Goal: Task Accomplishment & Management: Use online tool/utility

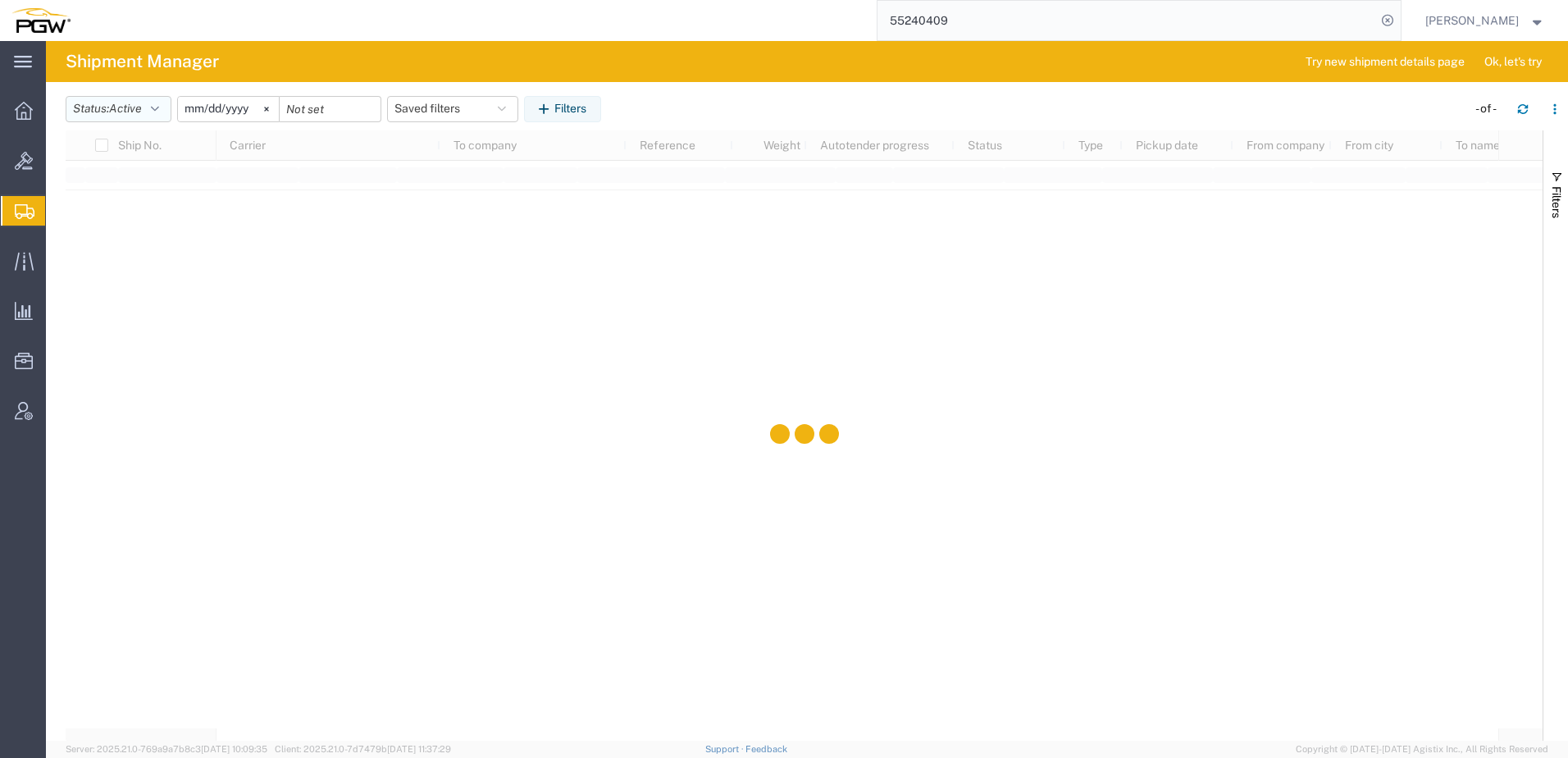
click at [98, 115] on button "Status: Active" at bounding box center [118, 109] width 106 height 26
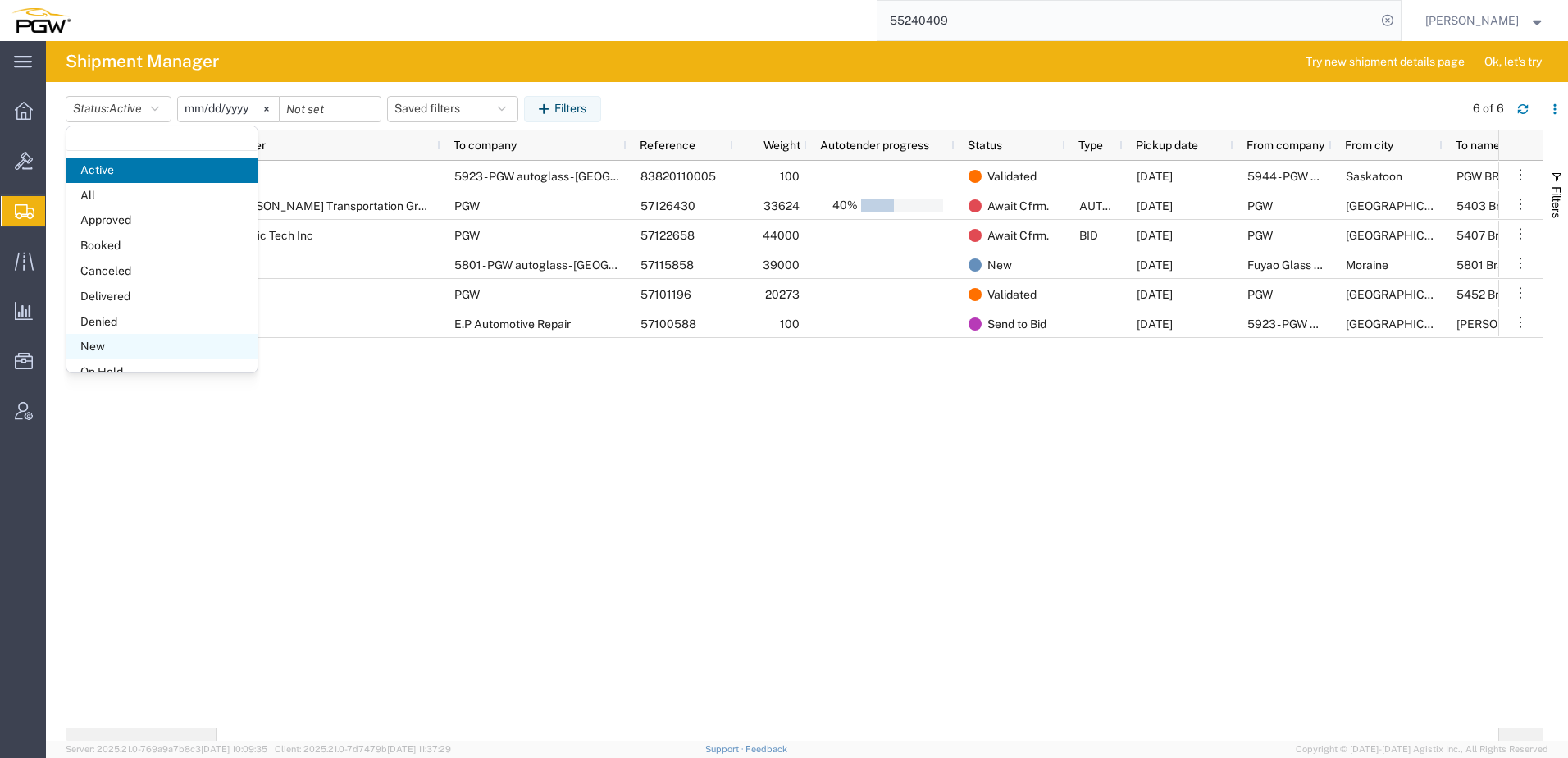
click at [96, 339] on span "New" at bounding box center [162, 347] width 191 height 26
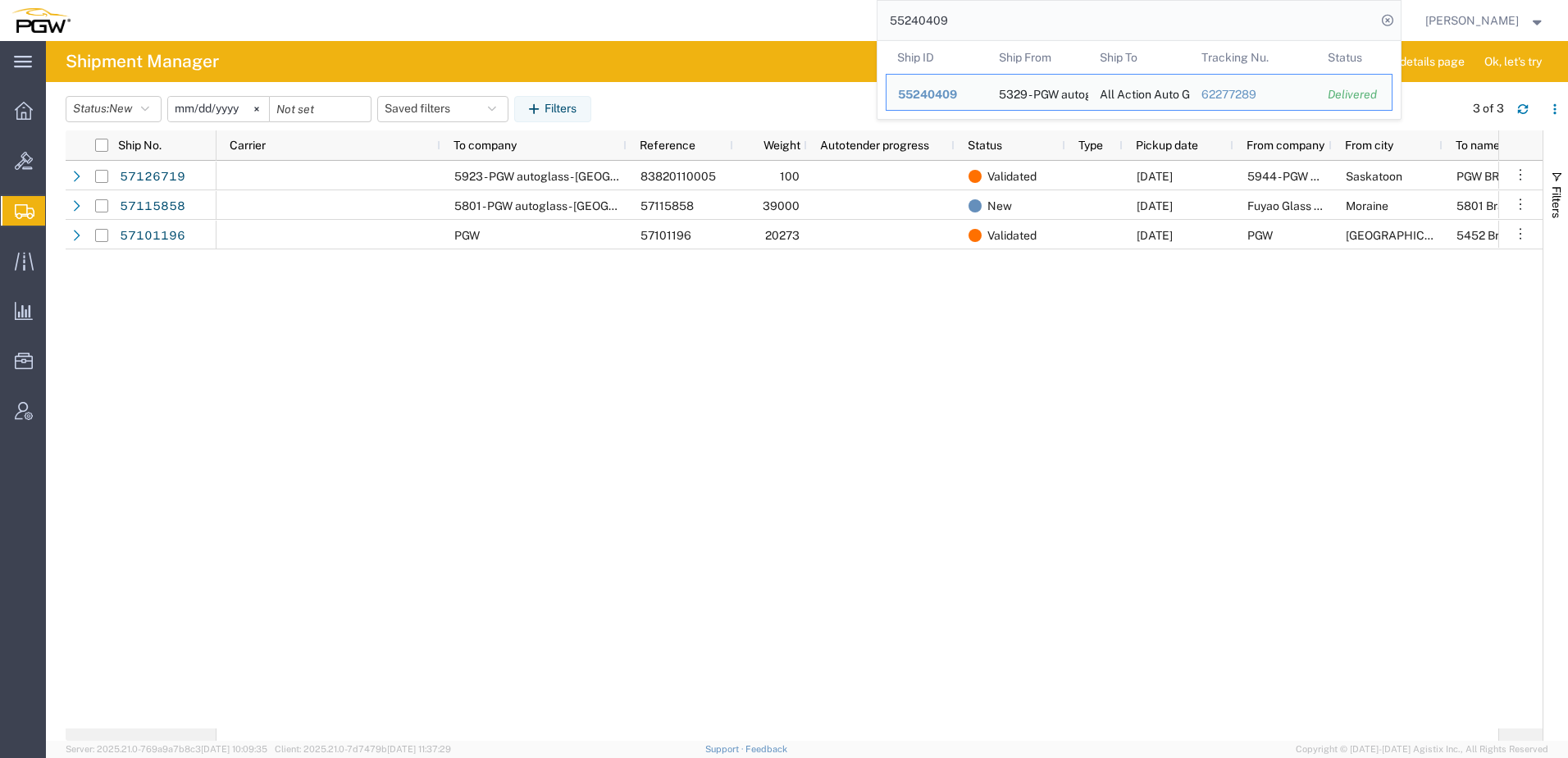
drag, startPoint x: 1002, startPoint y: 17, endPoint x: 785, endPoint y: 13, distance: 217.0
click at [783, 14] on div "55240409 Ship ID Ship From Ship To Tracking Nu. Status Ship ID 55240409 Ship Fr…" at bounding box center [741, 20] width 1319 height 41
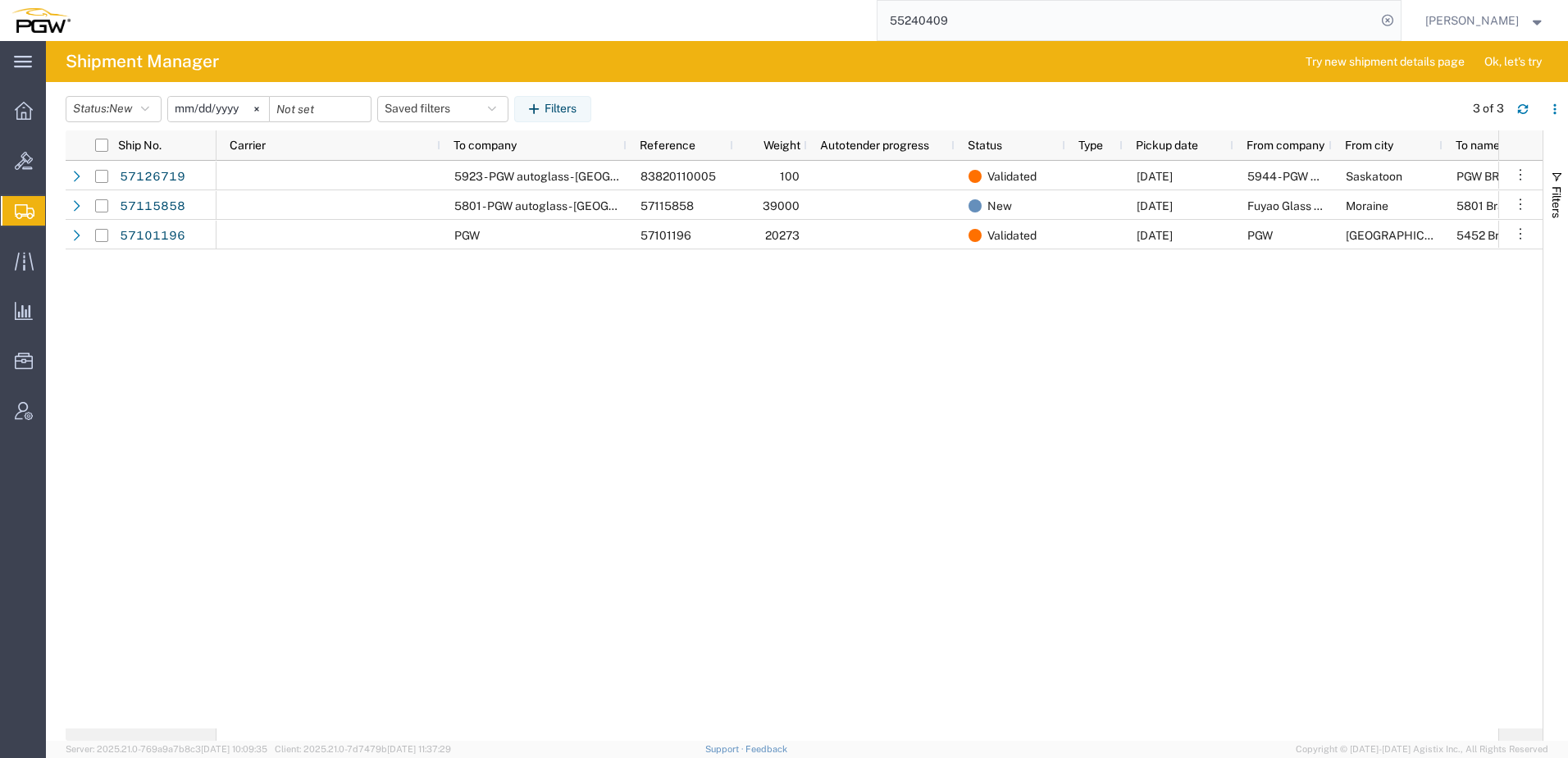
paste input "7125143"
type input "57125143"
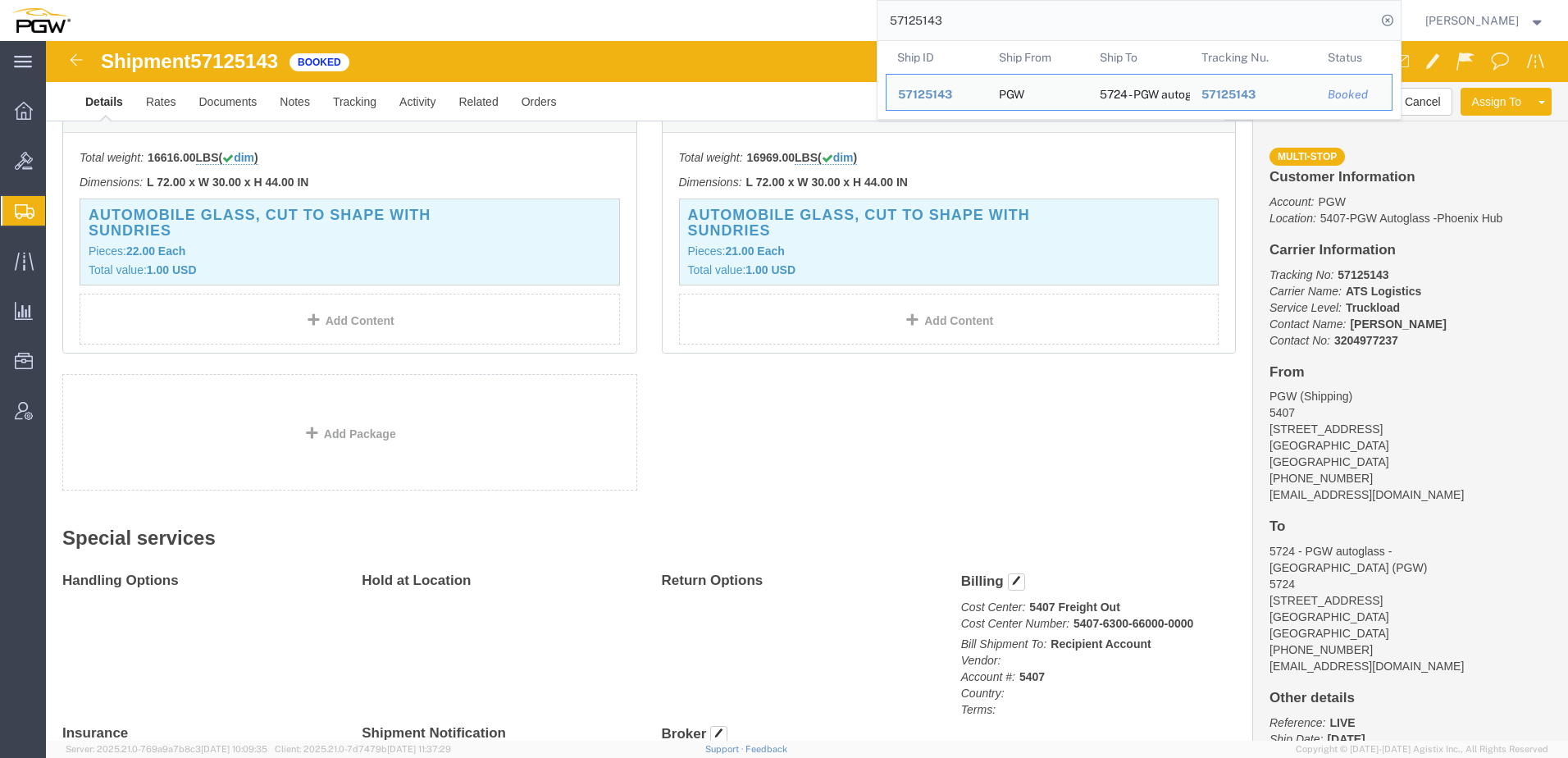
scroll to position [193, 0]
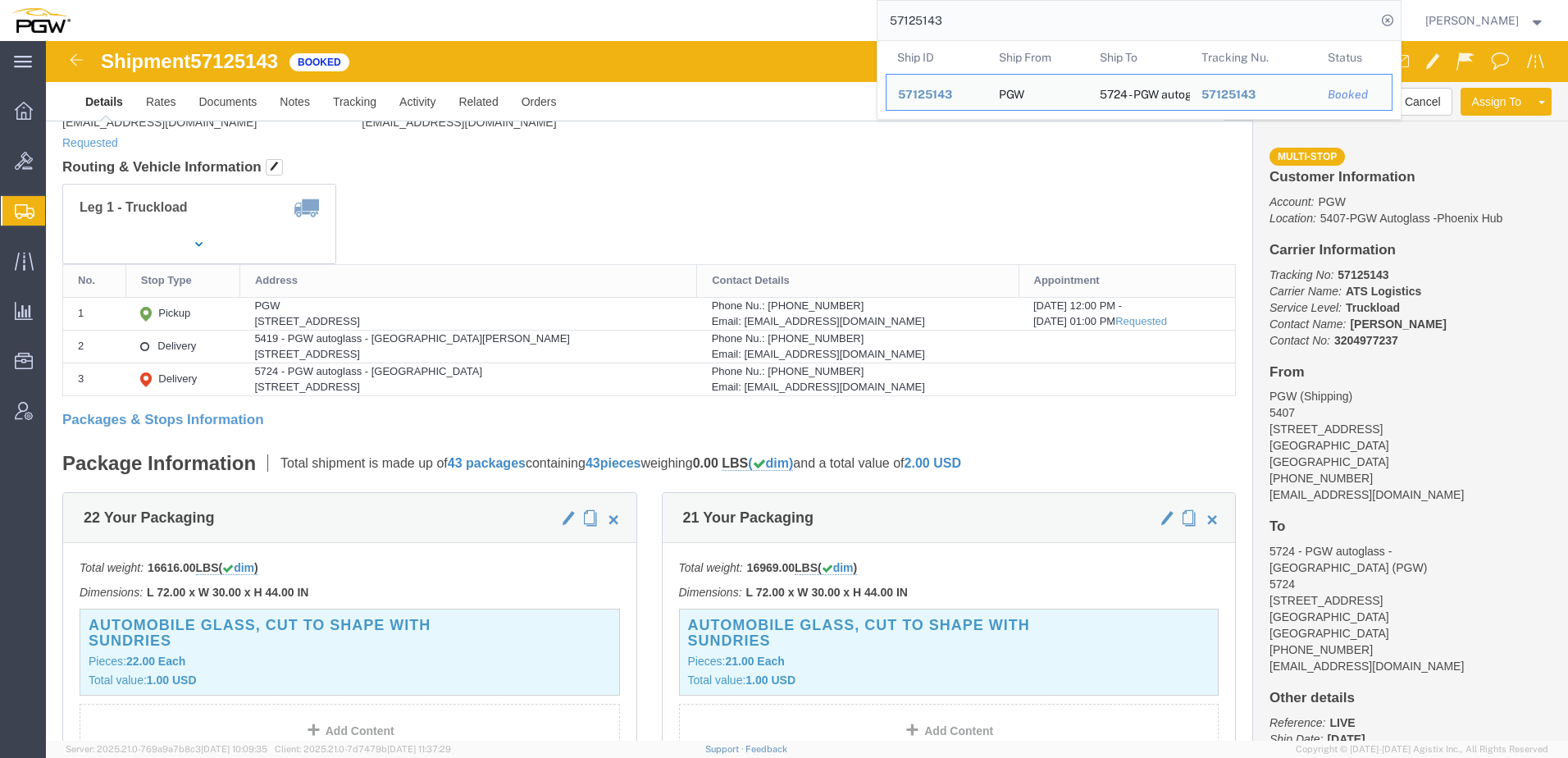
drag, startPoint x: 818, startPoint y: 161, endPoint x: 818, endPoint y: 173, distance: 12.0
click div "Leg 1 - Truckload"
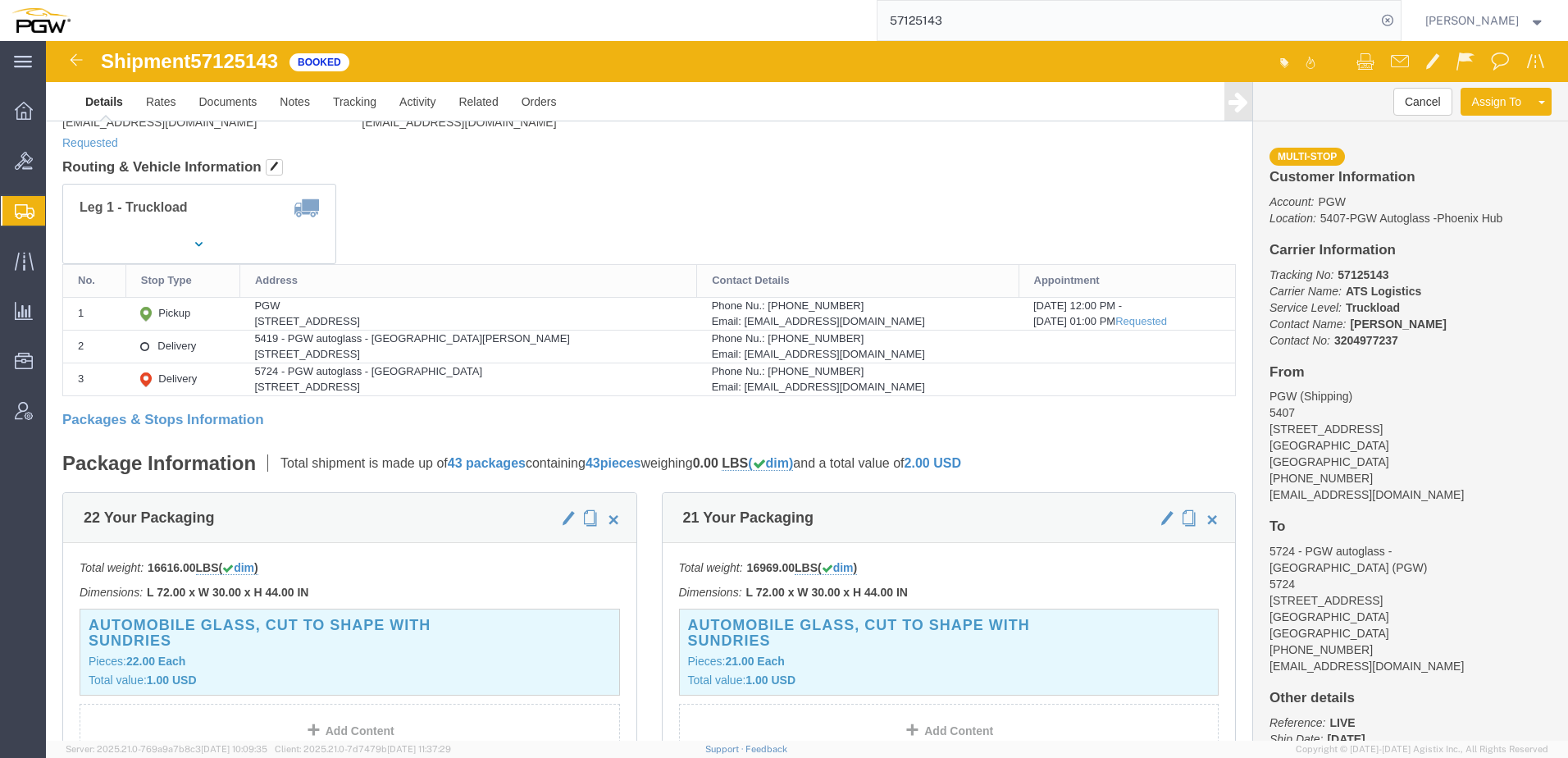
scroll to position [0, 0]
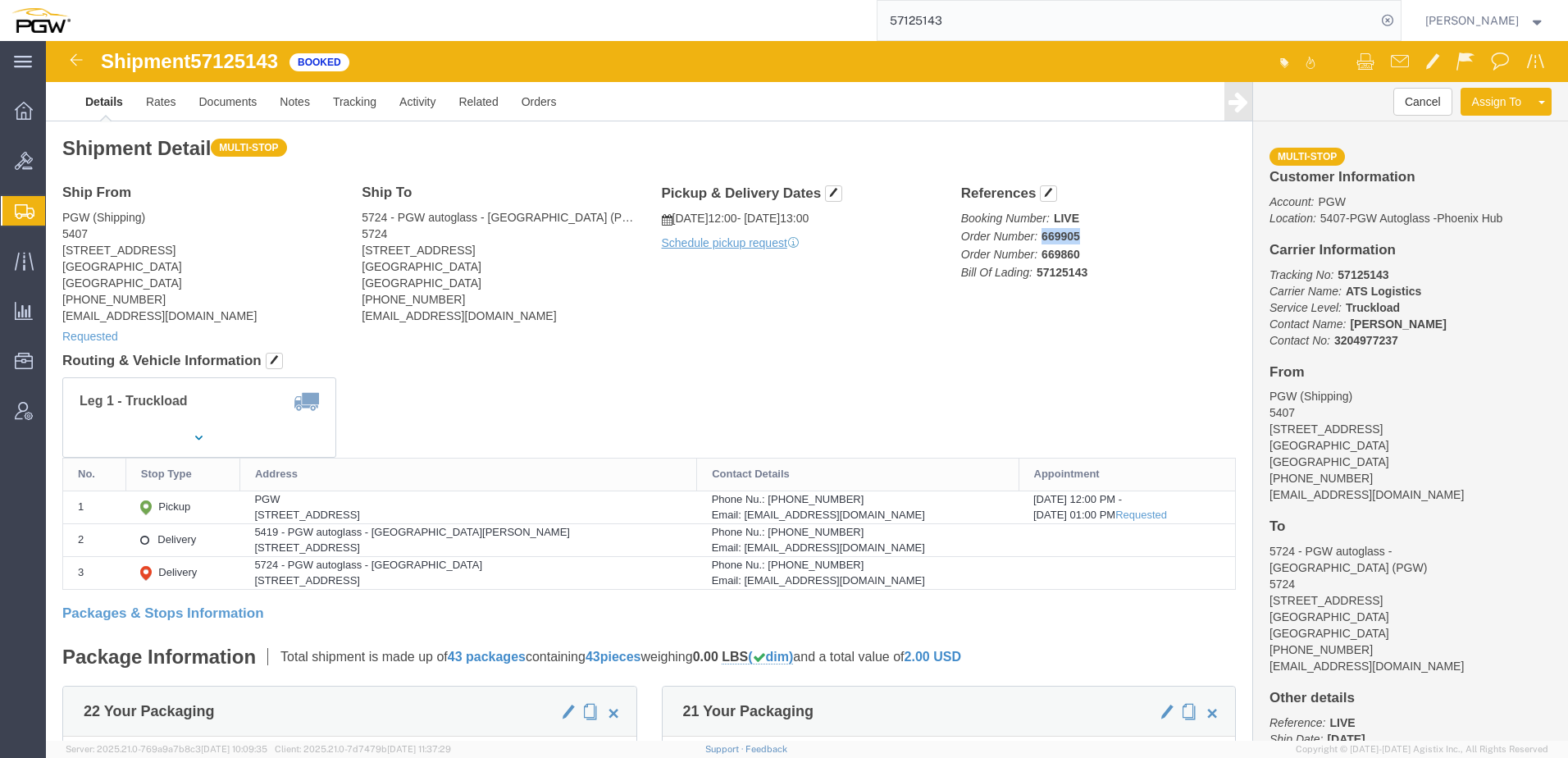
drag, startPoint x: 991, startPoint y: 193, endPoint x: 1122, endPoint y: 192, distance: 131.0
click p "Booking Number: LIVE Order Number: 669905 Order Number: 669860 Bill Of Lading: …"
copy b "669905"
click div "Leg 1 - Truckload"
click link "Clone Shipment"
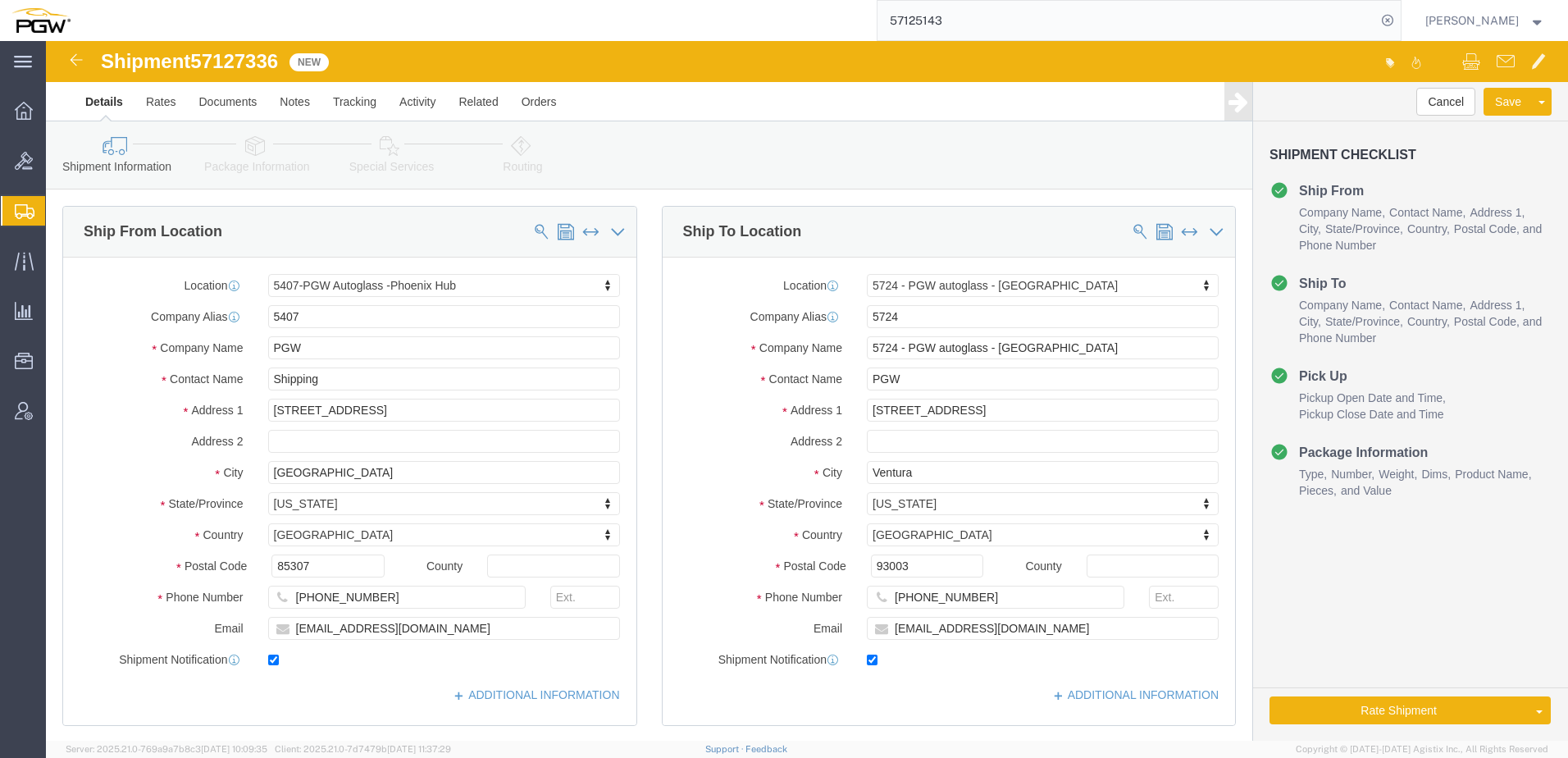
select select "62351"
select select "28485"
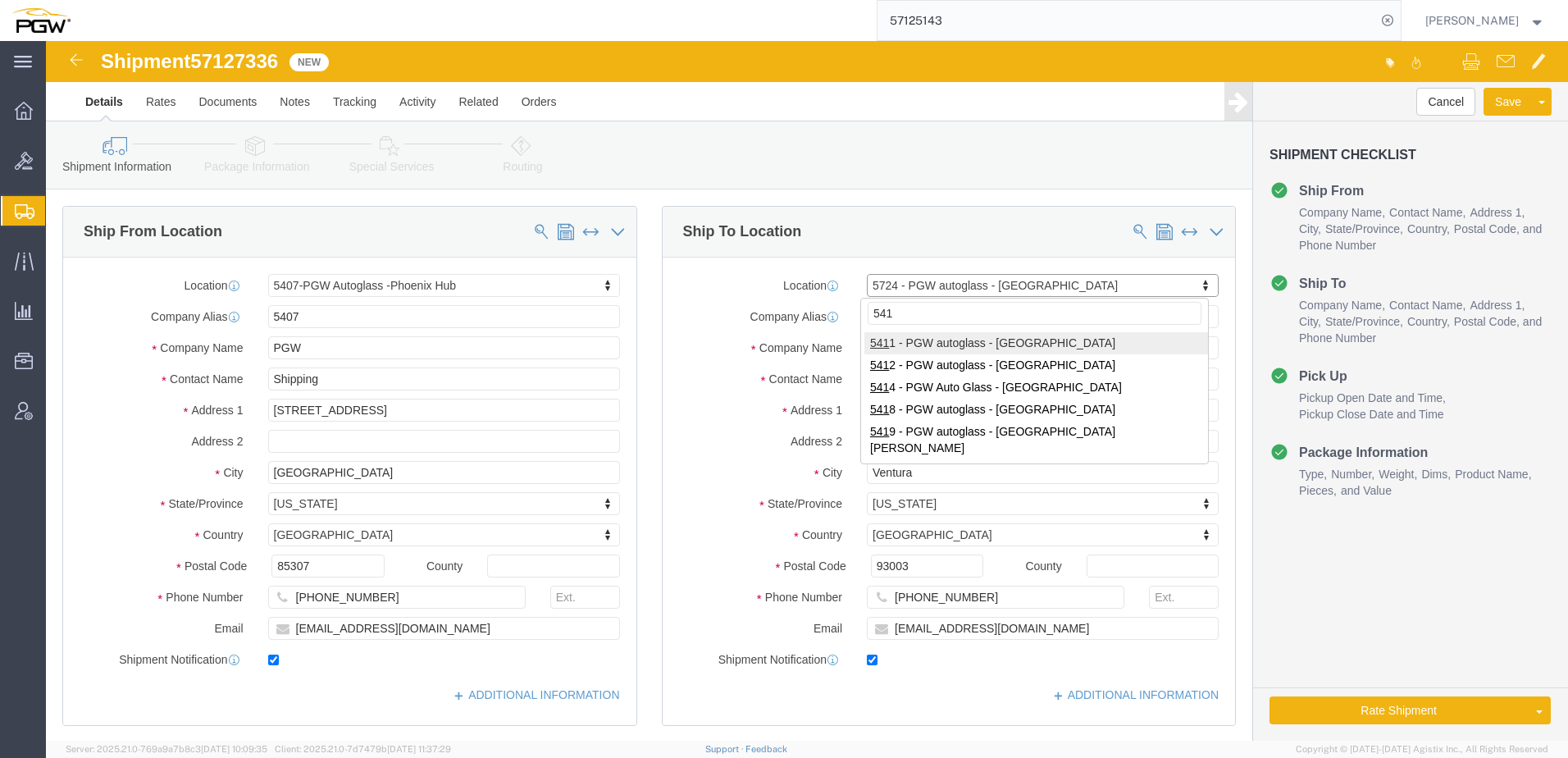
type input "5419"
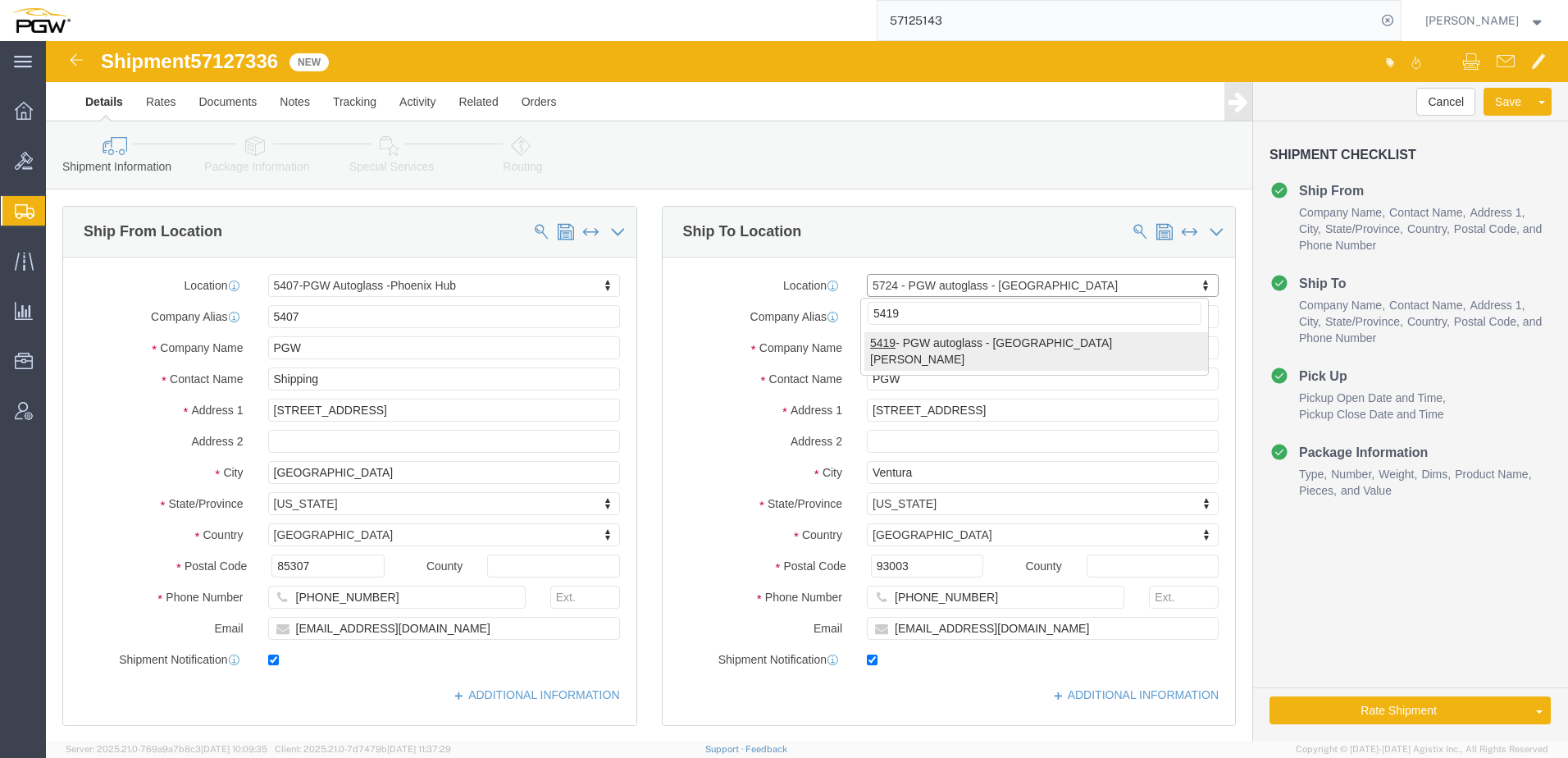
select select "28271"
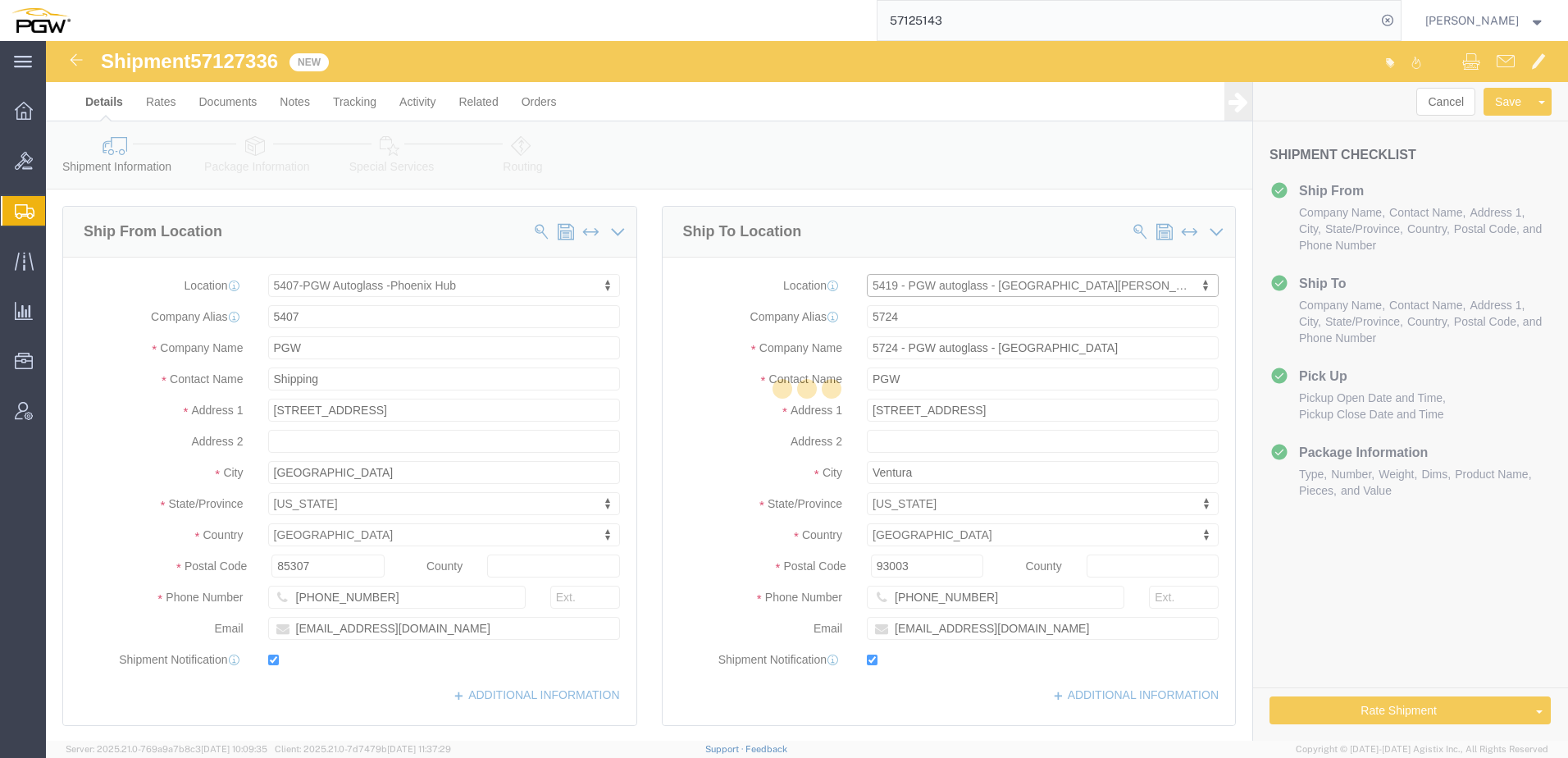
type input "5419"
type input "PGW"
type input "5419 Branch Manager"
type input "[STREET_ADDRESS]"
type input "[GEOGRAPHIC_DATA][PERSON_NAME]"
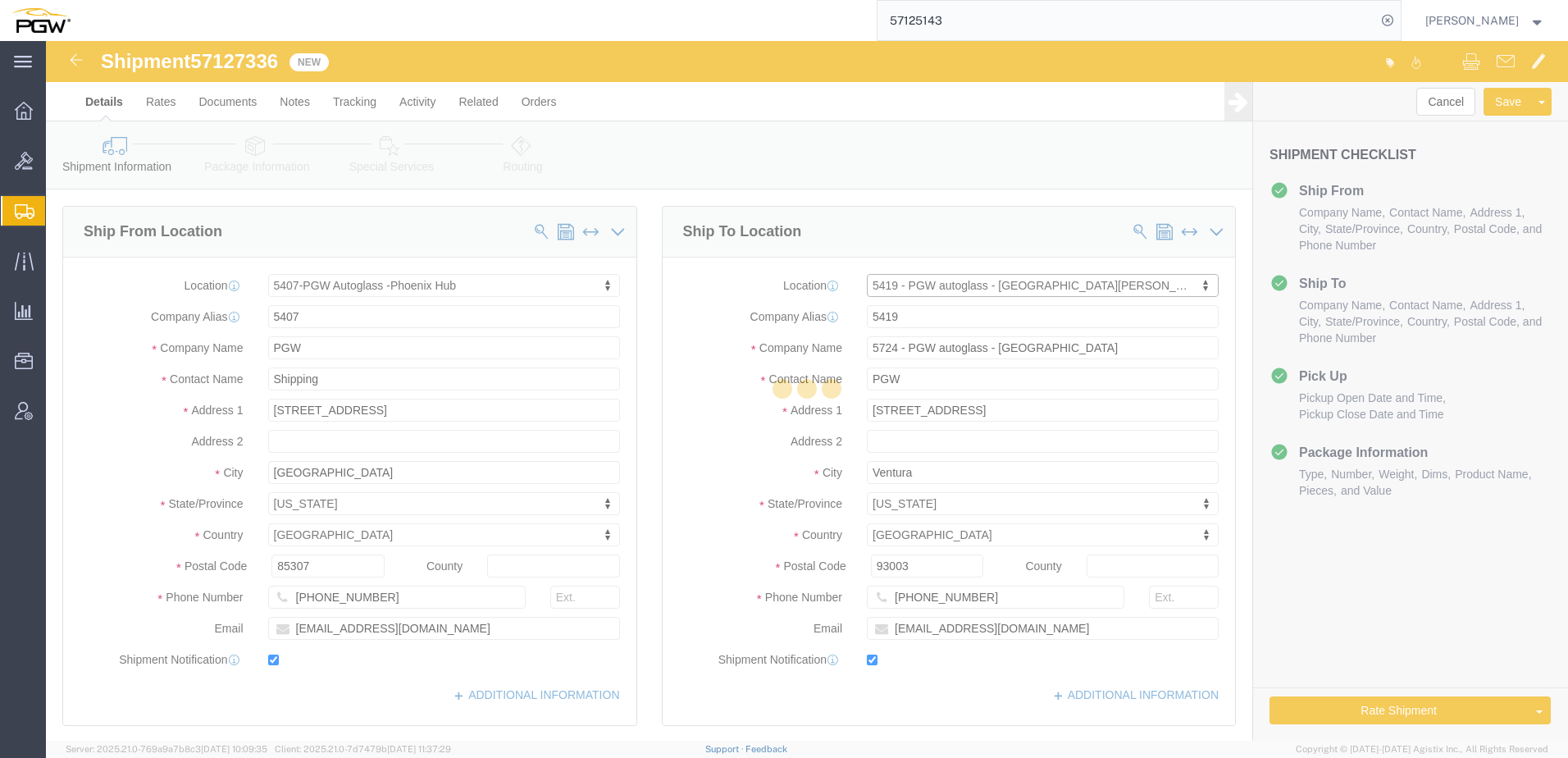
type input "95131"
type input "[PHONE_NUMBER]"
type input "[EMAIL_ADDRESS][DOMAIN_NAME]"
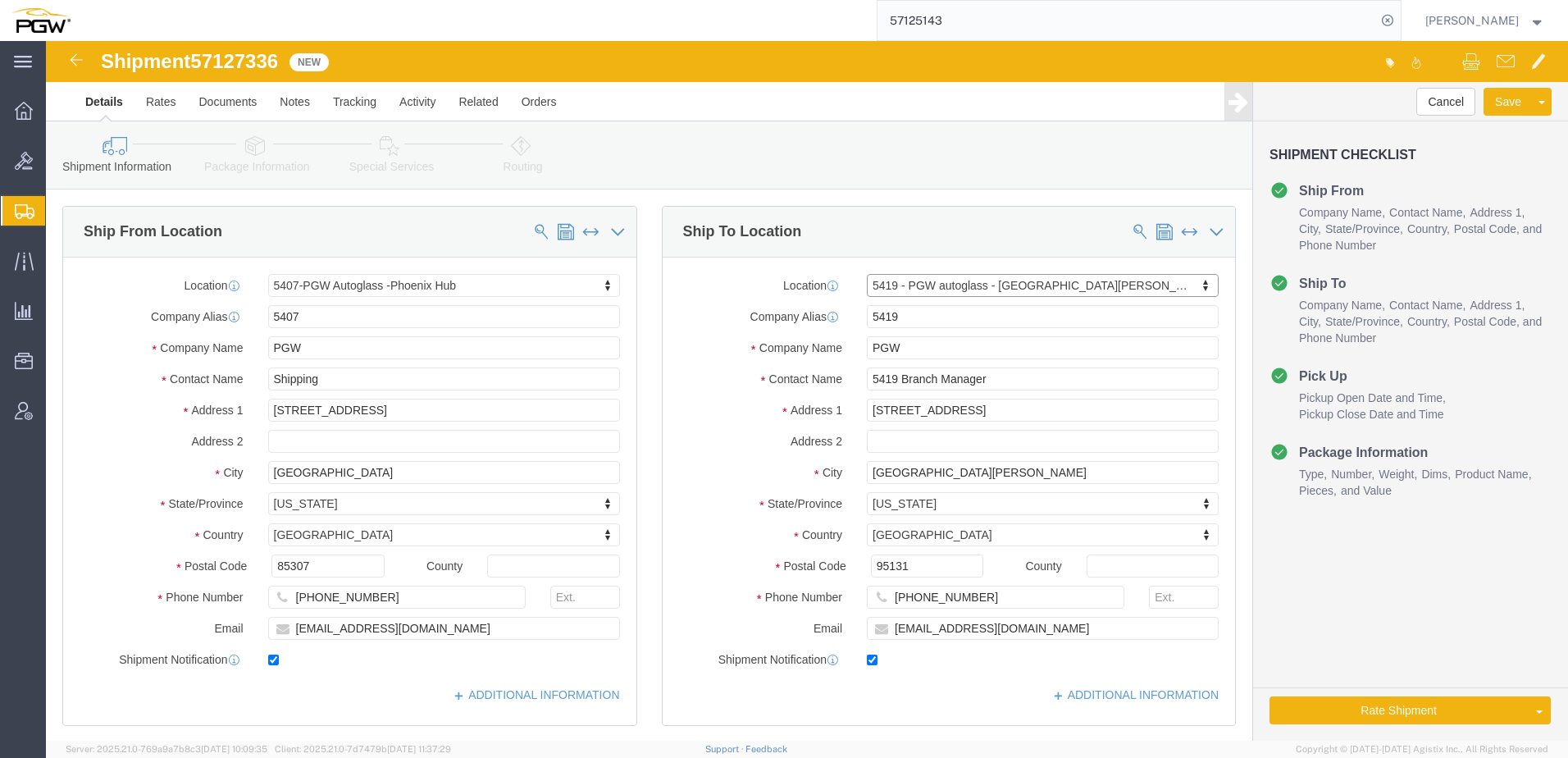
select select "CA"
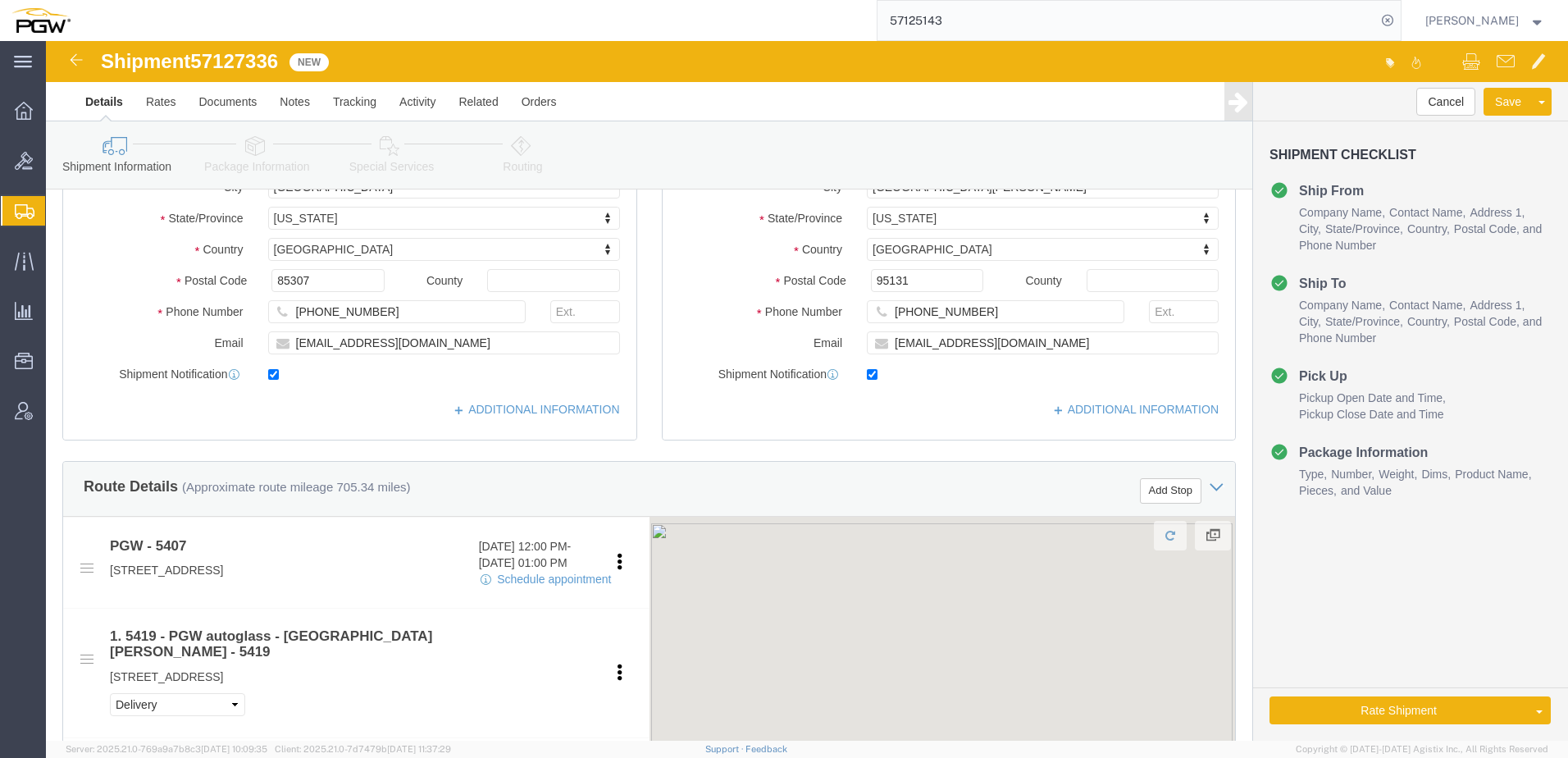
scroll to position [492, 0]
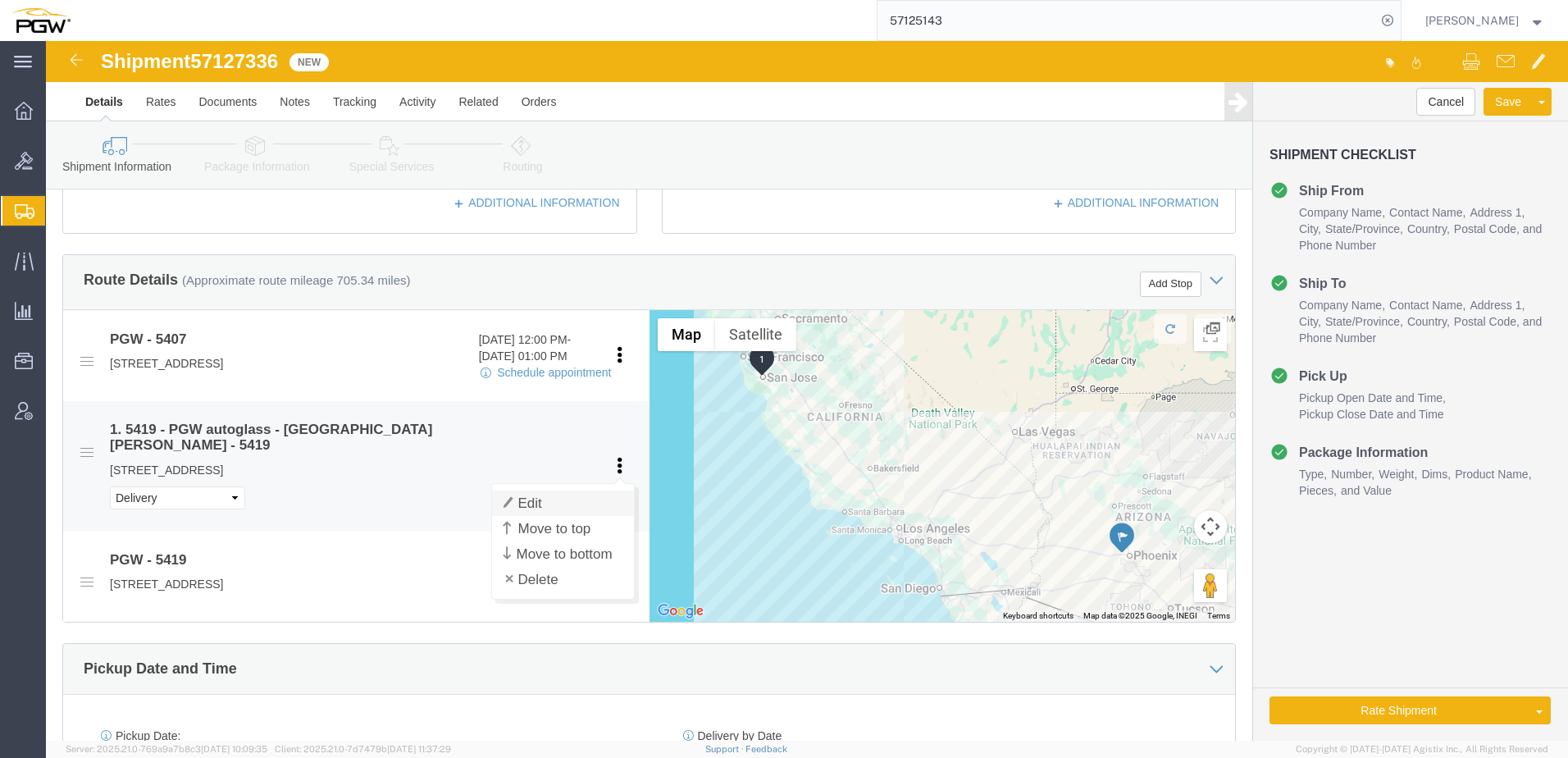
click link "Edit"
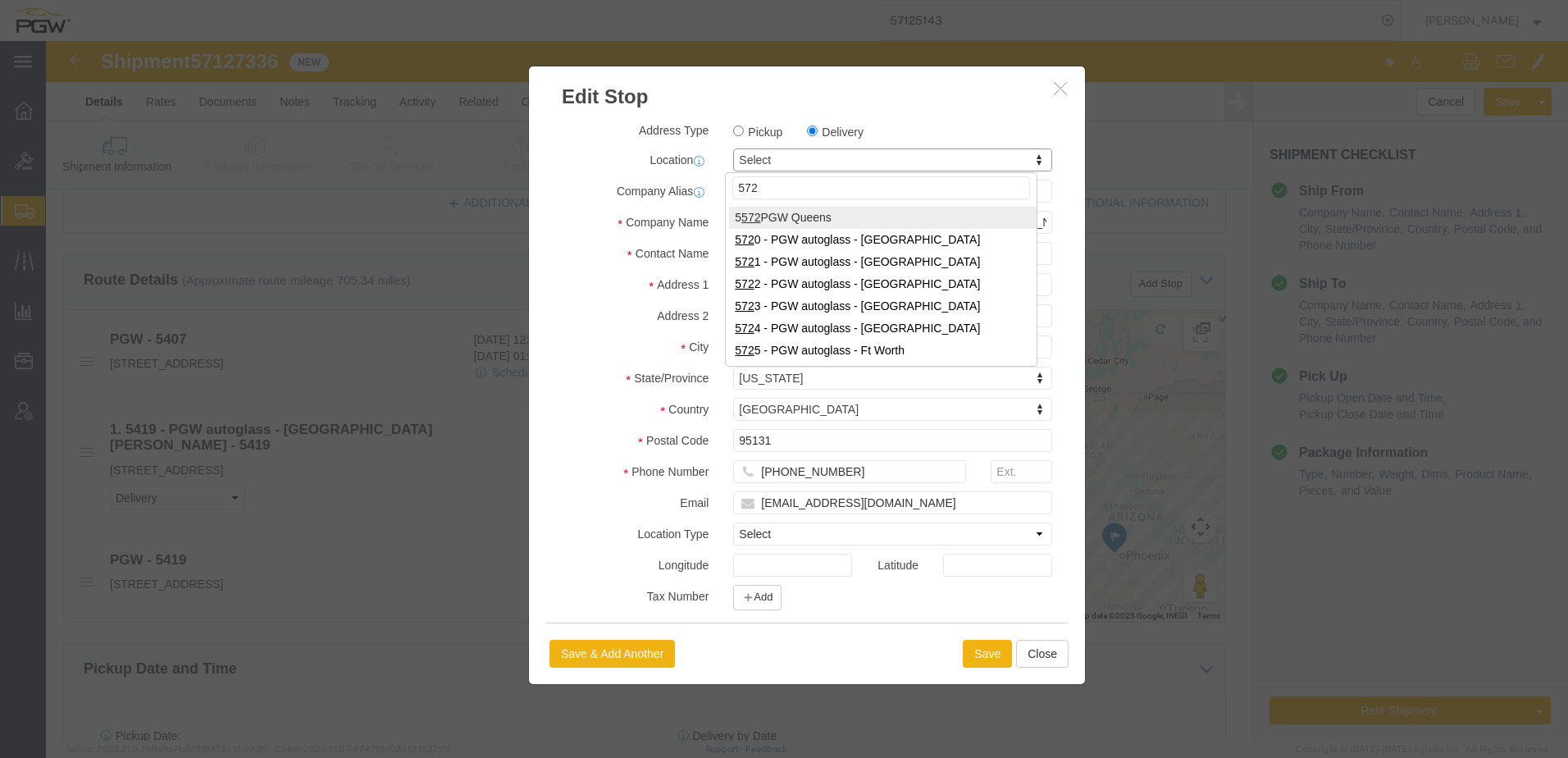
type input "5724"
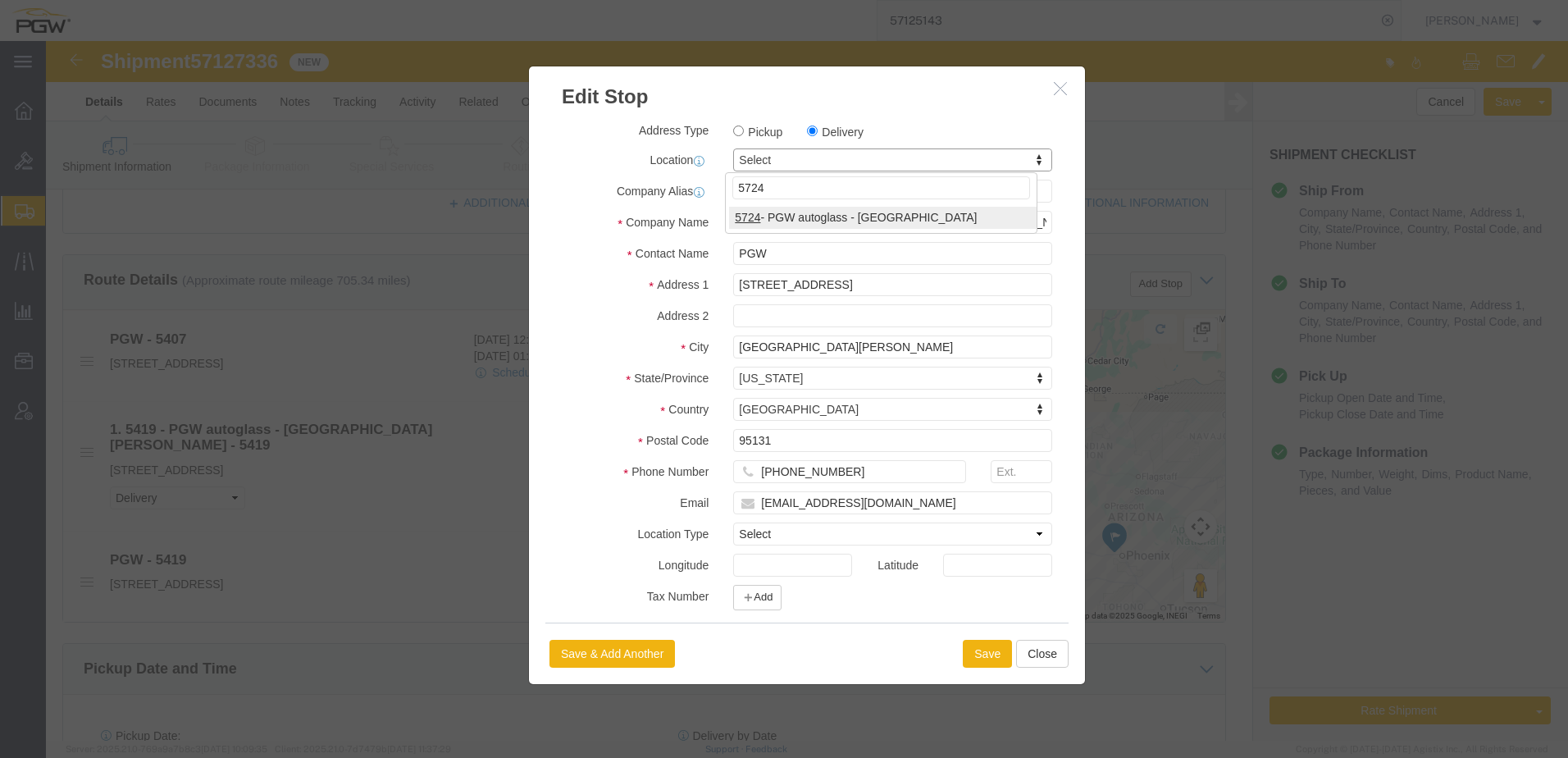
select select "28485"
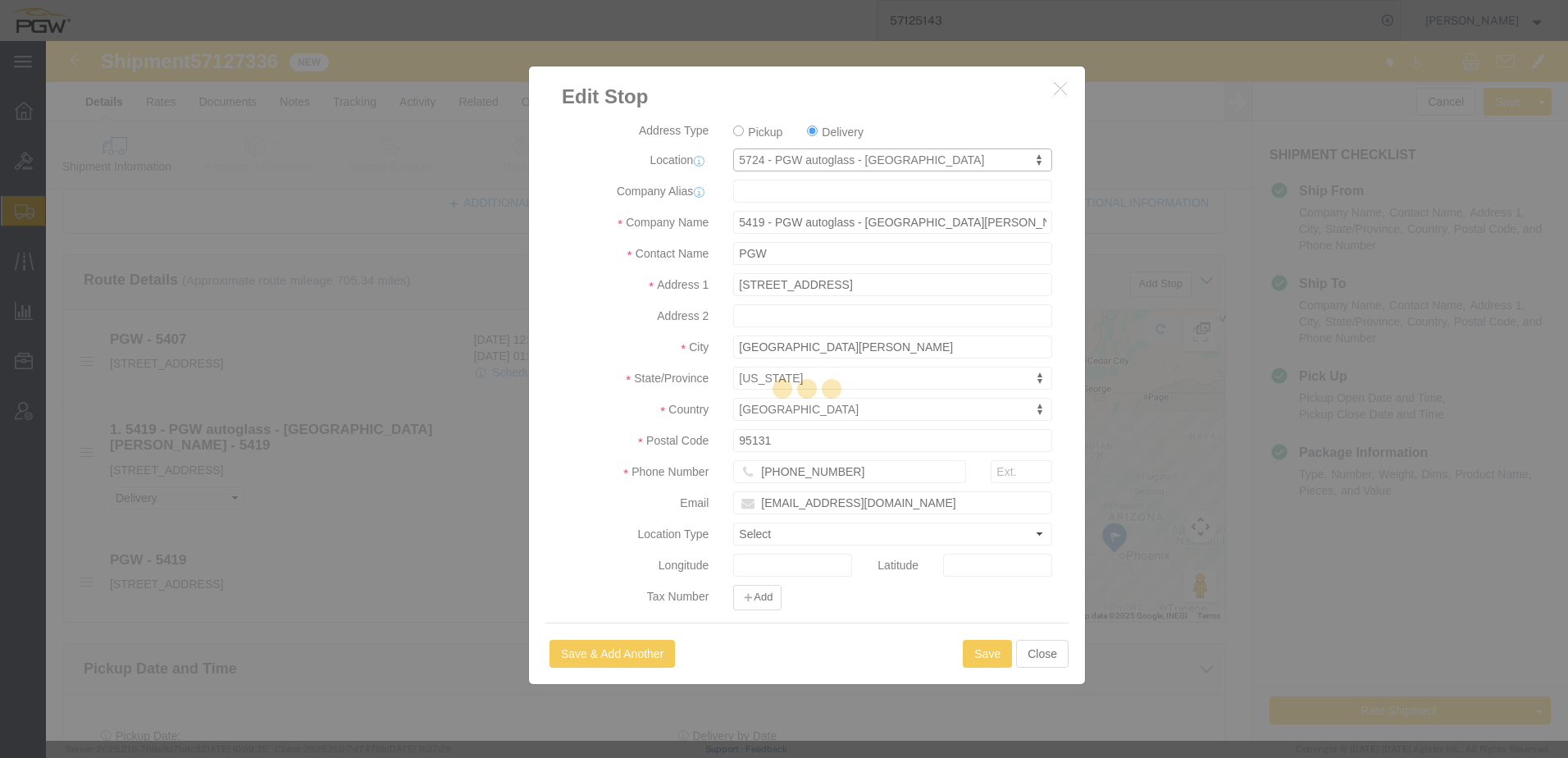
type input "5724"
type input "PGW"
type input "5724 Branch Manager"
type input "[STREET_ADDRESS]"
type input "Ventura"
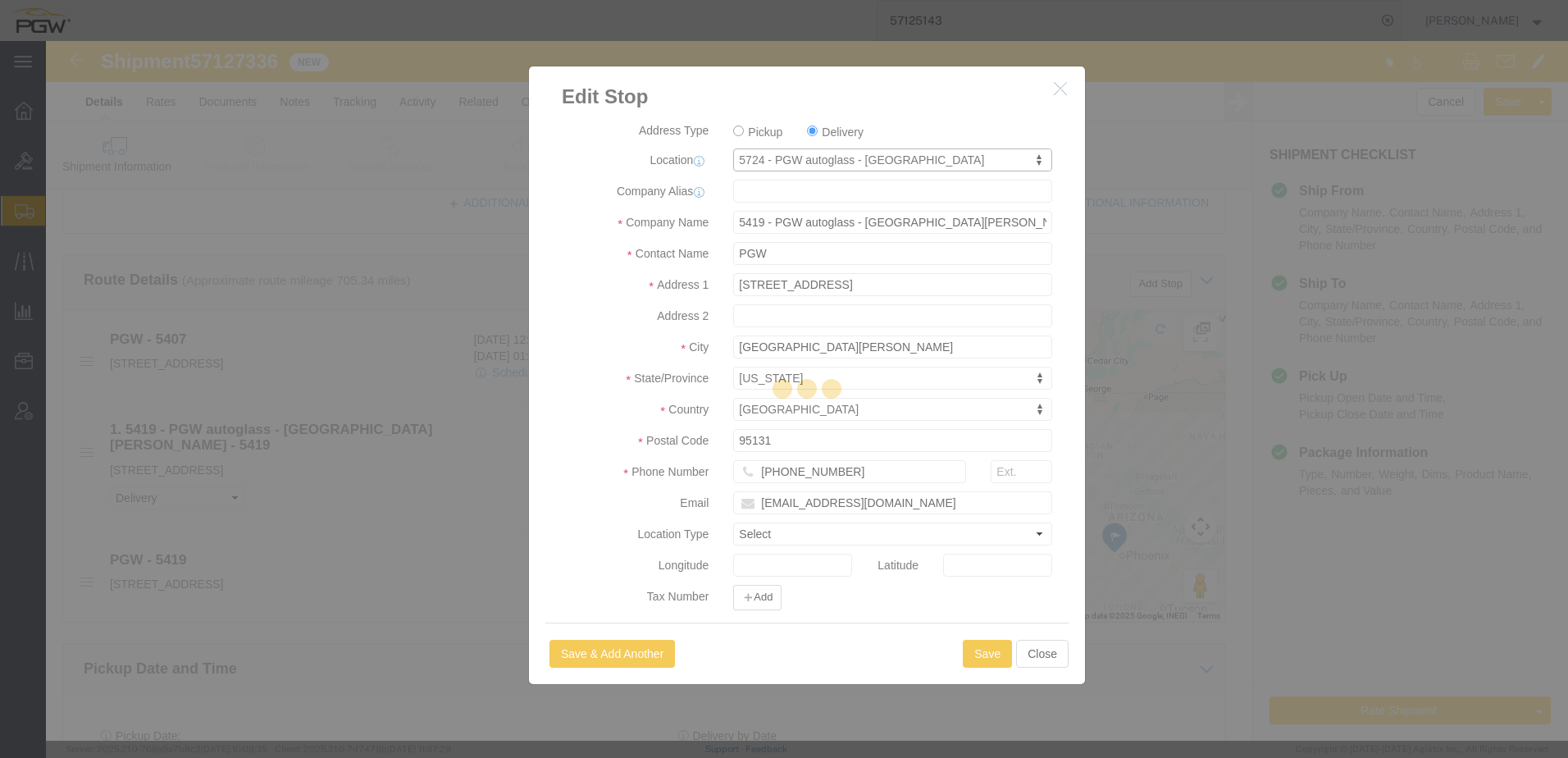
type input "93003"
type input "[PHONE_NUMBER]"
type input "[EMAIL_ADDRESS][DOMAIN_NAME]"
select select "CA"
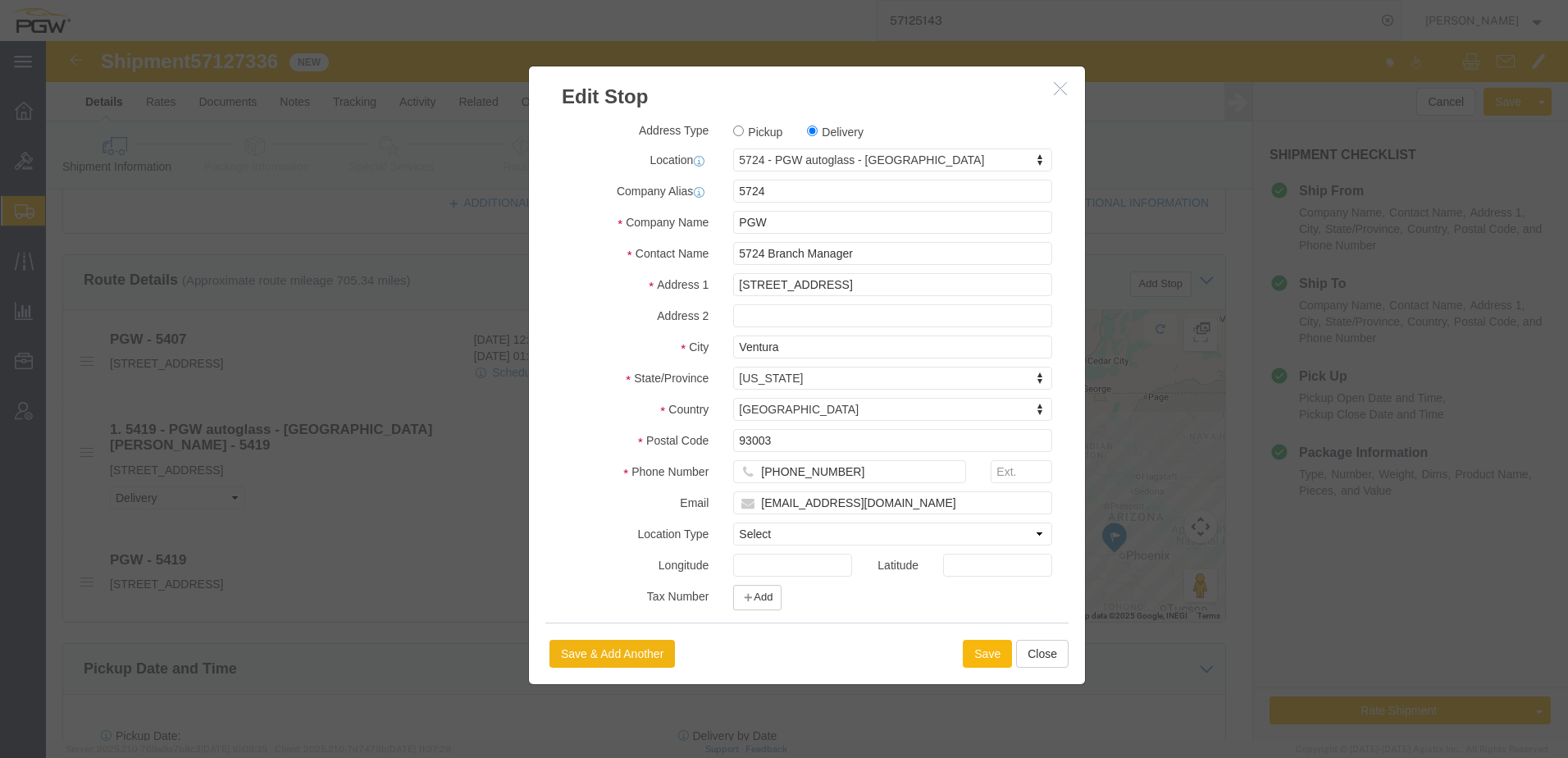
click button "Save"
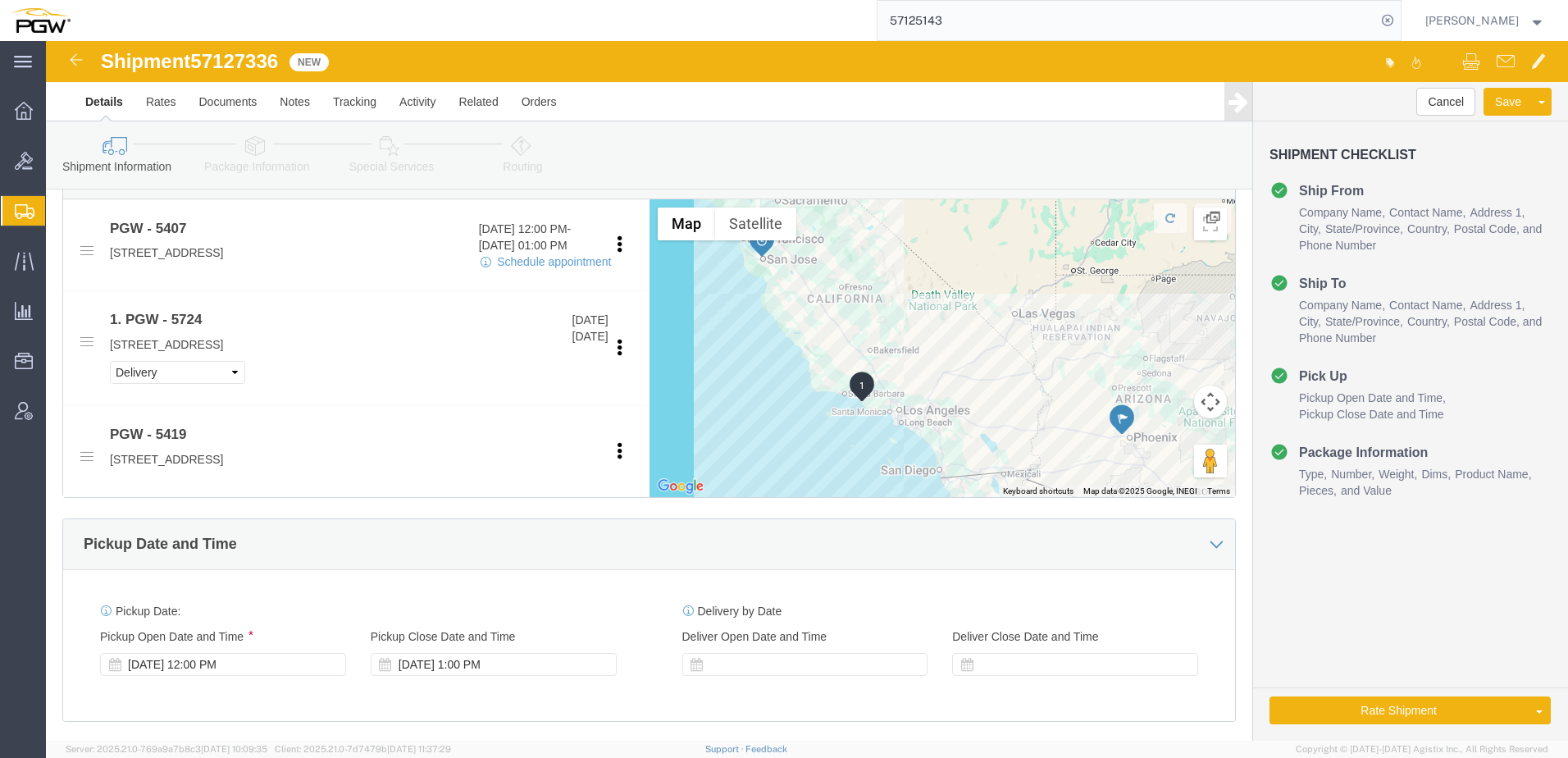
scroll to position [820, 0]
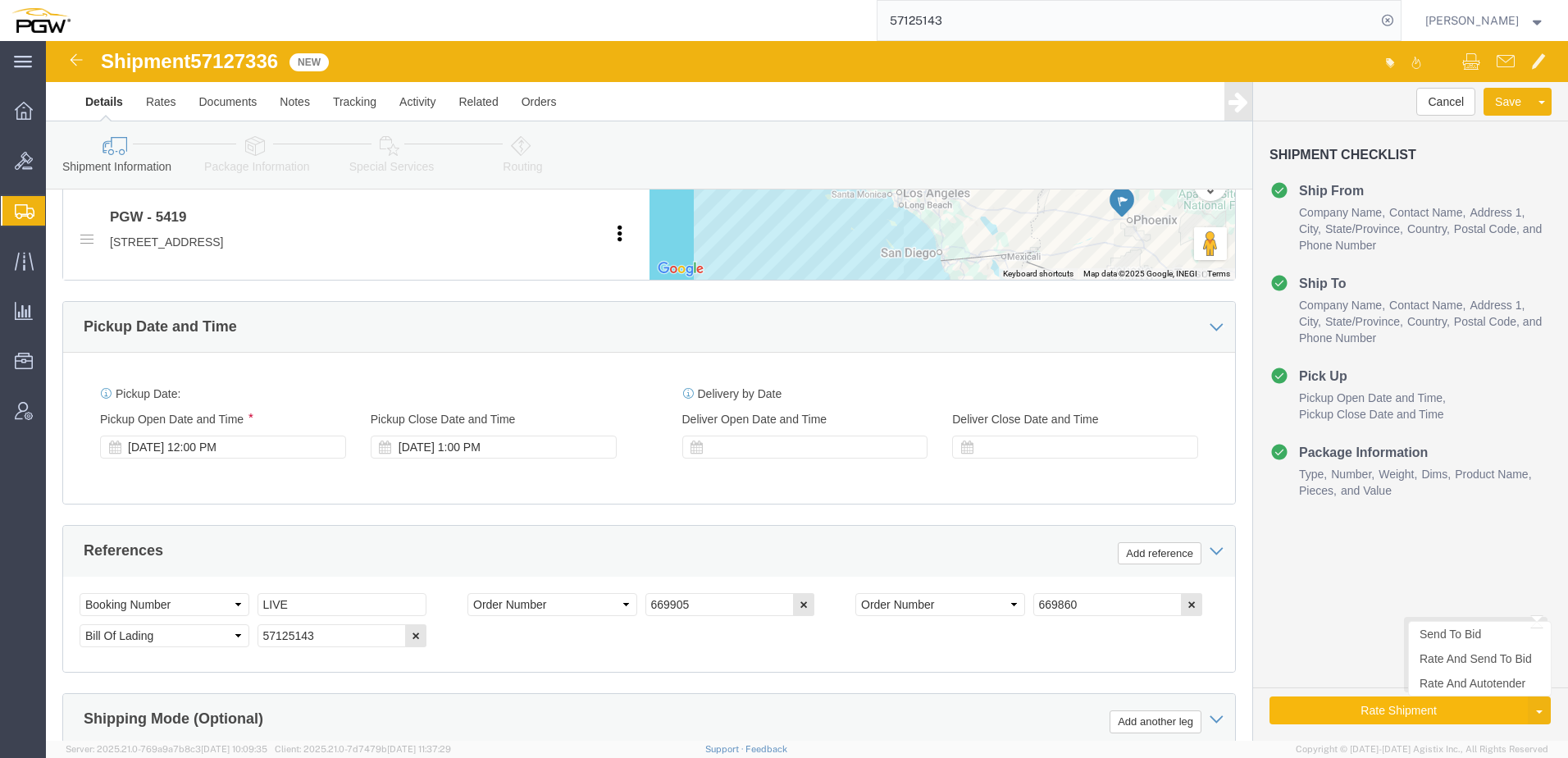
click button "Rate Shipment"
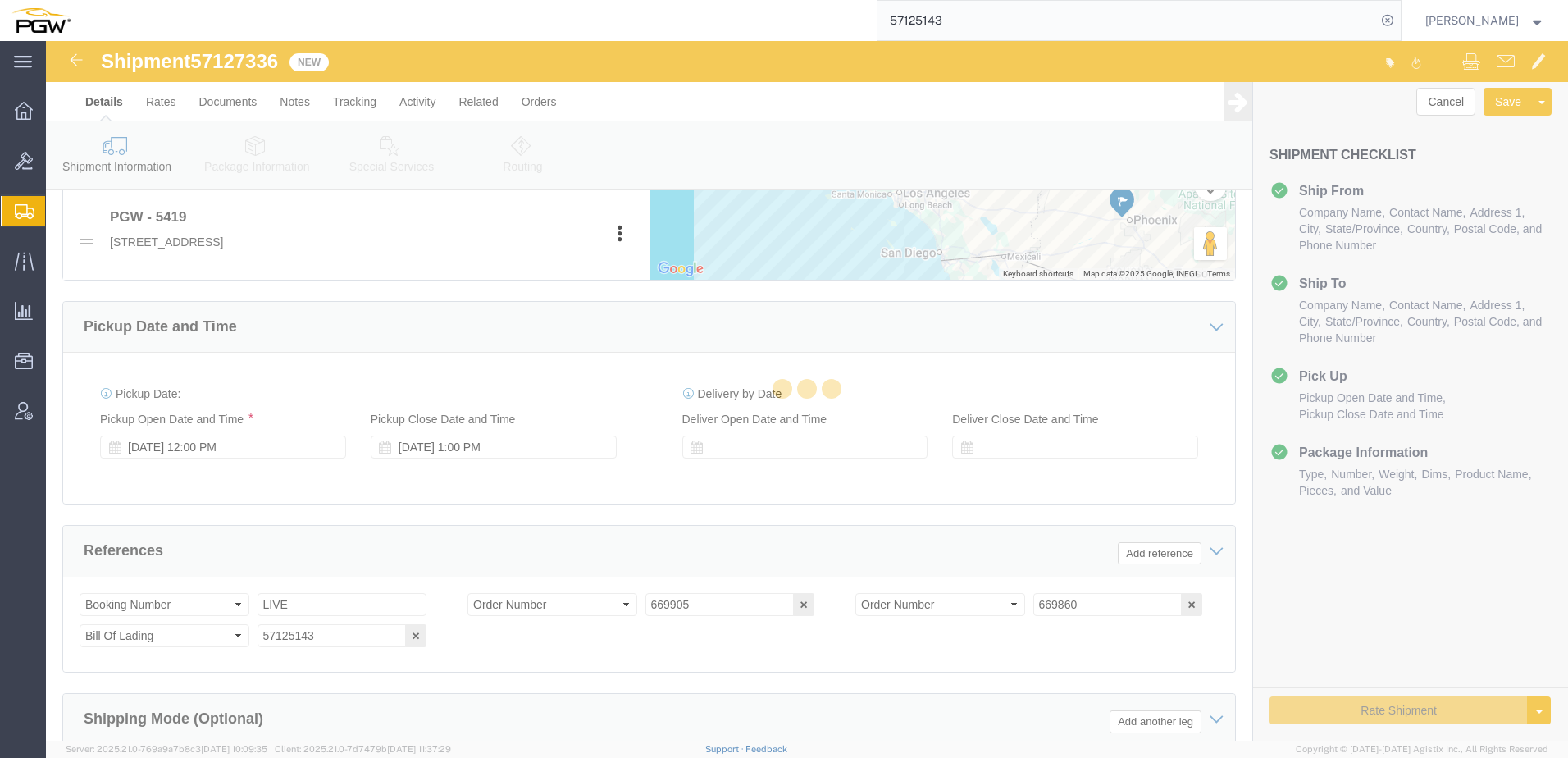
select select "62351"
select select "28271"
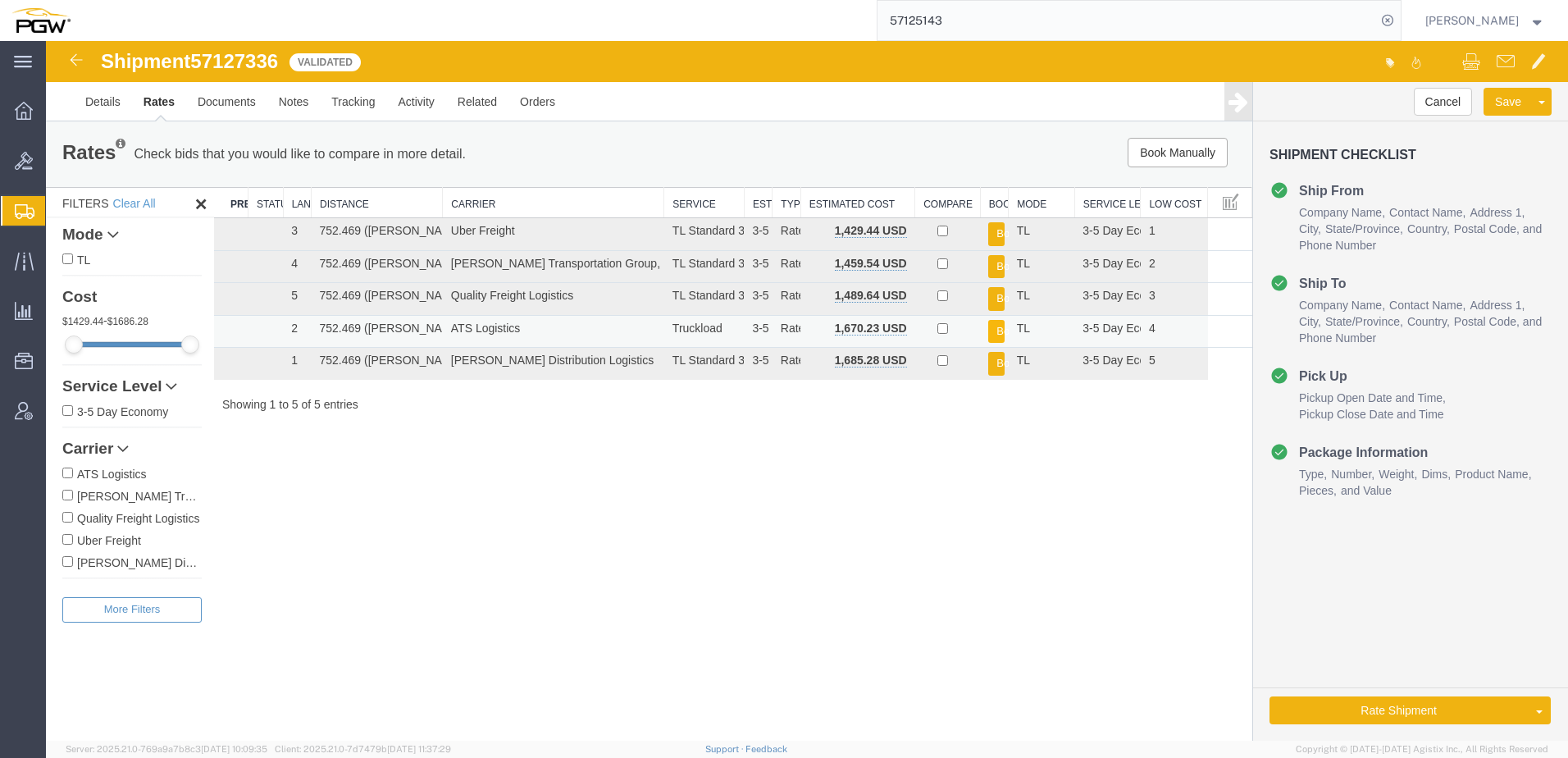
click at [993, 328] on button "Book" at bounding box center [996, 331] width 16 height 24
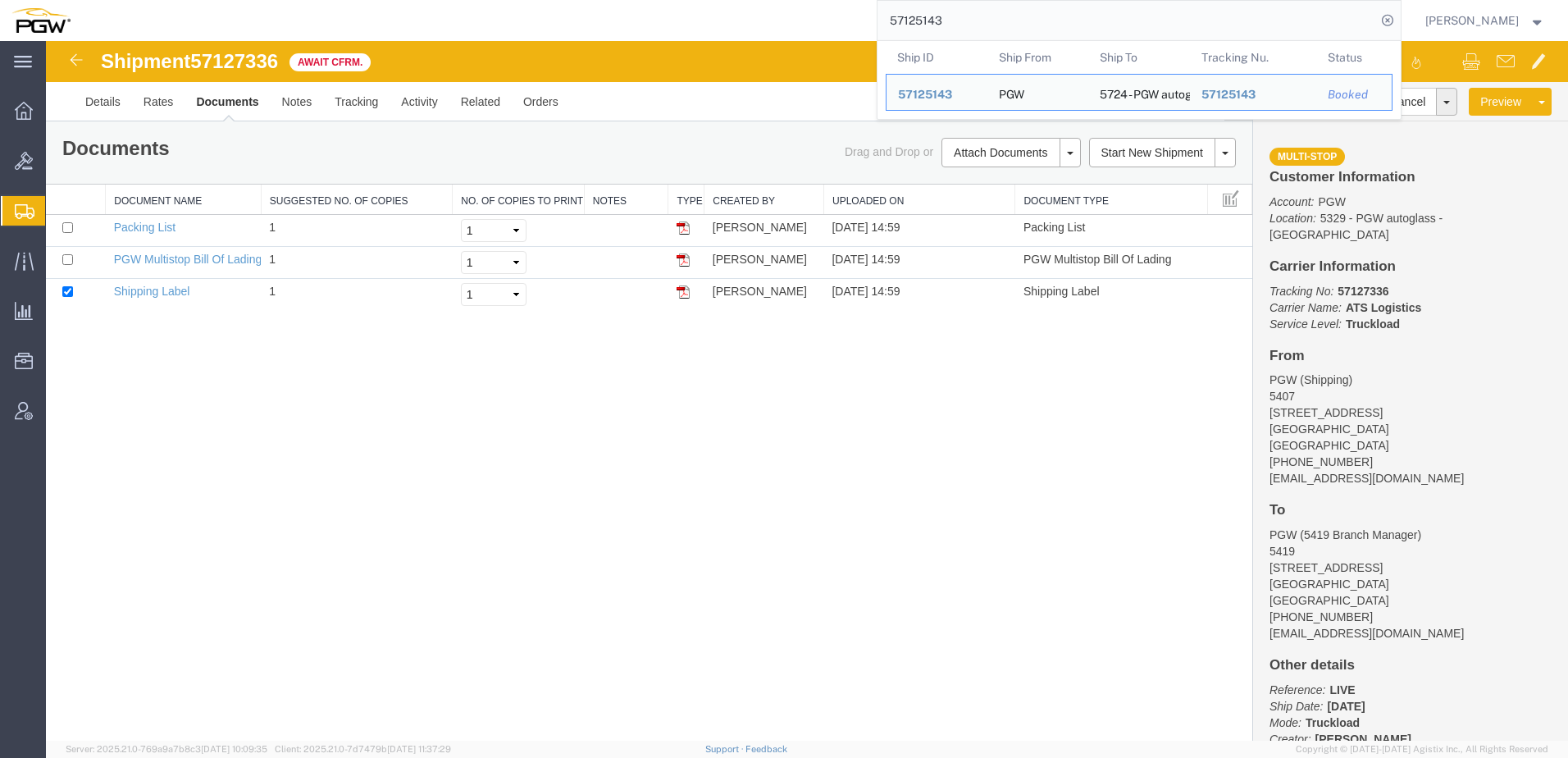
drag, startPoint x: 1052, startPoint y: 23, endPoint x: 531, endPoint y: 19, distance: 521.0
click at [526, 21] on div "57125143 Ship ID Ship From Ship To Tracking Nu. Status Ship ID 57125143 Ship Fr…" at bounding box center [741, 20] width 1319 height 41
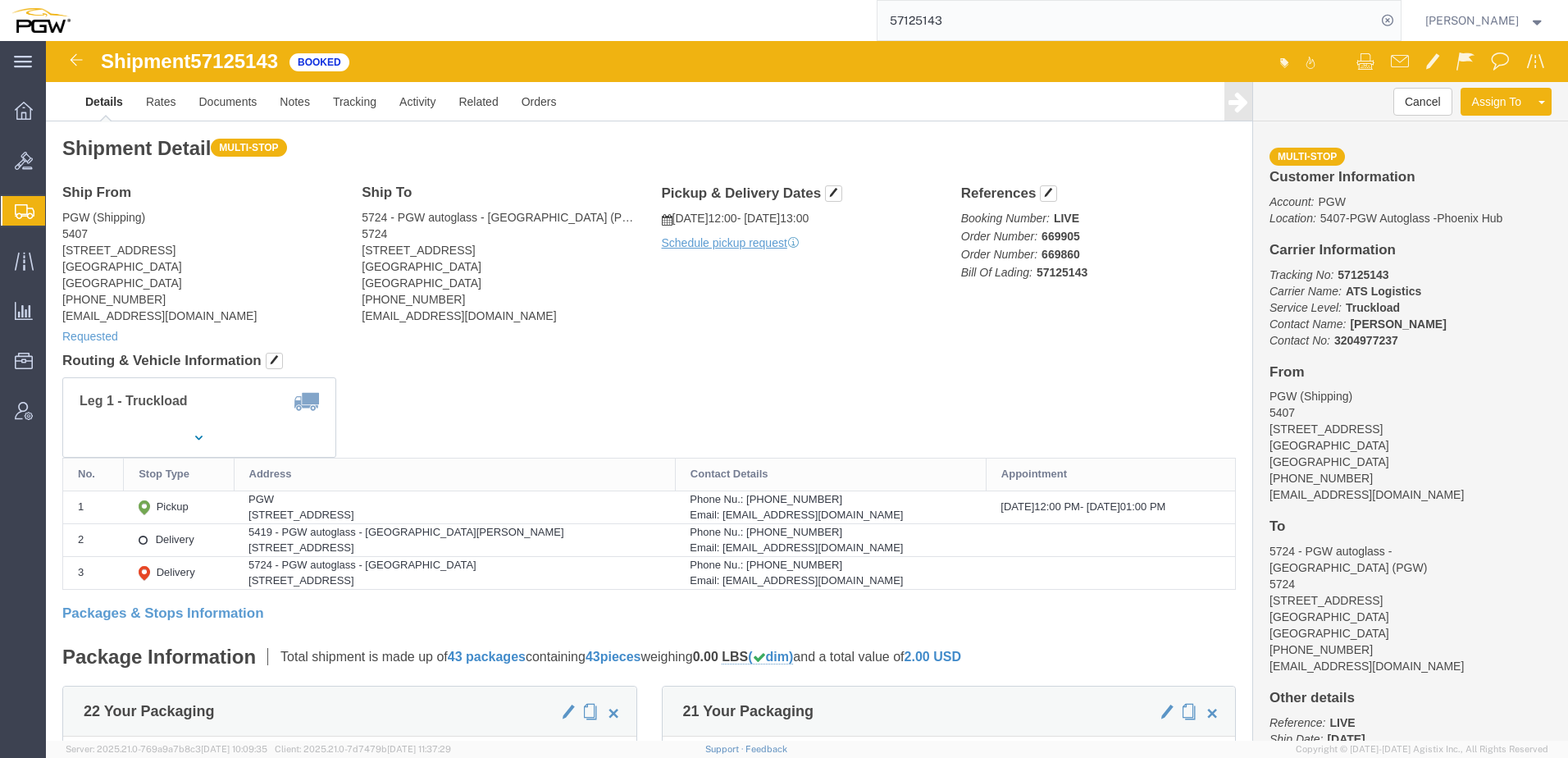
click h4 "Routing & Vehicle Information"
click link "Rates"
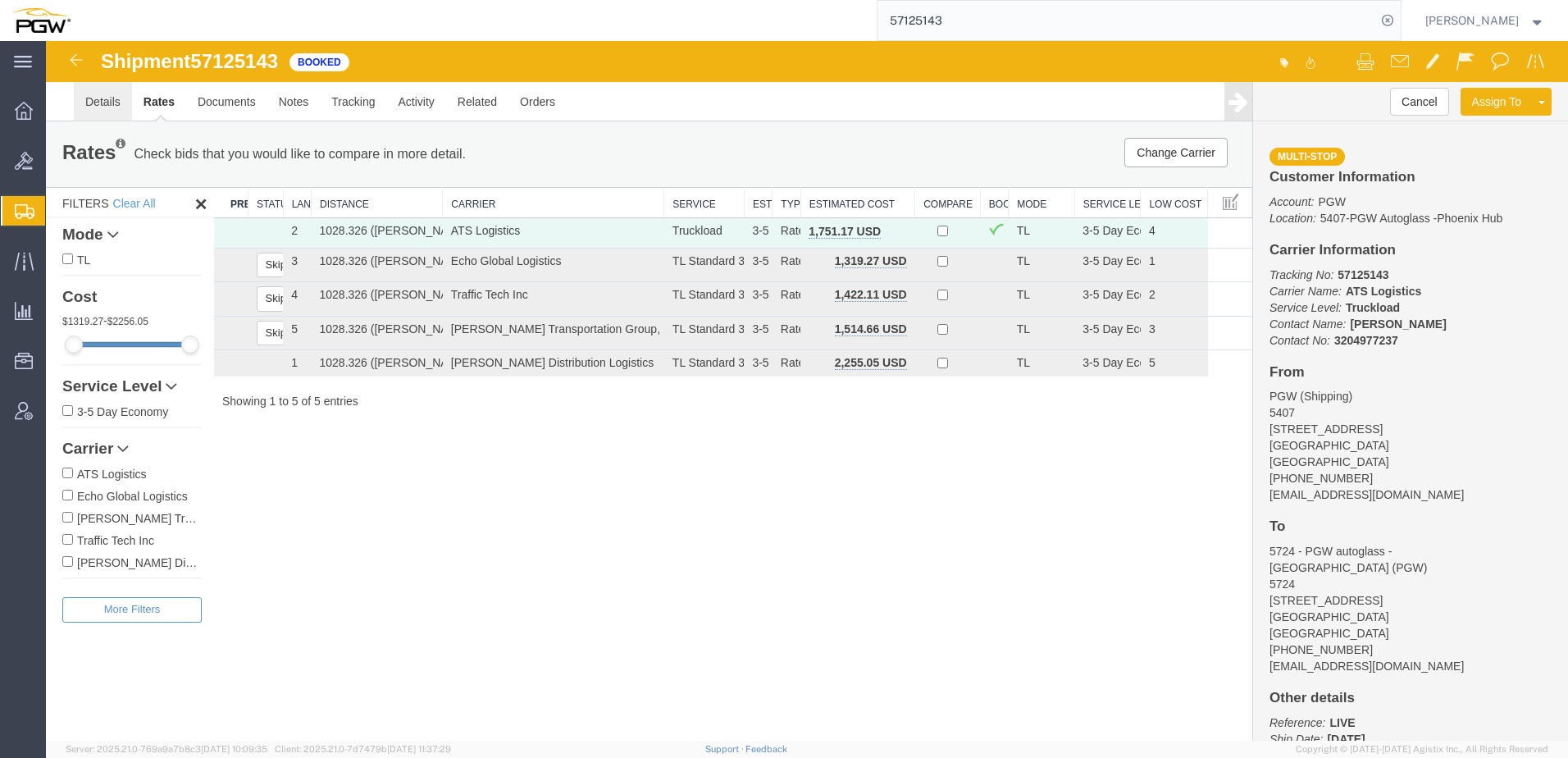
click at [103, 108] on link "Details" at bounding box center [103, 101] width 58 height 39
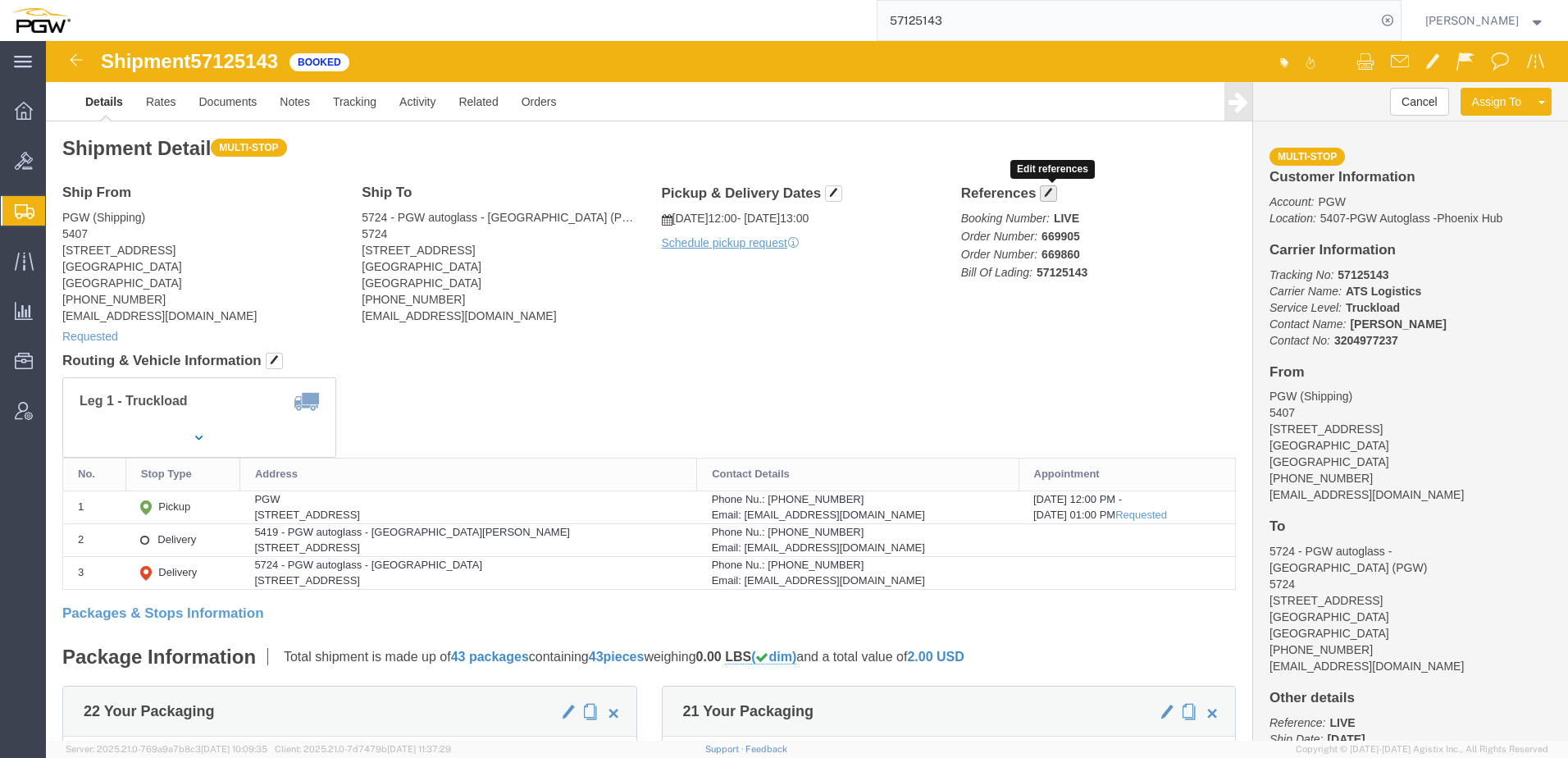
click span "button"
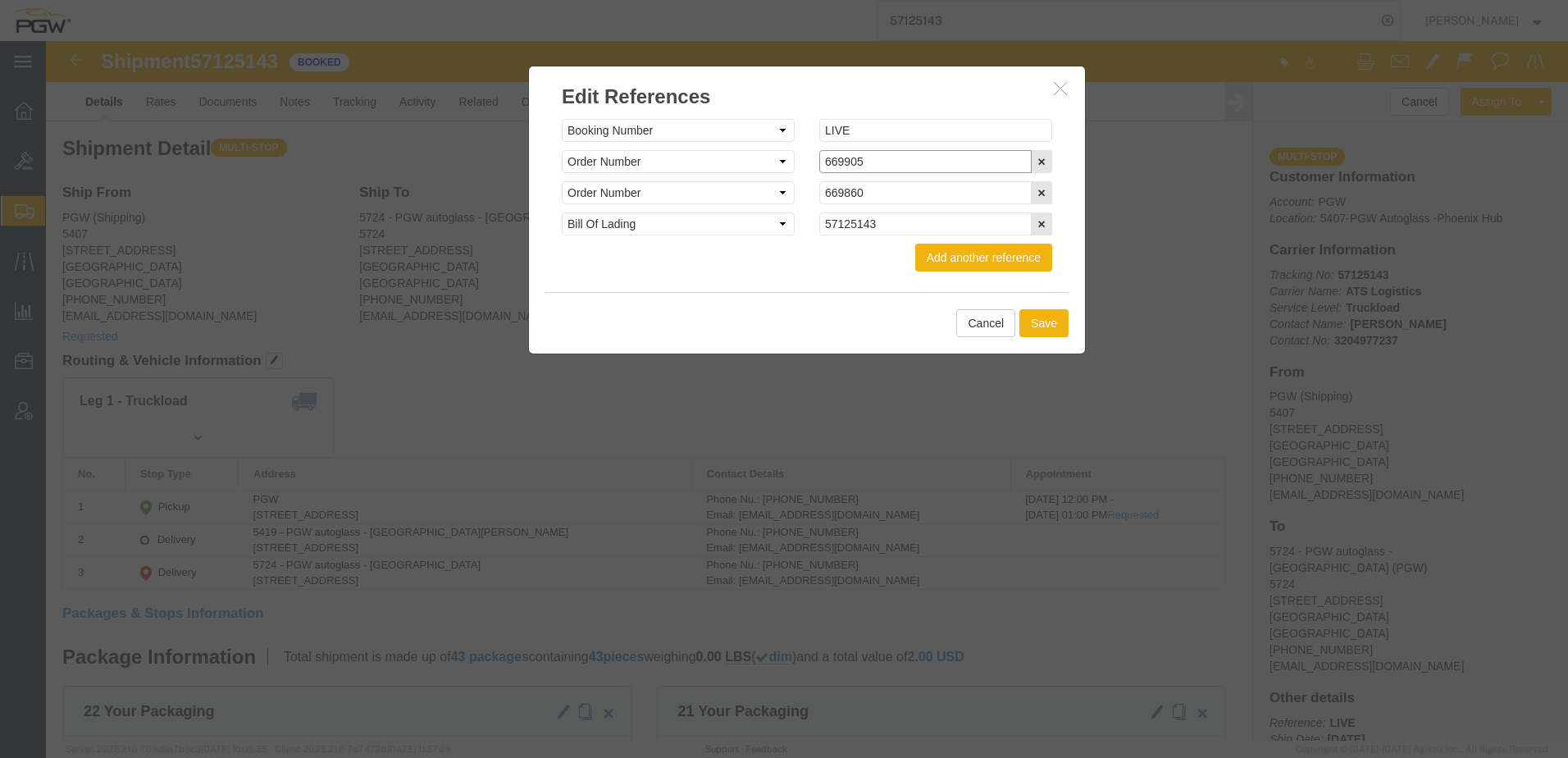
click input "669905"
type input "669905-C"
click input "669860"
type input "669860-C"
click button "Save"
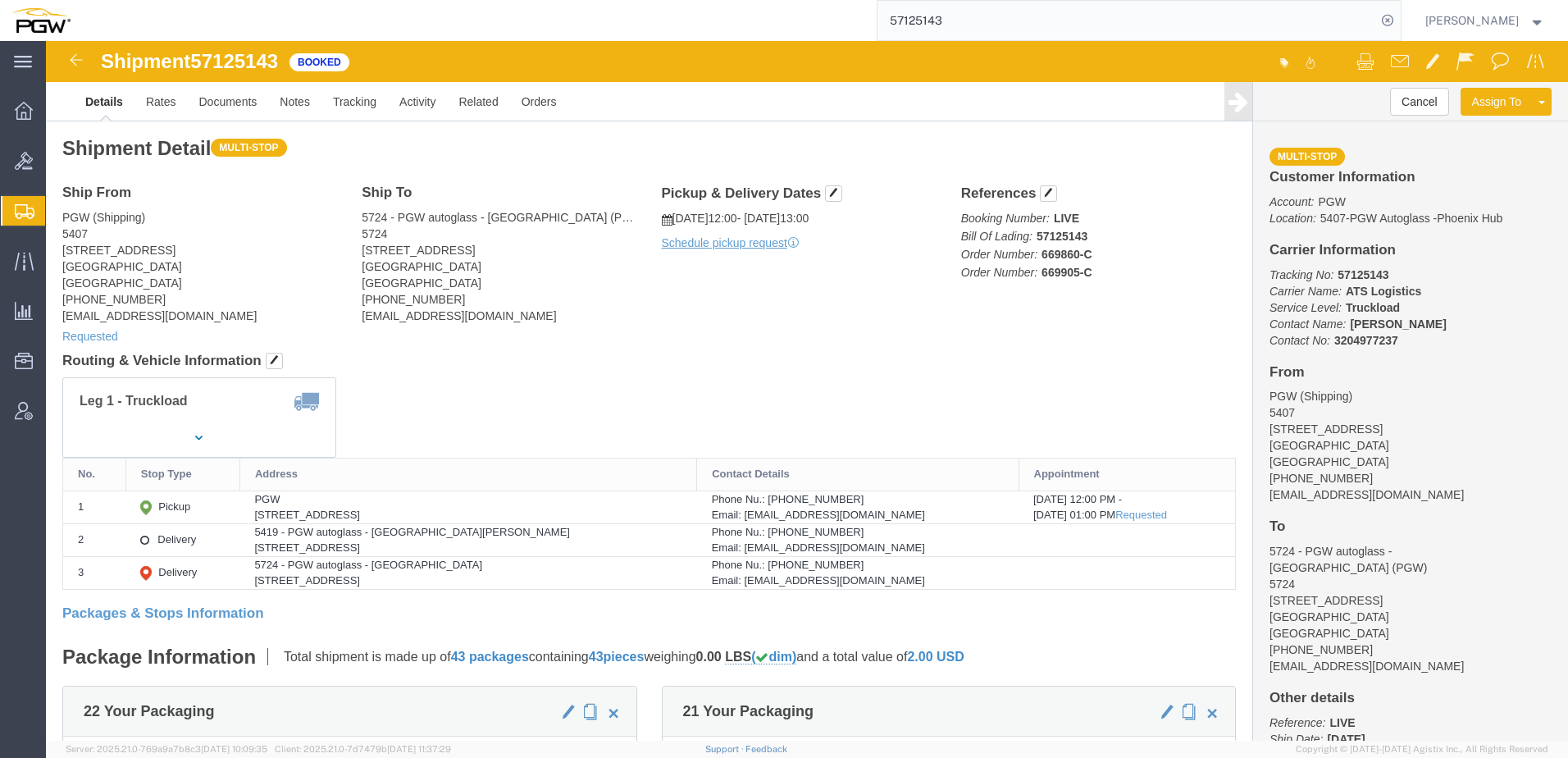
click div "Ship From PGW (Shipping) [STREET_ADDRESS] [PHONE_NUMBER] [EMAIL_ADDRESS][DOMAIN…"
click button "Cancel"
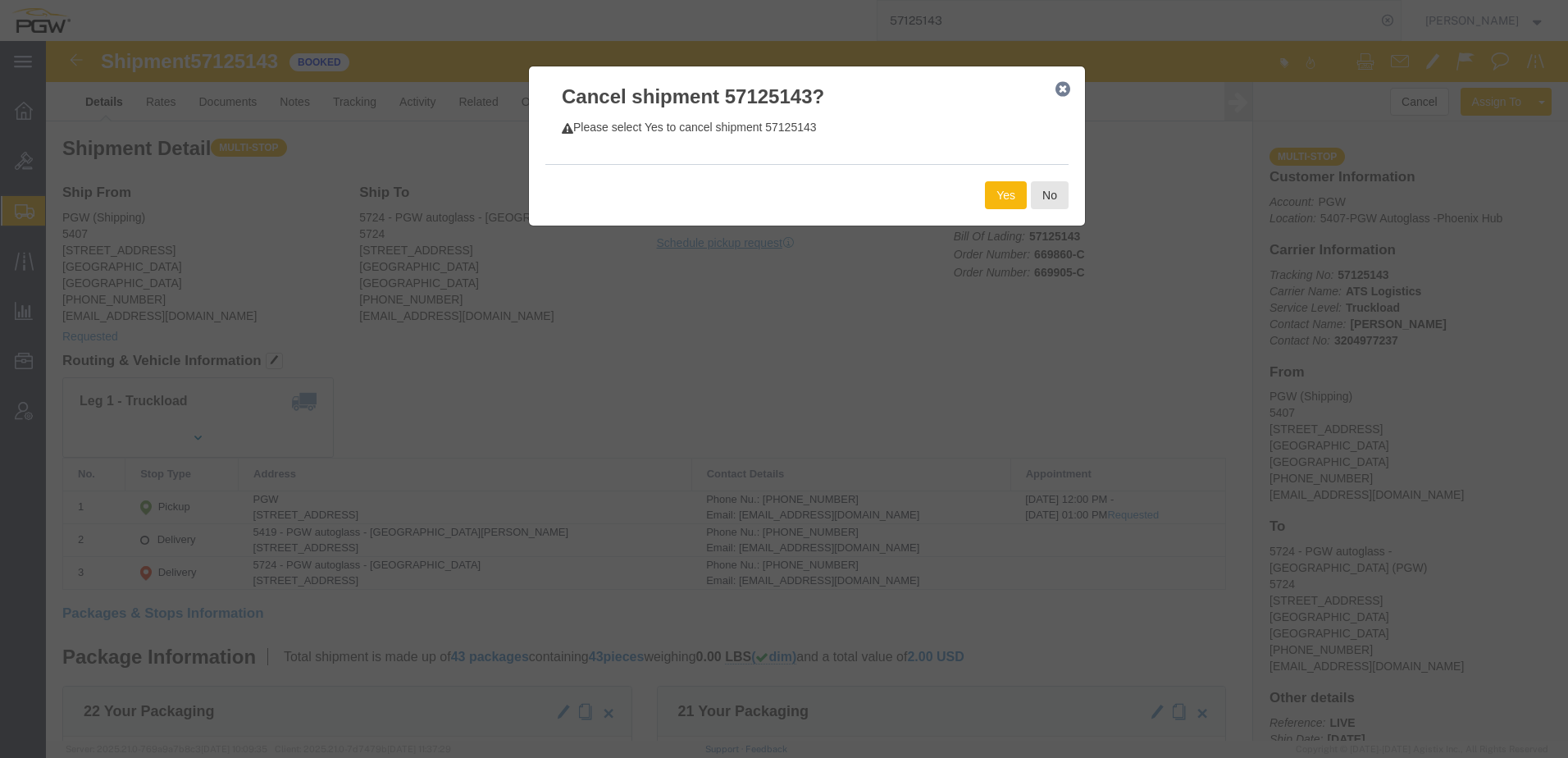
click button "Yes"
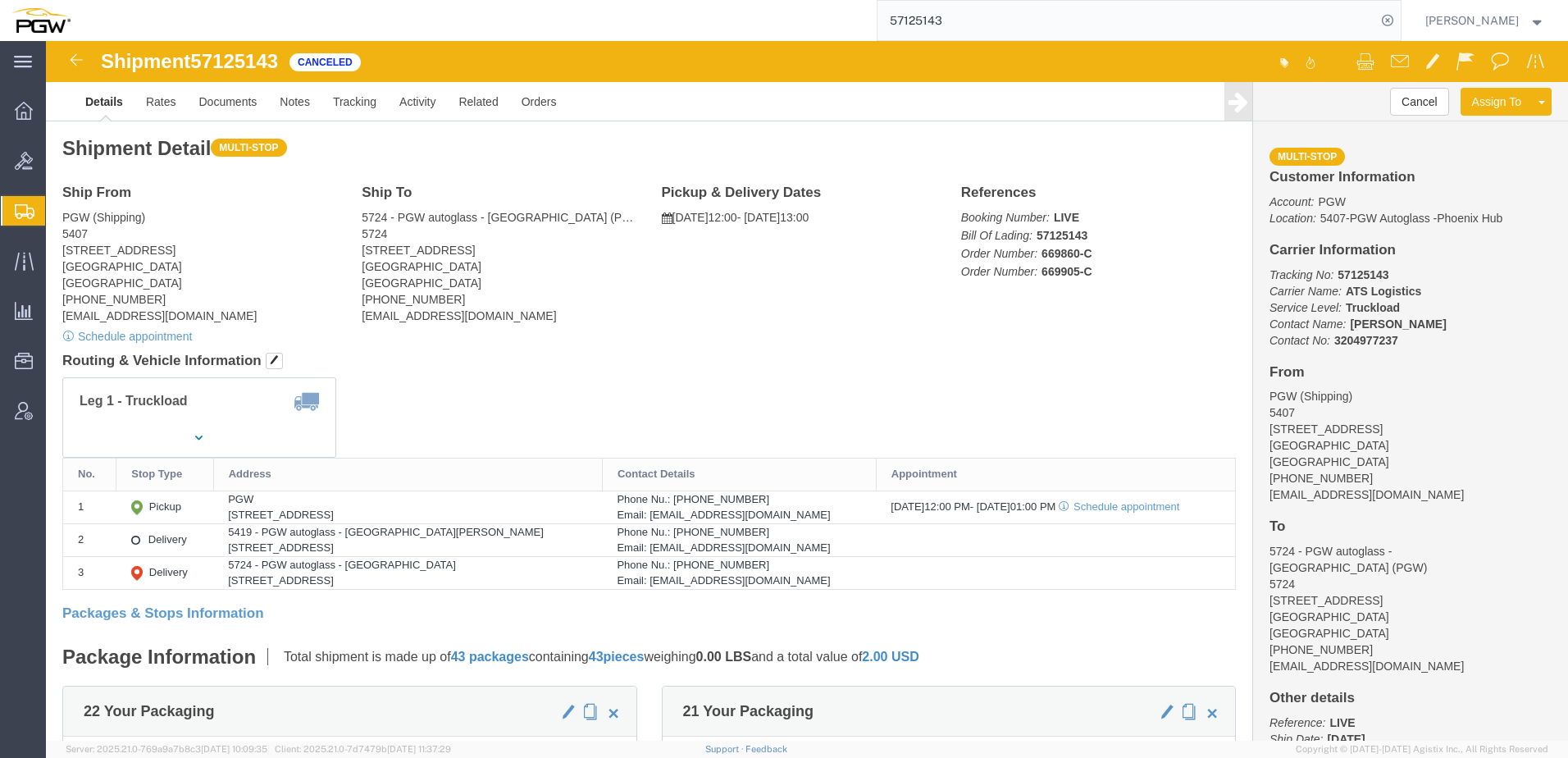
drag, startPoint x: 627, startPoint y: 369, endPoint x: 689, endPoint y: 330, distance: 73.2
click div "Leg 1 - Truckload"
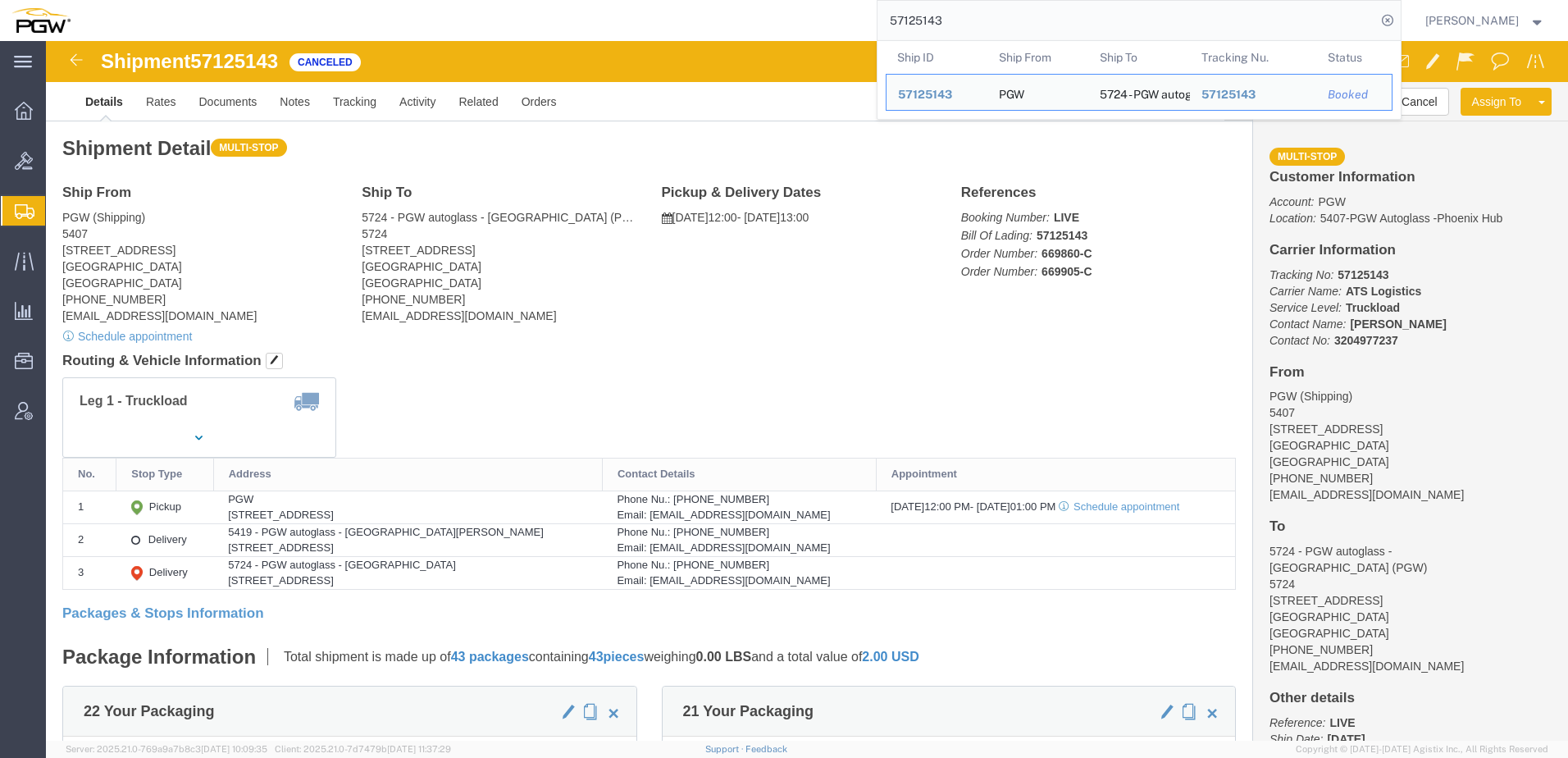
drag, startPoint x: 988, startPoint y: 17, endPoint x: 535, endPoint y: 24, distance: 453.1
click at [543, 17] on div "57125143 Ship ID Ship From Ship To Tracking Nu. Status Ship ID 57125143 Ship Fr…" at bounding box center [741, 20] width 1319 height 41
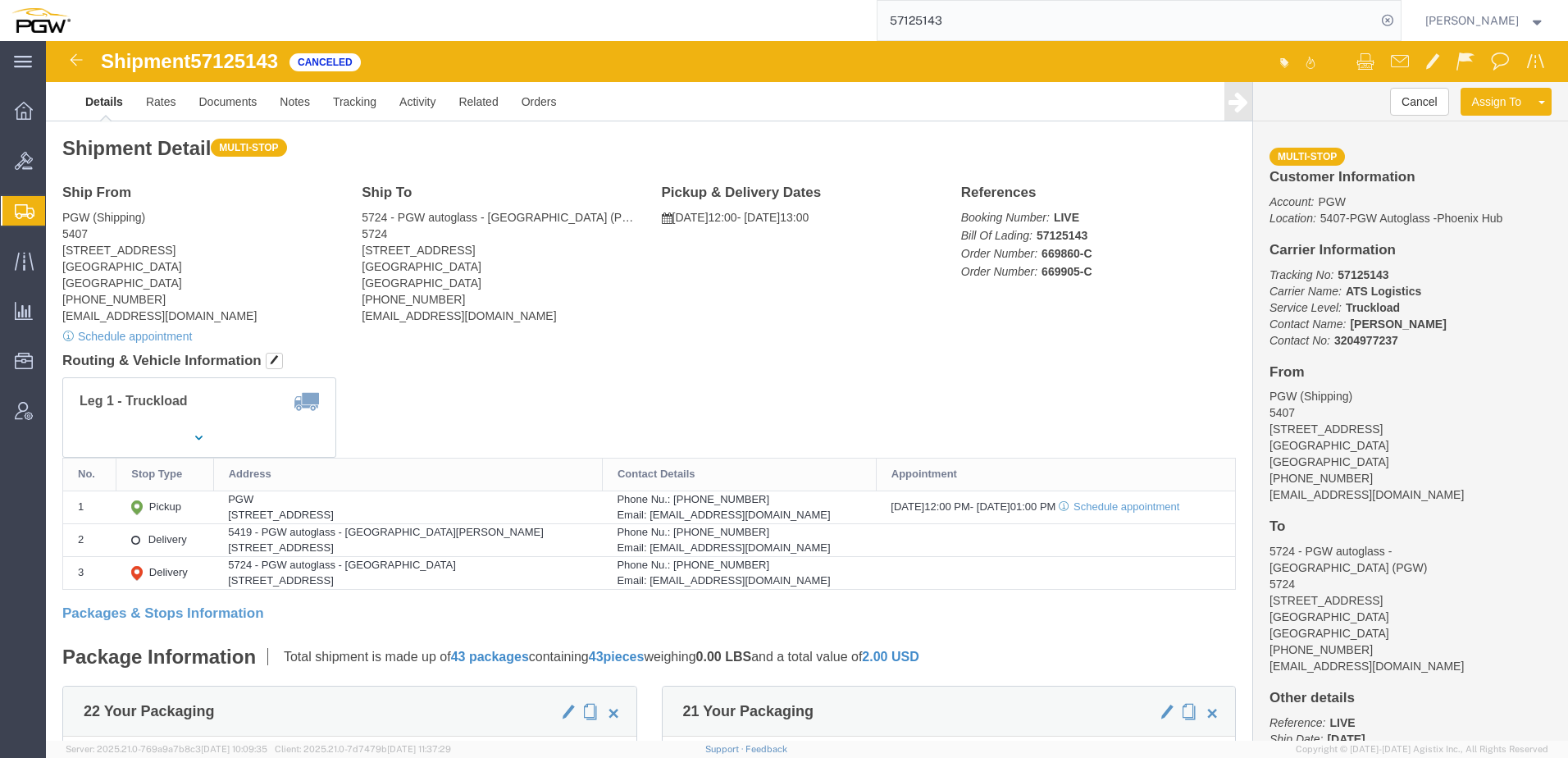
paste input "669917"
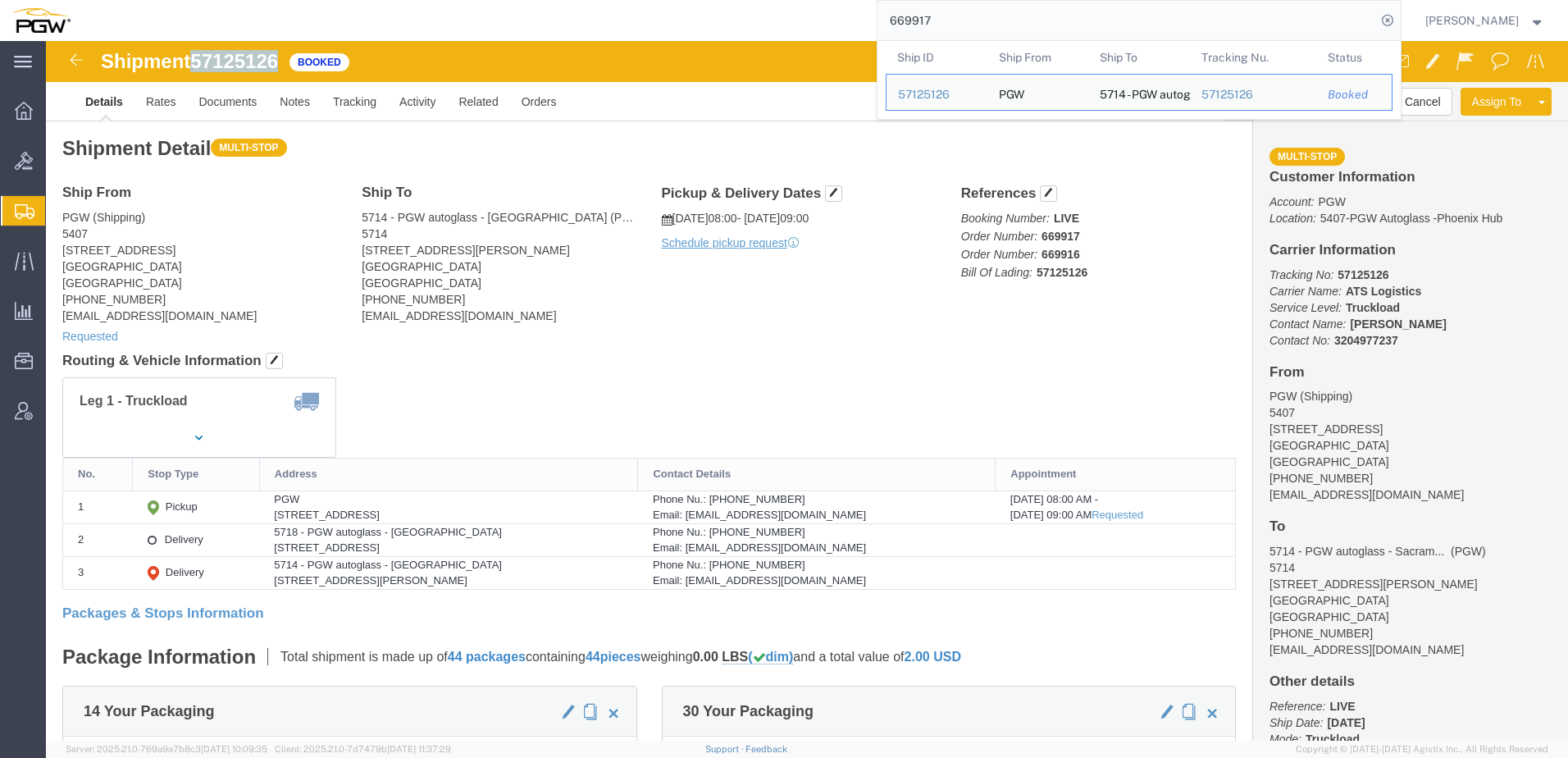
drag, startPoint x: 148, startPoint y: 23, endPoint x: 238, endPoint y: 20, distance: 90.0
click div "Shipment 57125126 Booked"
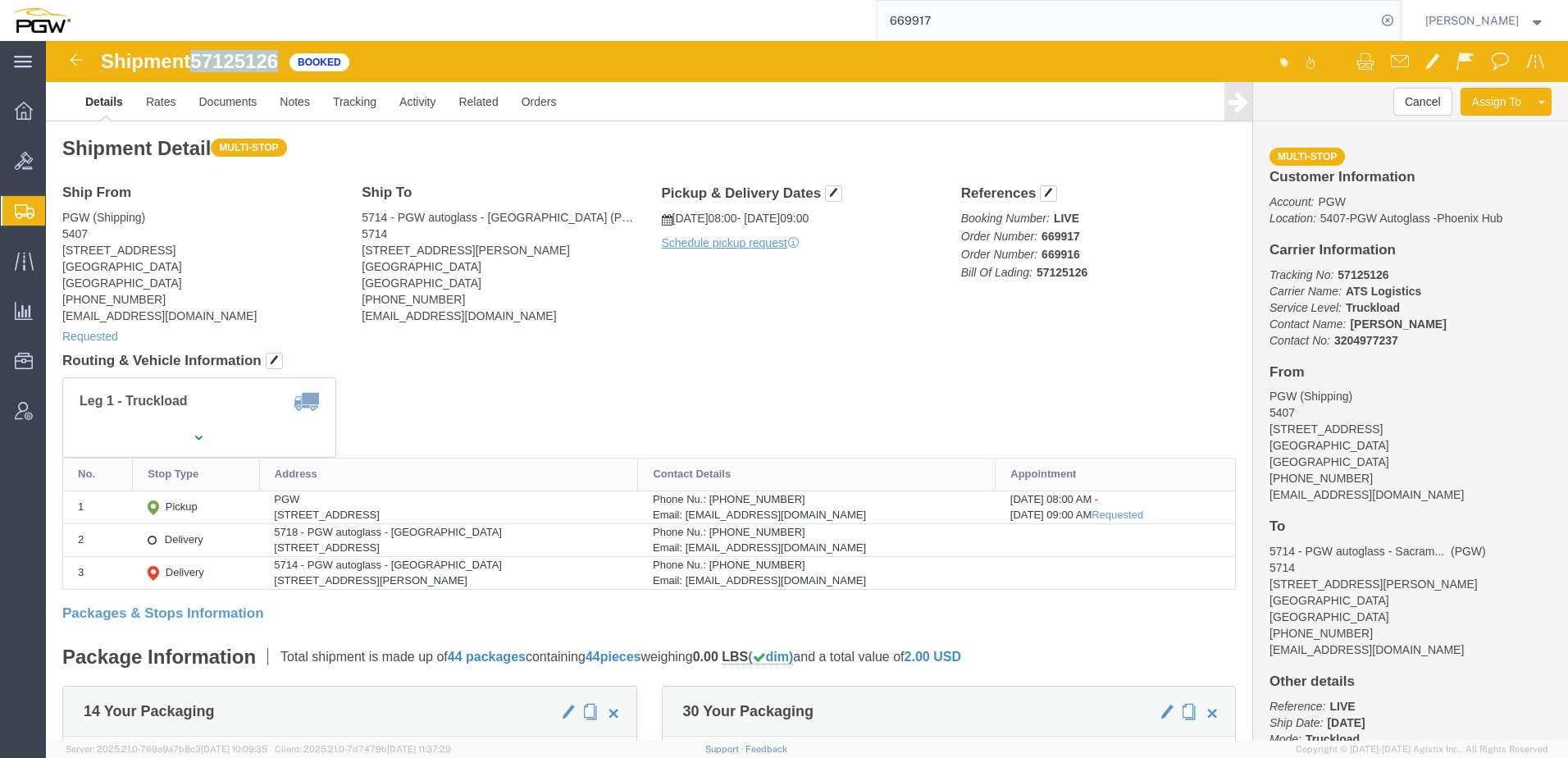
copy span "57125126"
click address "PGW (Shipping) 5407 [STREET_ADDRESS] [PHONE_NUMBER] [EMAIL_ADDRESS][DOMAIN_NAME]"
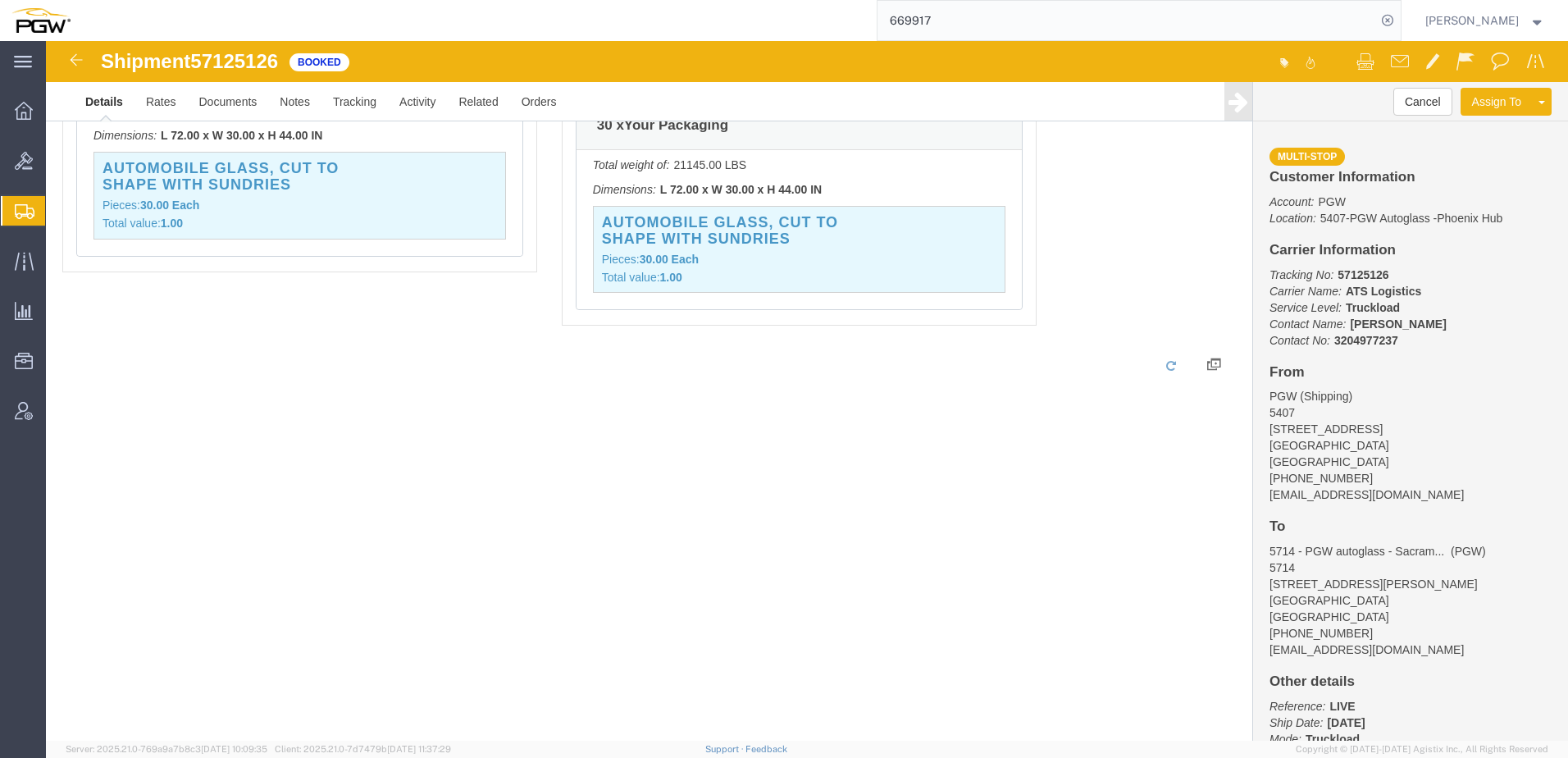
scroll to position [1751, 0]
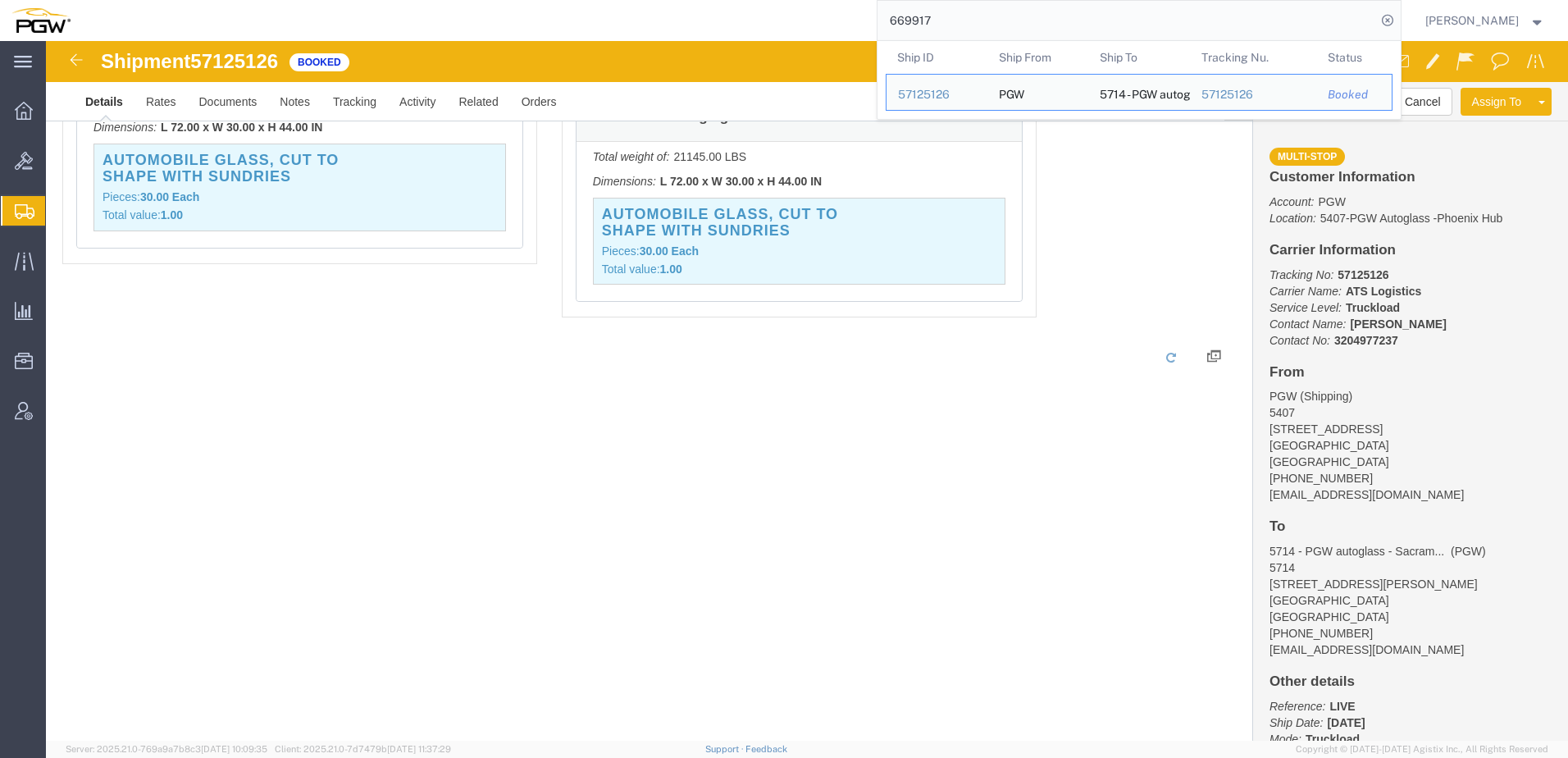
drag, startPoint x: 1147, startPoint y: 35, endPoint x: 270, endPoint y: 26, distance: 877.0
click at [270, 26] on div "669917 Ship ID Ship From Ship To Tracking Nu. Status Ship ID 57125126 Ship From…" at bounding box center [741, 20] width 1319 height 41
paste input "8"
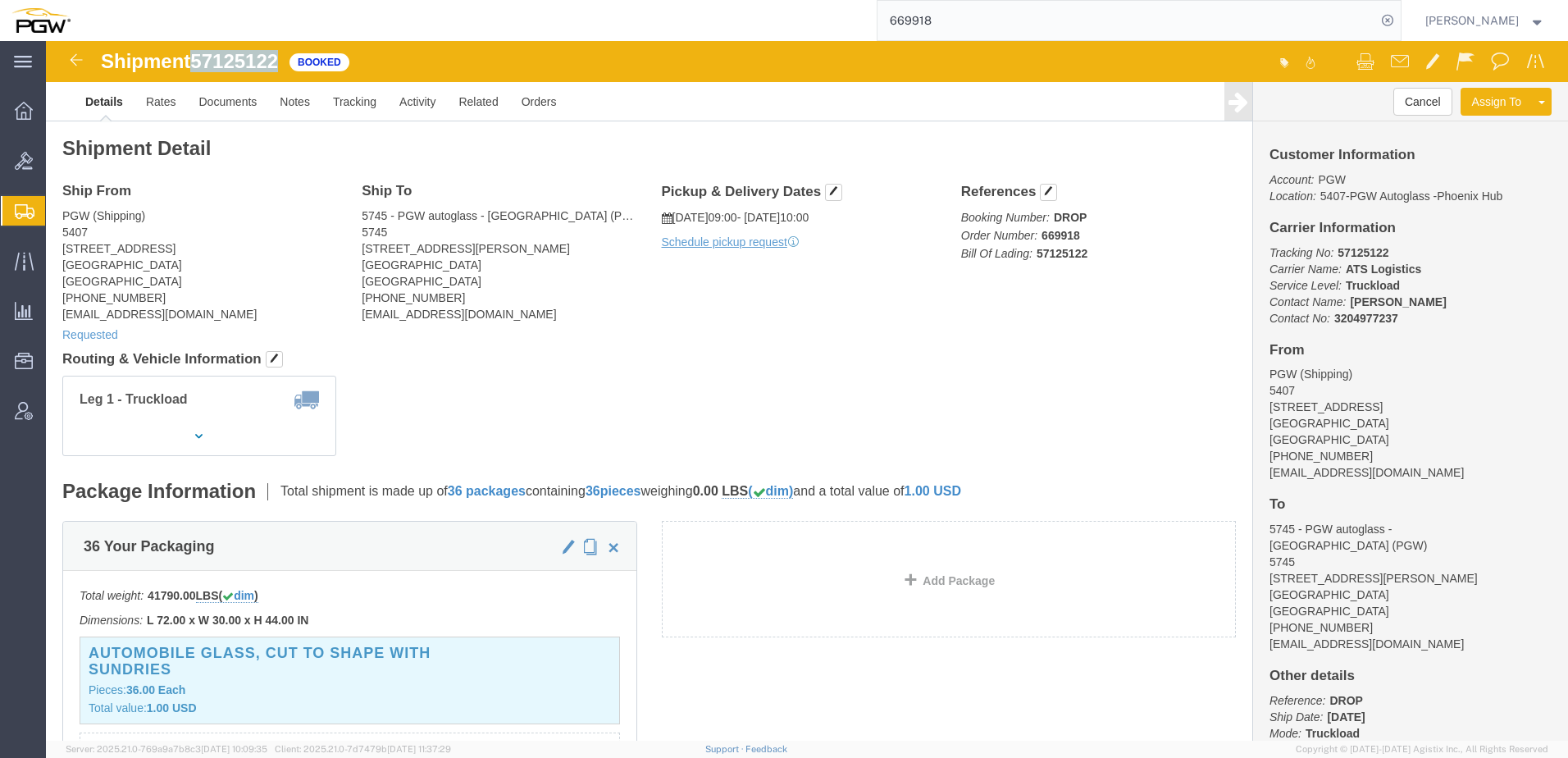
drag, startPoint x: 151, startPoint y: 18, endPoint x: 235, endPoint y: 12, distance: 84.2
click span "57125122"
copy span "57125122"
drag, startPoint x: 408, startPoint y: 365, endPoint x: 388, endPoint y: 382, distance: 26.2
click div "Leg 1 - Truckload"
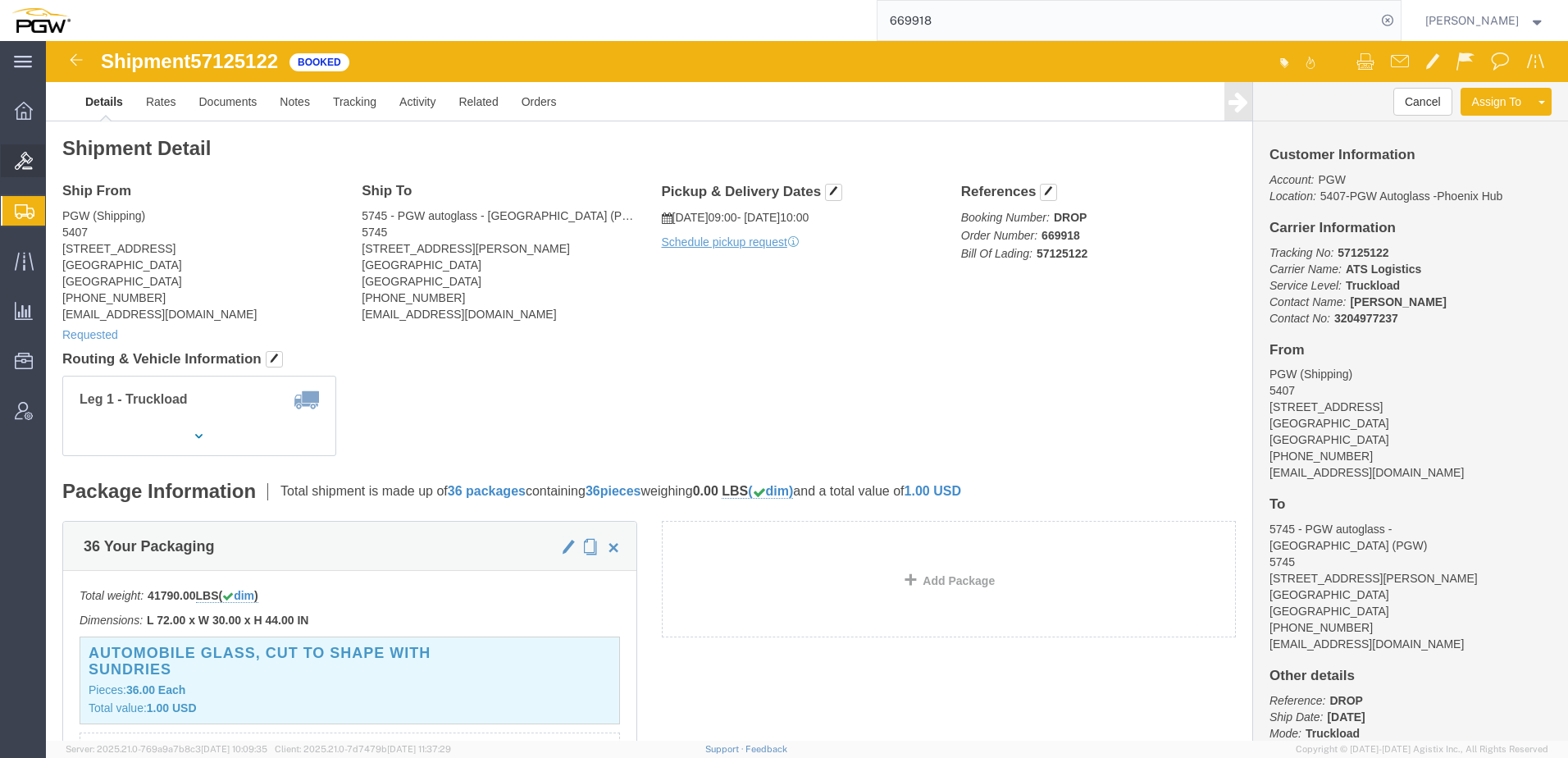
click at [56, 164] on span "Bids" at bounding box center [50, 160] width 11 height 33
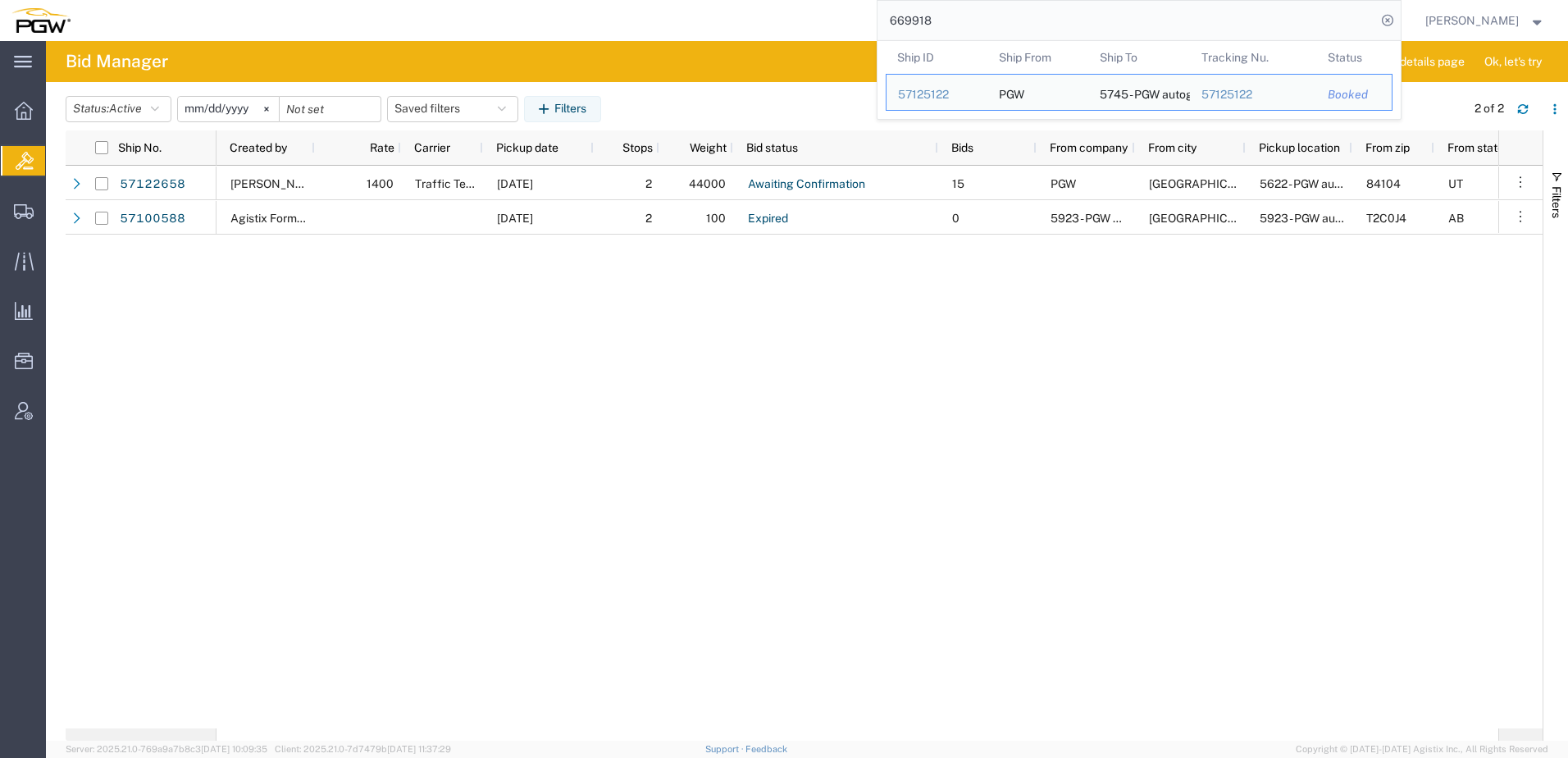
drag, startPoint x: 1025, startPoint y: 32, endPoint x: 319, endPoint y: 29, distance: 706.0
click at [319, 29] on div "669918 Ship ID Ship From Ship To Tracking Nu. Status Ship ID 57125122 Ship From…" at bounding box center [741, 20] width 1319 height 41
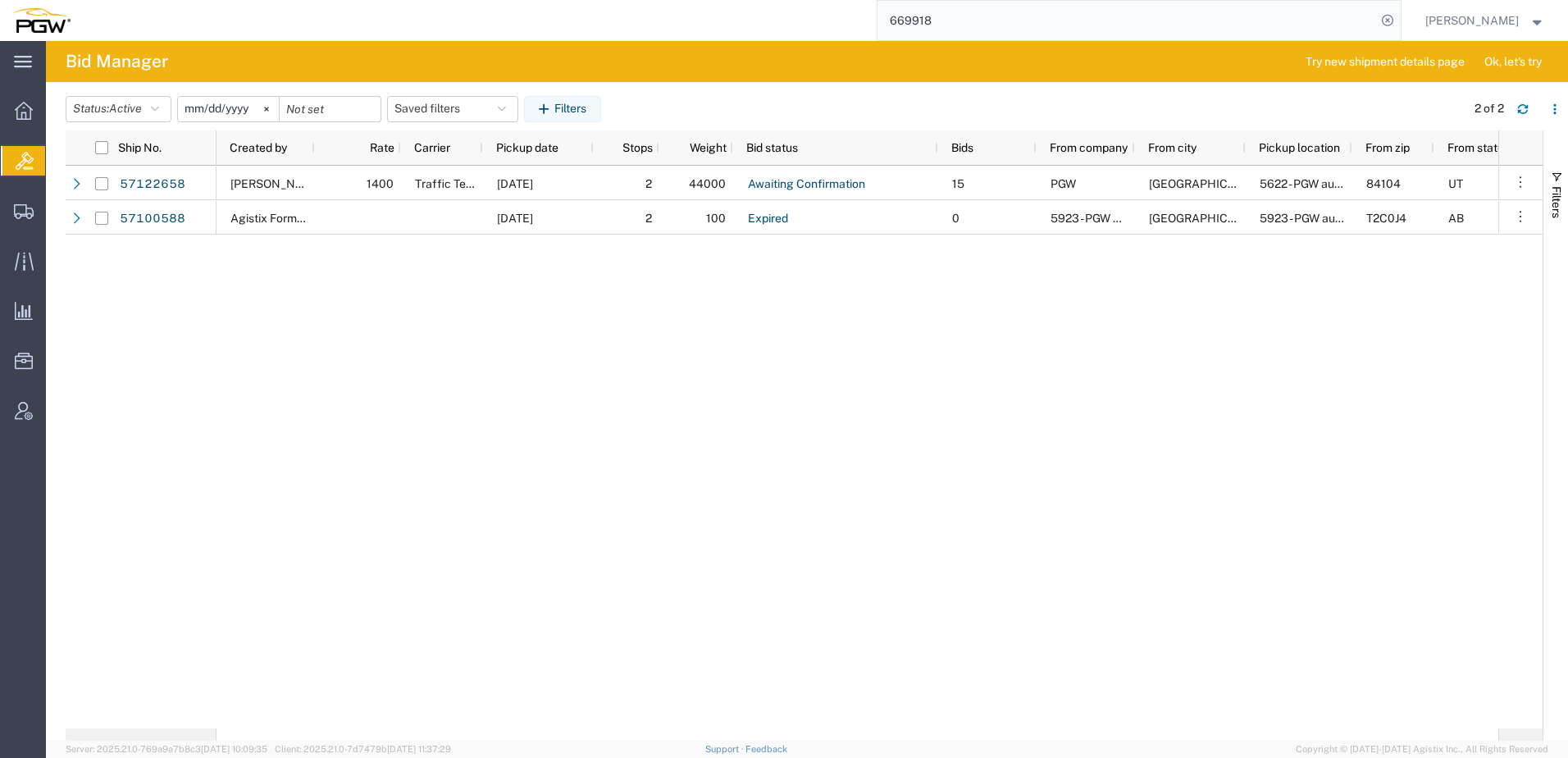
paste input "43"
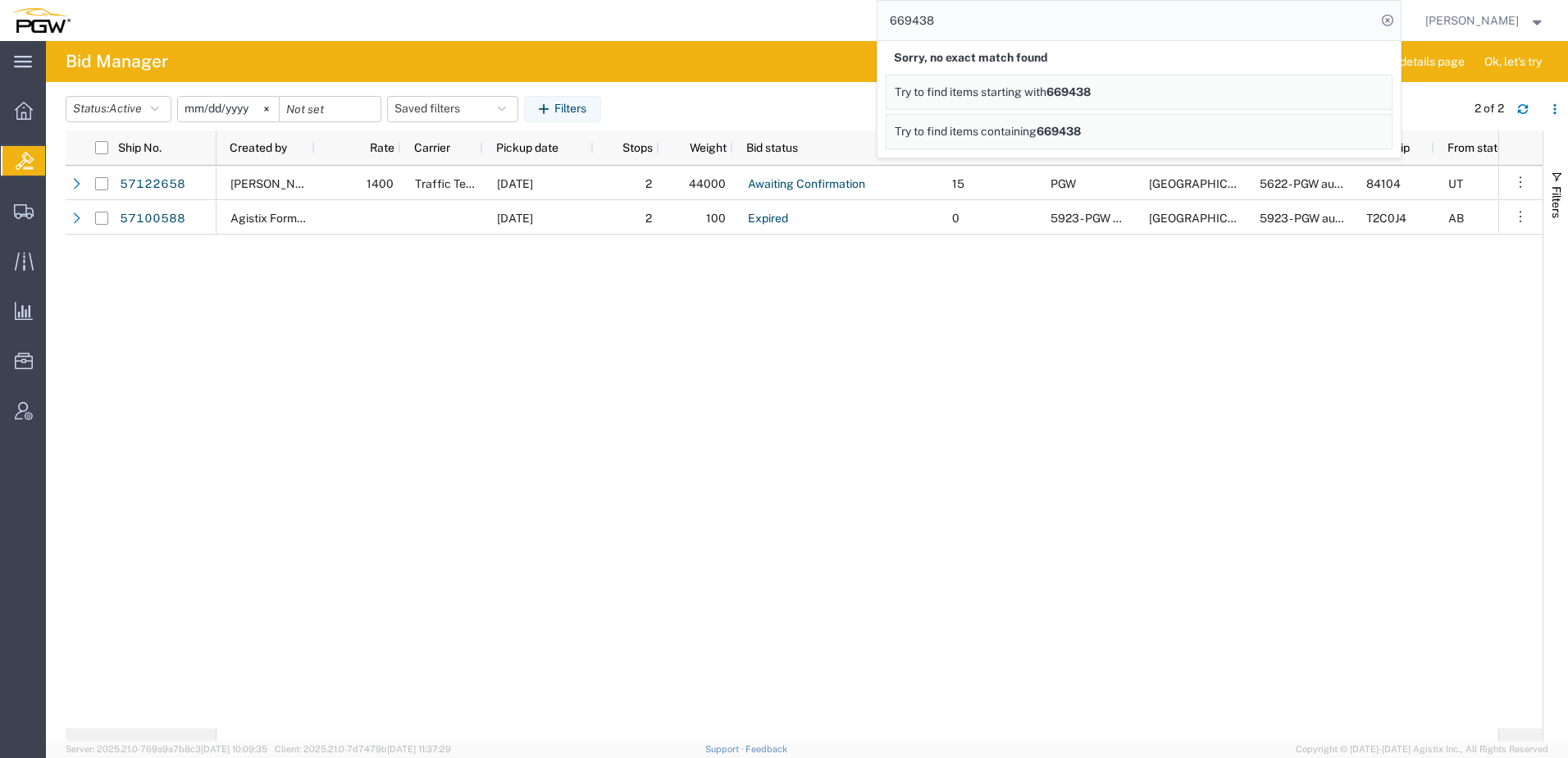
drag, startPoint x: 974, startPoint y: 22, endPoint x: 473, endPoint y: 22, distance: 501.0
click at [473, 22] on div "669438 Sorry, no exact match found Try to find items starting with 669438 Try t…" at bounding box center [741, 20] width 1319 height 41
paste input "47"
drag, startPoint x: 1010, startPoint y: 24, endPoint x: 679, endPoint y: 27, distance: 331.0
click at [679, 27] on div "669447 Sorry, no exact match found Try to find items starting with 669447 Try t…" at bounding box center [741, 20] width 1319 height 41
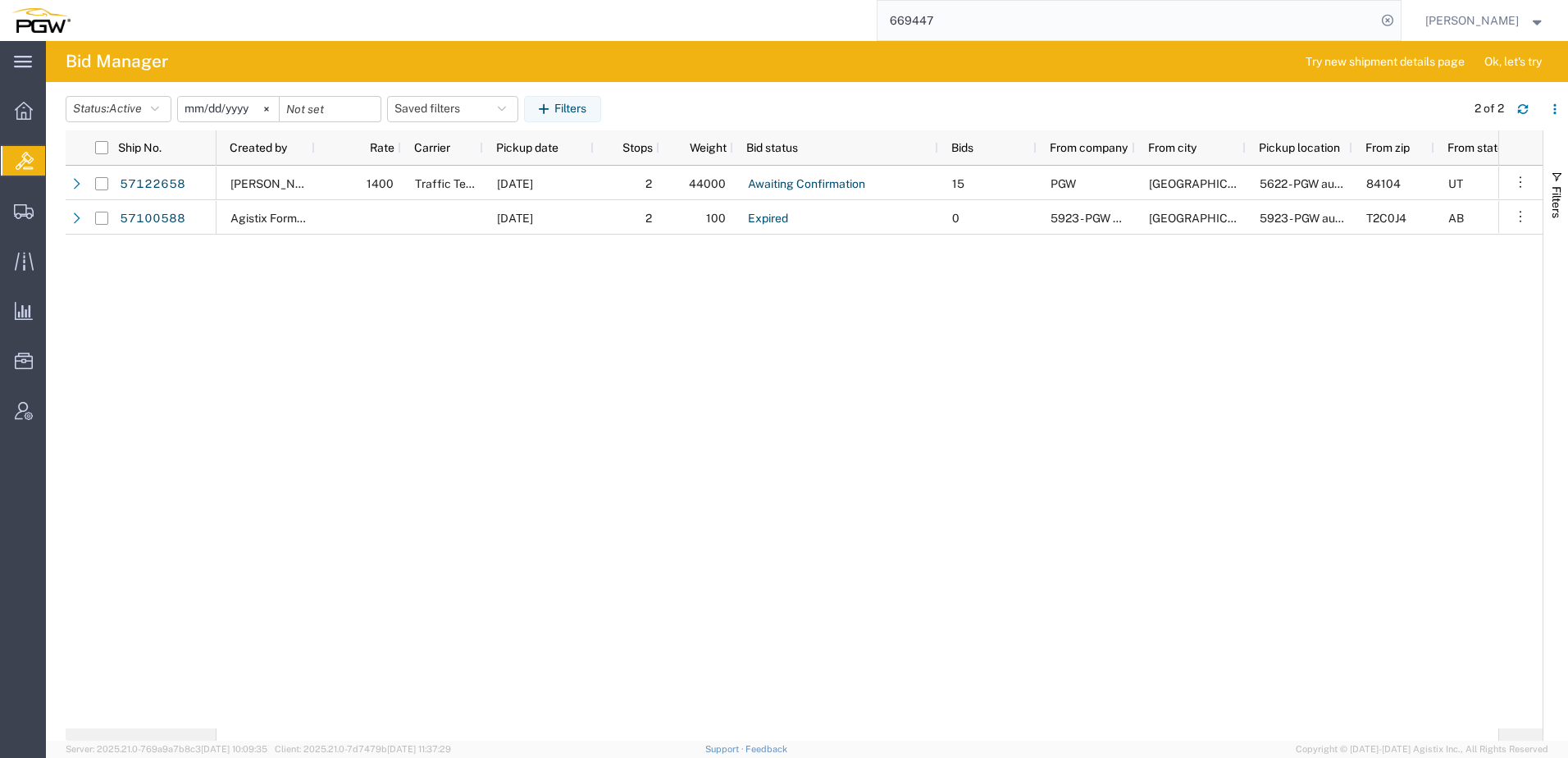
paste input "57100588"
type input "57100588"
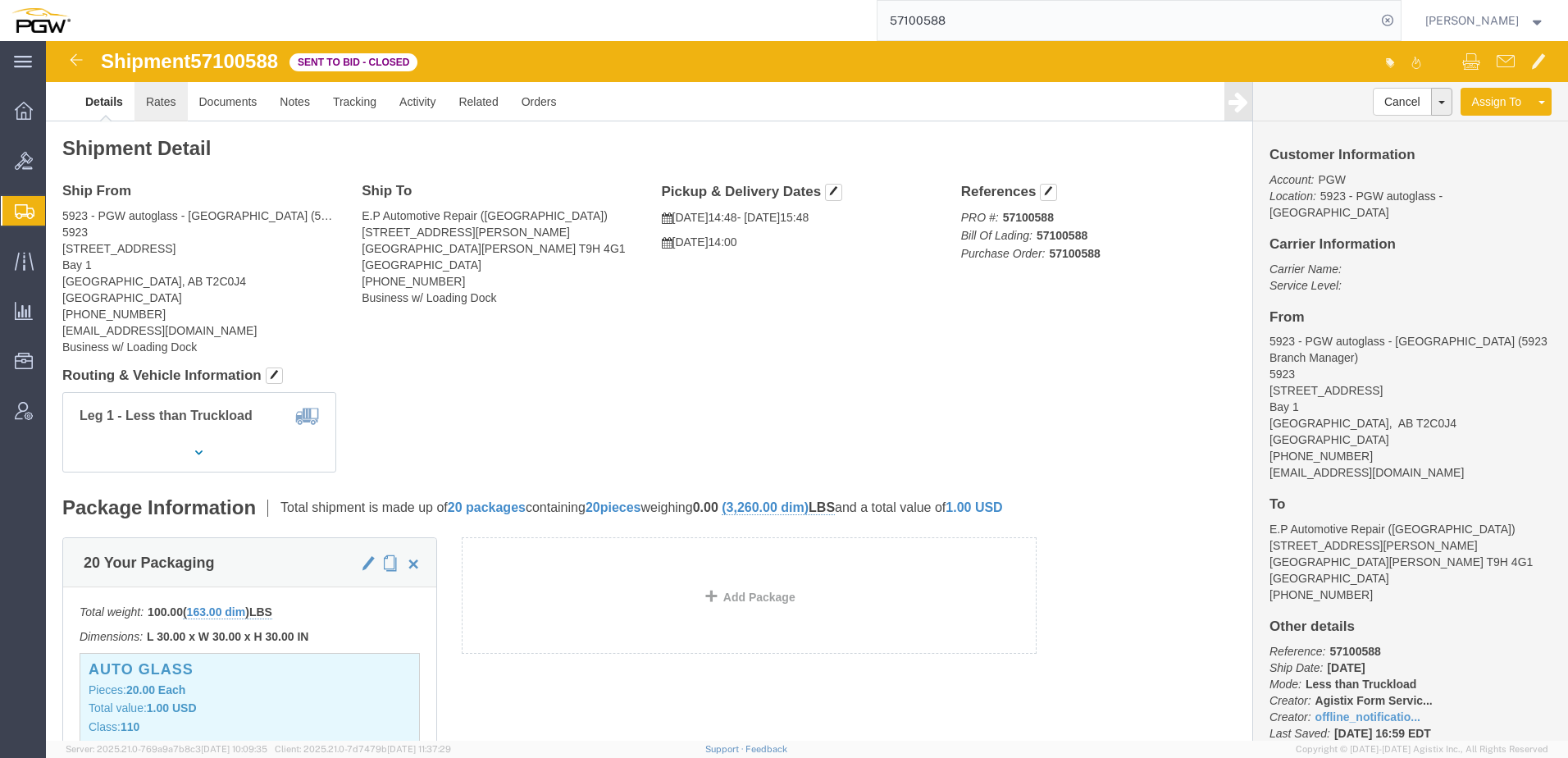
click link "Rates"
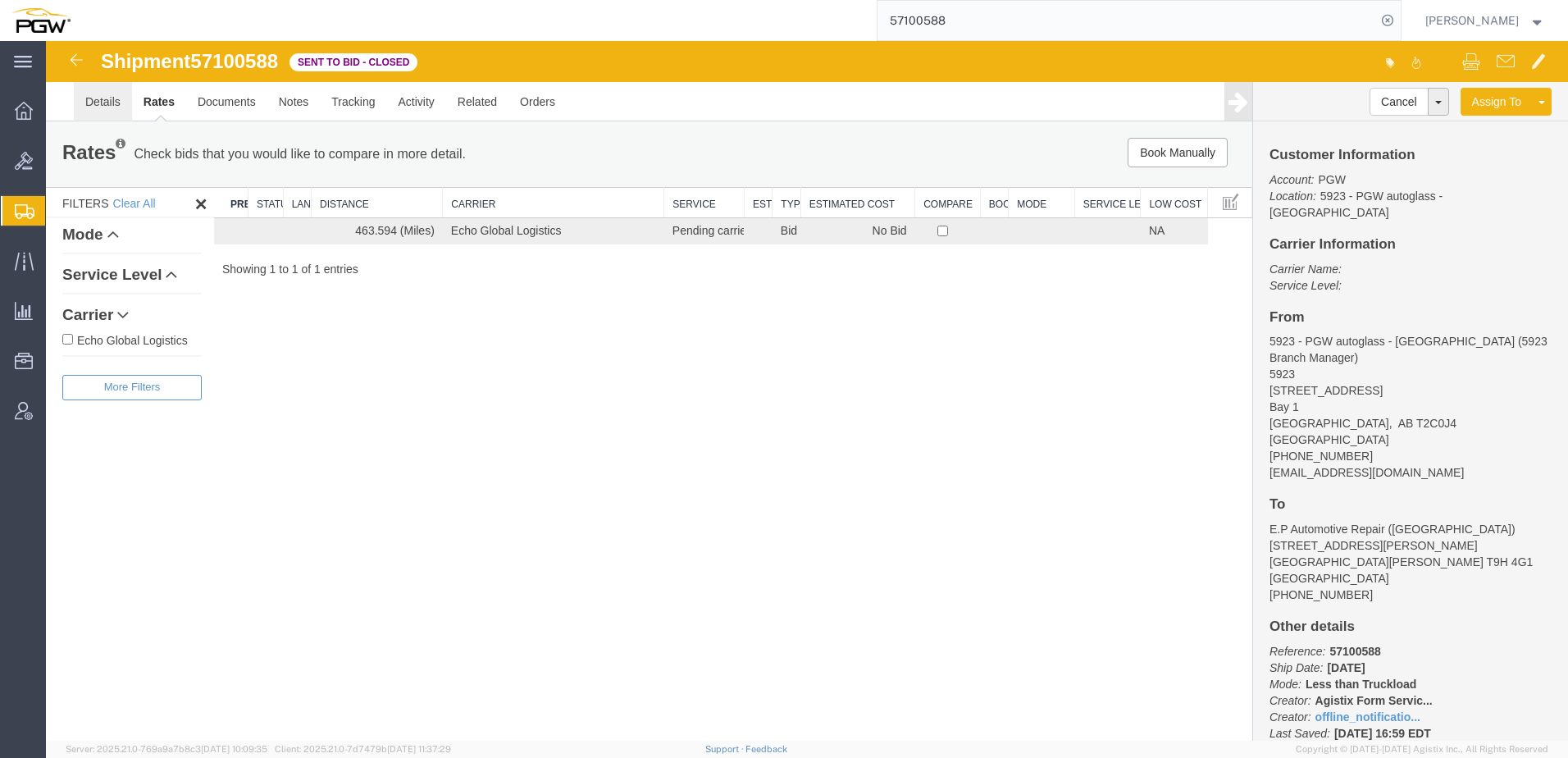
click at [106, 109] on link "Details" at bounding box center [103, 101] width 58 height 39
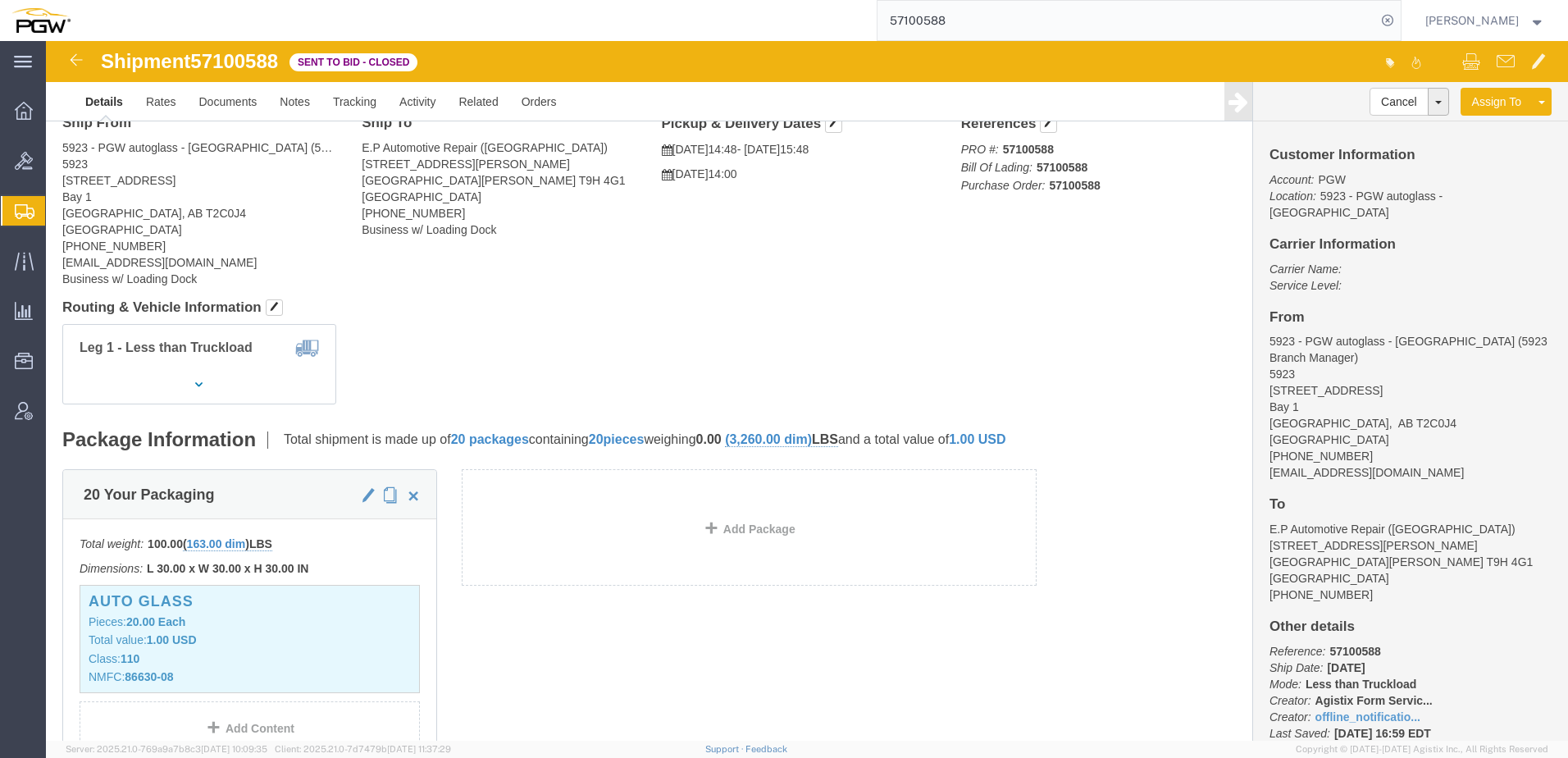
scroll to position [164, 0]
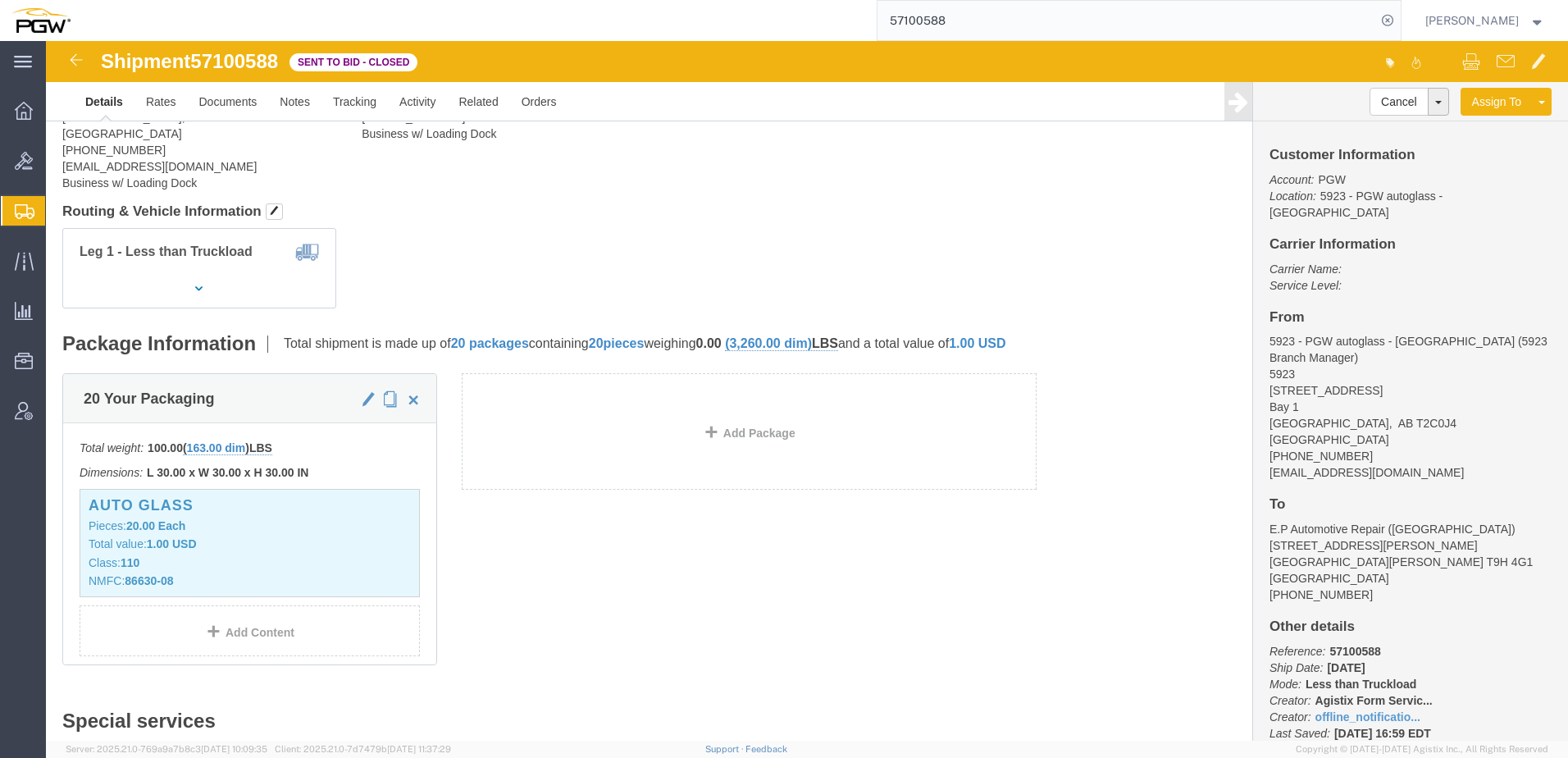
click h4 "Routing & Vehicle Information"
drag, startPoint x: 445, startPoint y: 152, endPoint x: 422, endPoint y: 248, distance: 98.7
click div "Ship From 5923 - PGW autoglass - [GEOGRAPHIC_DATA] (5923 Branch Manager) [STREE…"
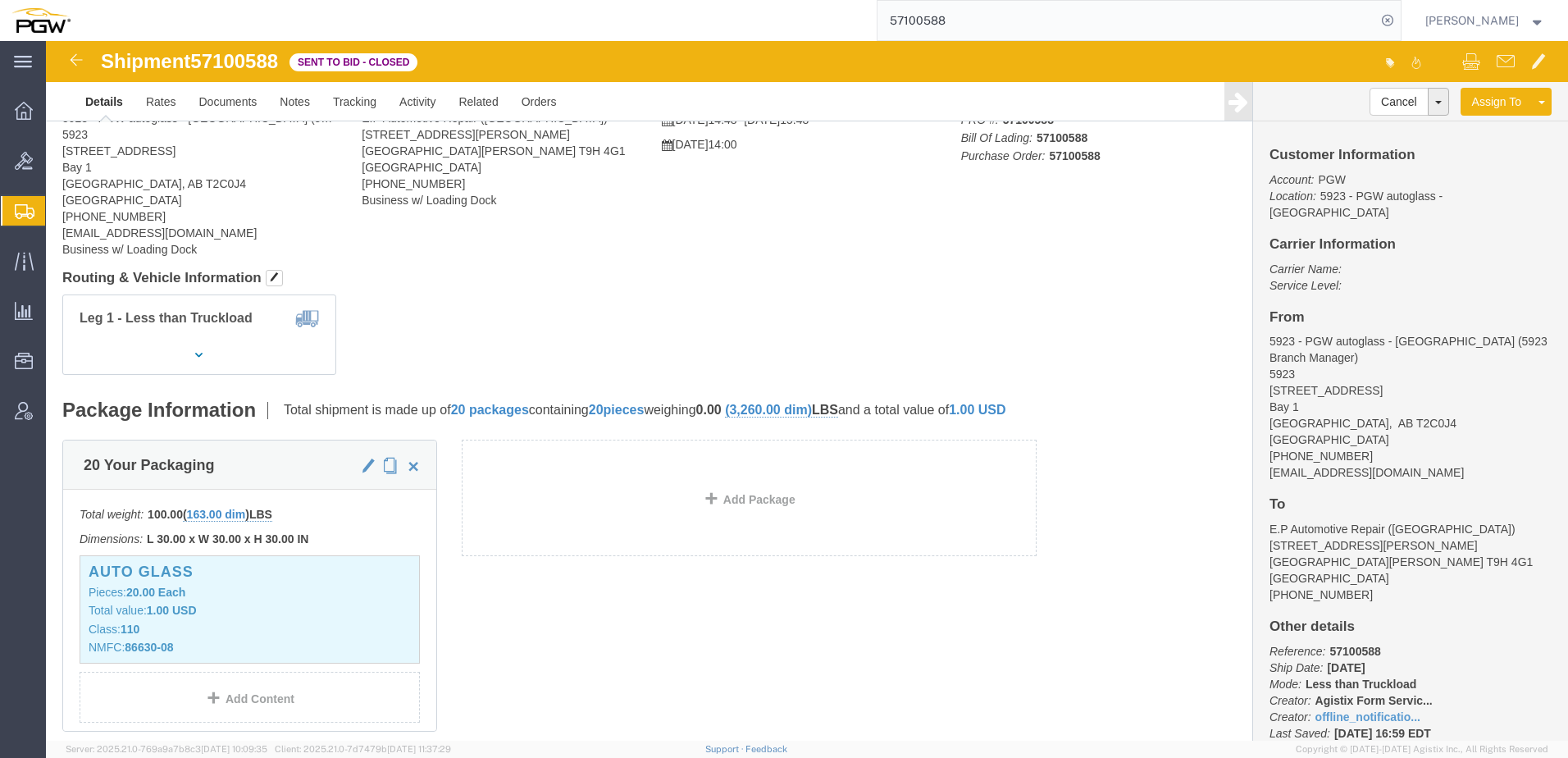
scroll to position [0, 0]
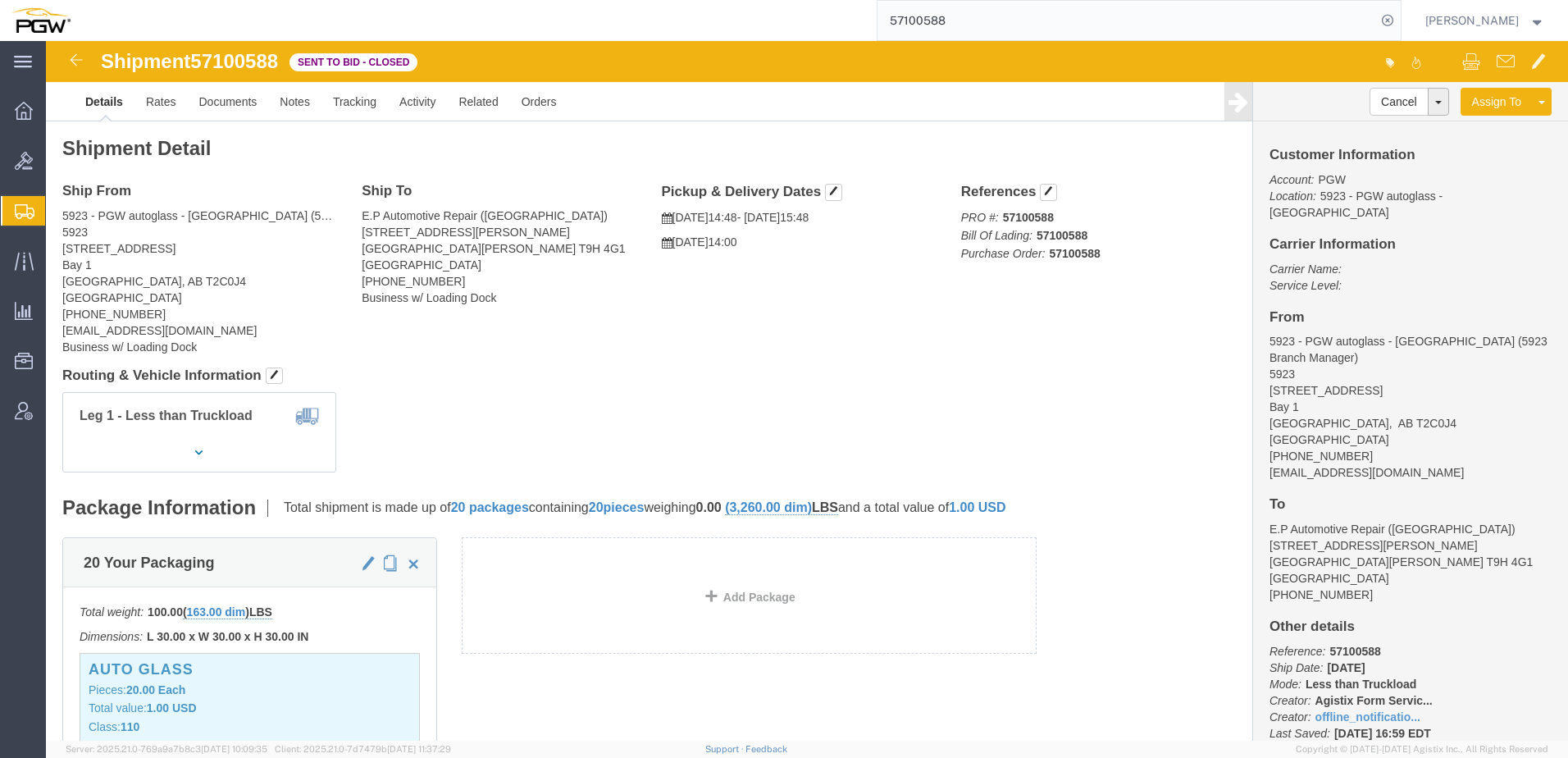
click h4 "Routing & Vehicle Information"
click div "Leg 1 - Less than Truckload"
click link "Withdraw Bid"
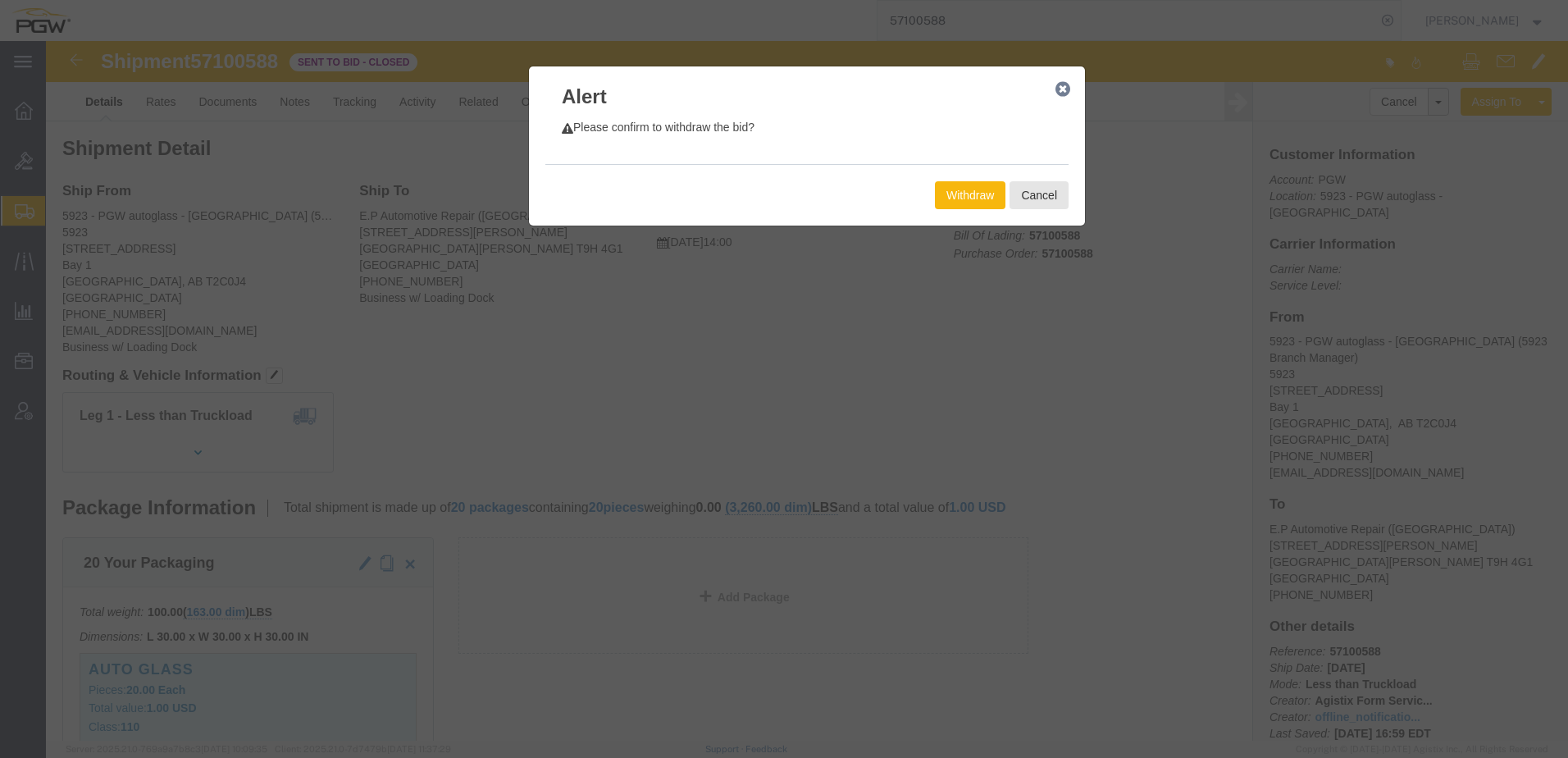
click button "Withdraw"
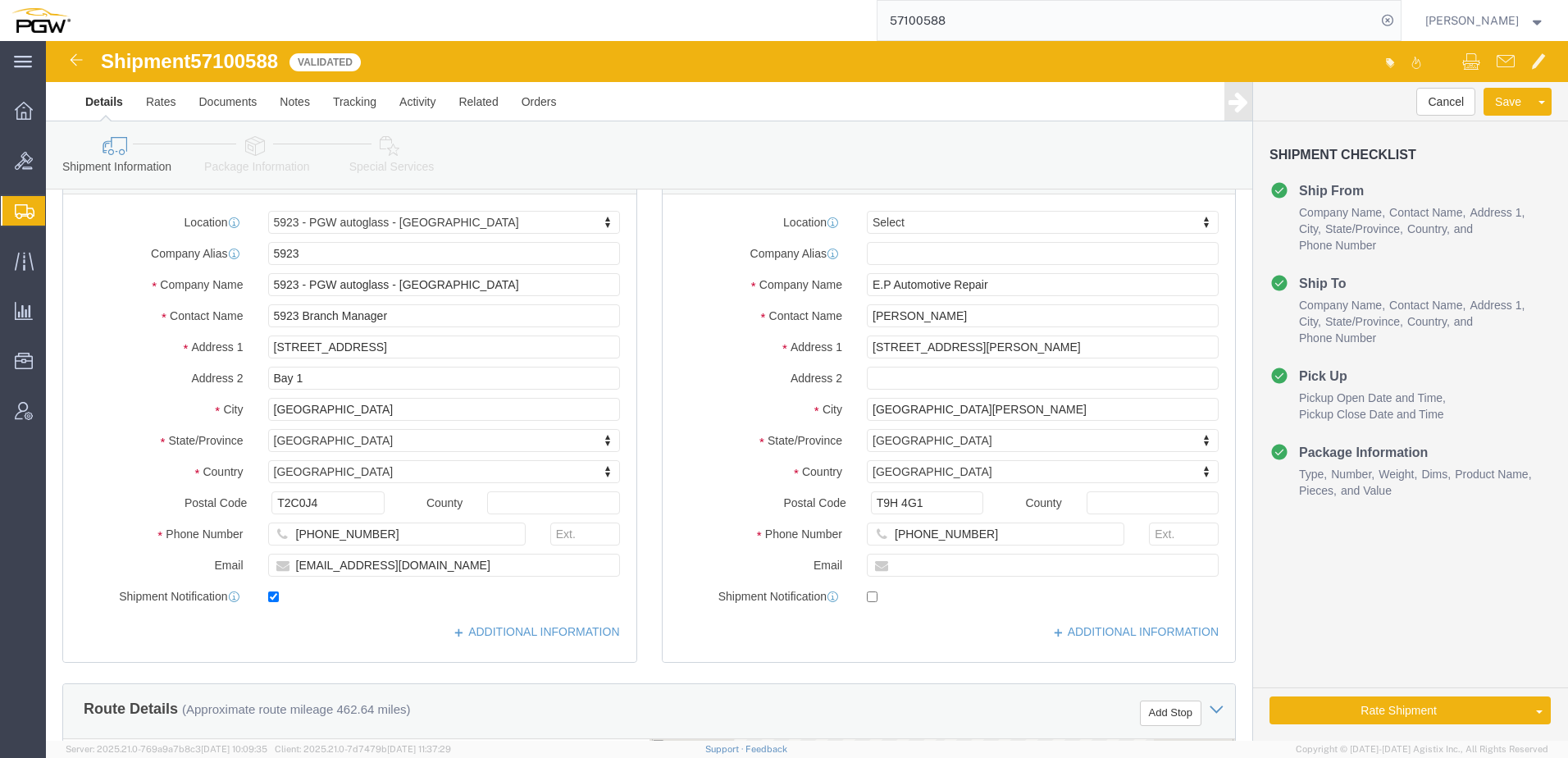
scroll to position [328, 0]
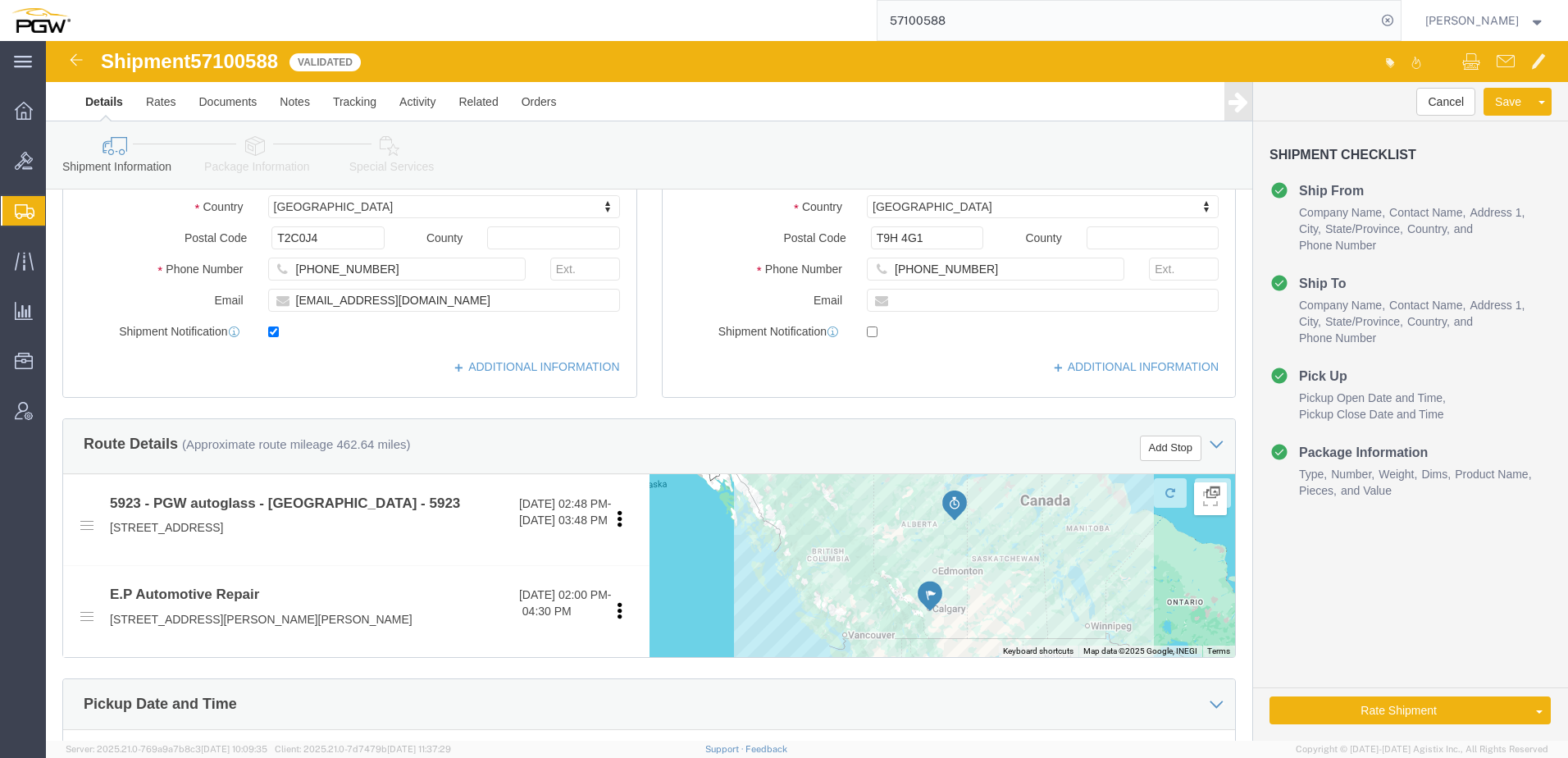
select select "28509"
select select
click icon
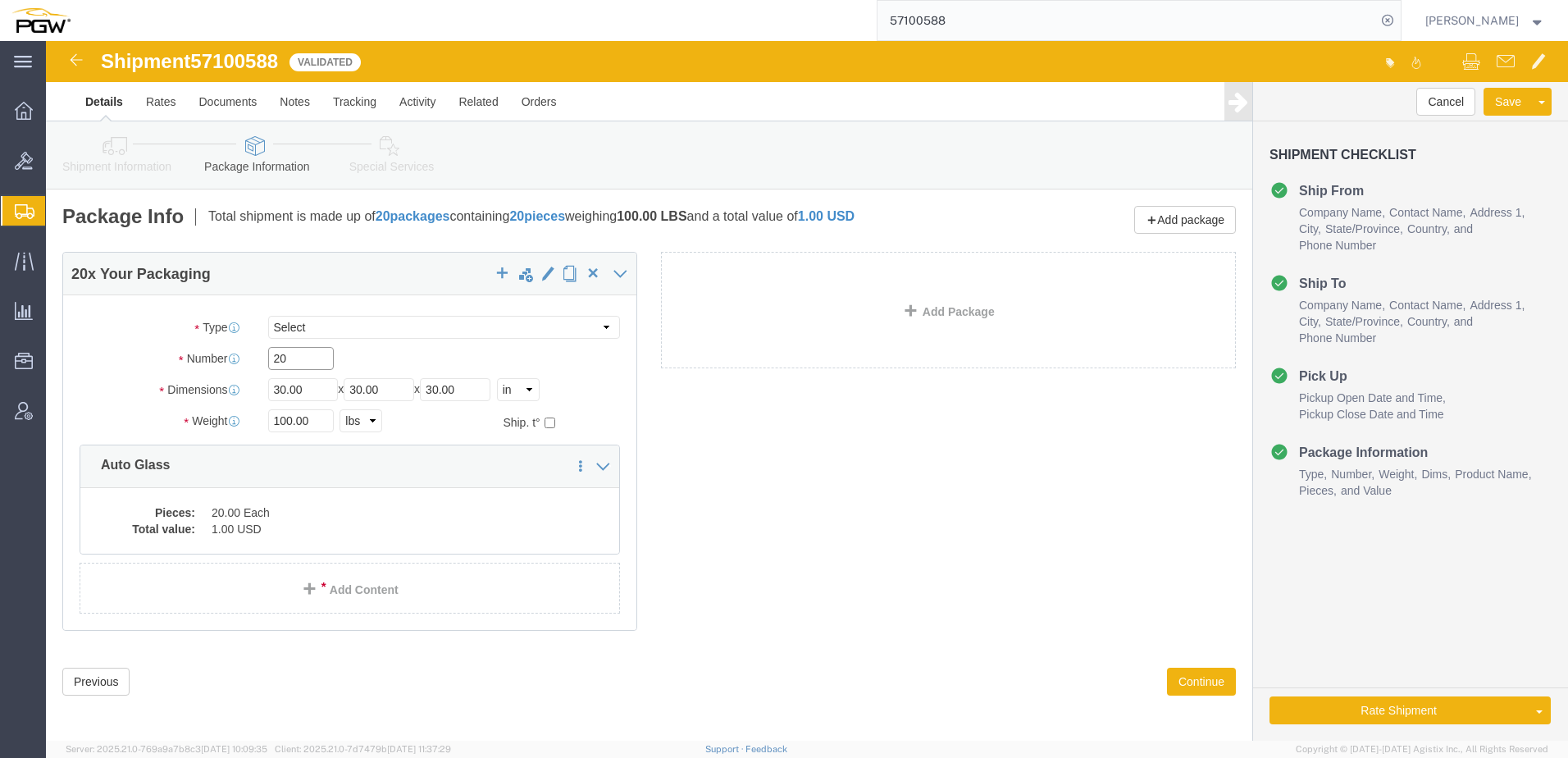
drag, startPoint x: 253, startPoint y: 313, endPoint x: 65, endPoint y: 334, distance: 189.2
click div "Number 20"
type input "1"
click dd "1.00 USD"
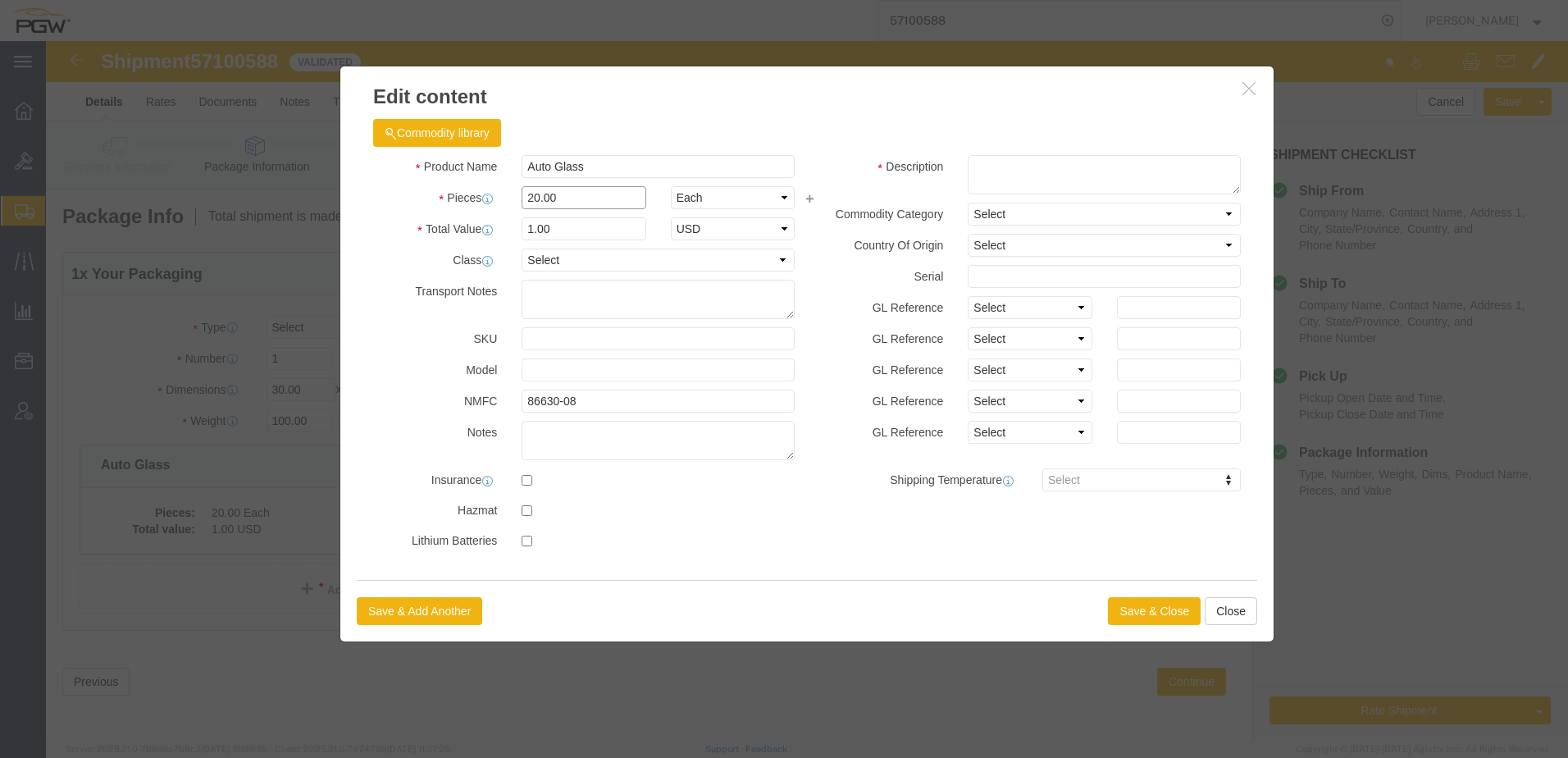
drag, startPoint x: 532, startPoint y: 157, endPoint x: 130, endPoint y: 143, distance: 402.2
click div "Edit content Commodity library Product Name Auto Glass Pieces 20.00 Select Bag …"
type input "1.00"
type input "0.05"
type input "1.00"
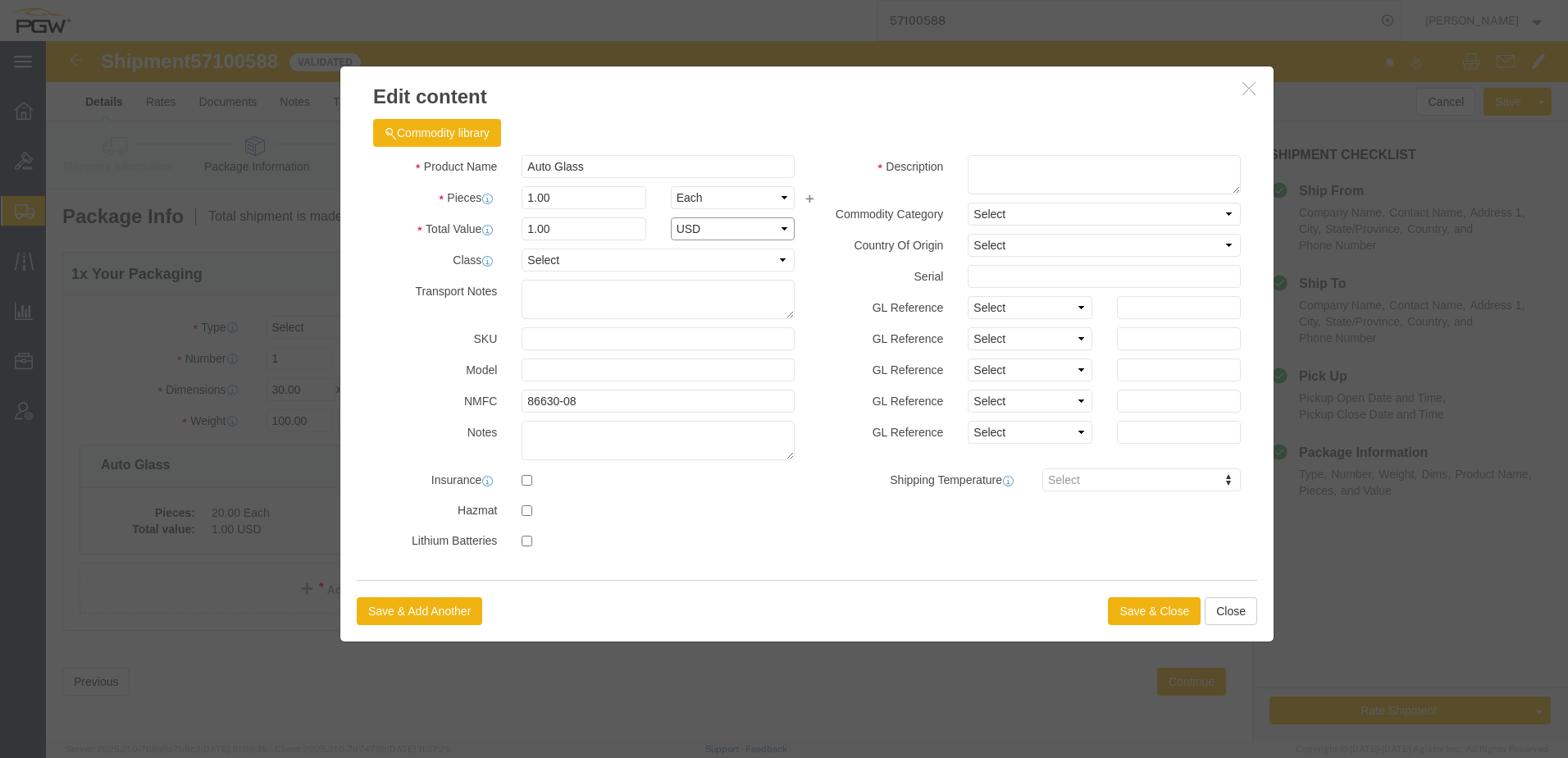
select select "USD"
click button "Save & Close"
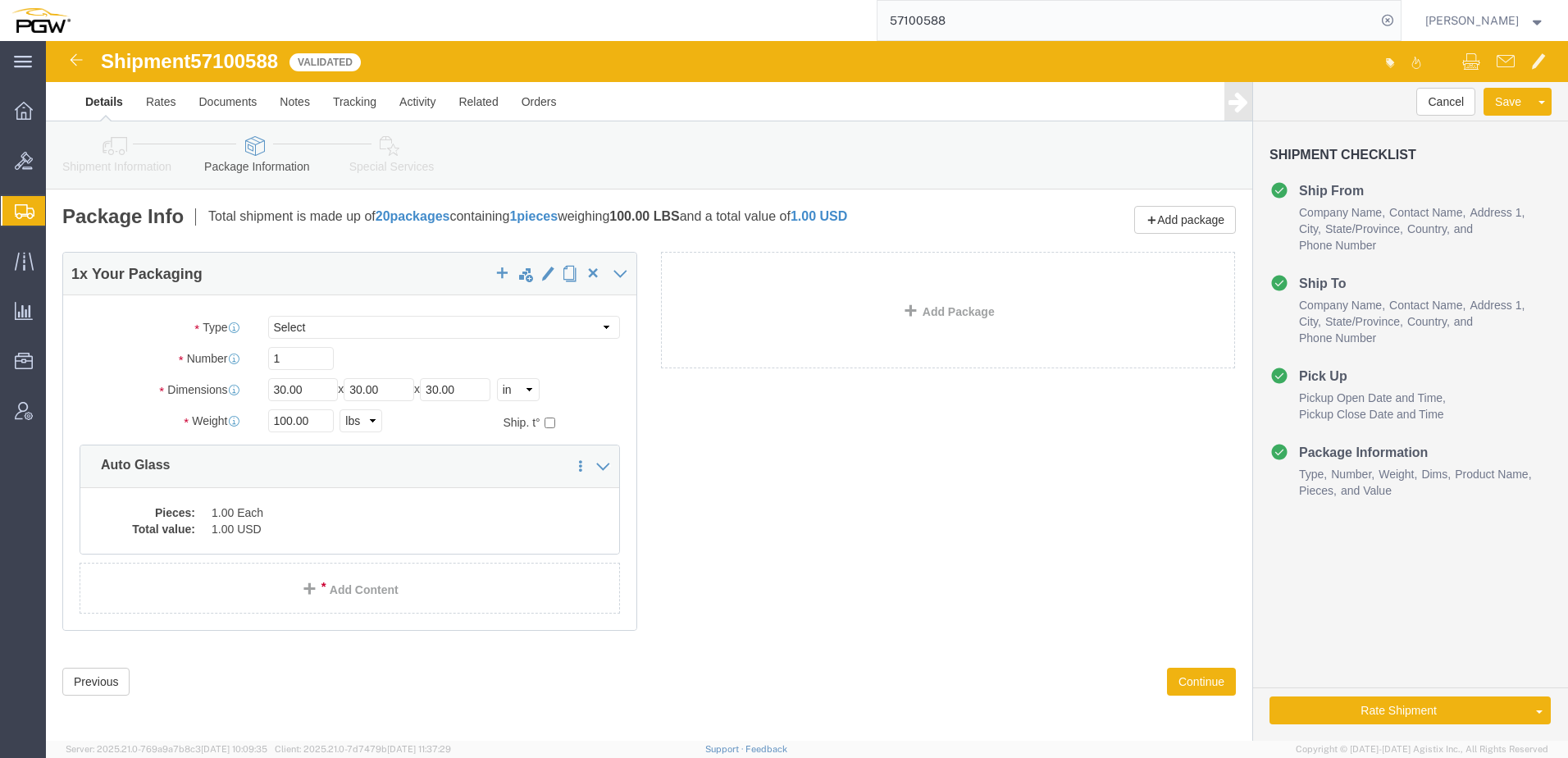
click icon
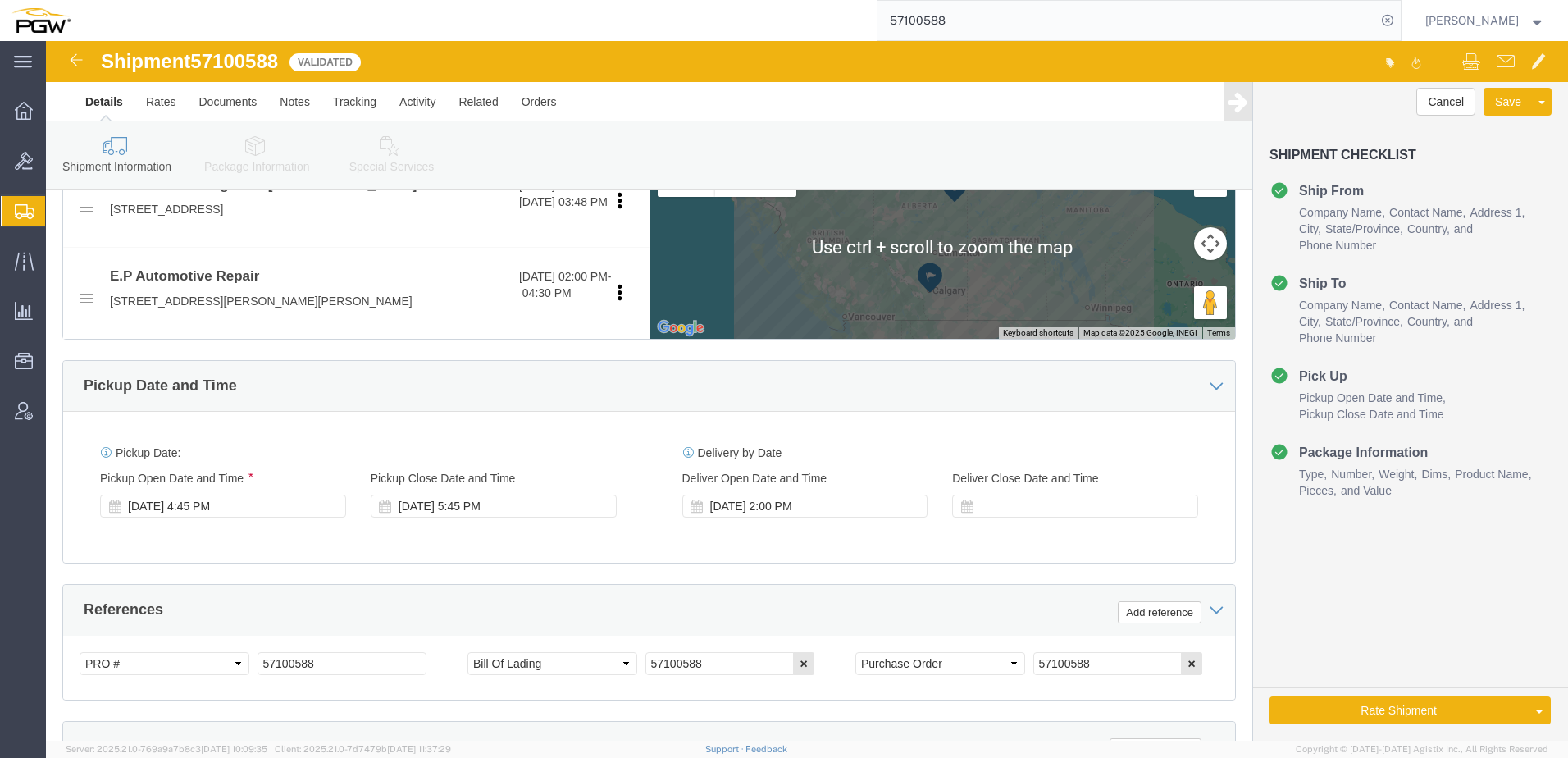
scroll to position [656, 0]
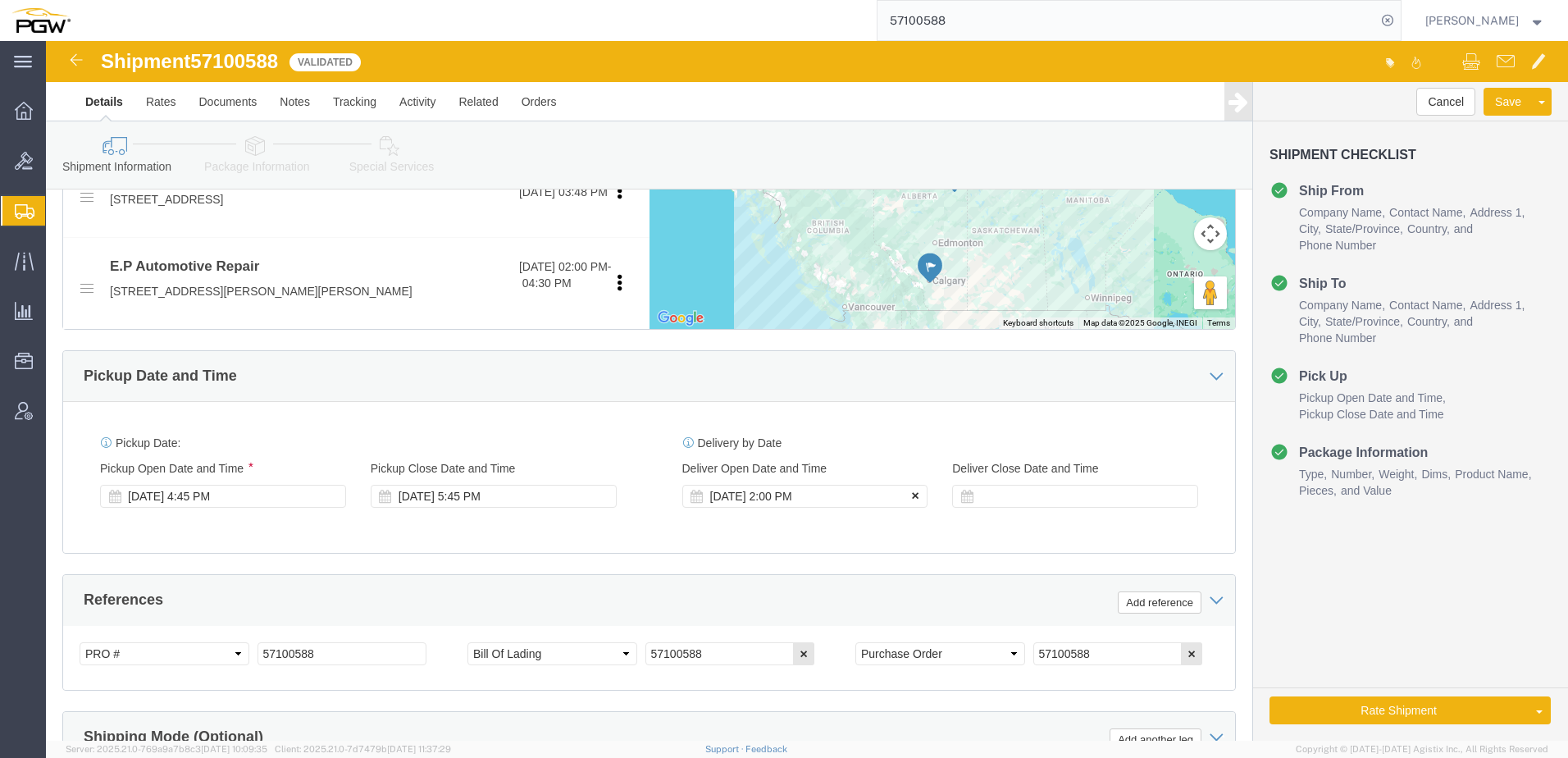
click icon
click button "Rate Shipment"
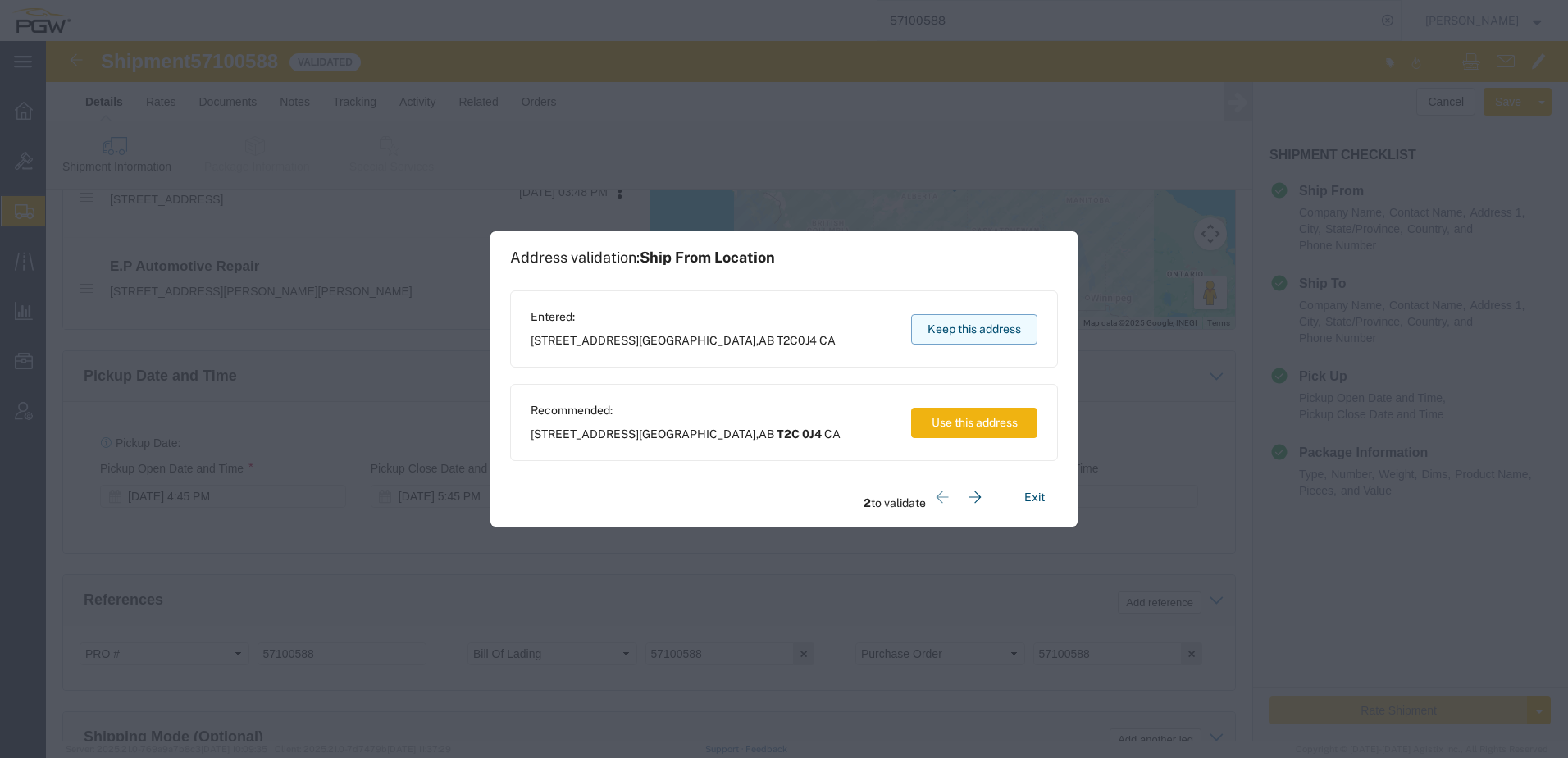
click at [954, 330] on button "Keep this address" at bounding box center [974, 330] width 126 height 31
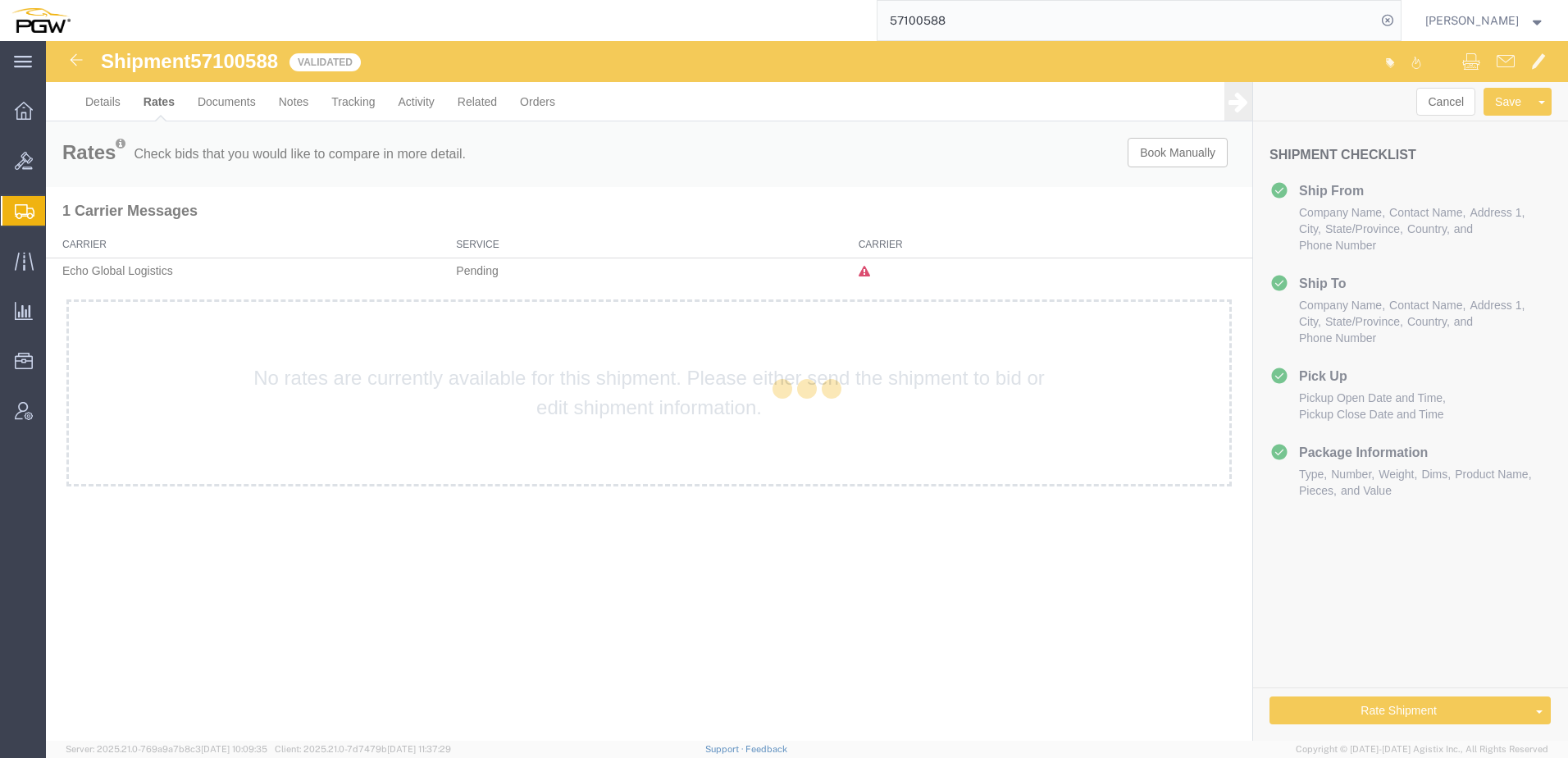
scroll to position [0, 0]
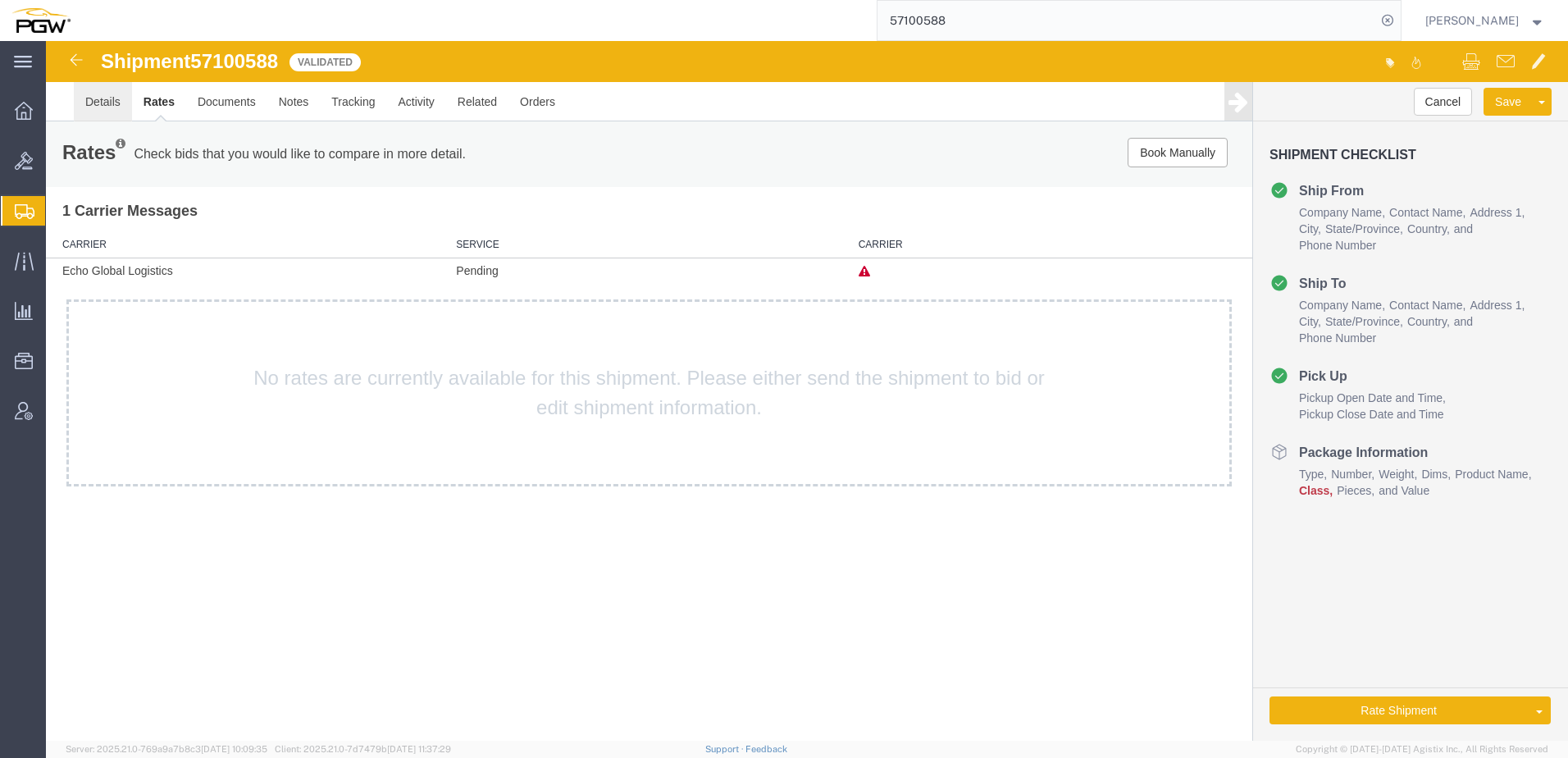
click at [99, 104] on link "Details" at bounding box center [103, 101] width 58 height 39
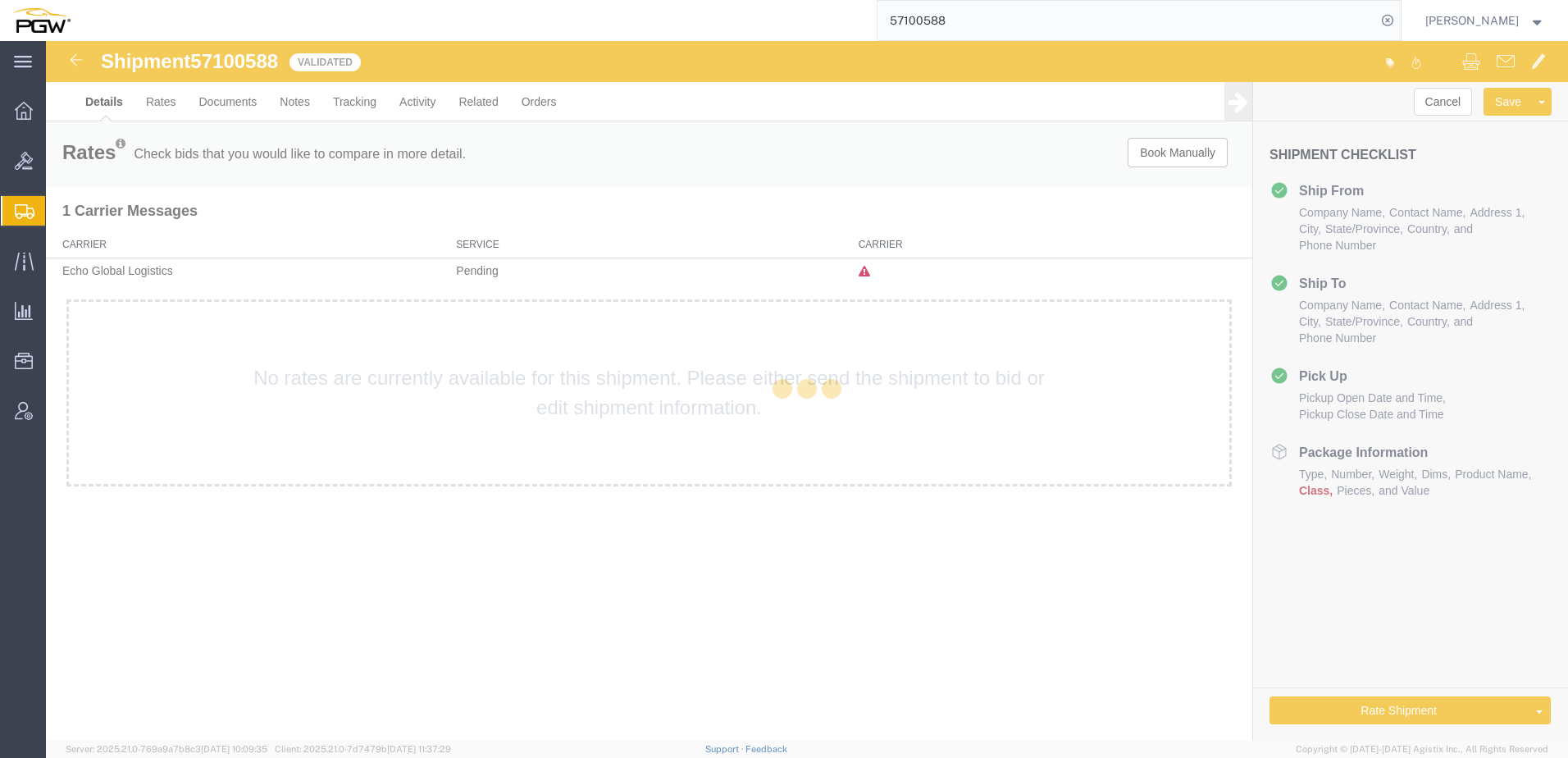
select select "28509"
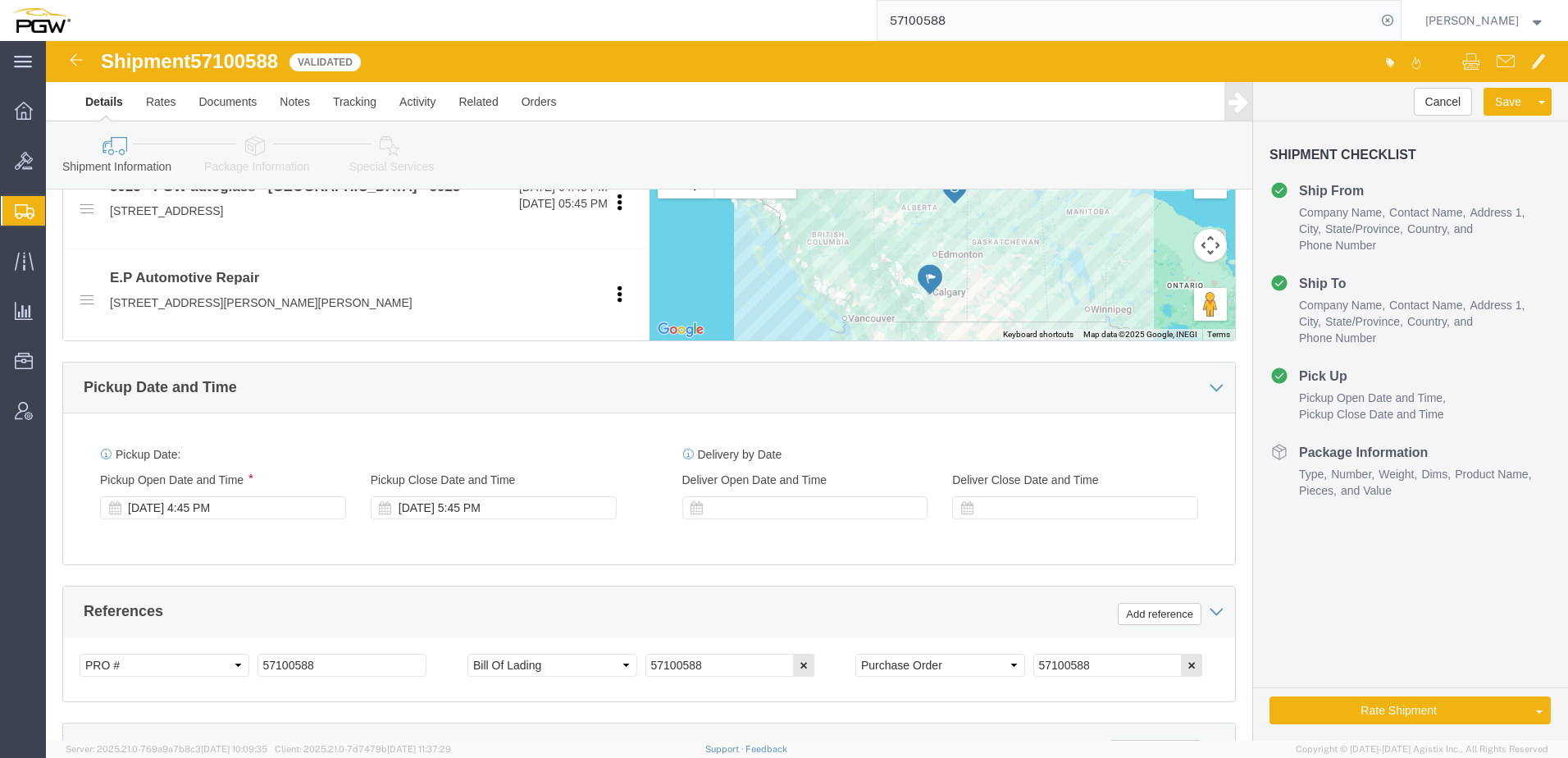
scroll to position [410, 0]
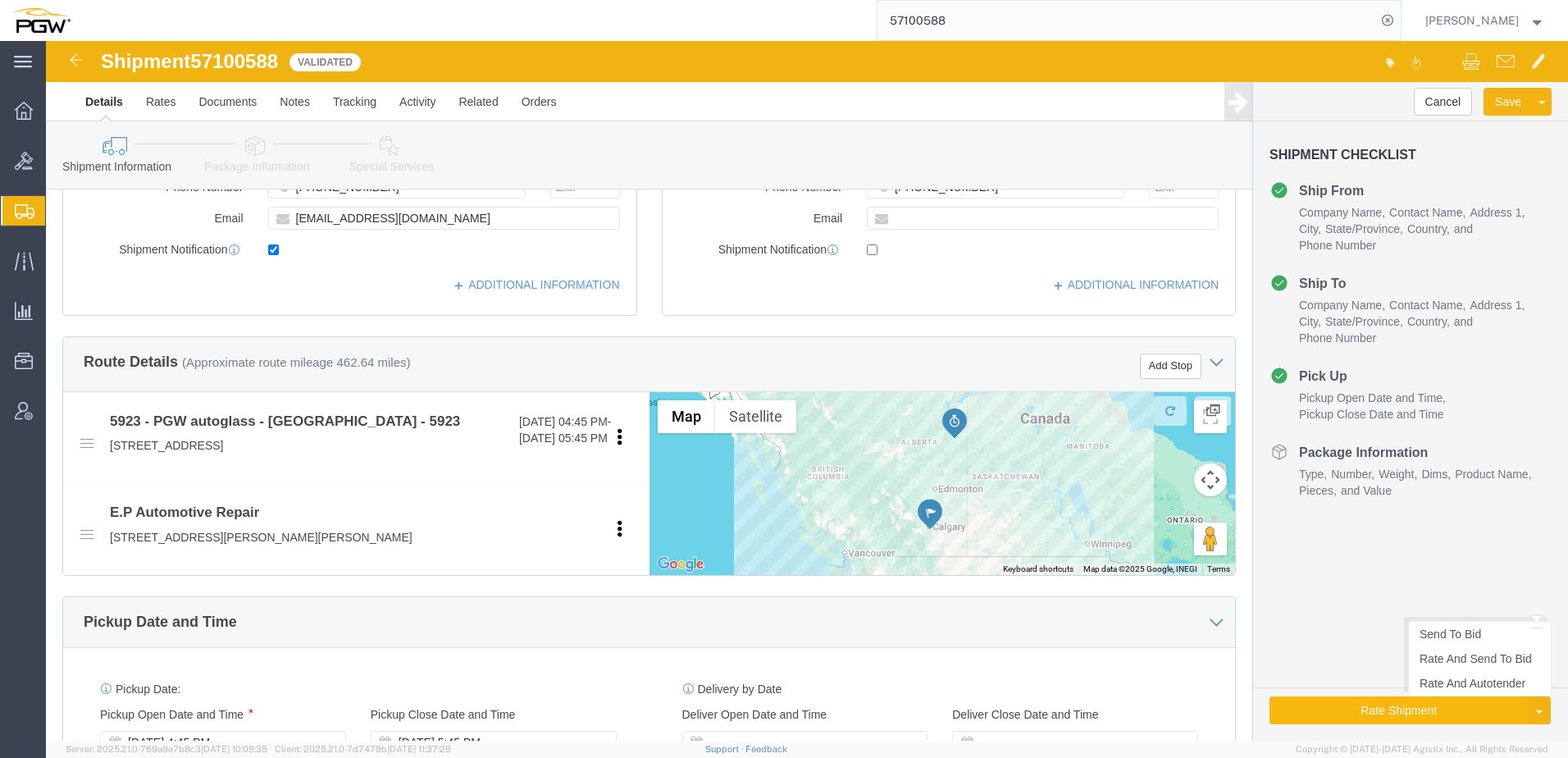
click button "Rate Shipment"
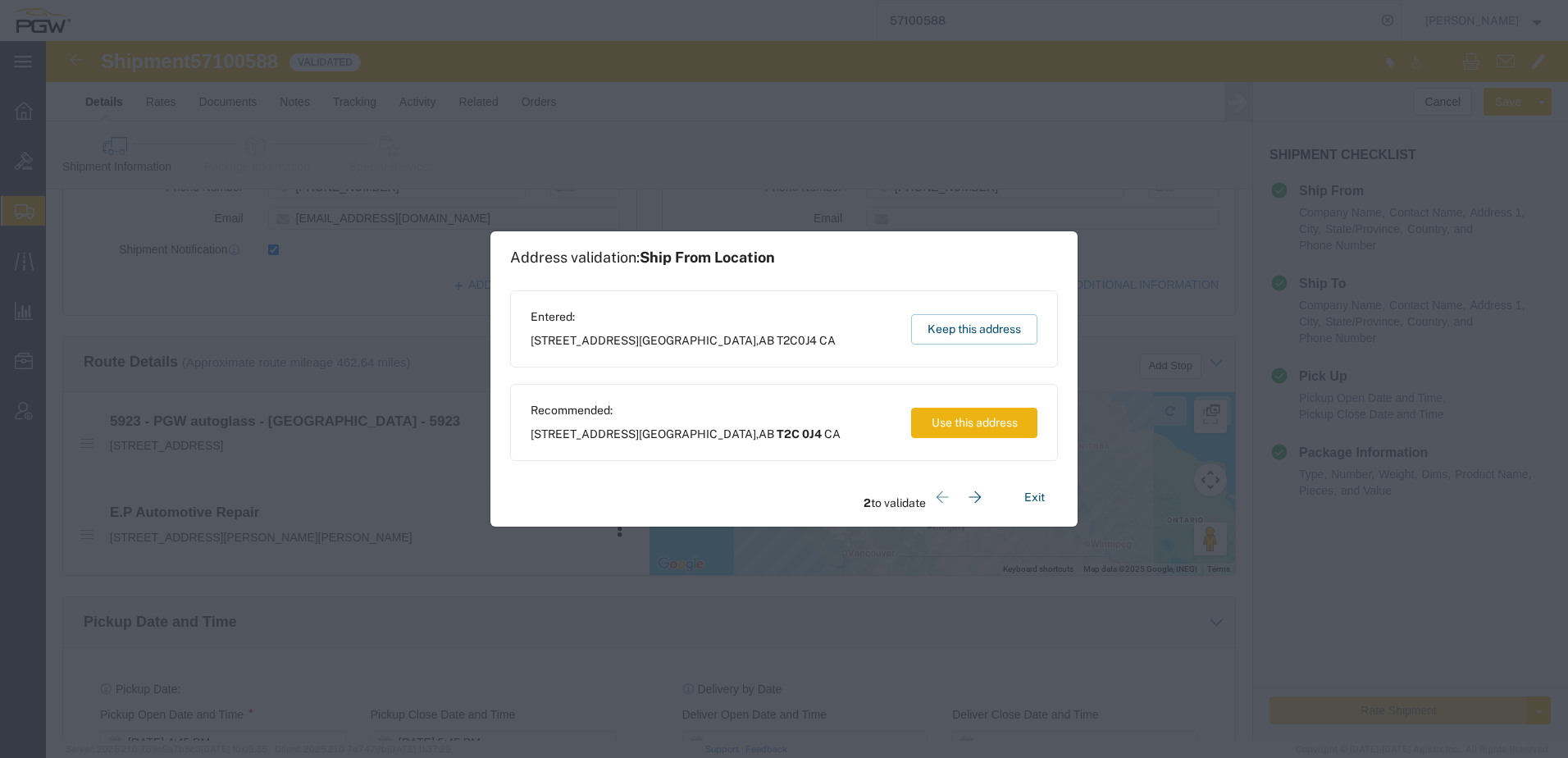
click at [945, 432] on button "Use this address" at bounding box center [974, 422] width 126 height 31
type input "T2C 0J4"
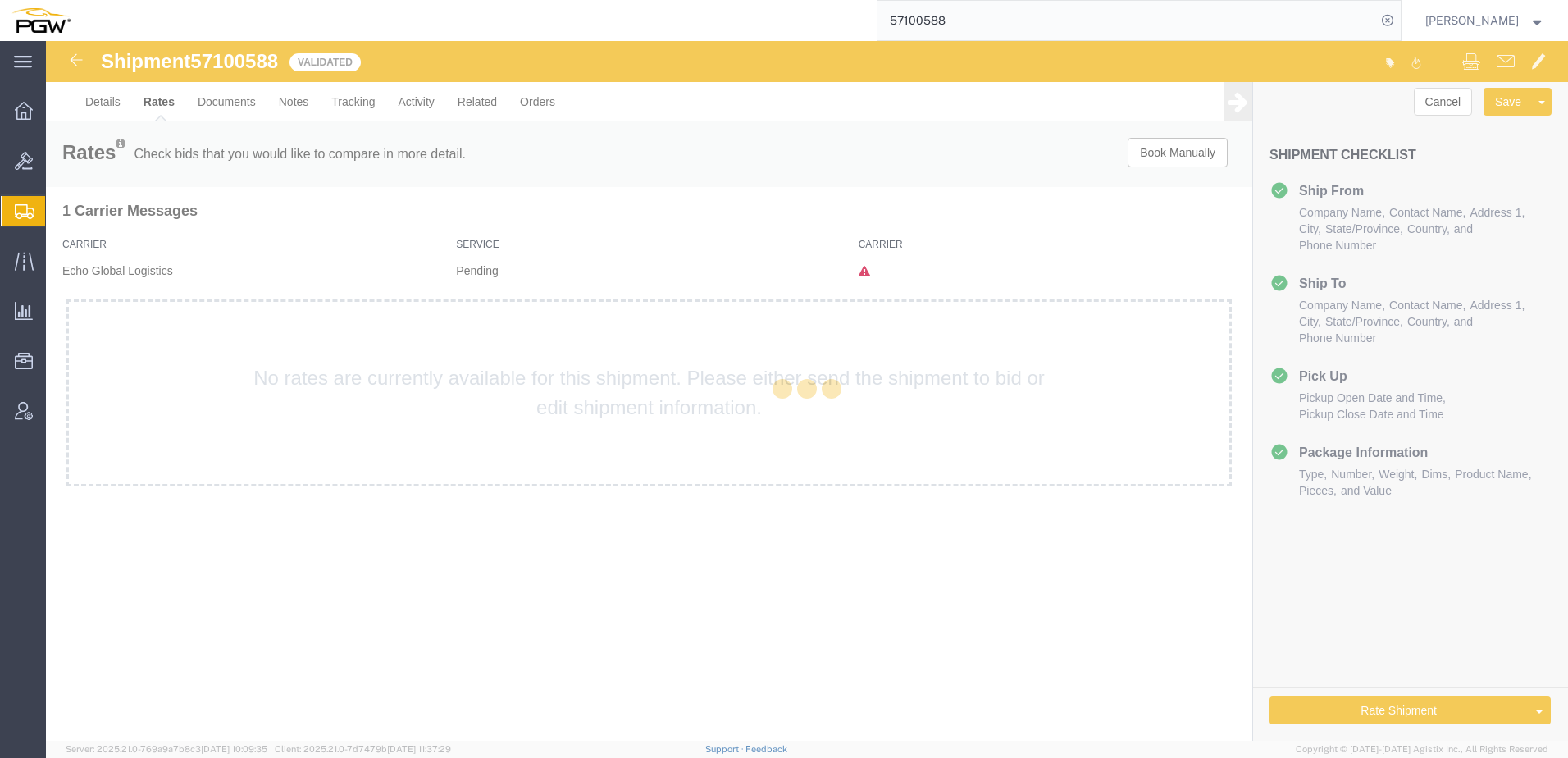
scroll to position [0, 0]
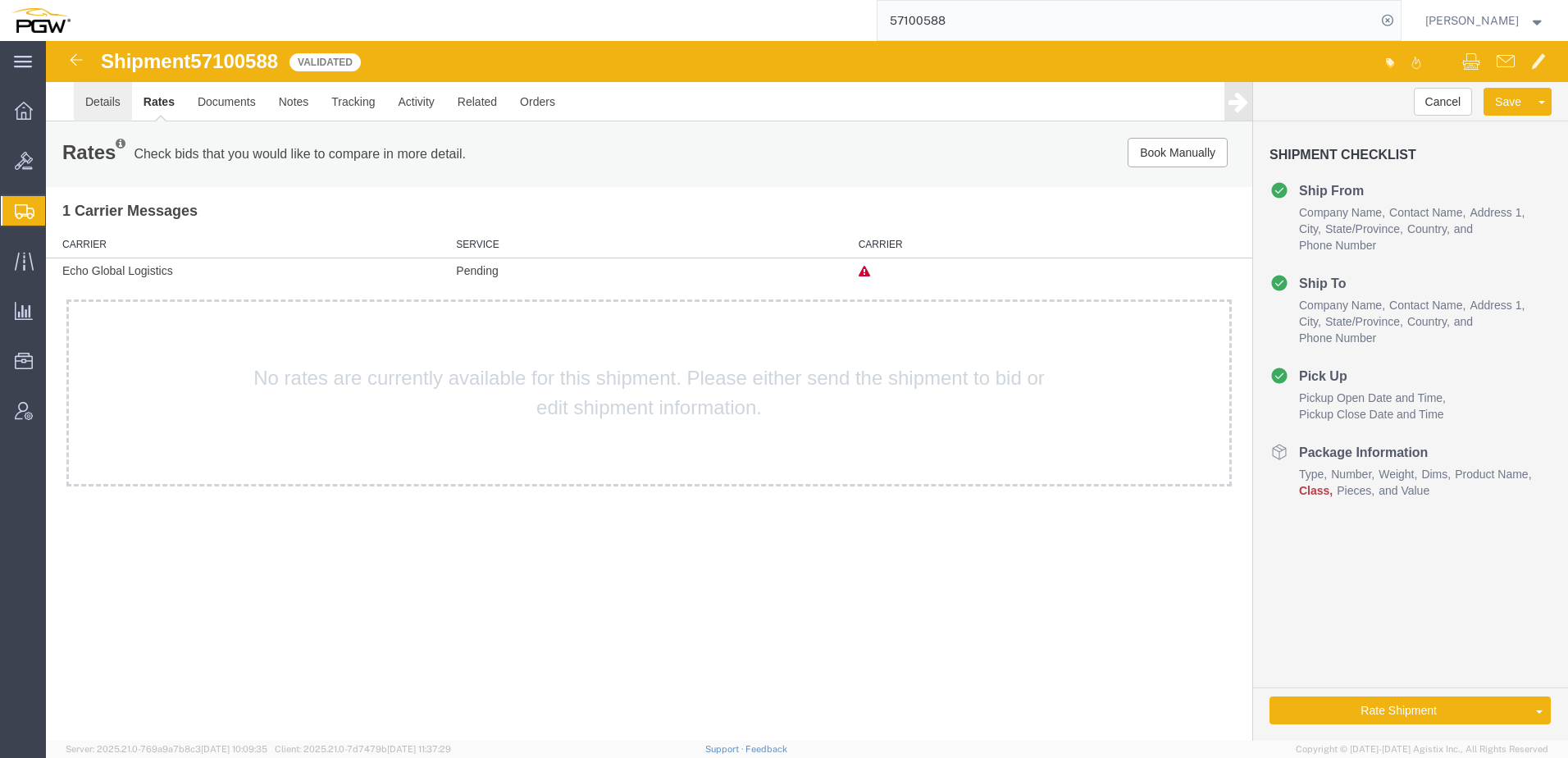
click at [96, 105] on link "Details" at bounding box center [103, 101] width 58 height 39
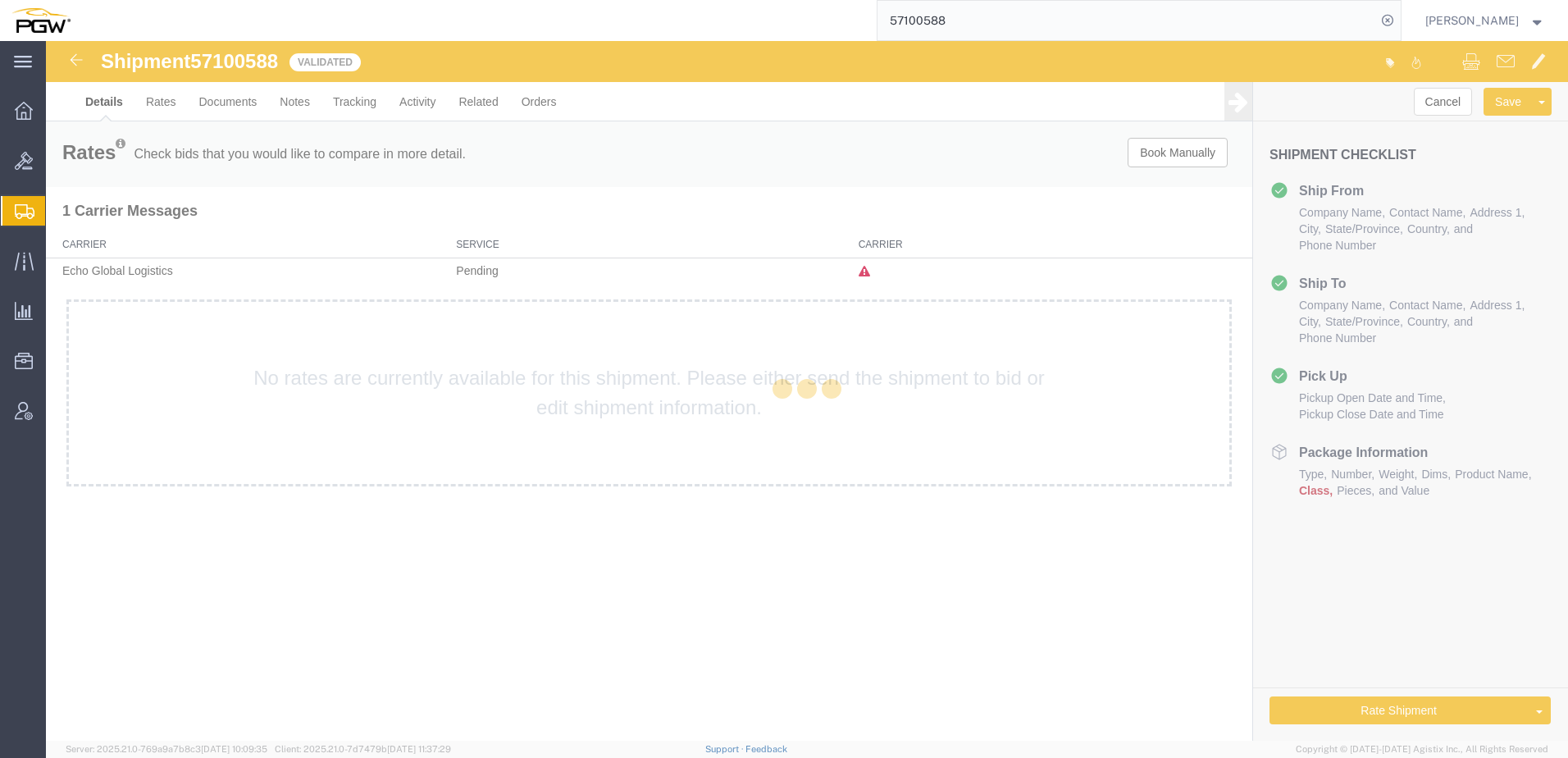
select select "28509"
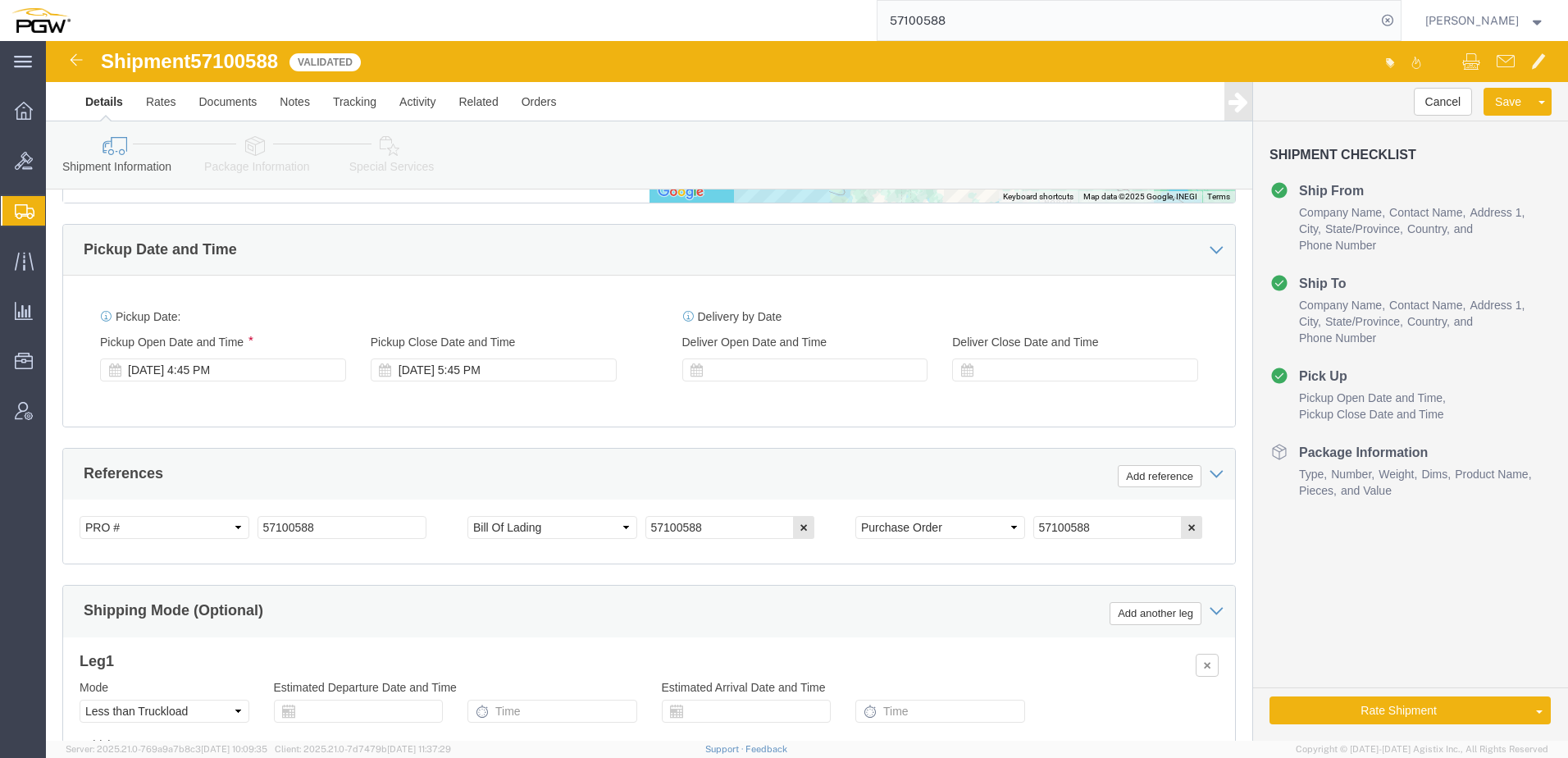
scroll to position [820, 0]
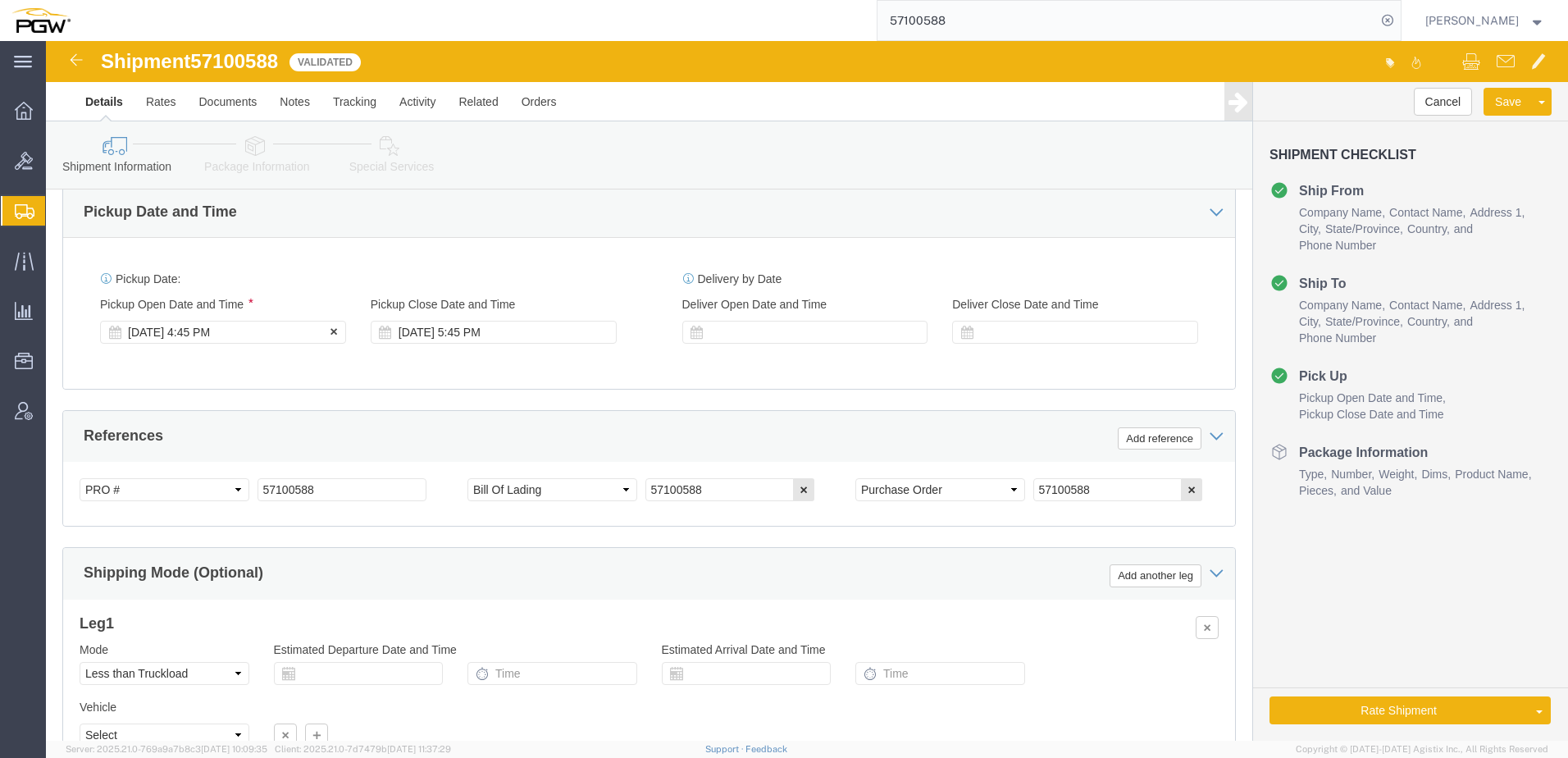
click div "[DATE] 4:45 PM"
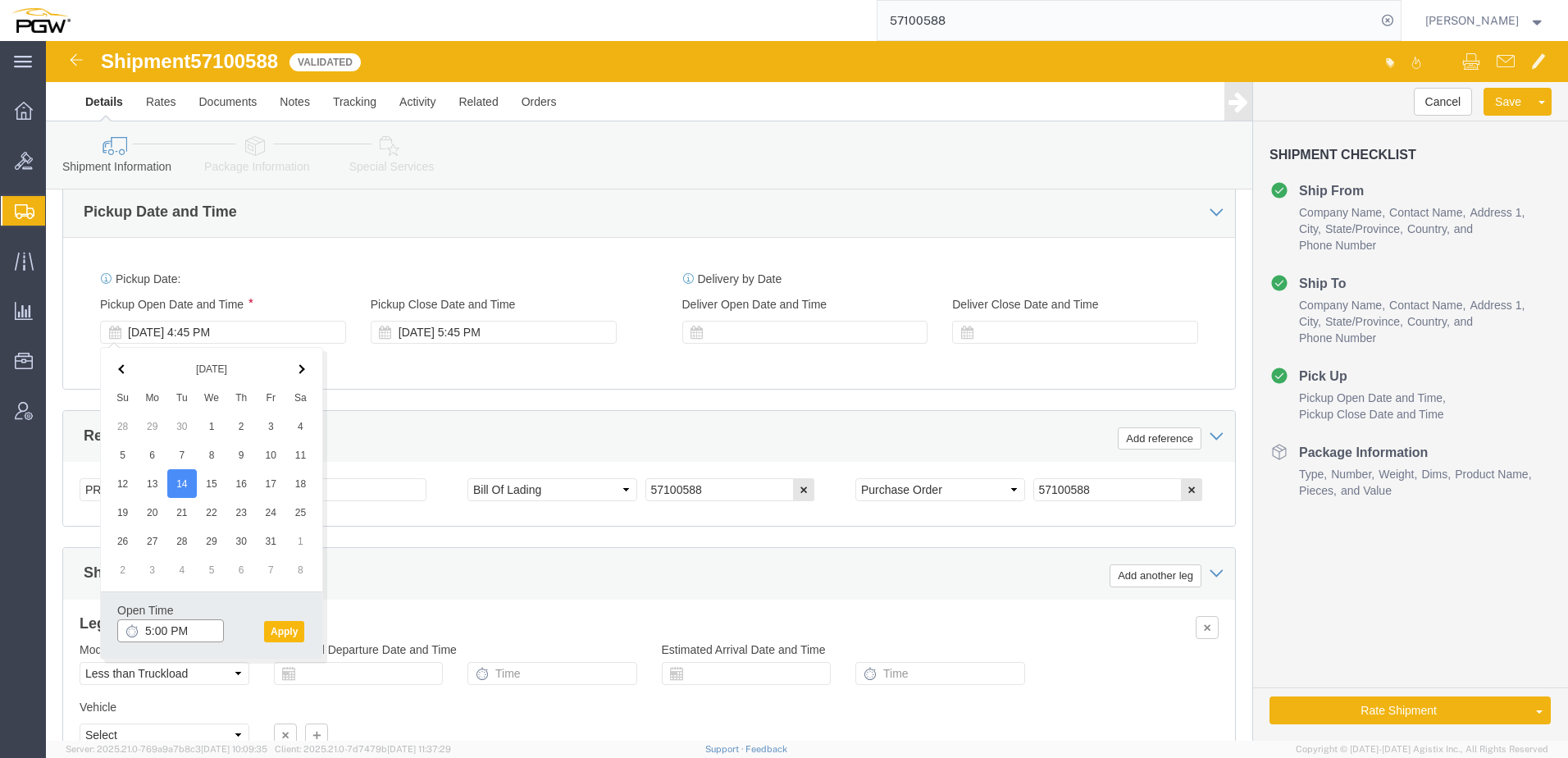
type input "5:00 PM"
click button "Apply"
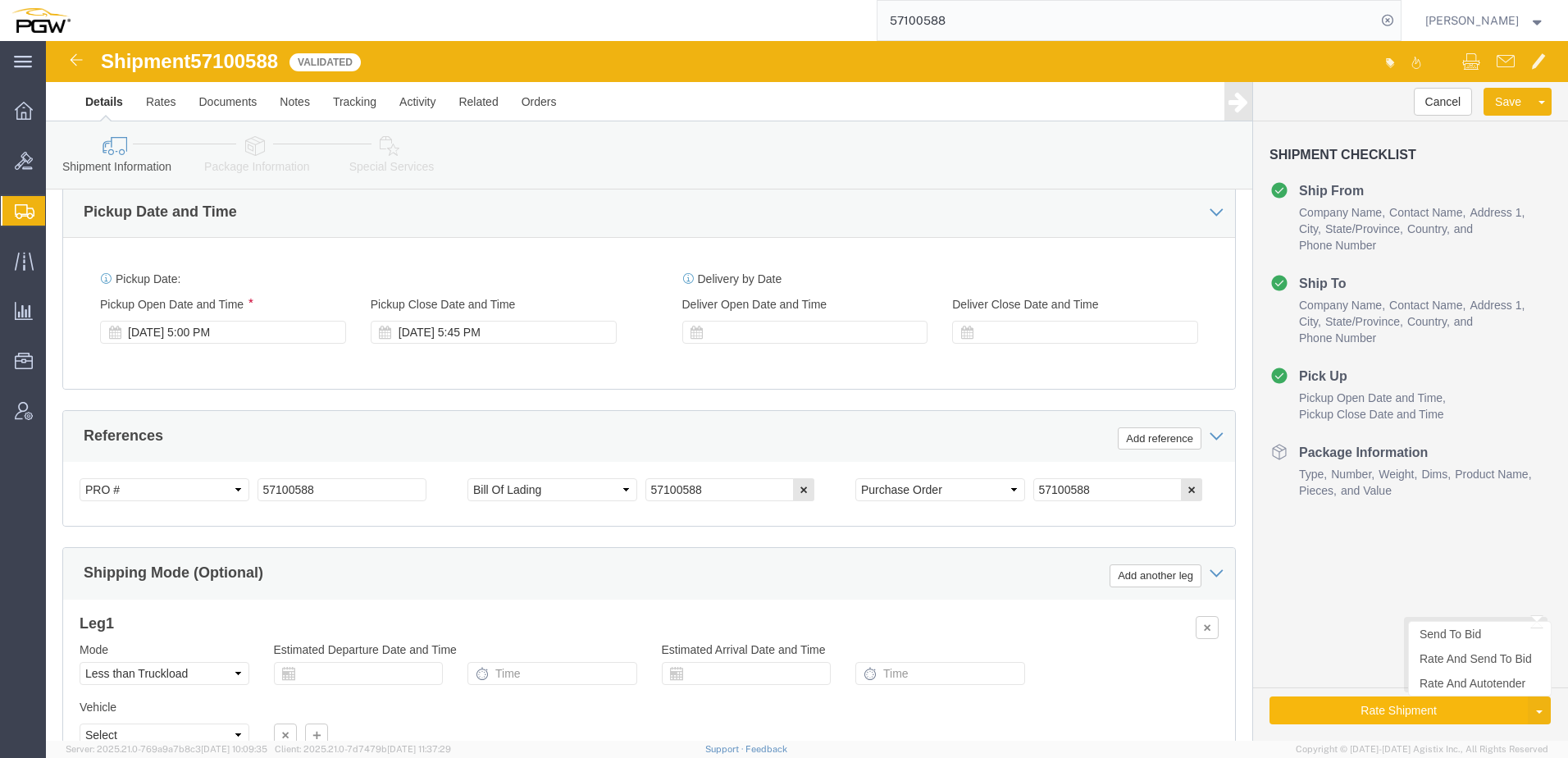
drag, startPoint x: 1346, startPoint y: 675, endPoint x: 1381, endPoint y: 715, distance: 53.2
click button "Rate Shipment"
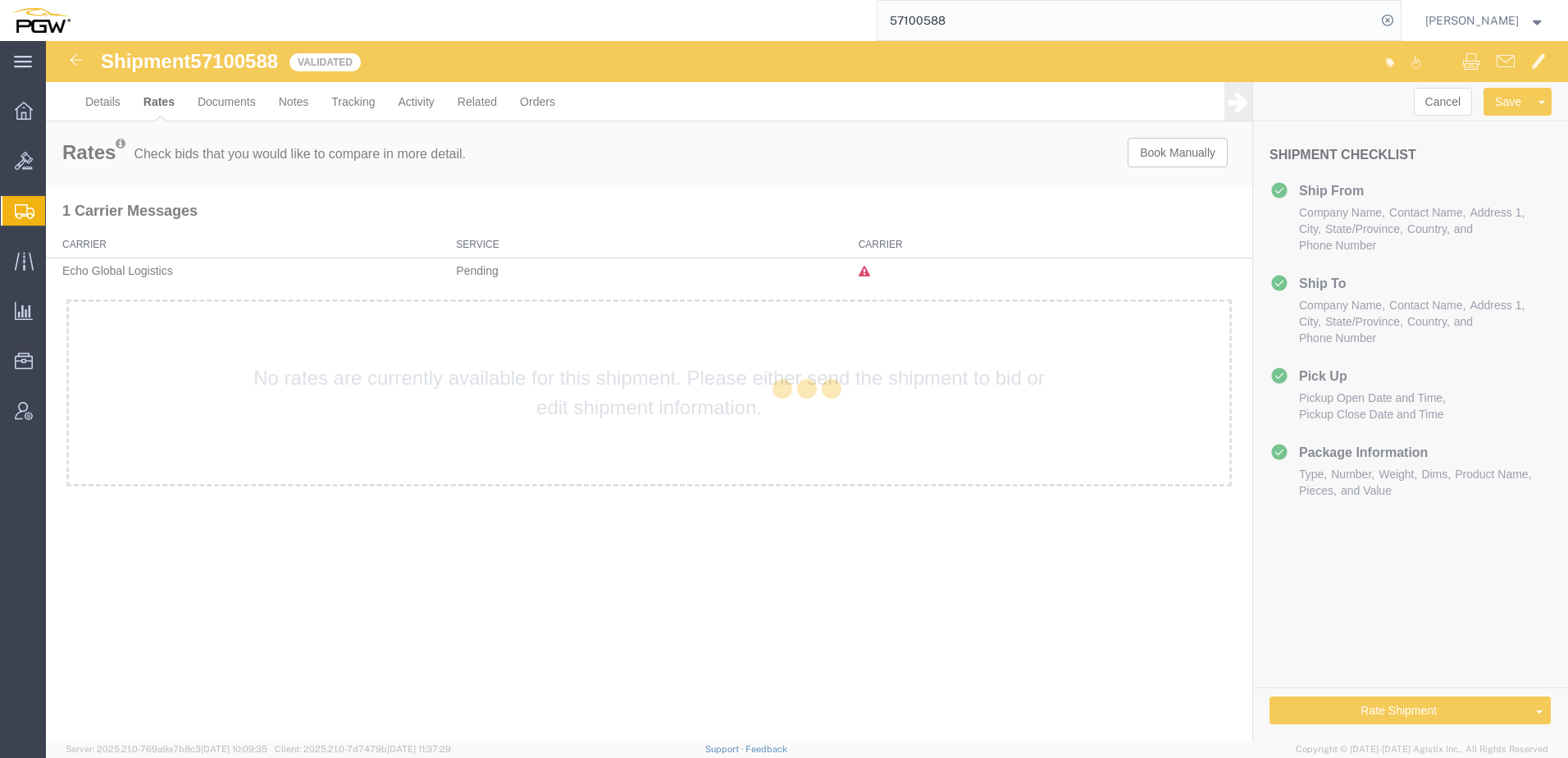
scroll to position [0, 0]
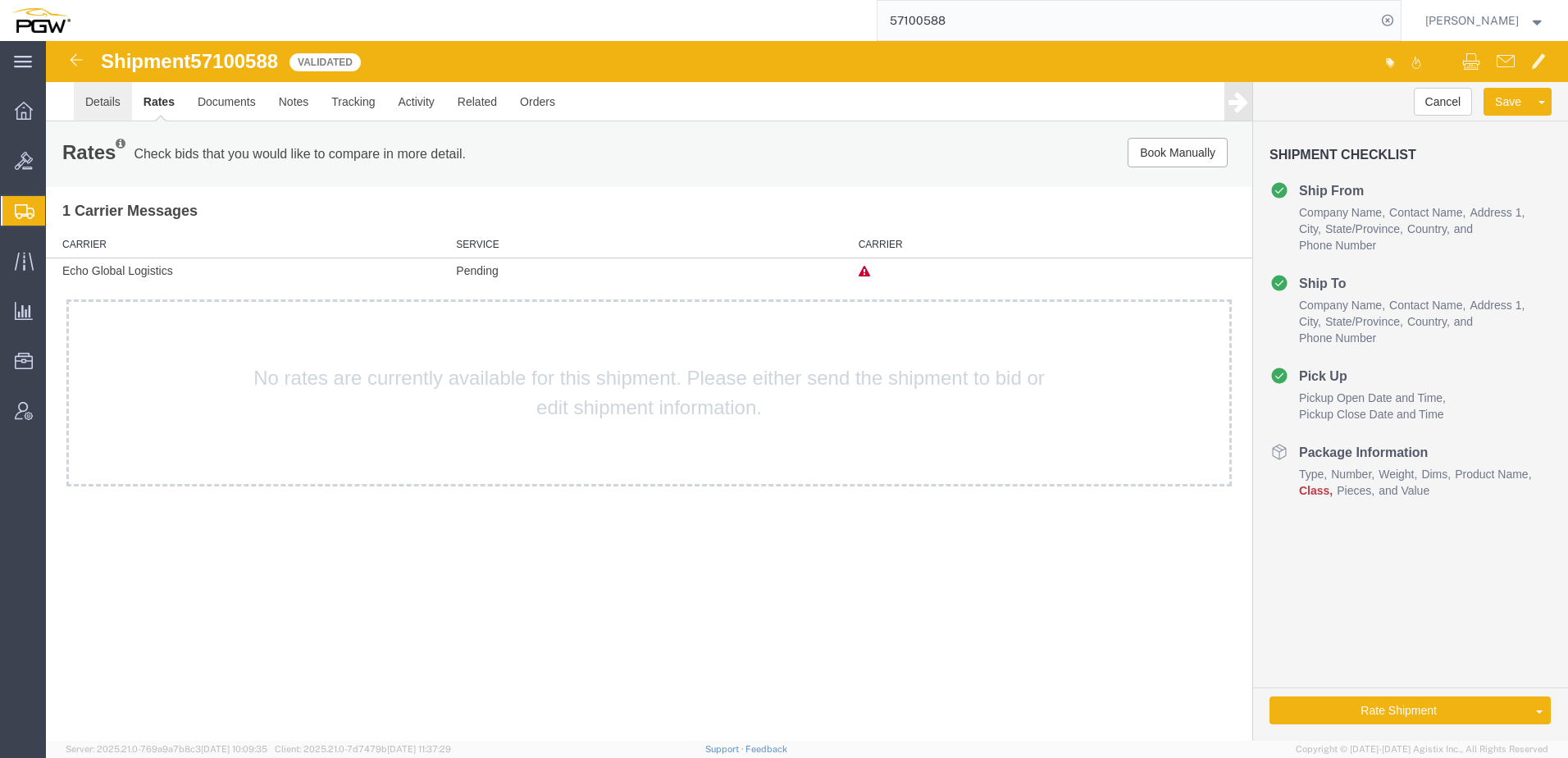
click at [92, 106] on link "Details" at bounding box center [103, 101] width 58 height 39
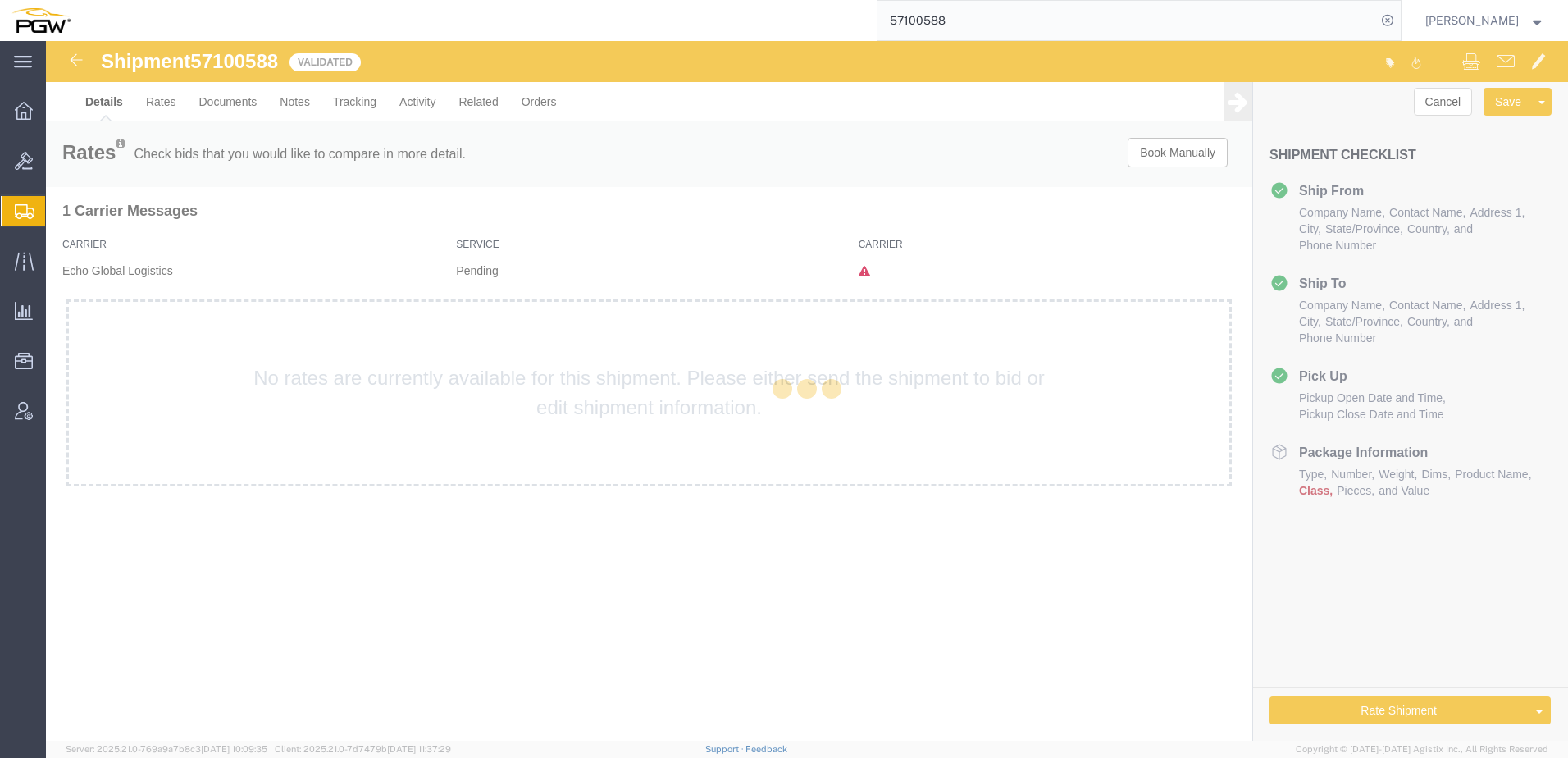
select select "28509"
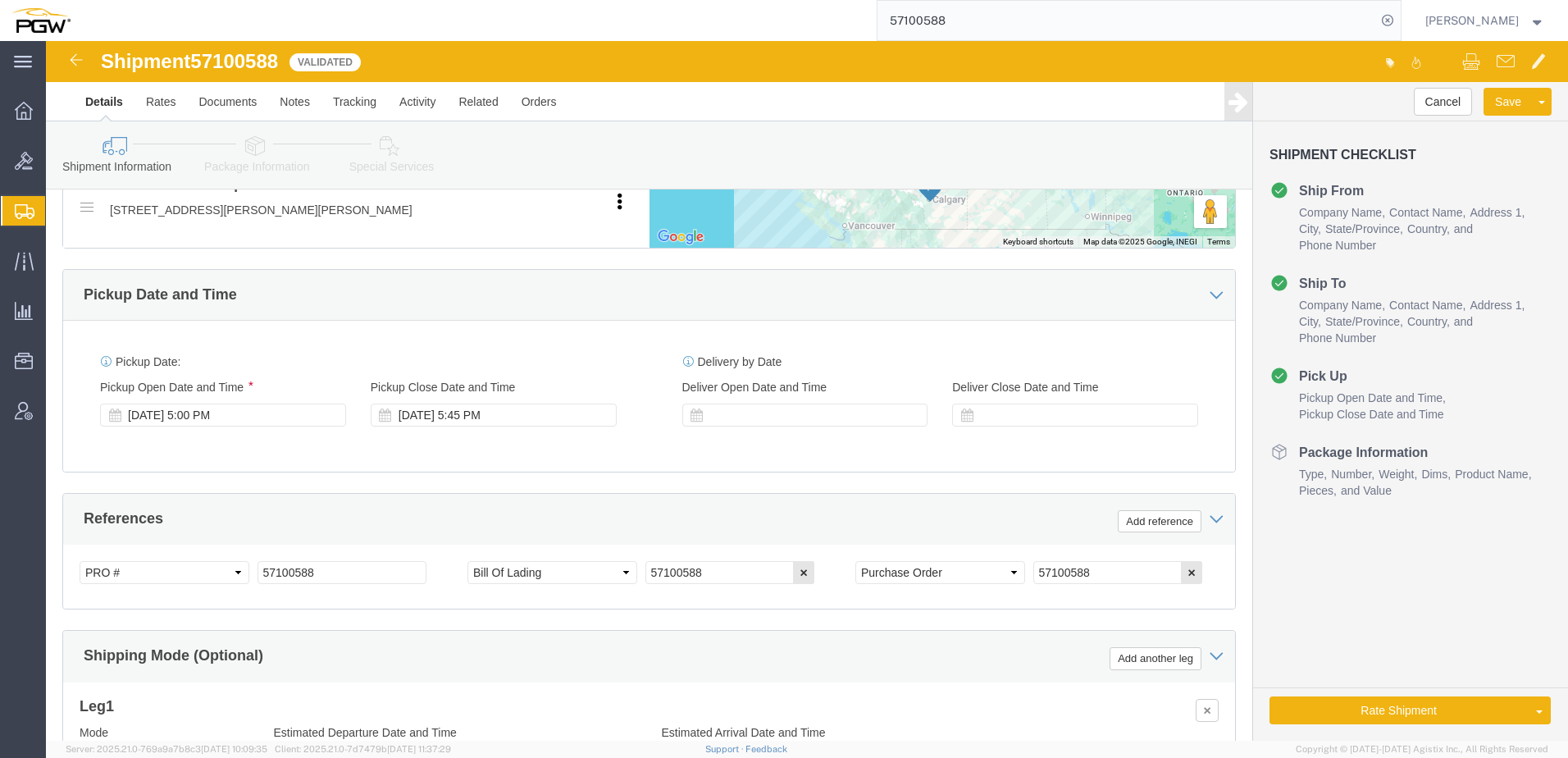
scroll to position [738, 0]
click div "[DATE] 5:00 PM"
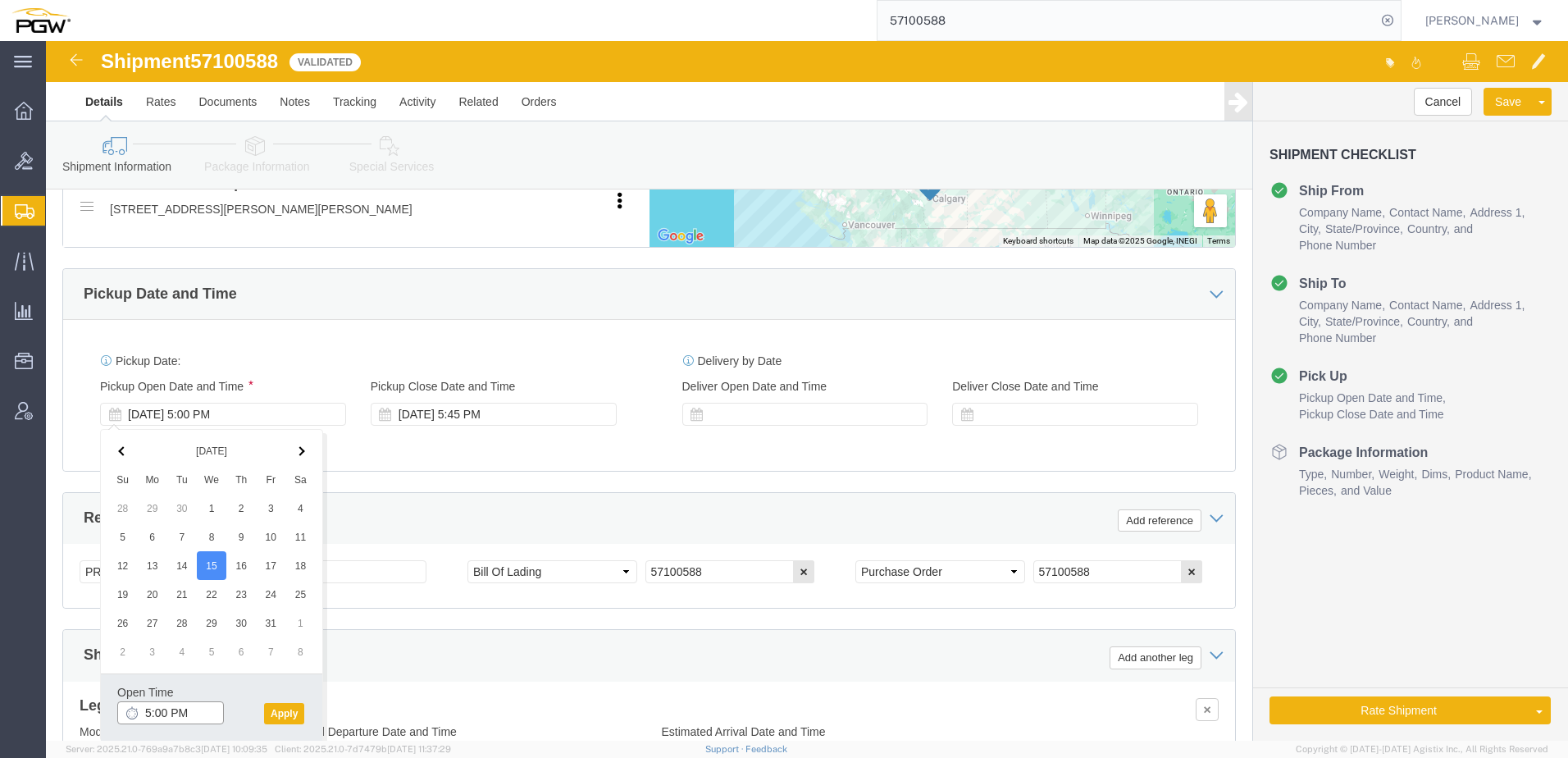
click input "5:00 PM"
type input "8:00 AM"
click button "Apply"
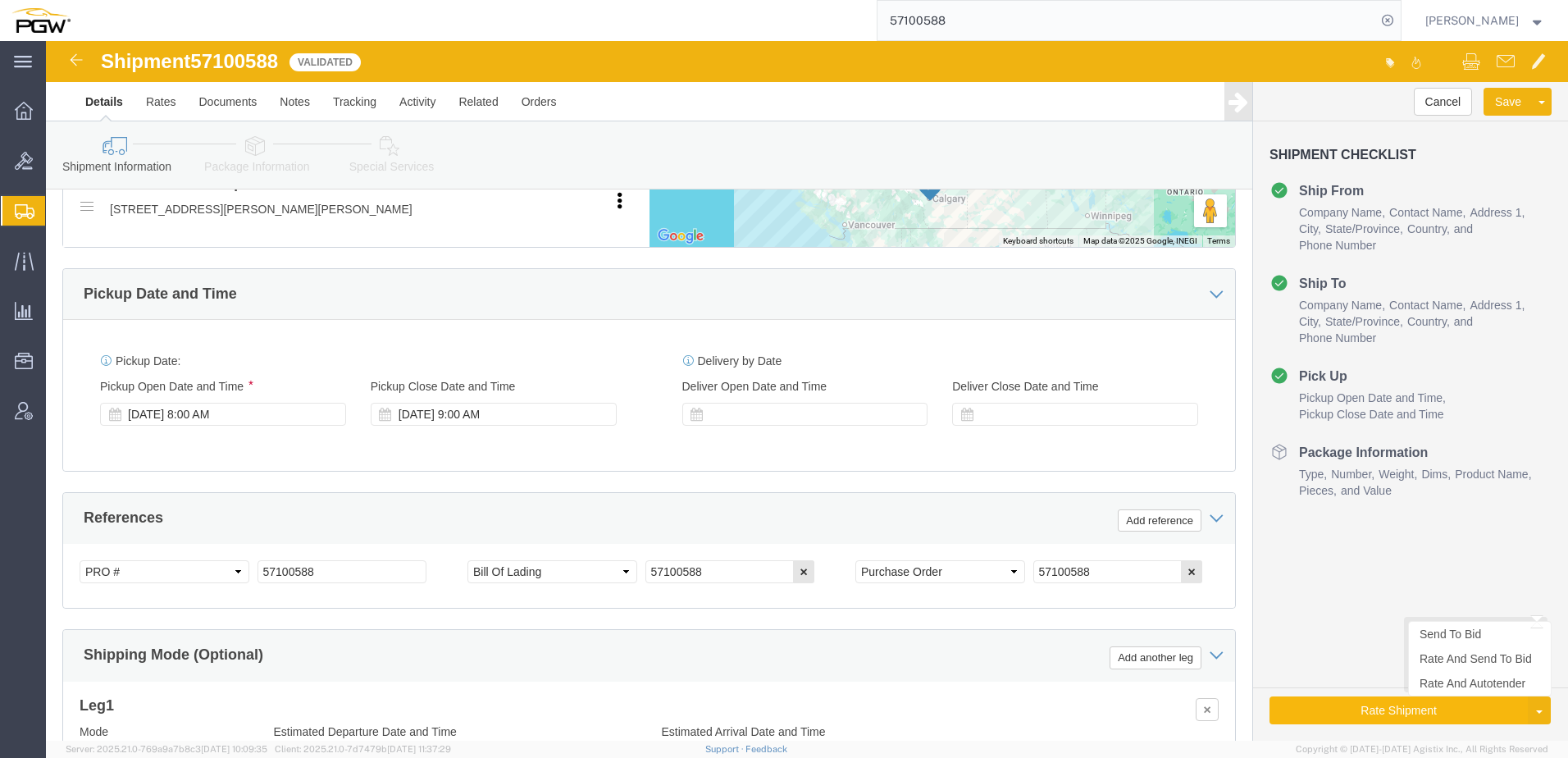
click button "Rate Shipment"
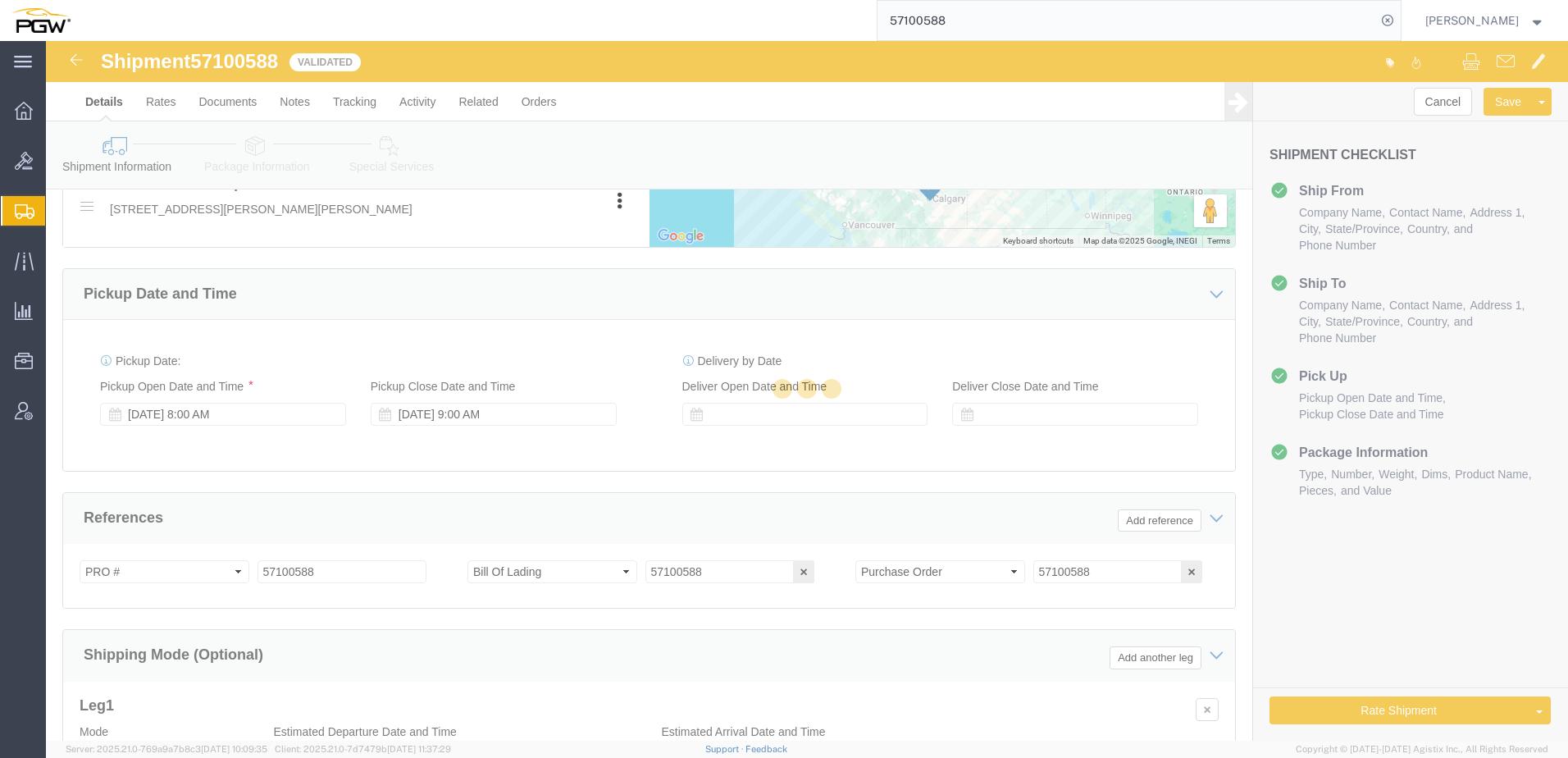
scroll to position [0, 0]
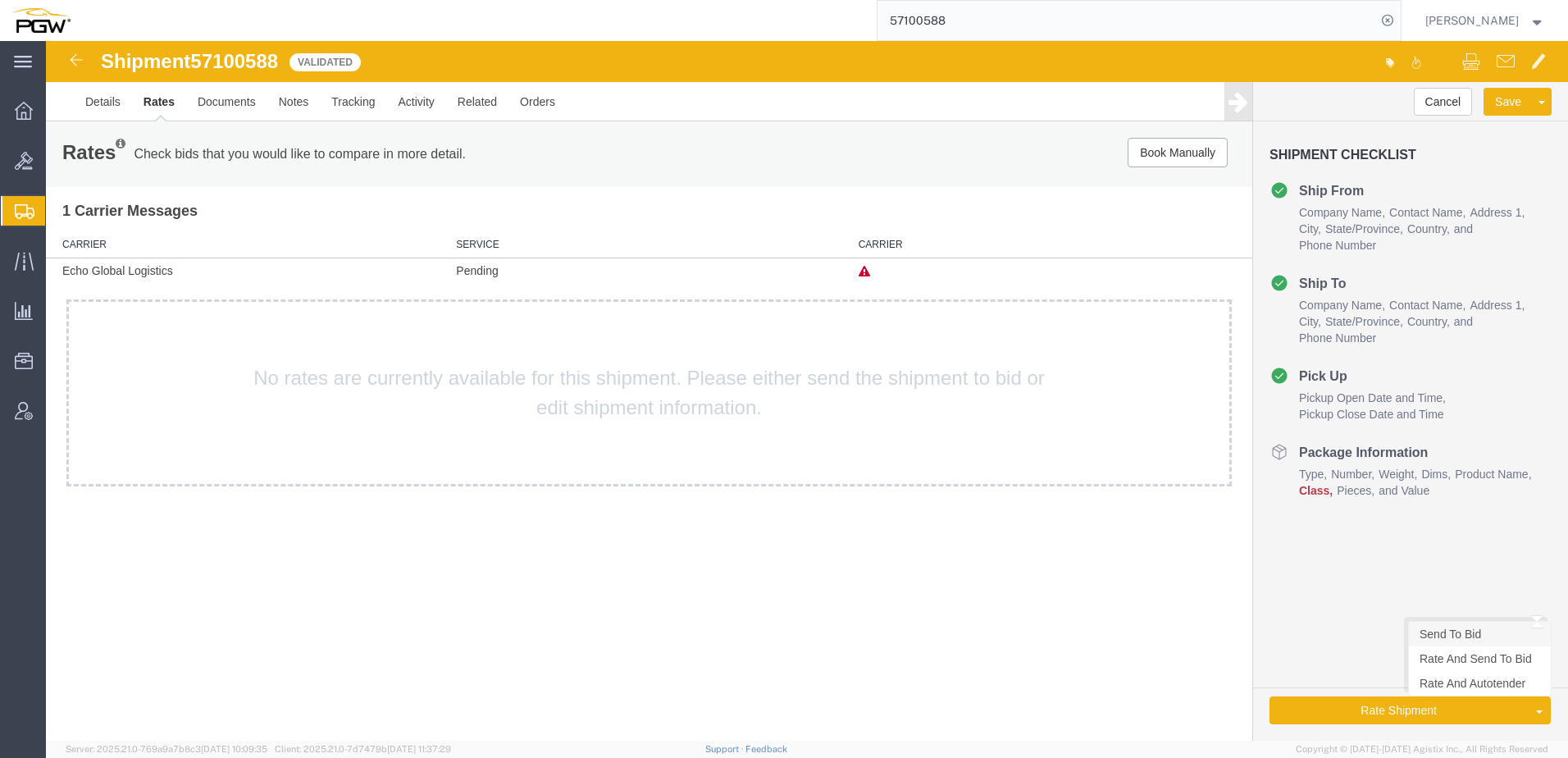
click at [1494, 633] on link "Send To Bid" at bounding box center [1479, 634] width 142 height 25
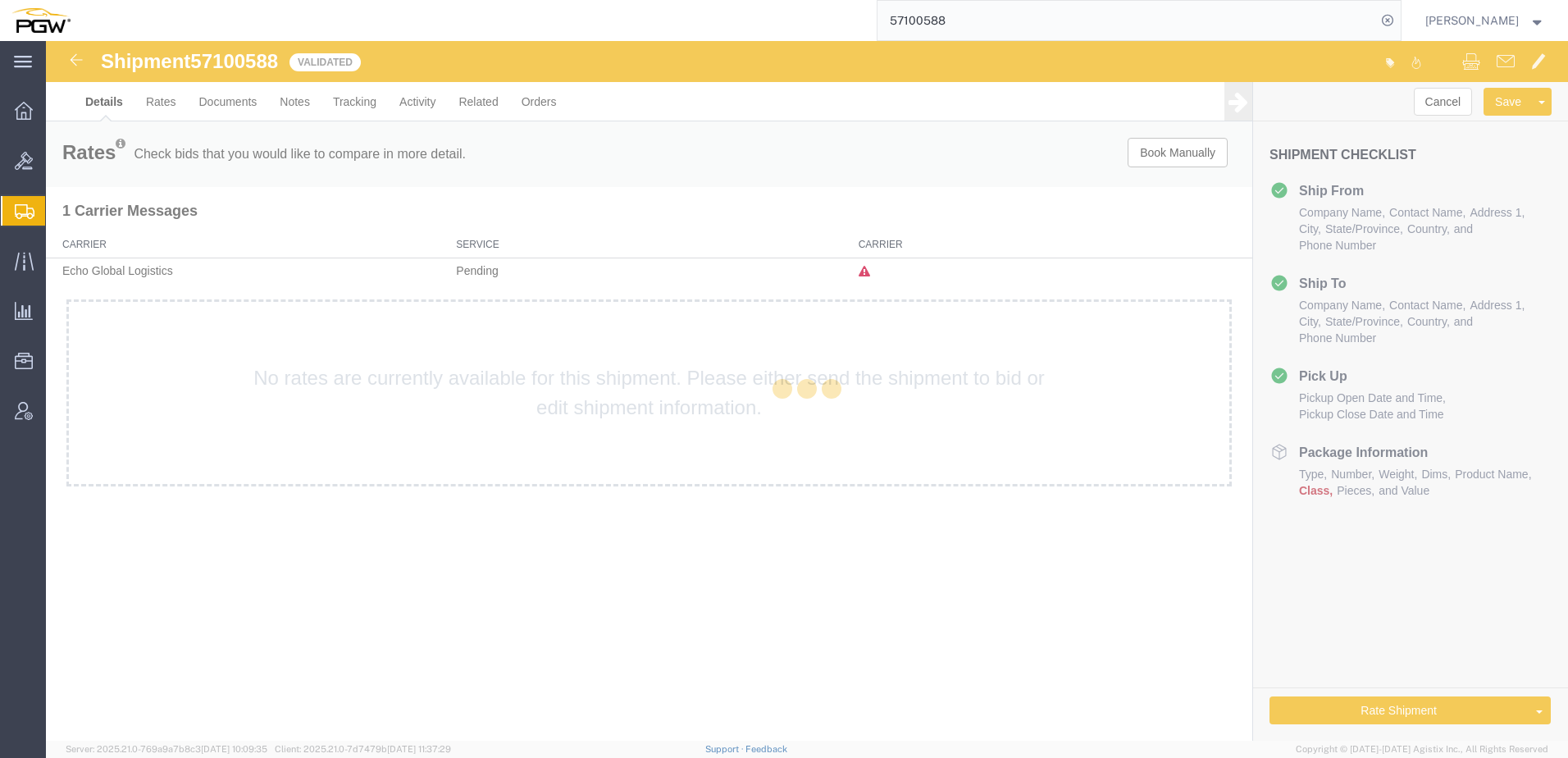
select select "28509"
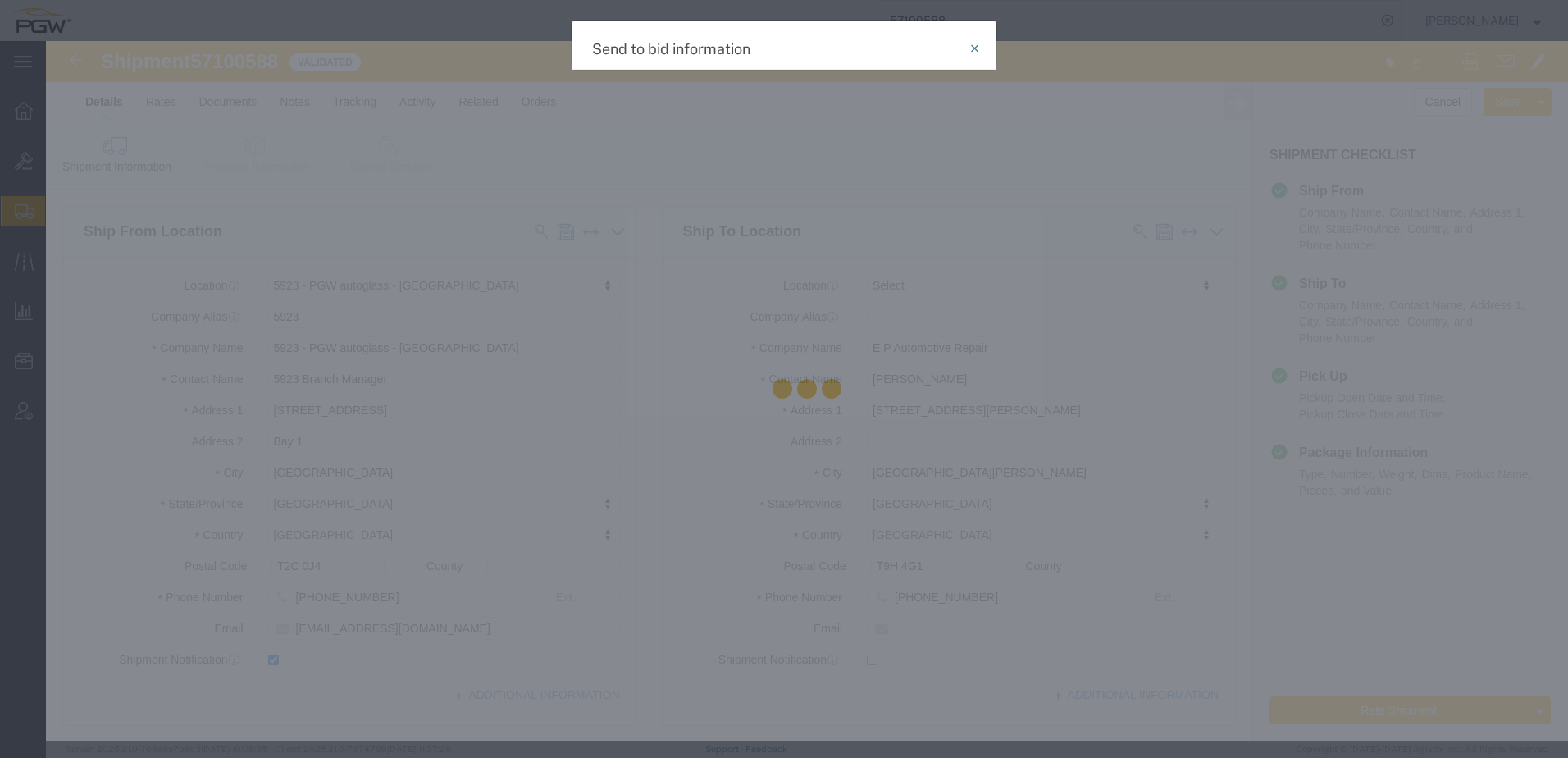
select select "LTL"
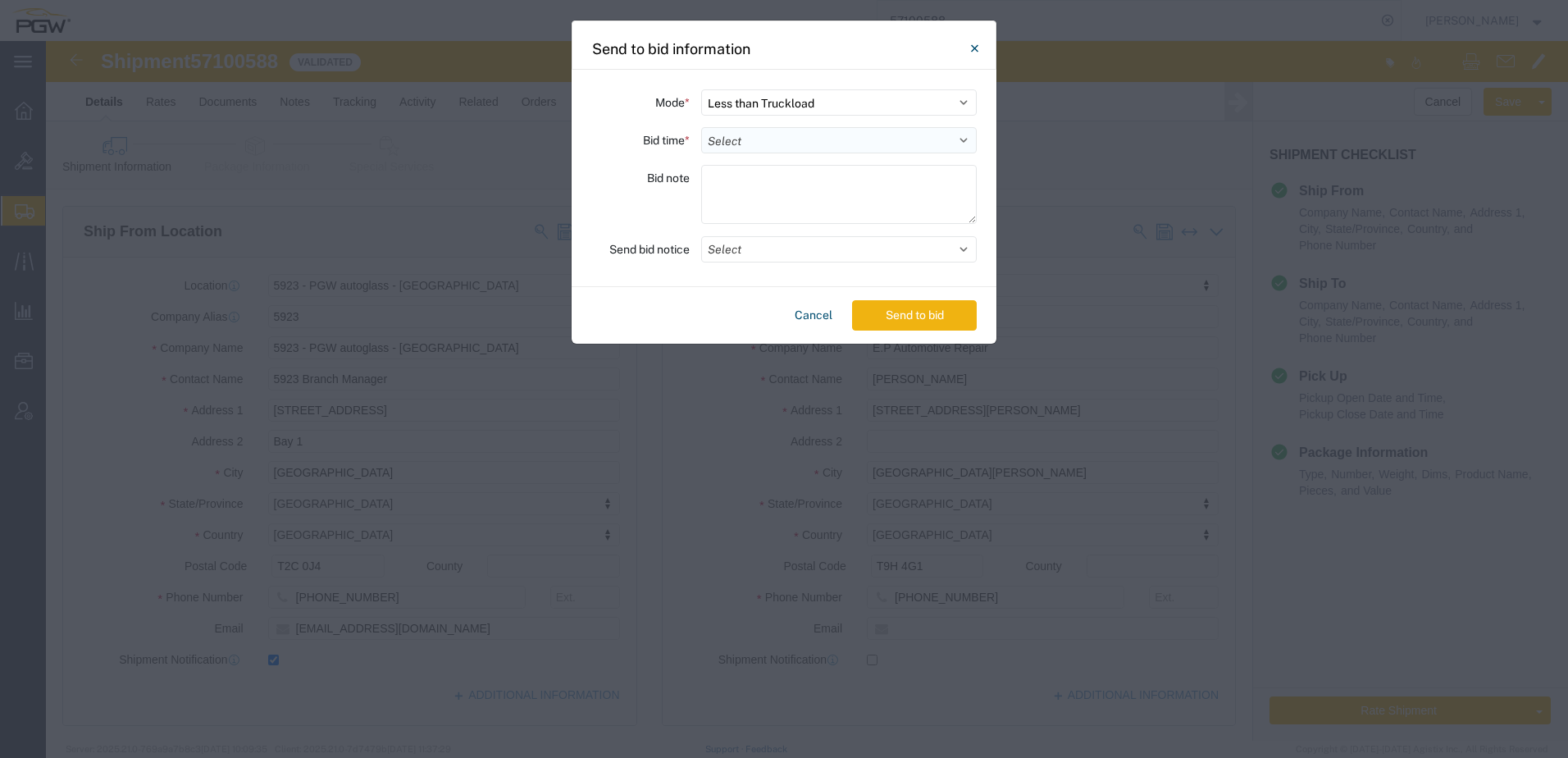
click at [721, 146] on select "Select 30 Min (Rush) 1 Hour (Rush) 2 Hours (Rush) 4 Hours (Rush) 8 Hours (Rush)…" at bounding box center [838, 140] width 275 height 26
select select "24"
click at [701, 127] on select "Select 30 Min (Rush) 1 Hour (Rush) 2 Hours (Rush) 4 Hours (Rush) 8 Hours (Rush)…" at bounding box center [838, 140] width 275 height 26
click at [889, 316] on button "Send to bid" at bounding box center [914, 315] width 124 height 31
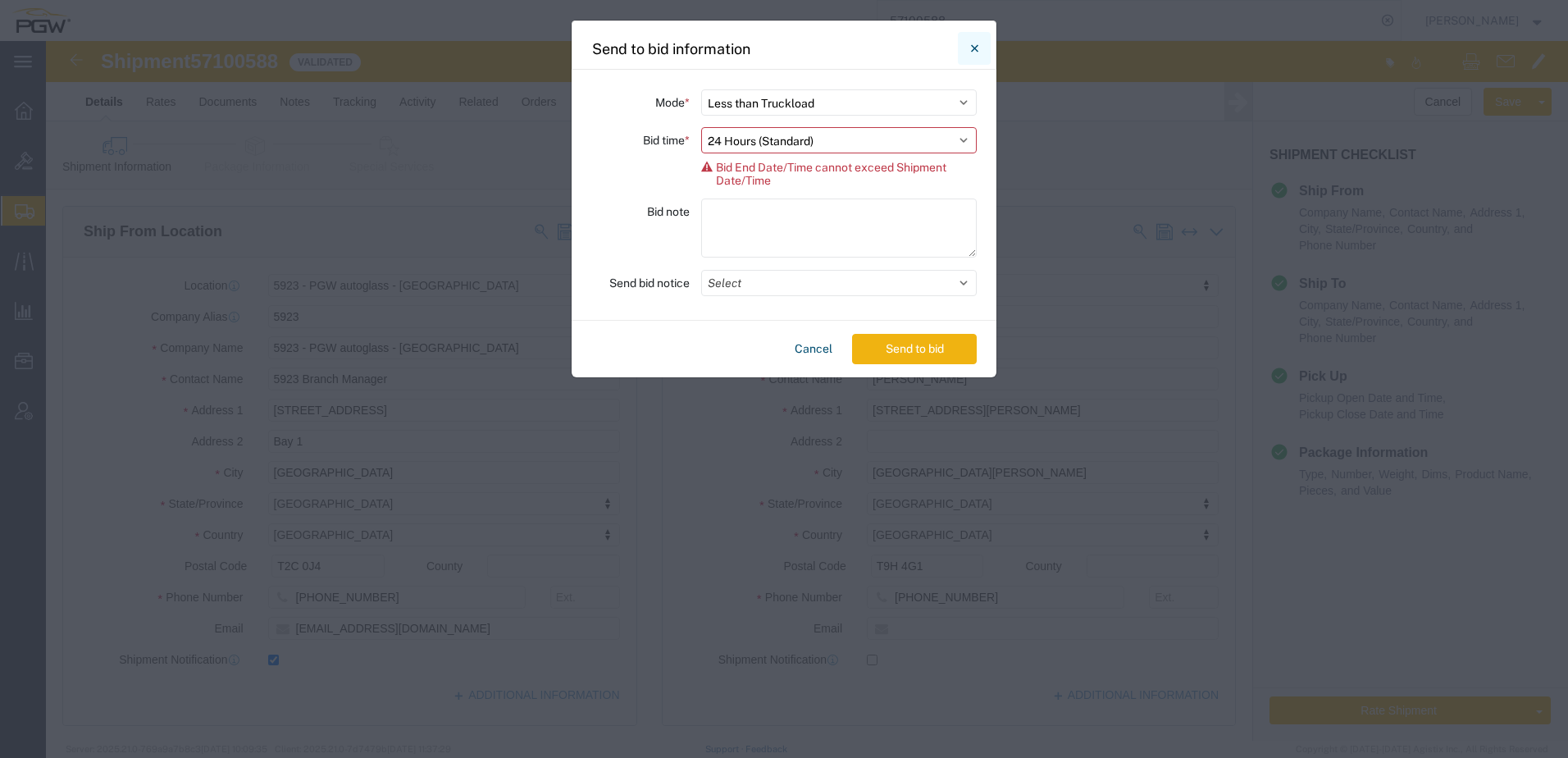
drag, startPoint x: 975, startPoint y: 39, endPoint x: 893, endPoint y: 18, distance: 84.6
click at [975, 39] on icon "Close" at bounding box center [974, 48] width 8 height 20
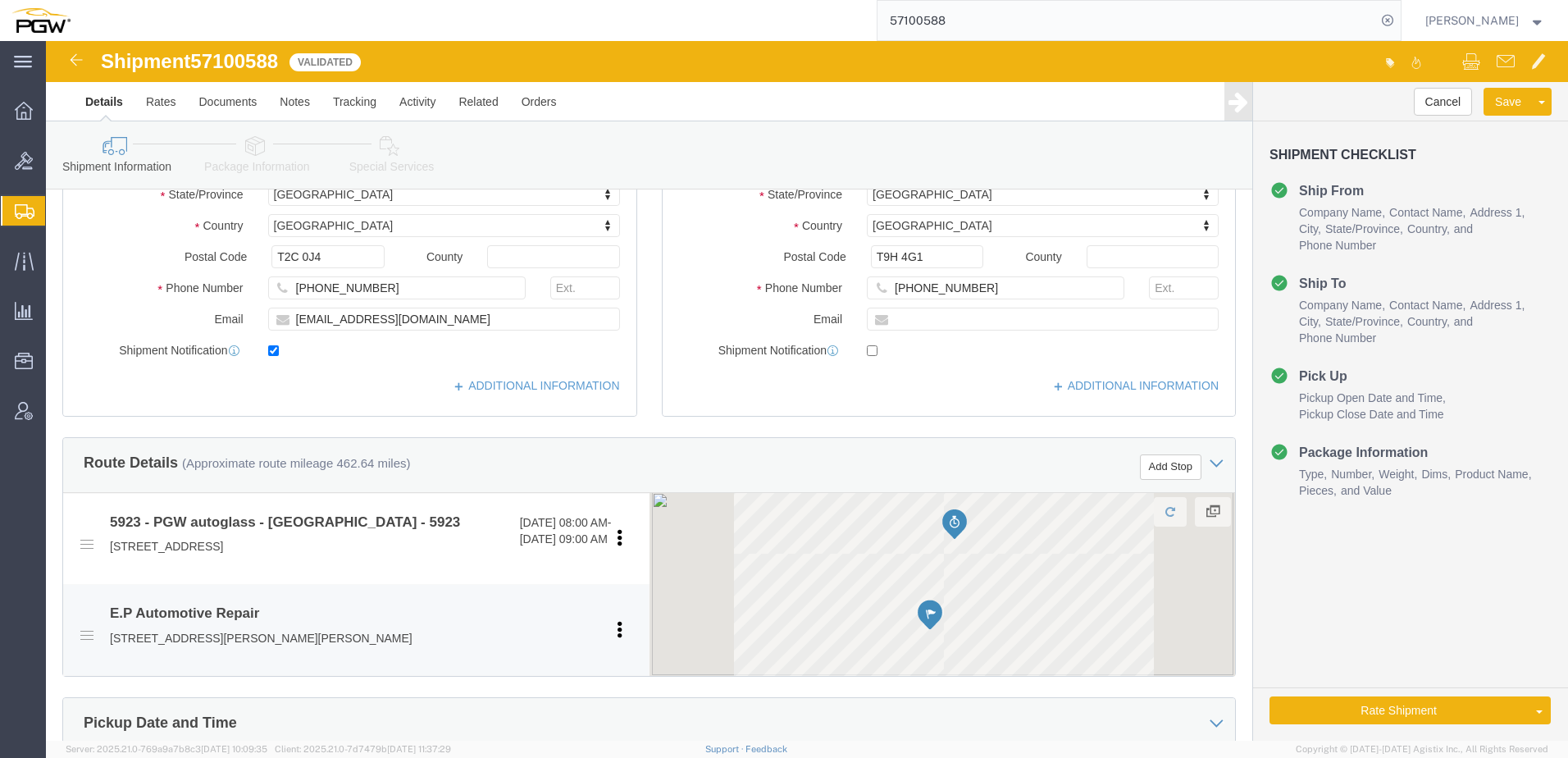
scroll to position [492, 0]
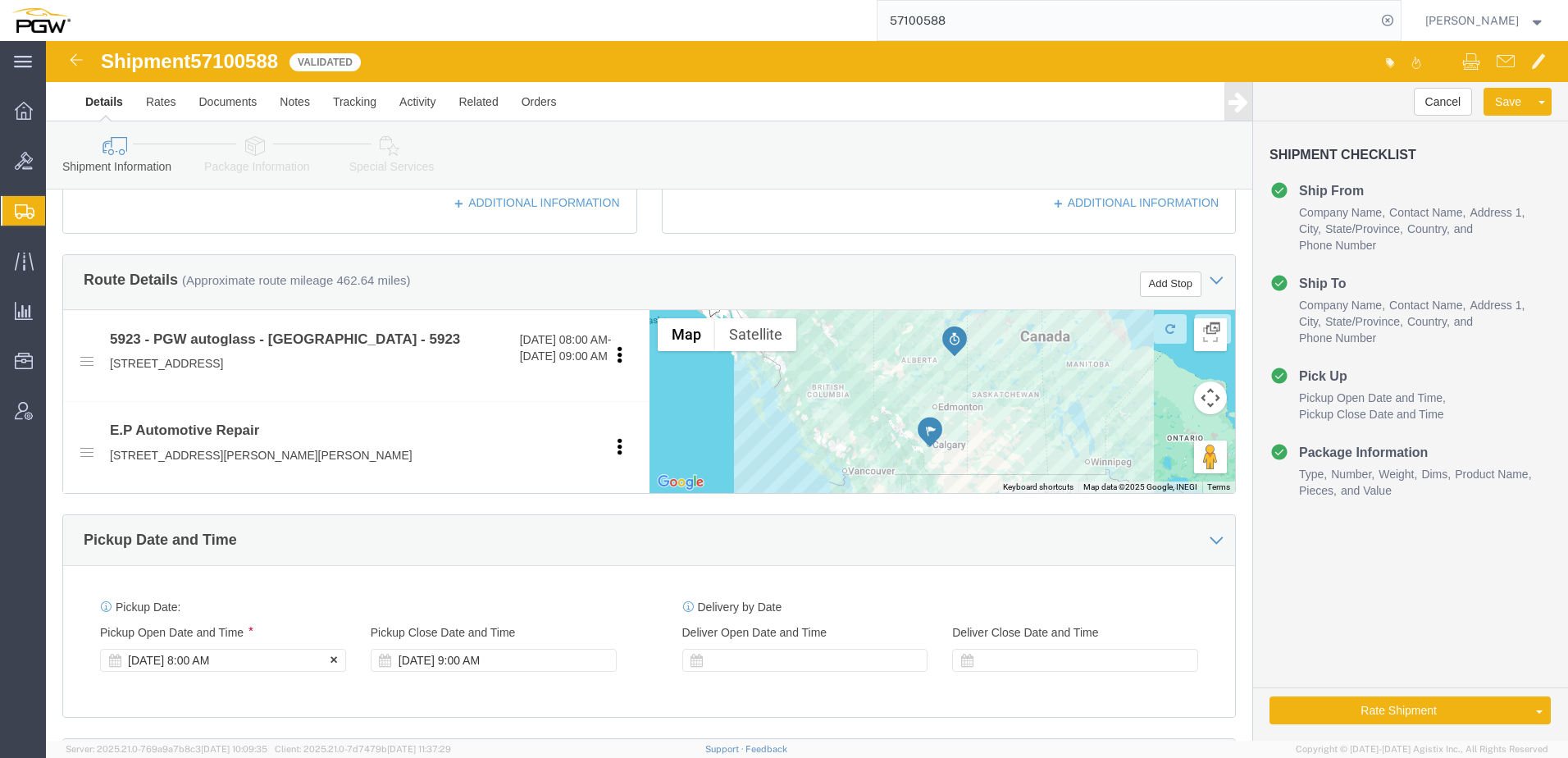
click div "[DATE] 8:00 AM"
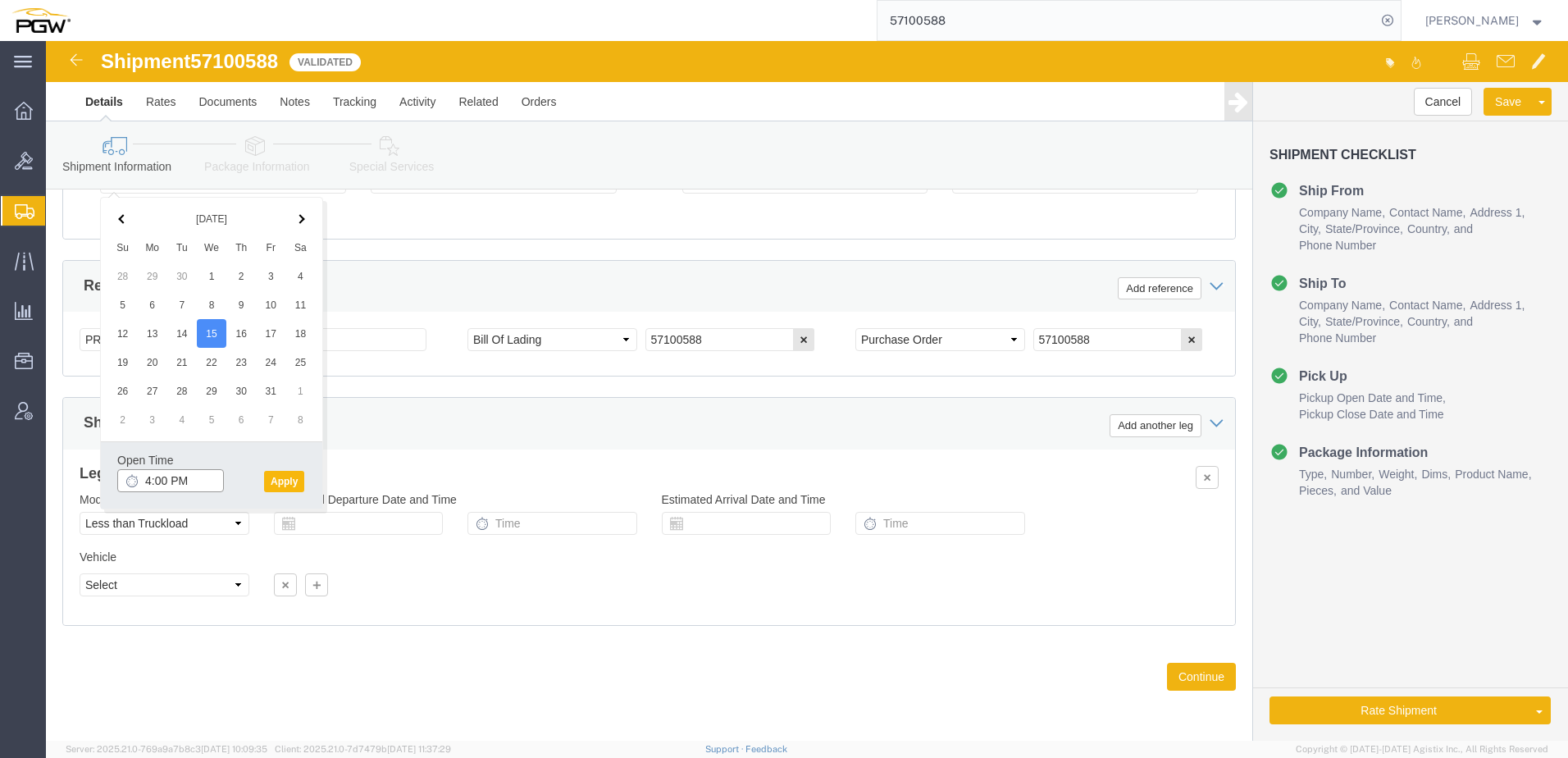
type input "4:00 PM"
click button "Apply"
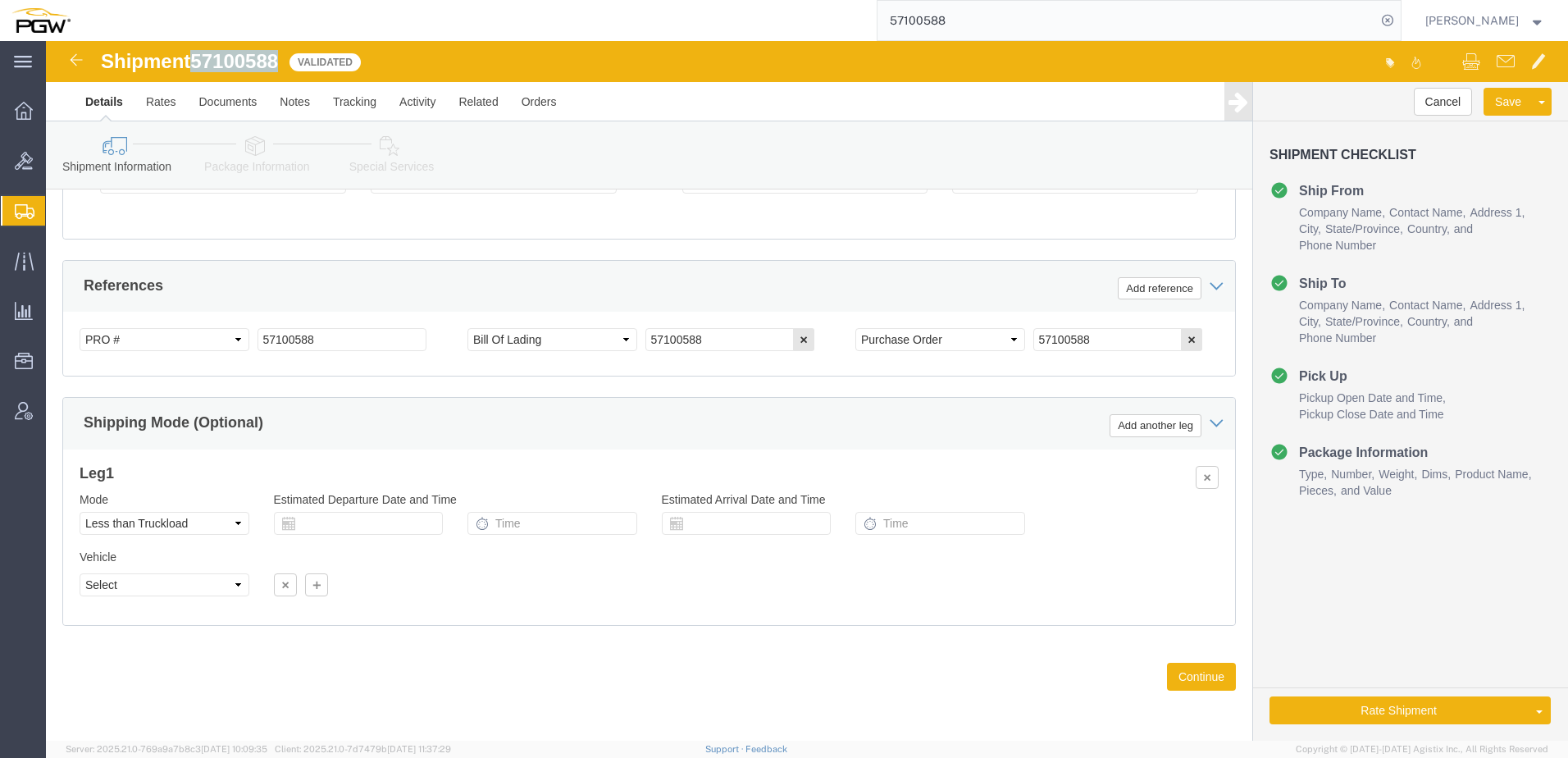
drag, startPoint x: 152, startPoint y: 23, endPoint x: 235, endPoint y: 20, distance: 83.1
click span "57100588"
copy span "57100588"
click link "Send To Bid"
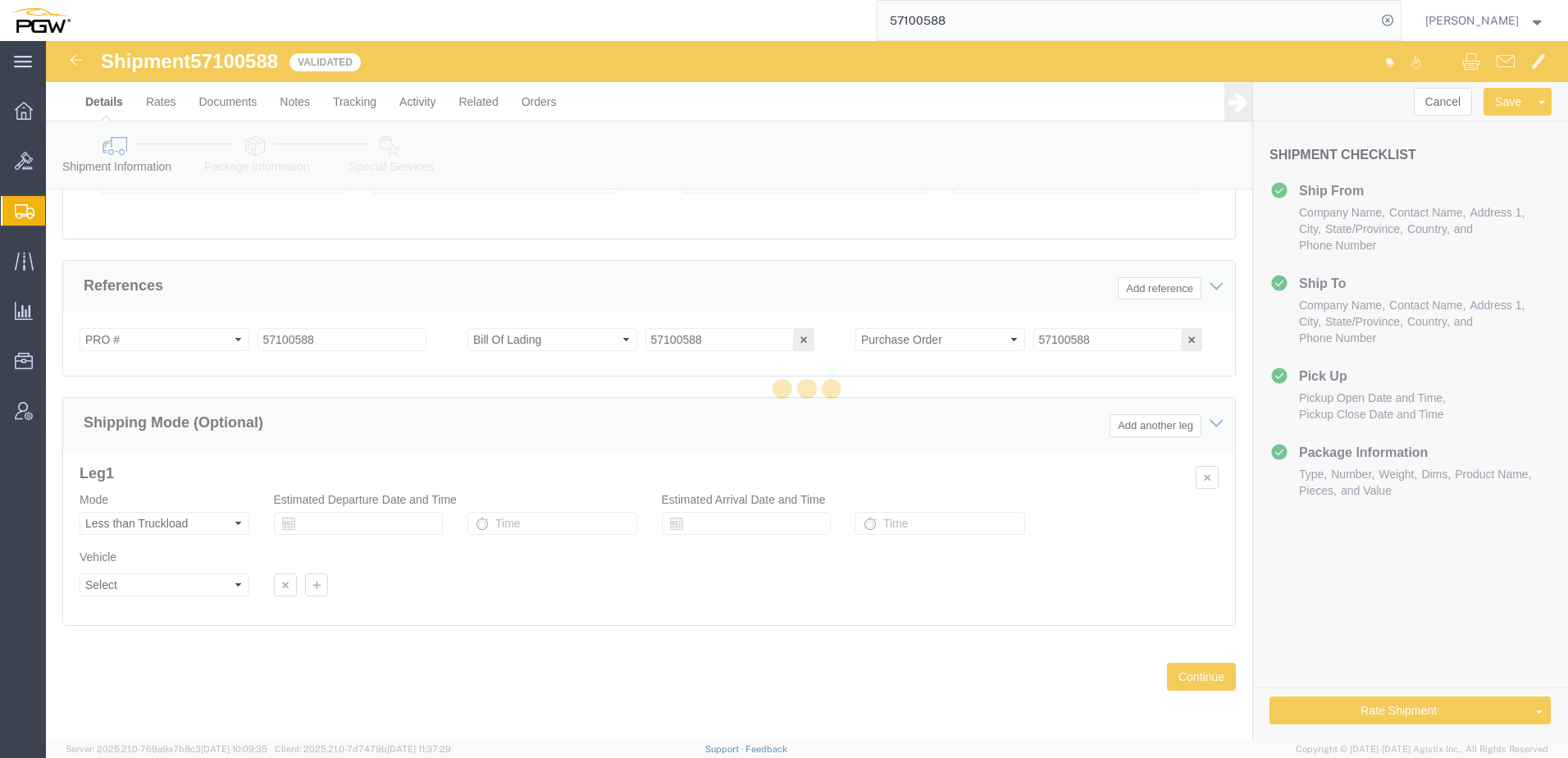
select select "LTL"
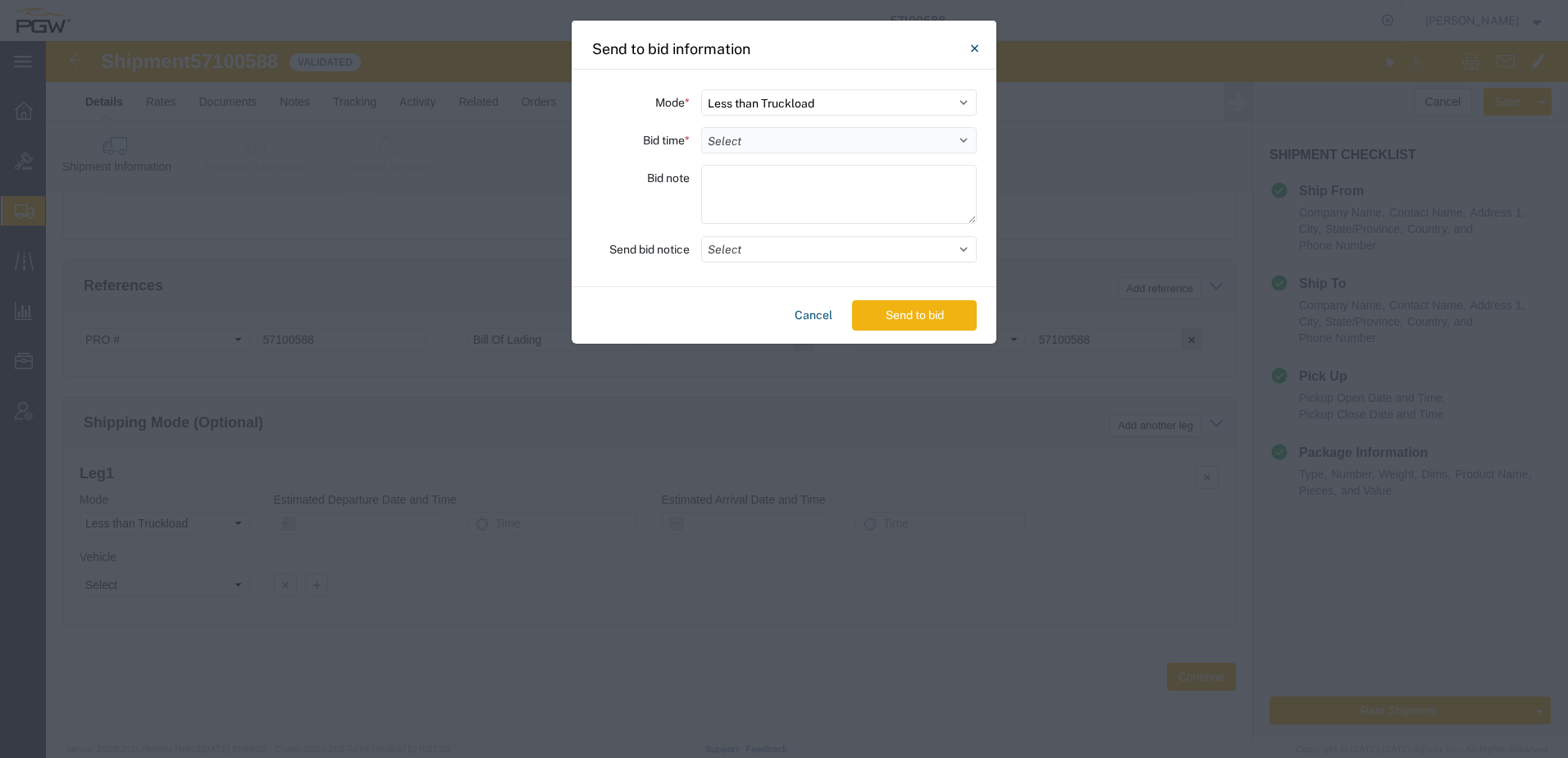
drag, startPoint x: 814, startPoint y: 139, endPoint x: 802, endPoint y: 149, distance: 15.6
click at [813, 139] on select "Select 30 Min (Rush) 1 Hour (Rush) 2 Hours (Rush) 4 Hours (Rush) 8 Hours (Rush)…" at bounding box center [838, 140] width 275 height 26
select select "24"
click at [701, 127] on select "Select 30 Min (Rush) 1 Hour (Rush) 2 Hours (Rush) 4 Hours (Rush) 8 Hours (Rush)…" at bounding box center [838, 140] width 275 height 26
click at [920, 319] on button "Send to bid" at bounding box center [914, 315] width 124 height 31
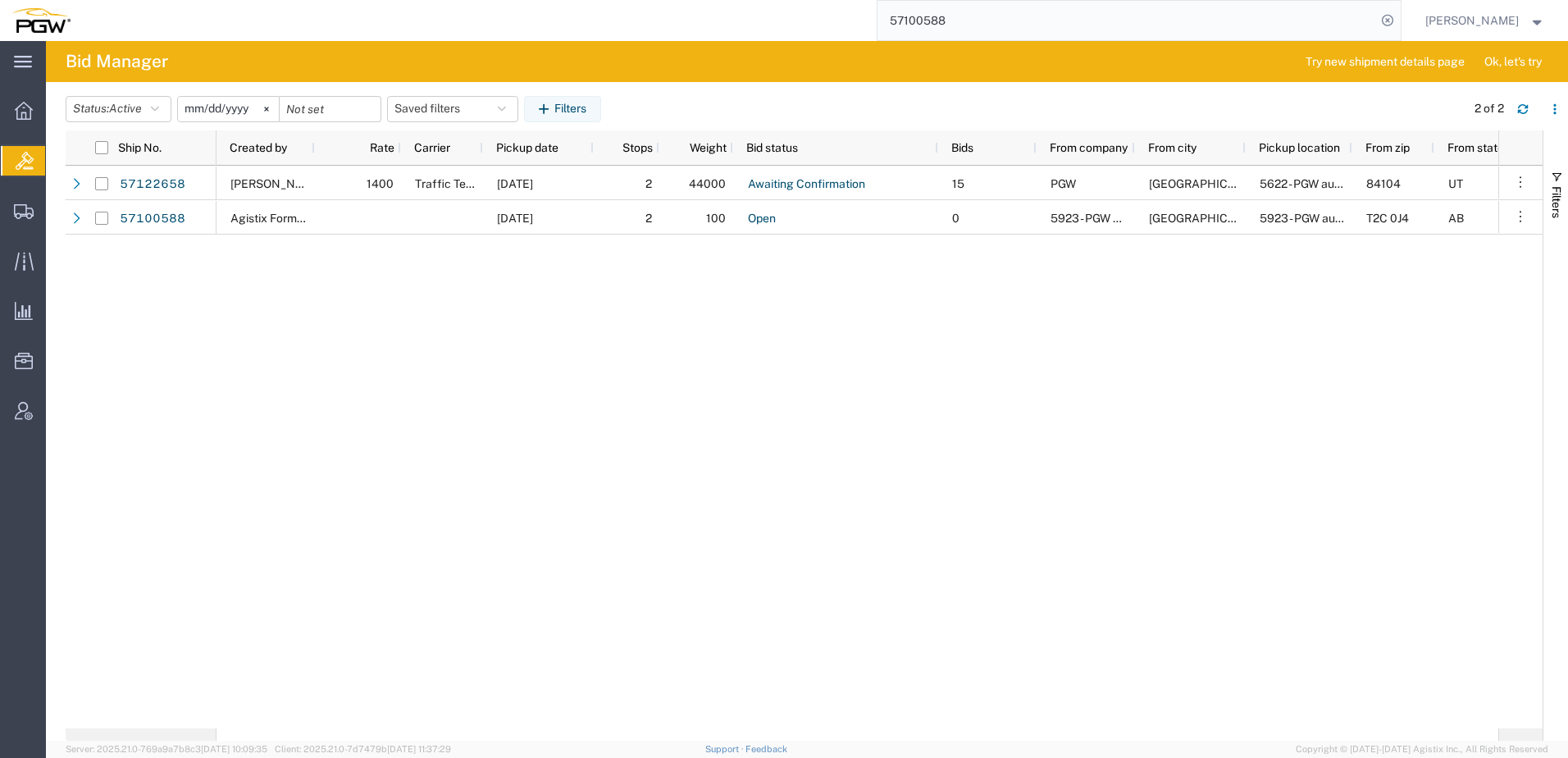
click at [428, 454] on div "[PERSON_NAME] 1400 Traffic Tech Inc [DATE] 2 44000 Awaiting Confirmation 15 PGW…" at bounding box center [857, 446] width 1282 height 562
click at [1016, 19] on input "57100588" at bounding box center [1126, 20] width 498 height 39
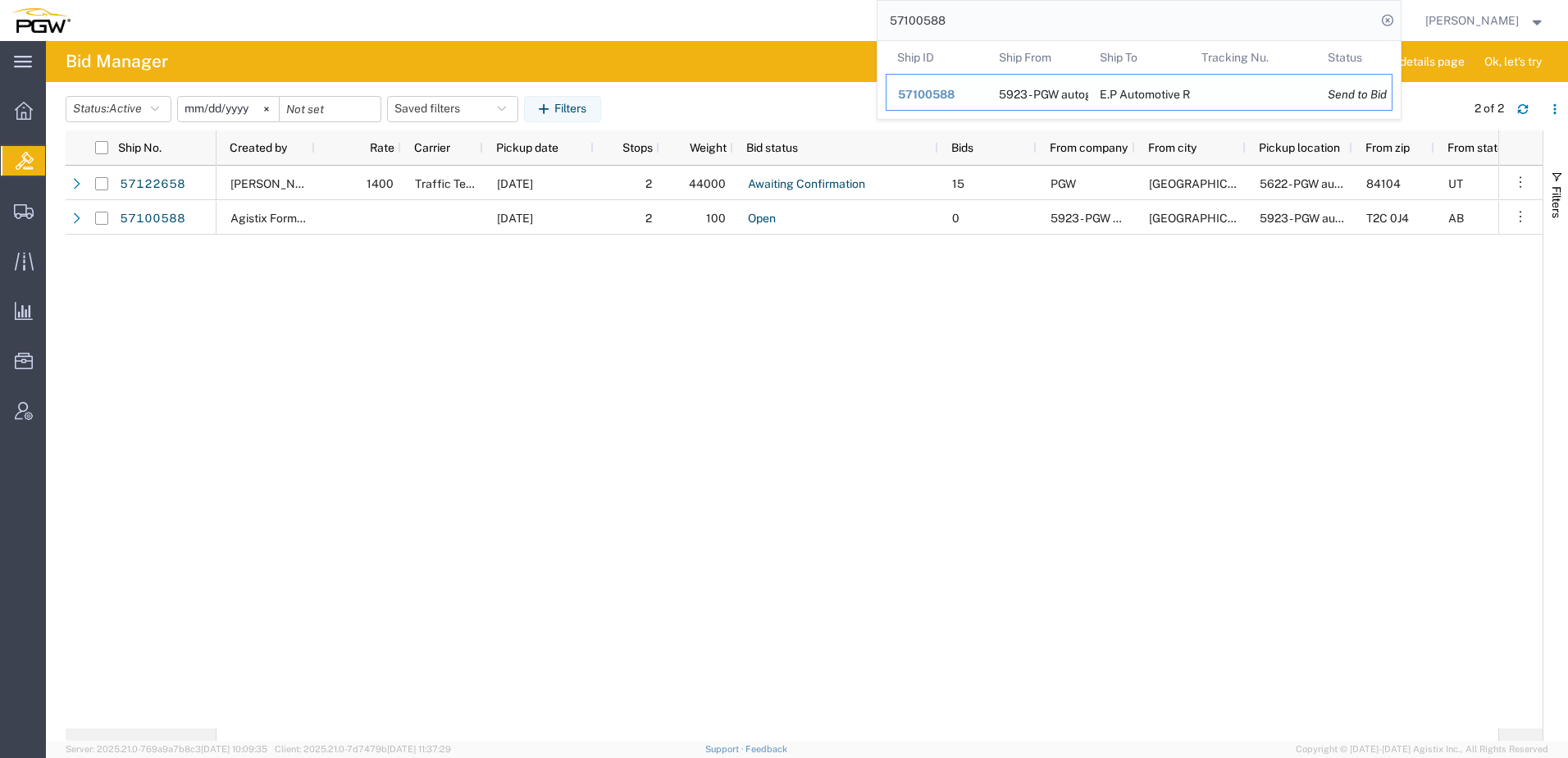
click at [955, 92] on span "57100588" at bounding box center [926, 94] width 56 height 13
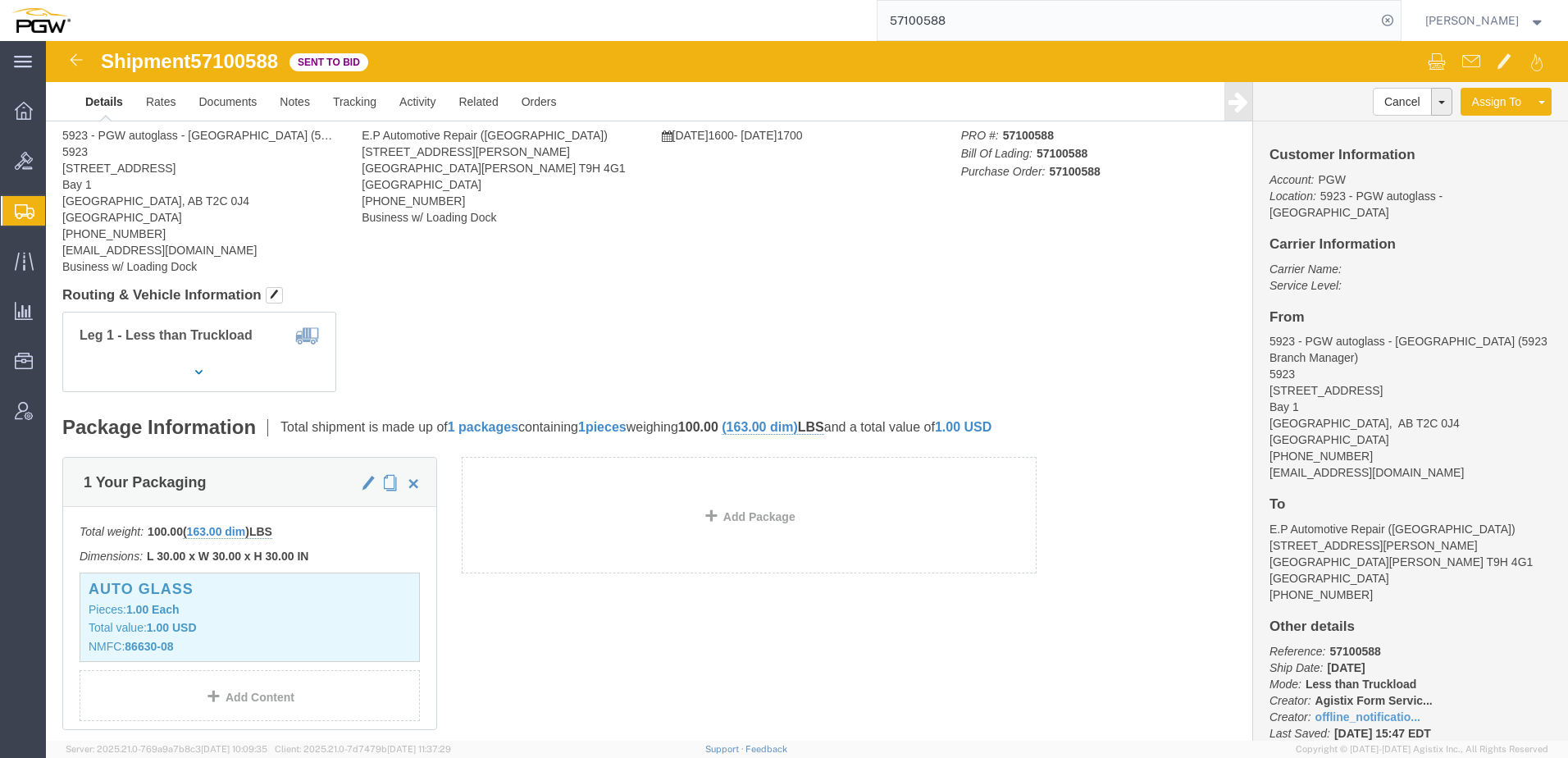
drag, startPoint x: 263, startPoint y: 147, endPoint x: 233, endPoint y: 132, distance: 33.5
click address "5923 - PGW autoglass - [GEOGRAPHIC_DATA] (5923 Branch Manager) [STREET_ADDRESS]…"
click body "Shipment 57100588 Sent to Bid Details Rates Documents Notes Tracking Activity R…"
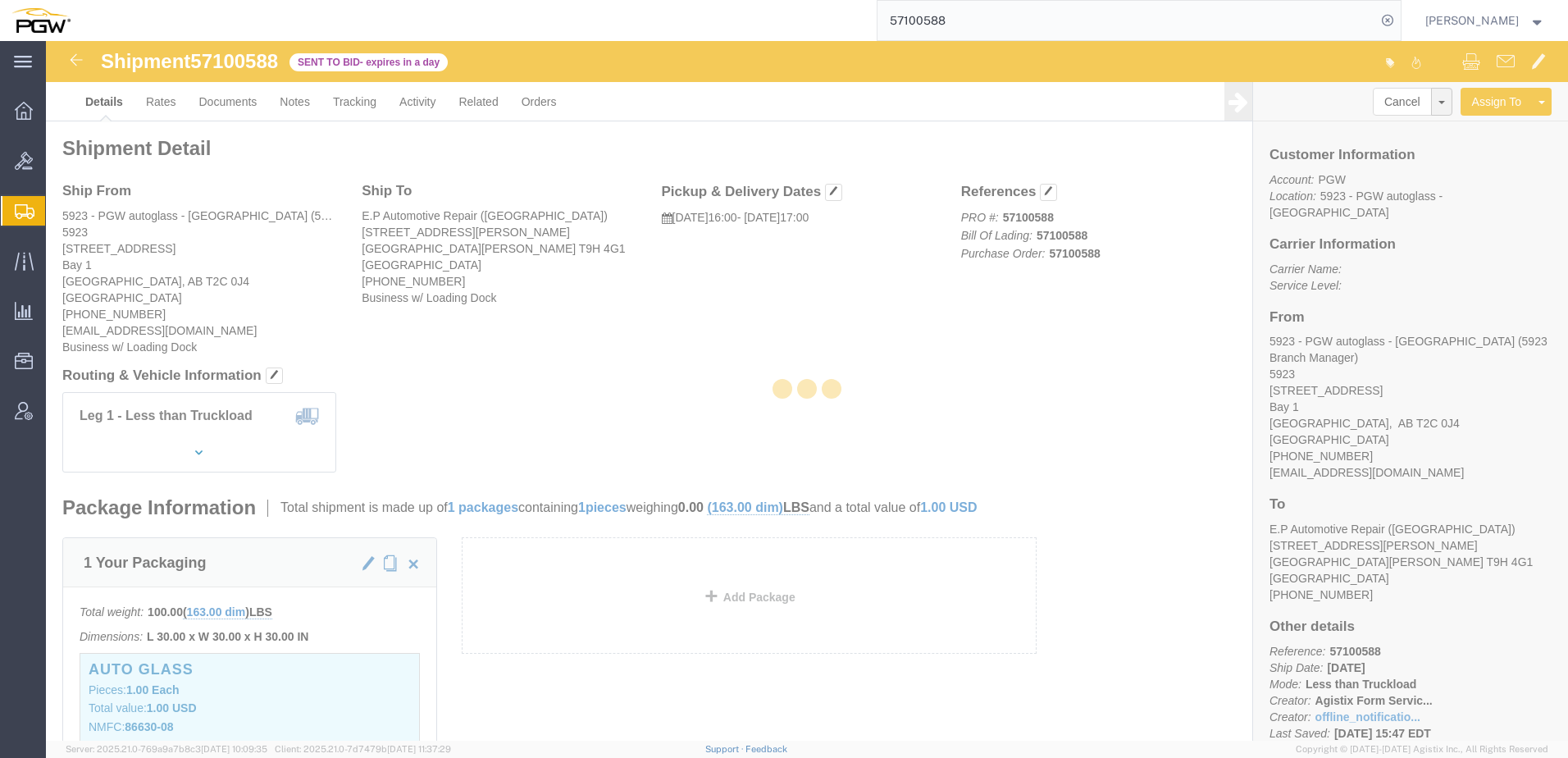
click at [99, 94] on div at bounding box center [807, 390] width 1522 height 699
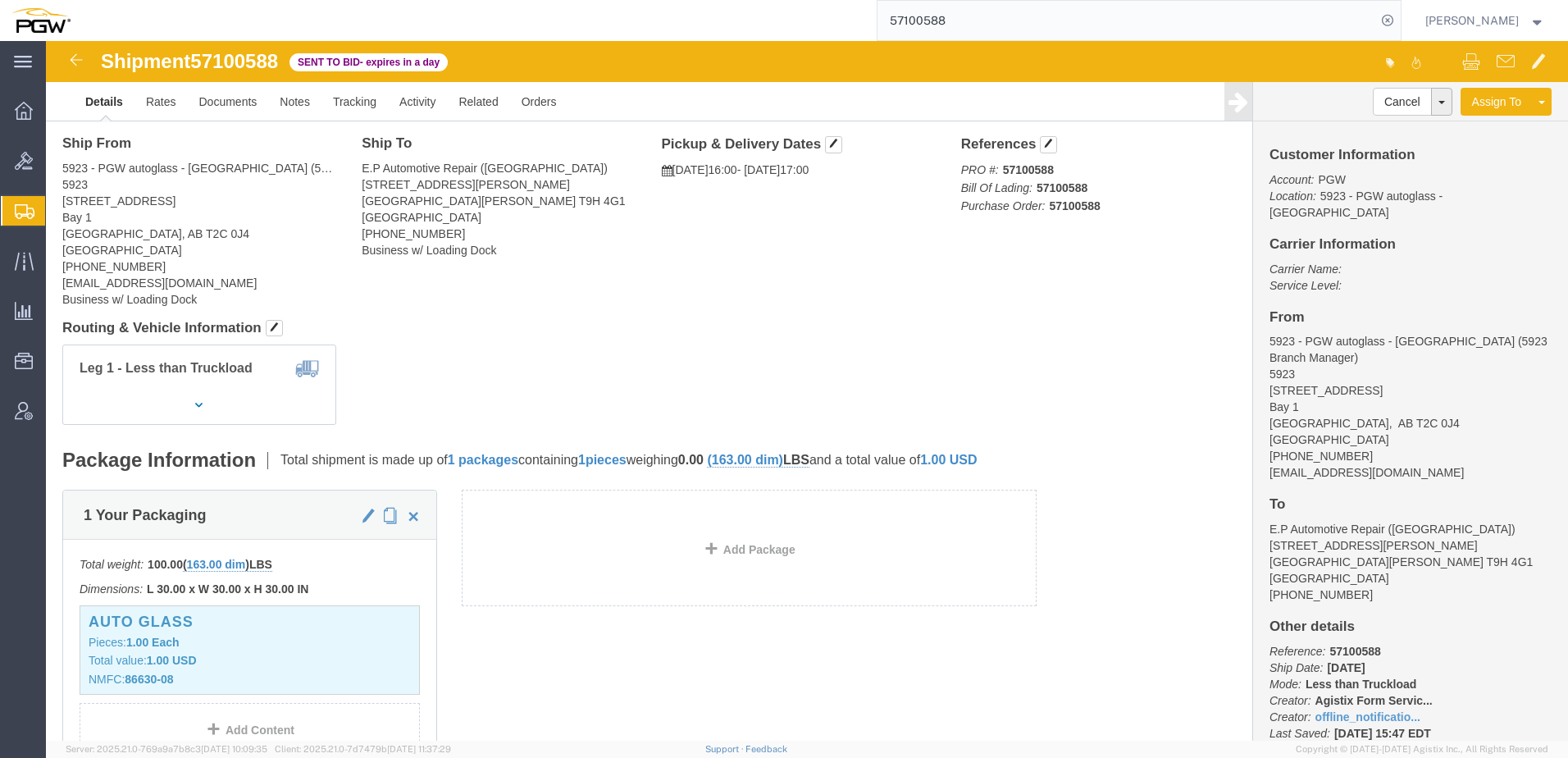
scroll to position [82, 0]
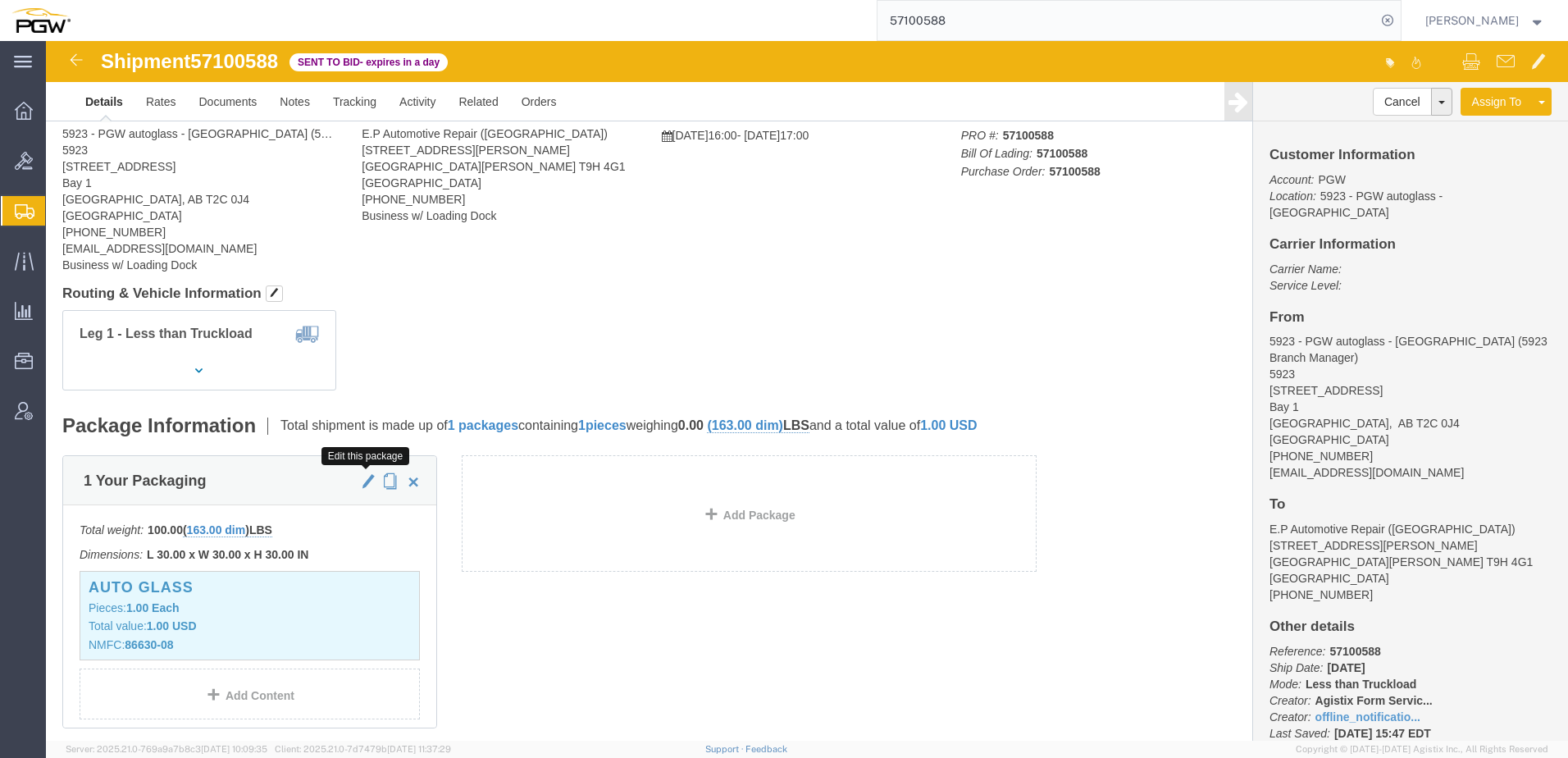
click span "button"
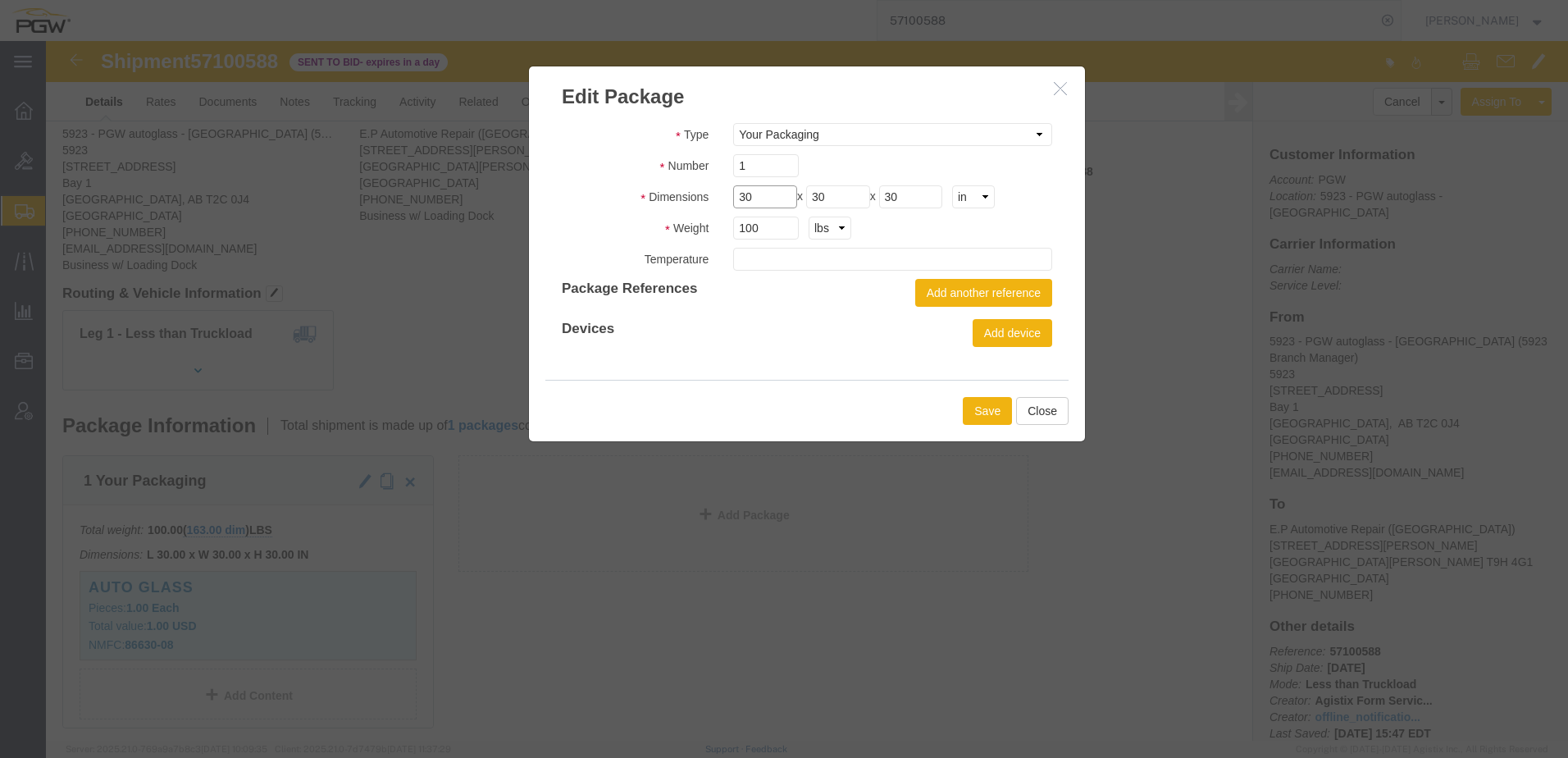
drag, startPoint x: 711, startPoint y: 153, endPoint x: 509, endPoint y: 174, distance: 203.1
click div "Type Bale(s) Basket(s) Bolt(s) Bottle(s) Buckets Bulk Bundle(s) Can(s) Cardboar…"
type input "13"
type input "33"
type input "76"
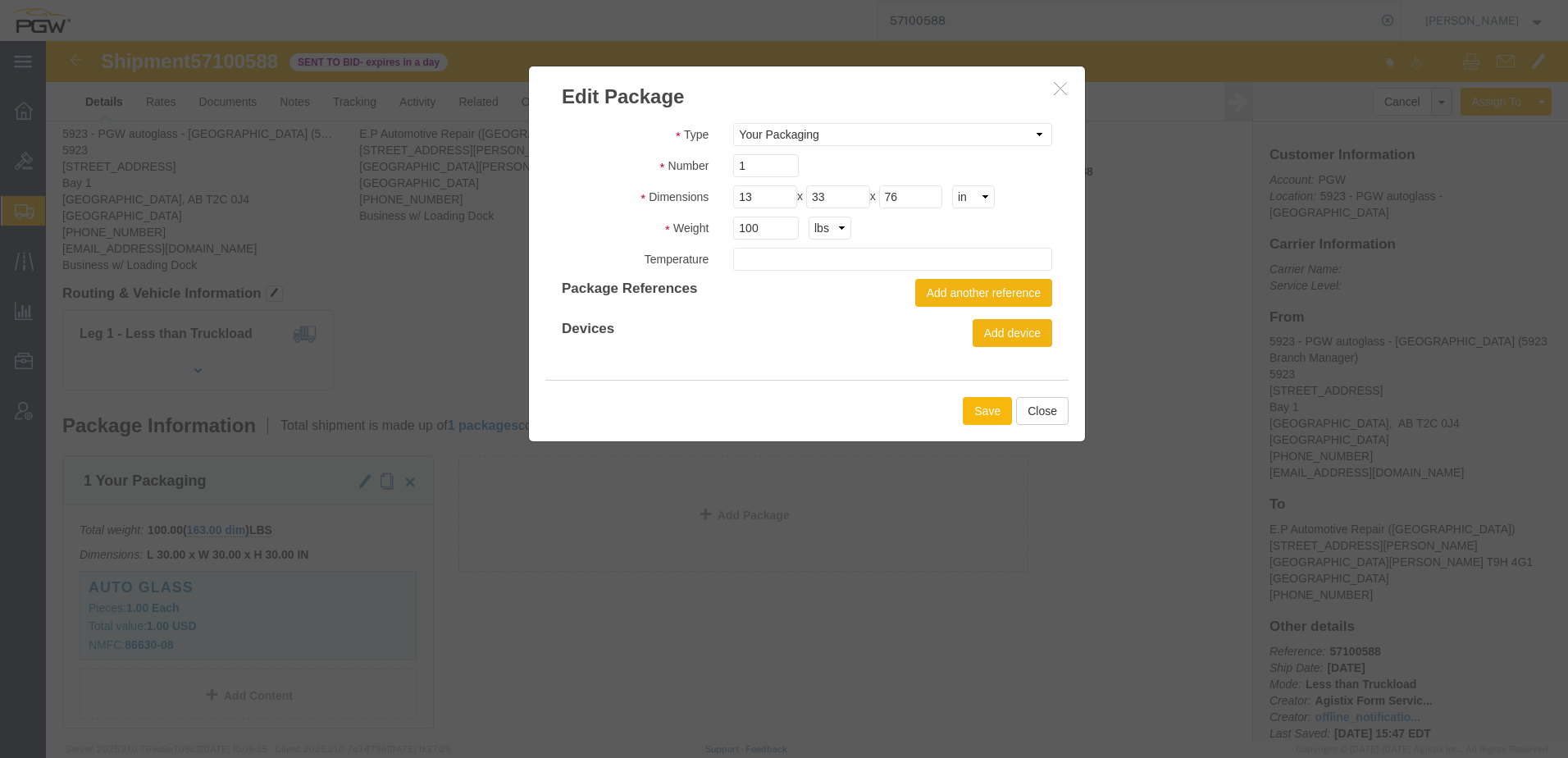
click button "Save"
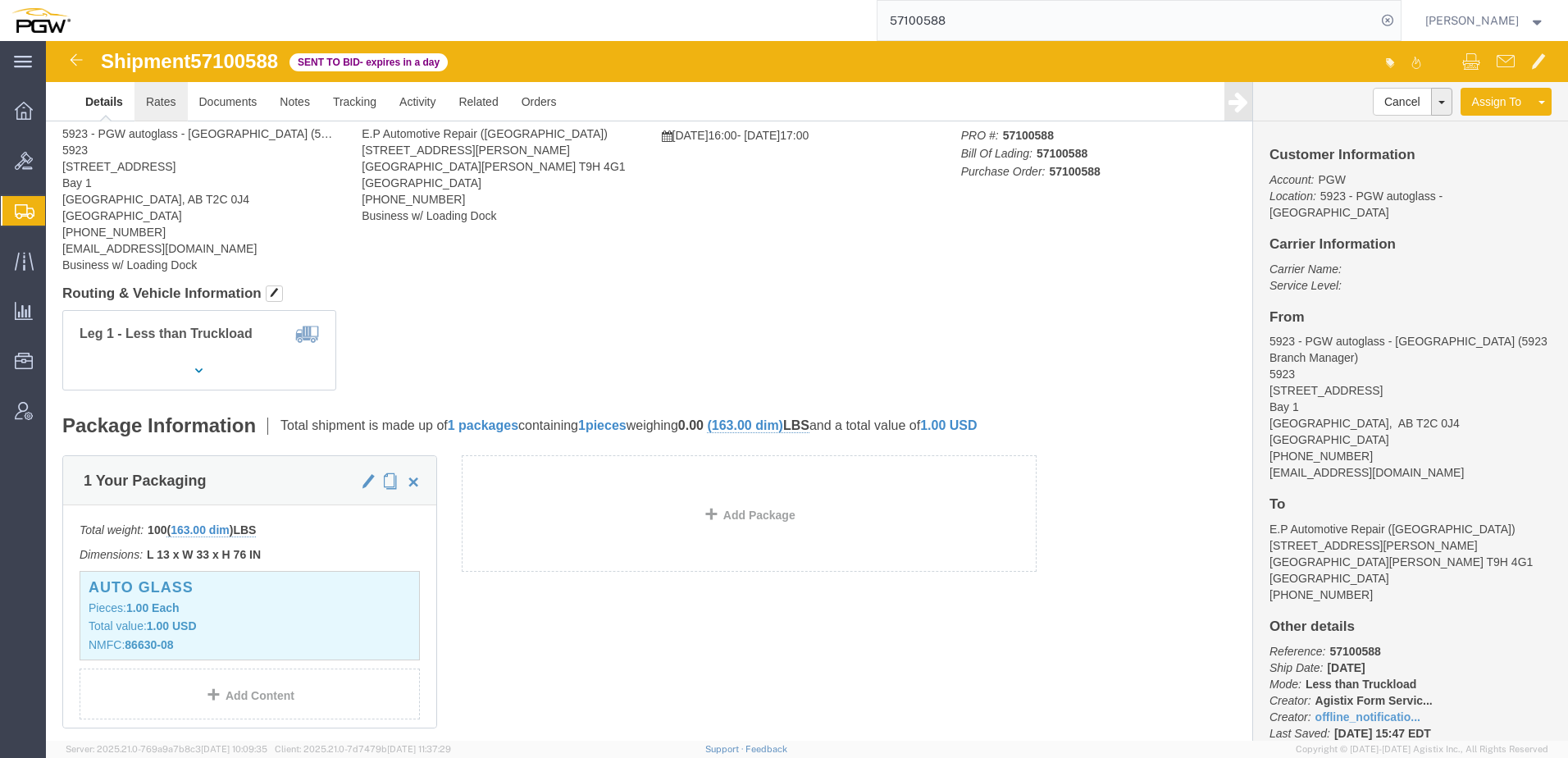
click link "Rates"
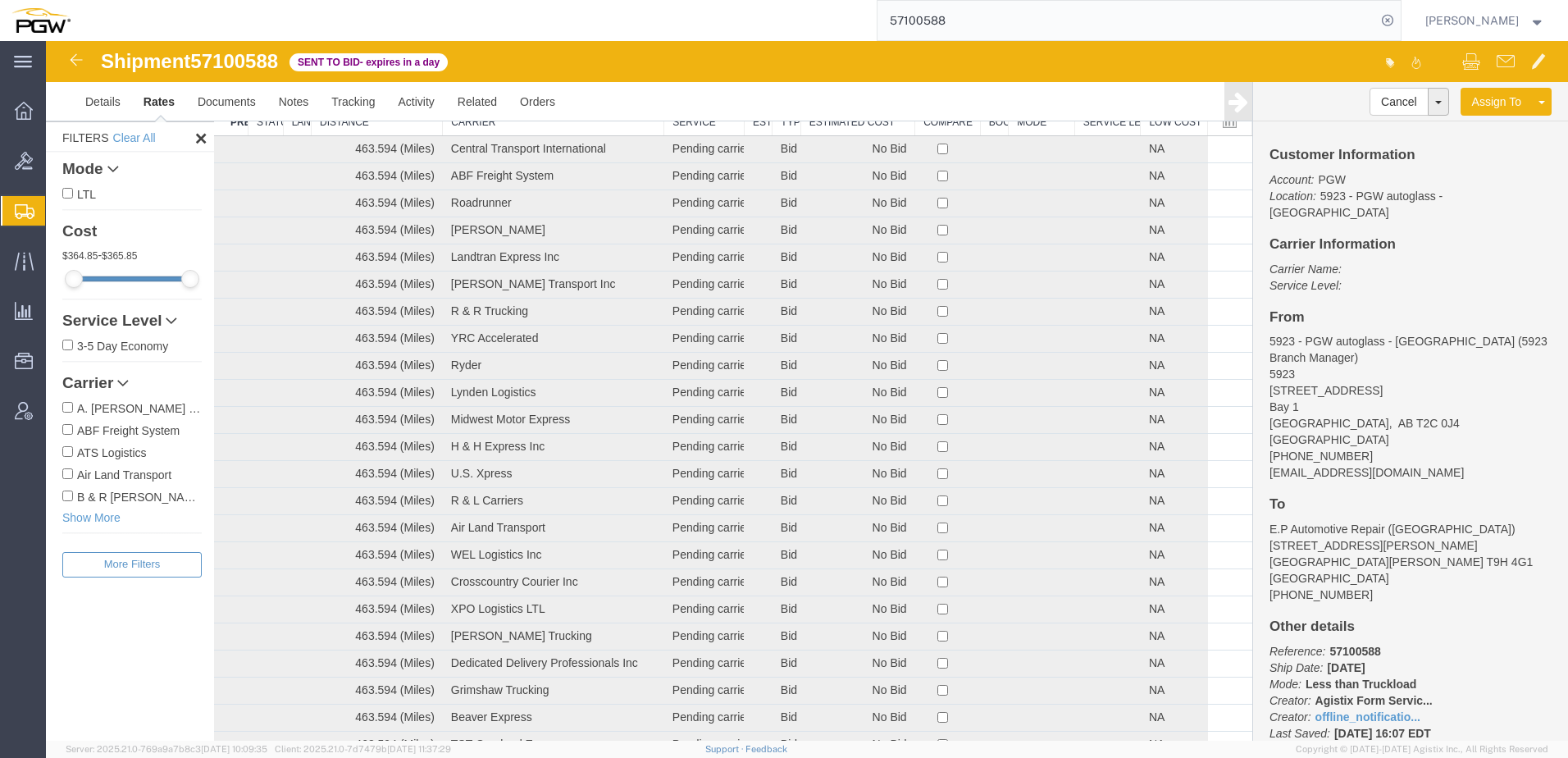
click at [841, 129] on th "Estimated Cost" at bounding box center [858, 121] width 114 height 31
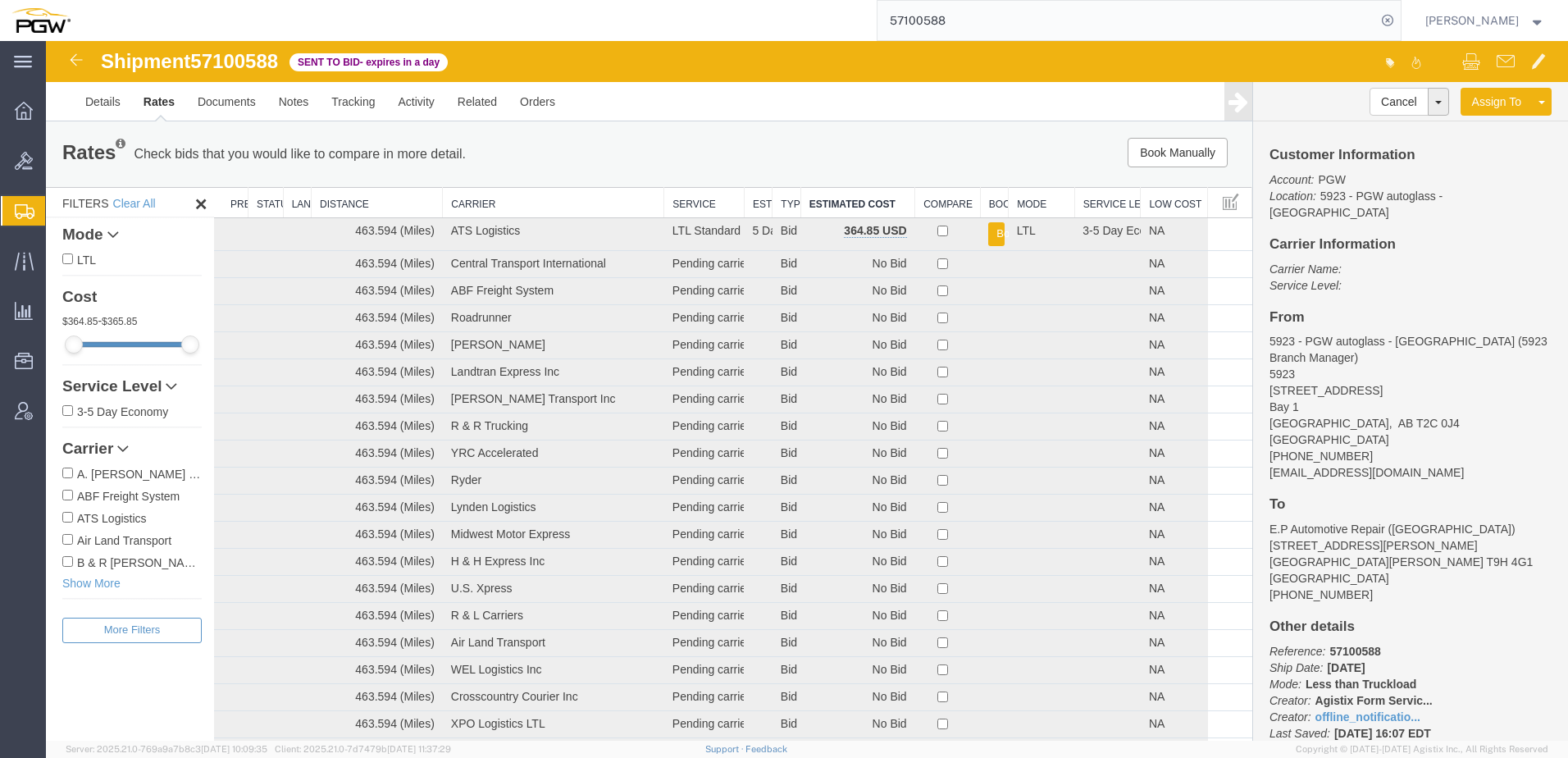
click at [0, 0] on span "Shipment Manager" at bounding box center [0, 0] width 0 height 0
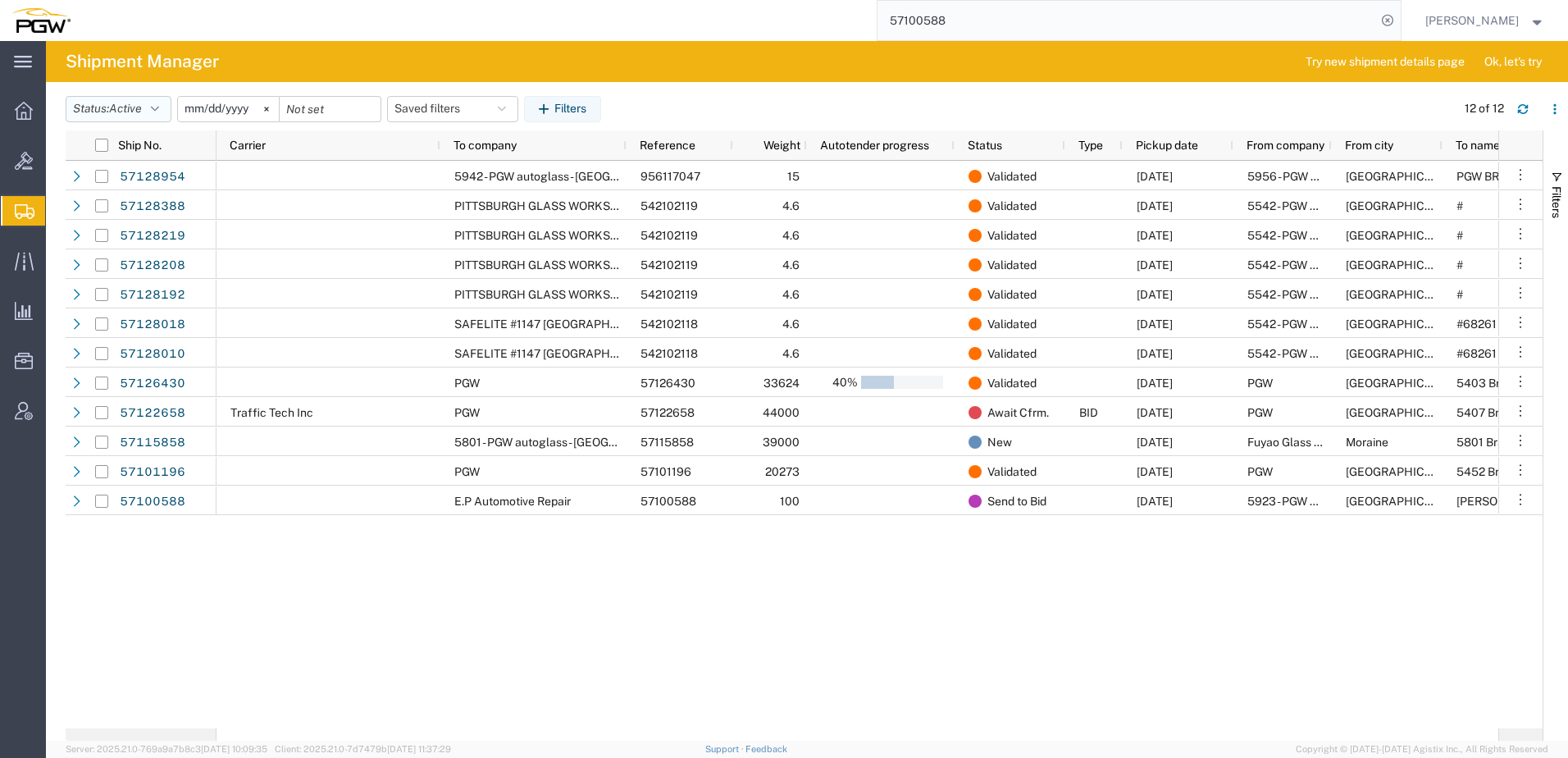
click at [99, 116] on button "Status: Active" at bounding box center [118, 109] width 106 height 26
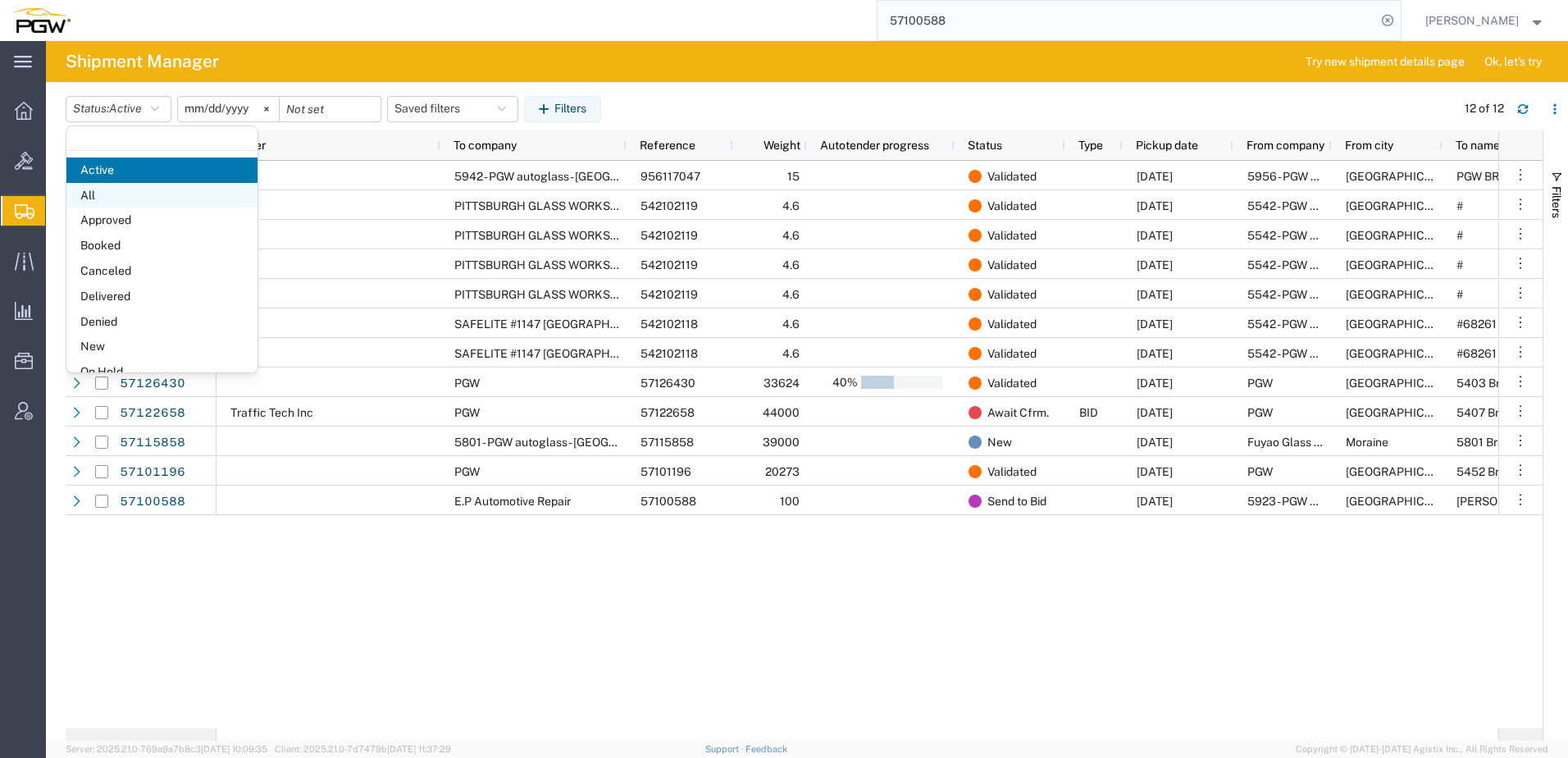
click at [95, 195] on span "All" at bounding box center [162, 196] width 191 height 26
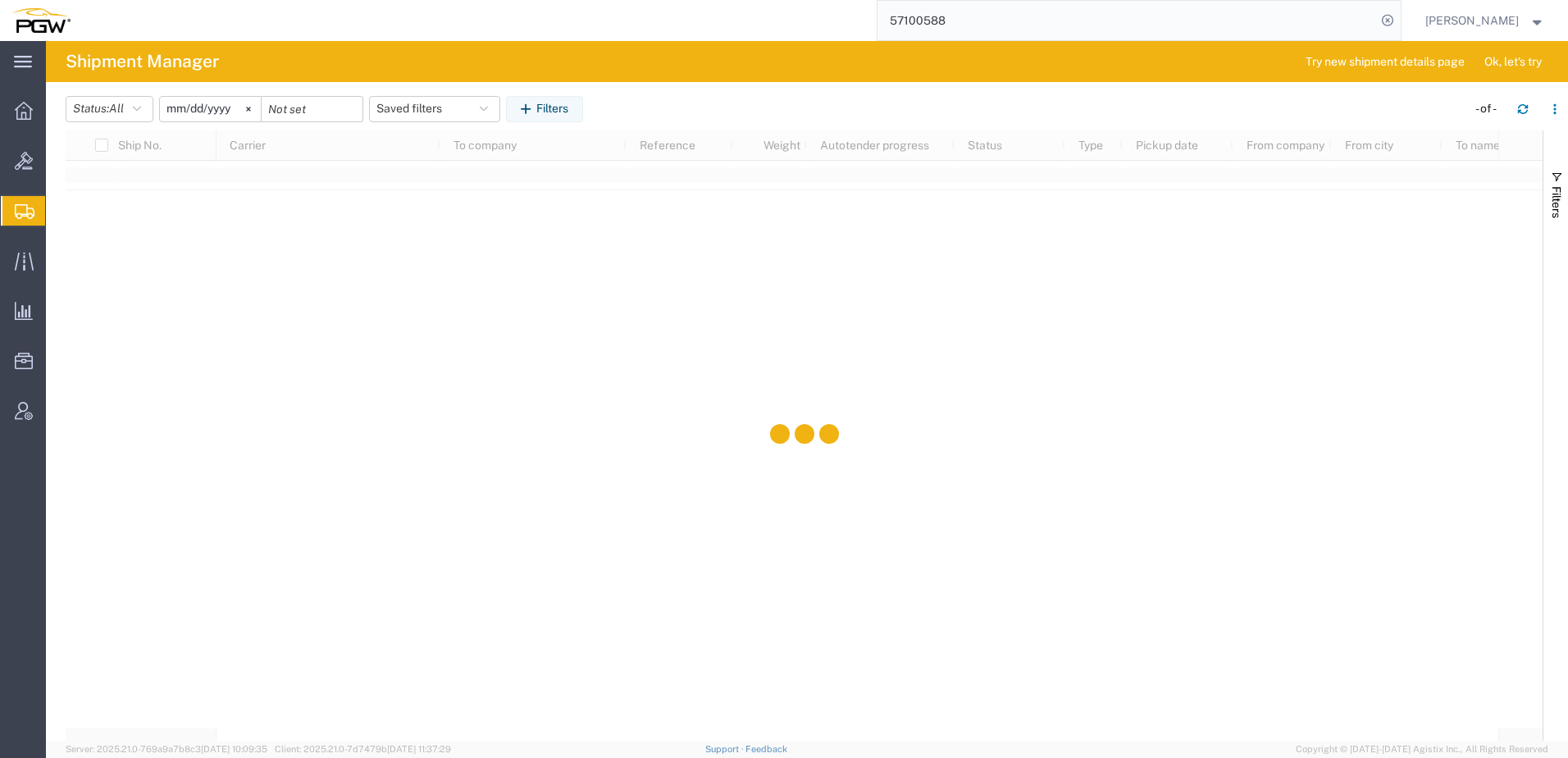
click at [224, 116] on input "[DATE]" at bounding box center [210, 109] width 101 height 25
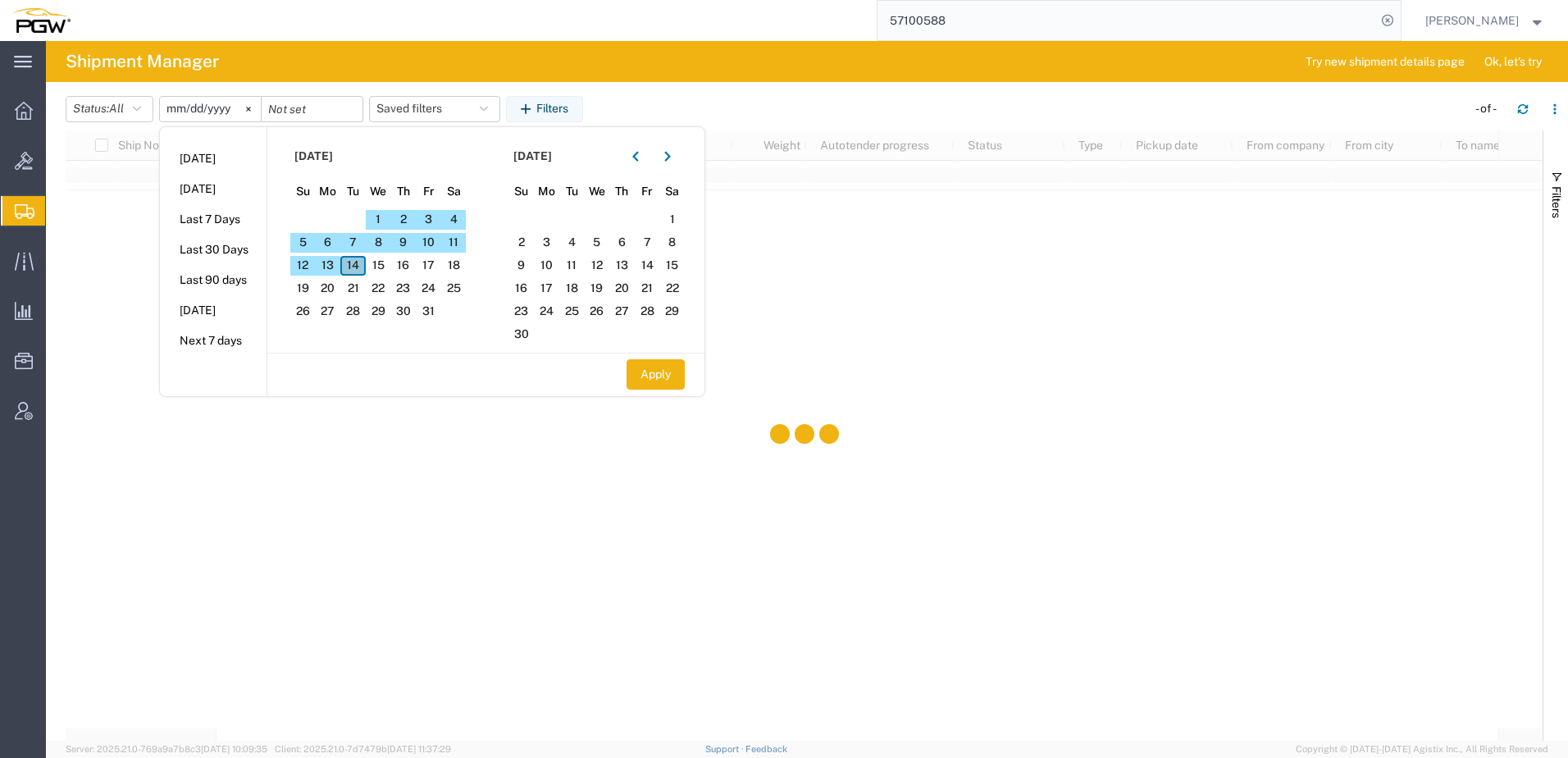
click at [362, 268] on span "14" at bounding box center [353, 265] width 26 height 20
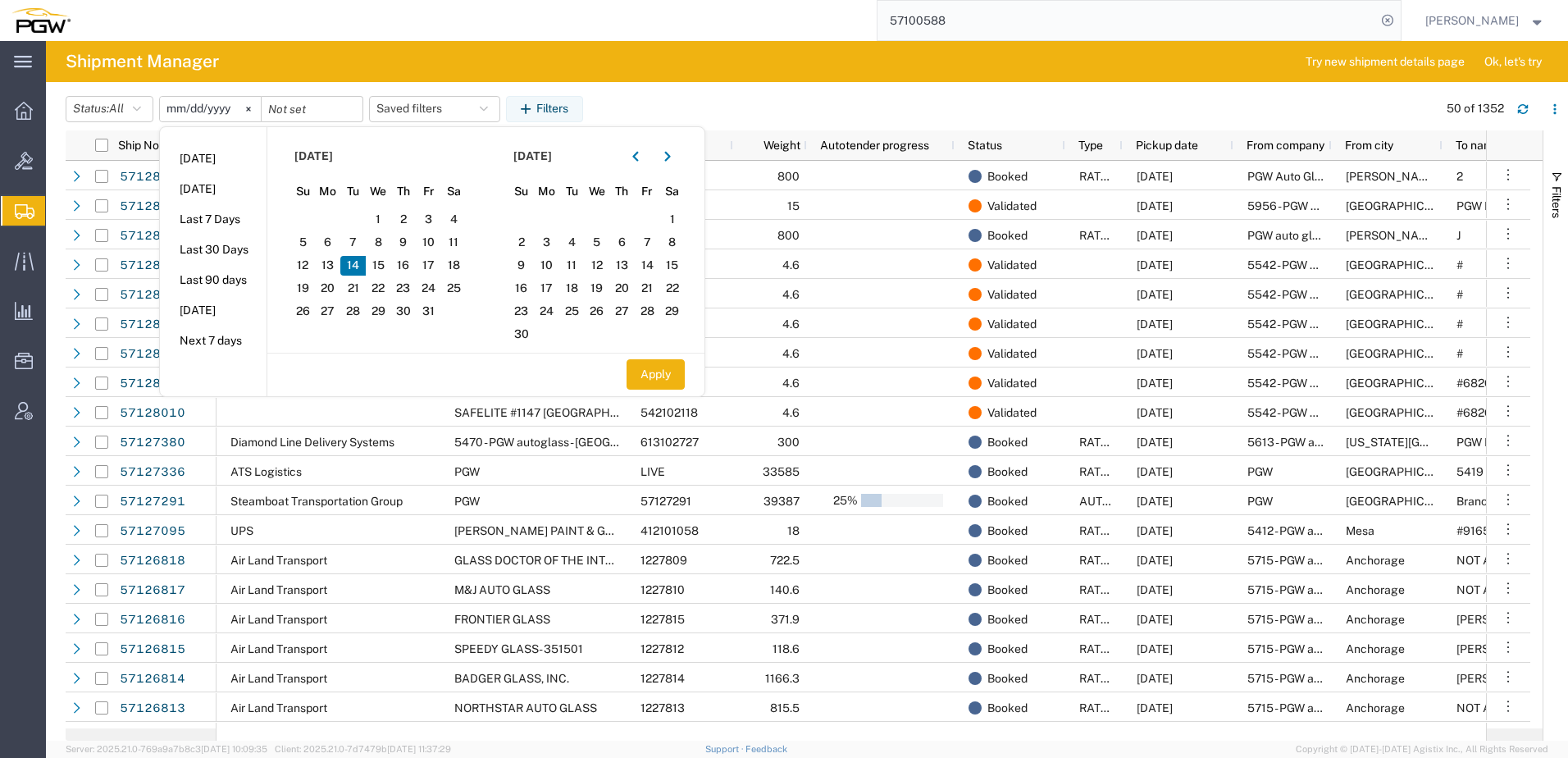
click at [357, 273] on span "14" at bounding box center [353, 265] width 26 height 20
click at [668, 376] on button "Apply" at bounding box center [656, 375] width 58 height 31
type input "[DATE]"
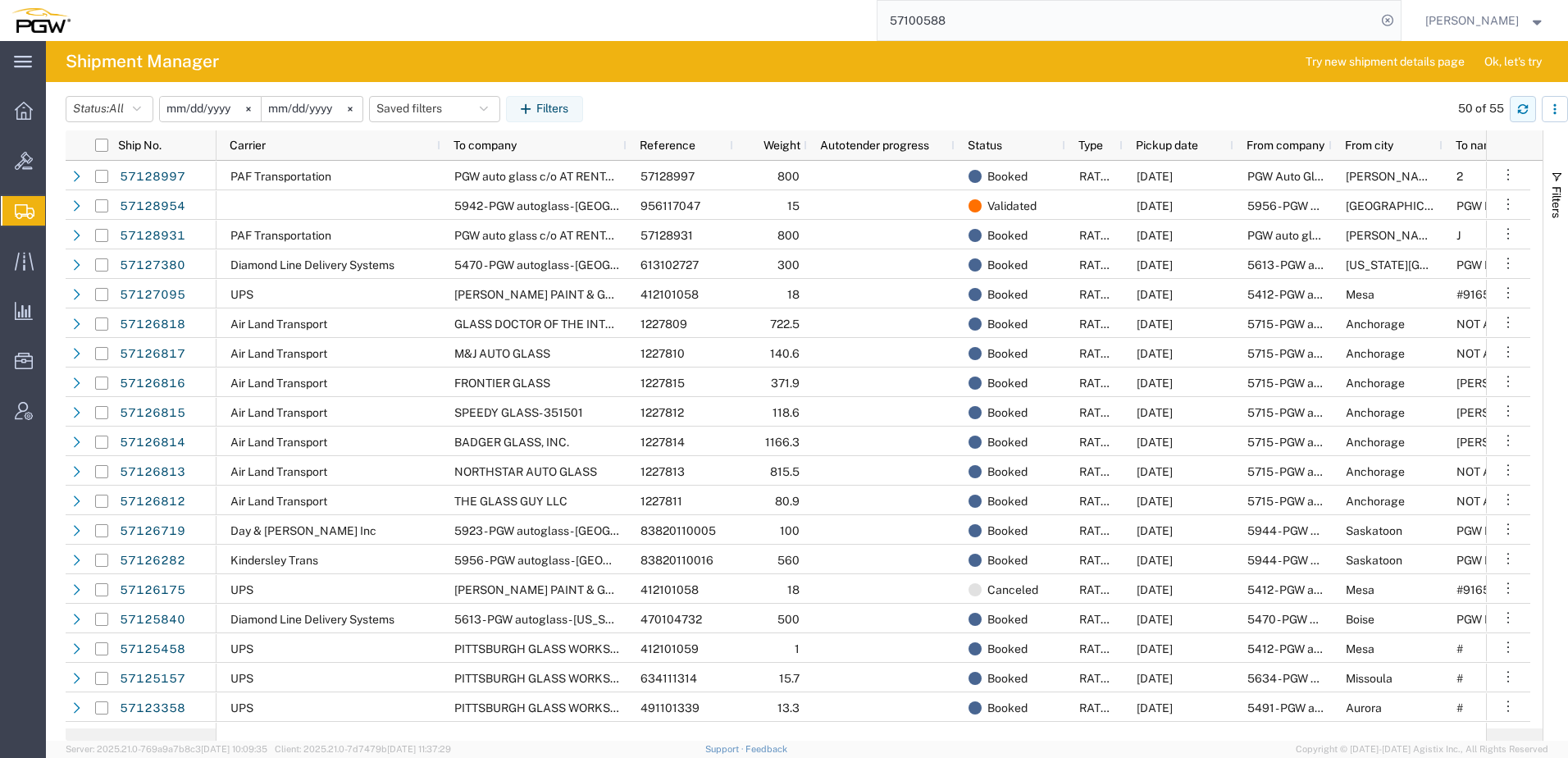
drag, startPoint x: 1556, startPoint y: 102, endPoint x: 1520, endPoint y: 121, distance: 40.7
click at [1556, 103] on icon "button" at bounding box center [1554, 108] width 11 height 11
click at [1452, 154] on div "Download" at bounding box center [1469, 152] width 91 height 33
click at [1012, 85] on header "Status: All Active All Approved Booked Canceled Delivered Denied New On Hold Pe…" at bounding box center [817, 107] width 1502 height 45
click at [167, 108] on input "[DATE]" at bounding box center [210, 109] width 101 height 25
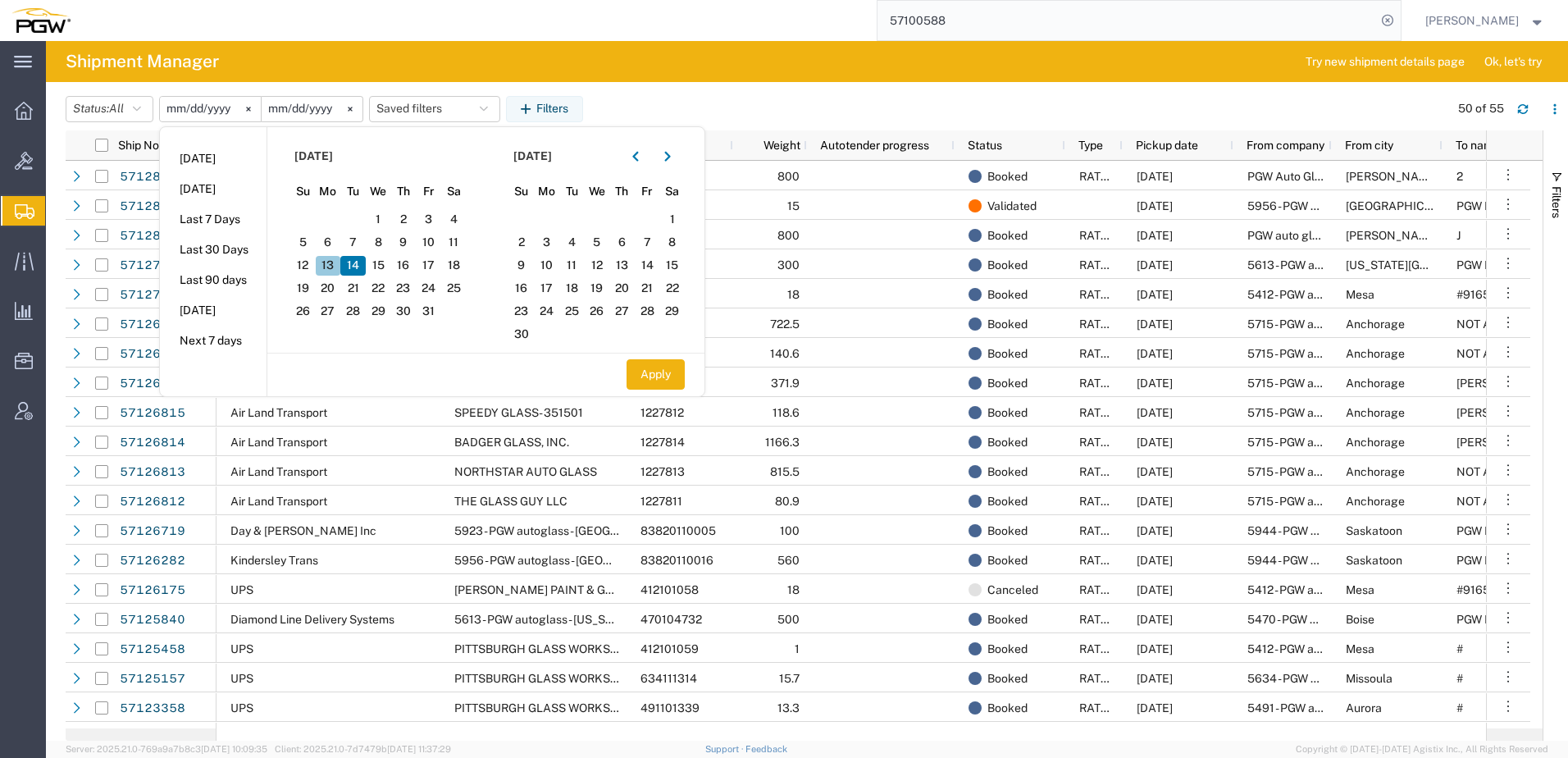
click at [335, 274] on span "13" at bounding box center [329, 265] width 26 height 20
click at [677, 376] on button "Apply" at bounding box center [656, 375] width 58 height 31
type input "[DATE]"
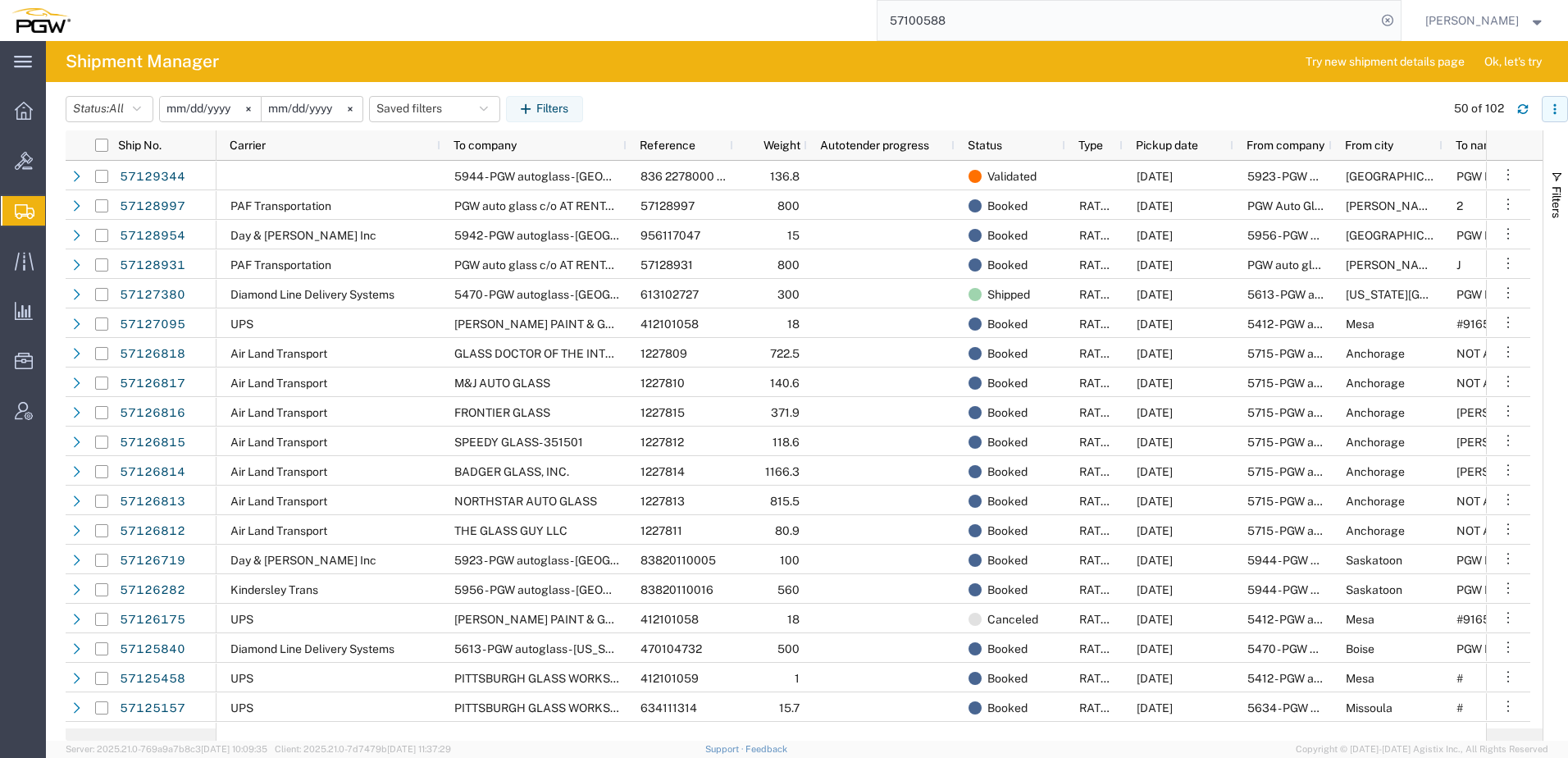
click at [1552, 118] on button "button" at bounding box center [1554, 109] width 26 height 26
click at [1441, 156] on div "Download" at bounding box center [1469, 152] width 91 height 33
click at [881, 92] on header "Status: All Active All Approved Booked Canceled Delivered Denied New On Hold Pe…" at bounding box center [817, 107] width 1502 height 45
click at [0, 0] on span "Shipment Manager" at bounding box center [0, 0] width 0 height 0
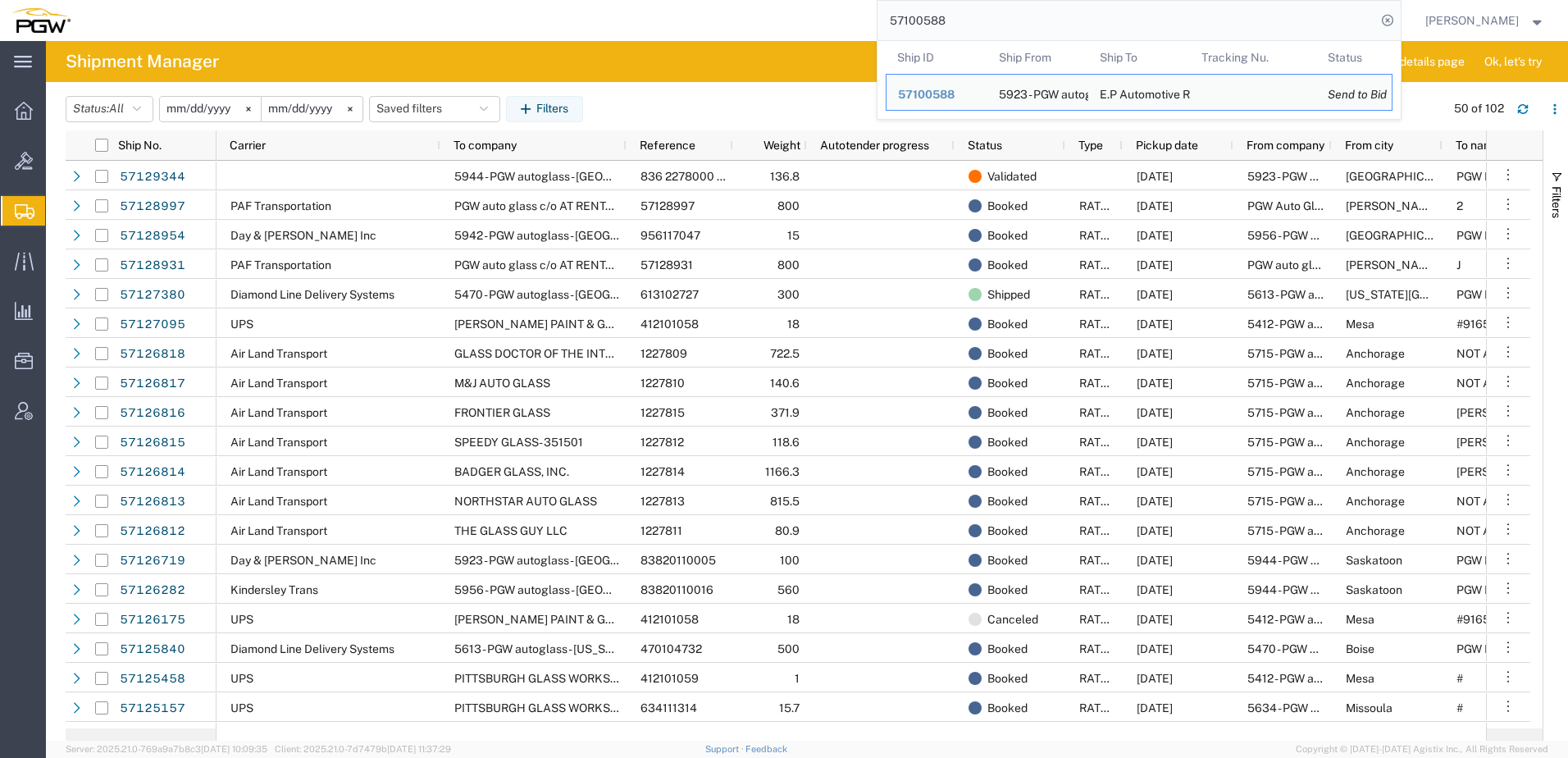
drag, startPoint x: 979, startPoint y: 17, endPoint x: 480, endPoint y: 12, distance: 499.0
click at [480, 12] on div "57100588 Ship ID Ship From Ship To Tracking Nu. Status Ship ID 57100588 Ship Fr…" at bounding box center [741, 20] width 1319 height 41
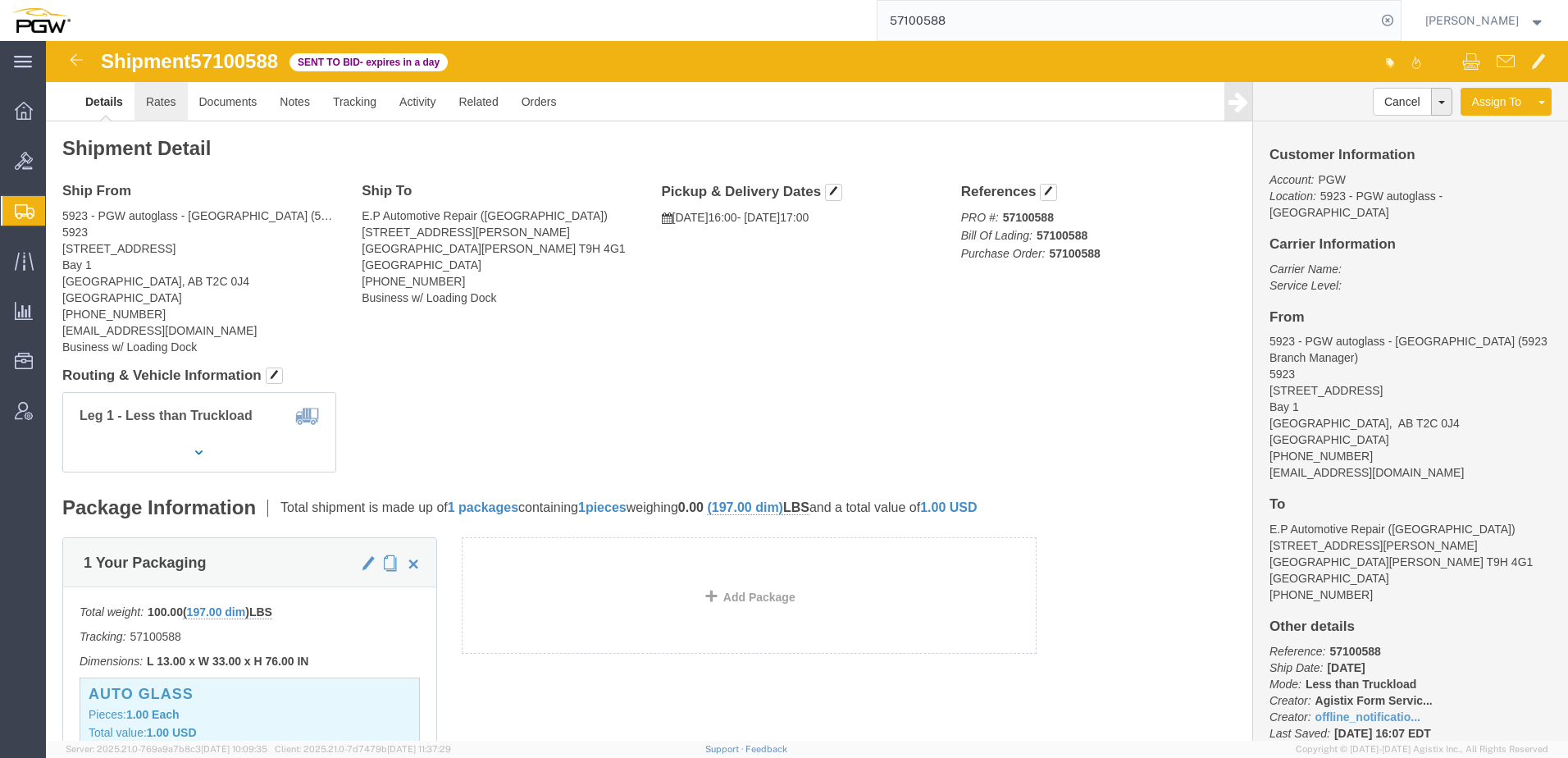
click link "Rates"
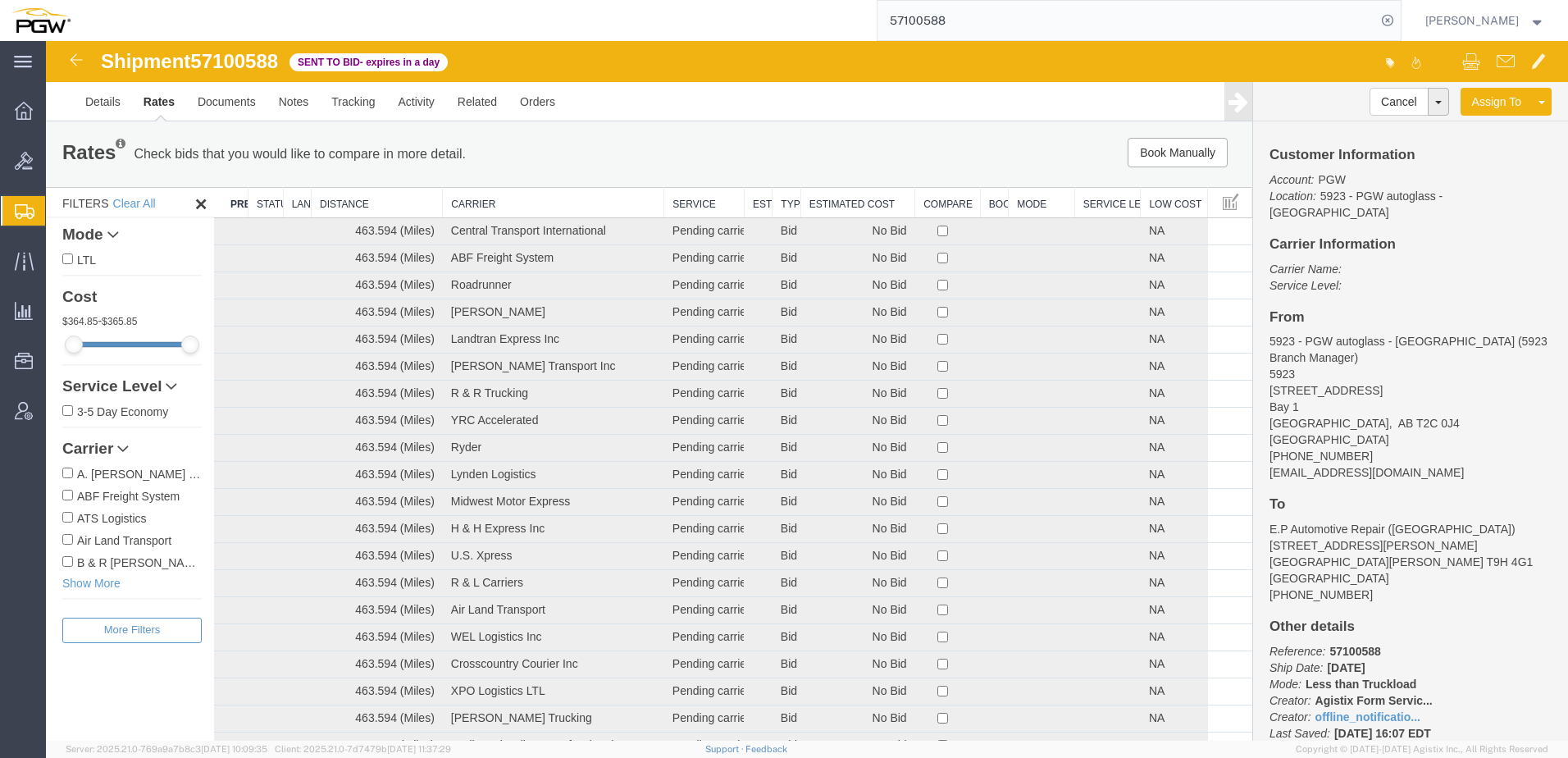
click at [824, 201] on th "Estimated Cost" at bounding box center [858, 203] width 114 height 31
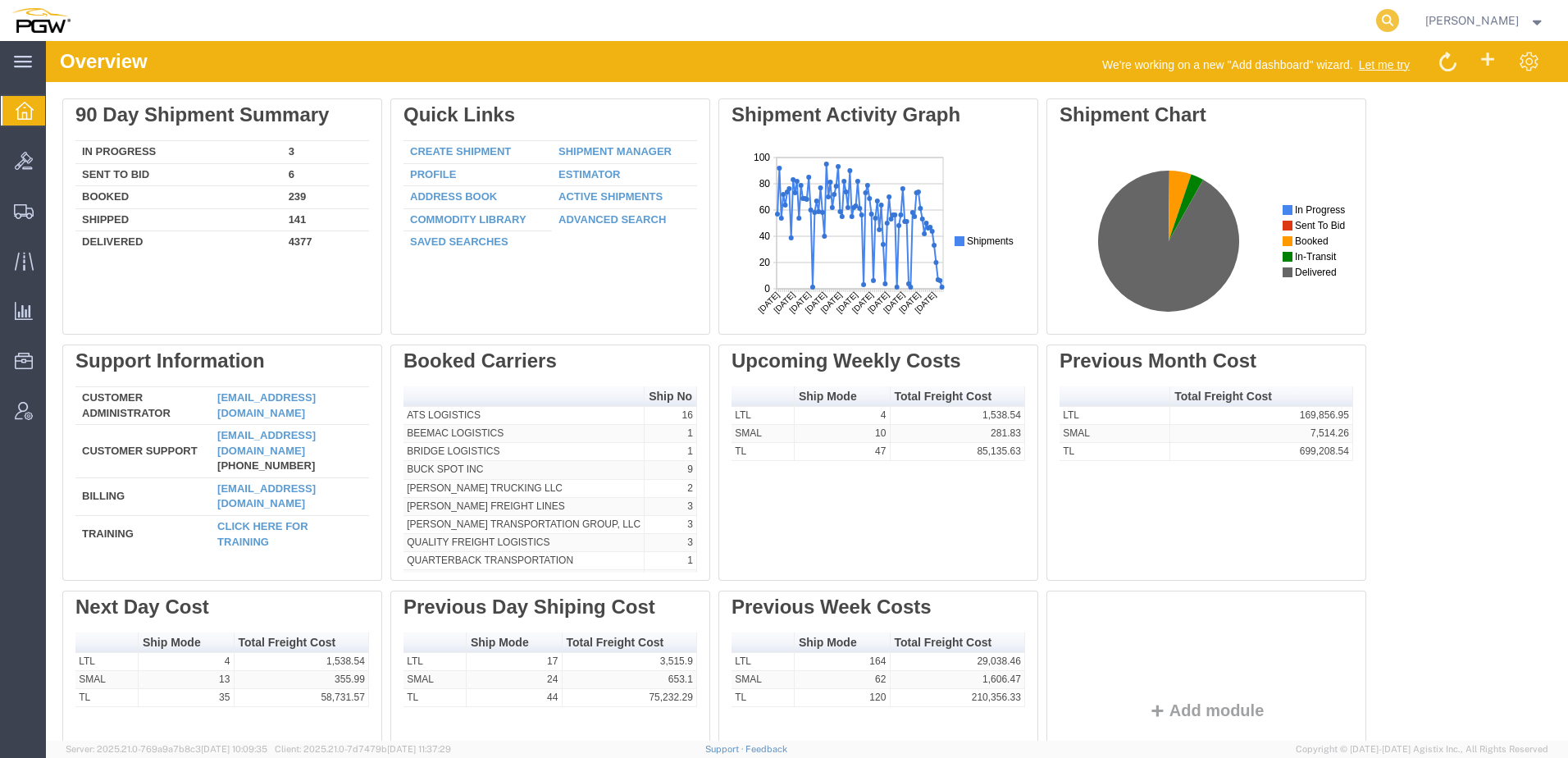
click at [1397, 26] on icon at bounding box center [1387, 20] width 23 height 23
click at [1144, 30] on input "search" at bounding box center [1126, 20] width 498 height 39
paste input "57125126"
type input "57125126"
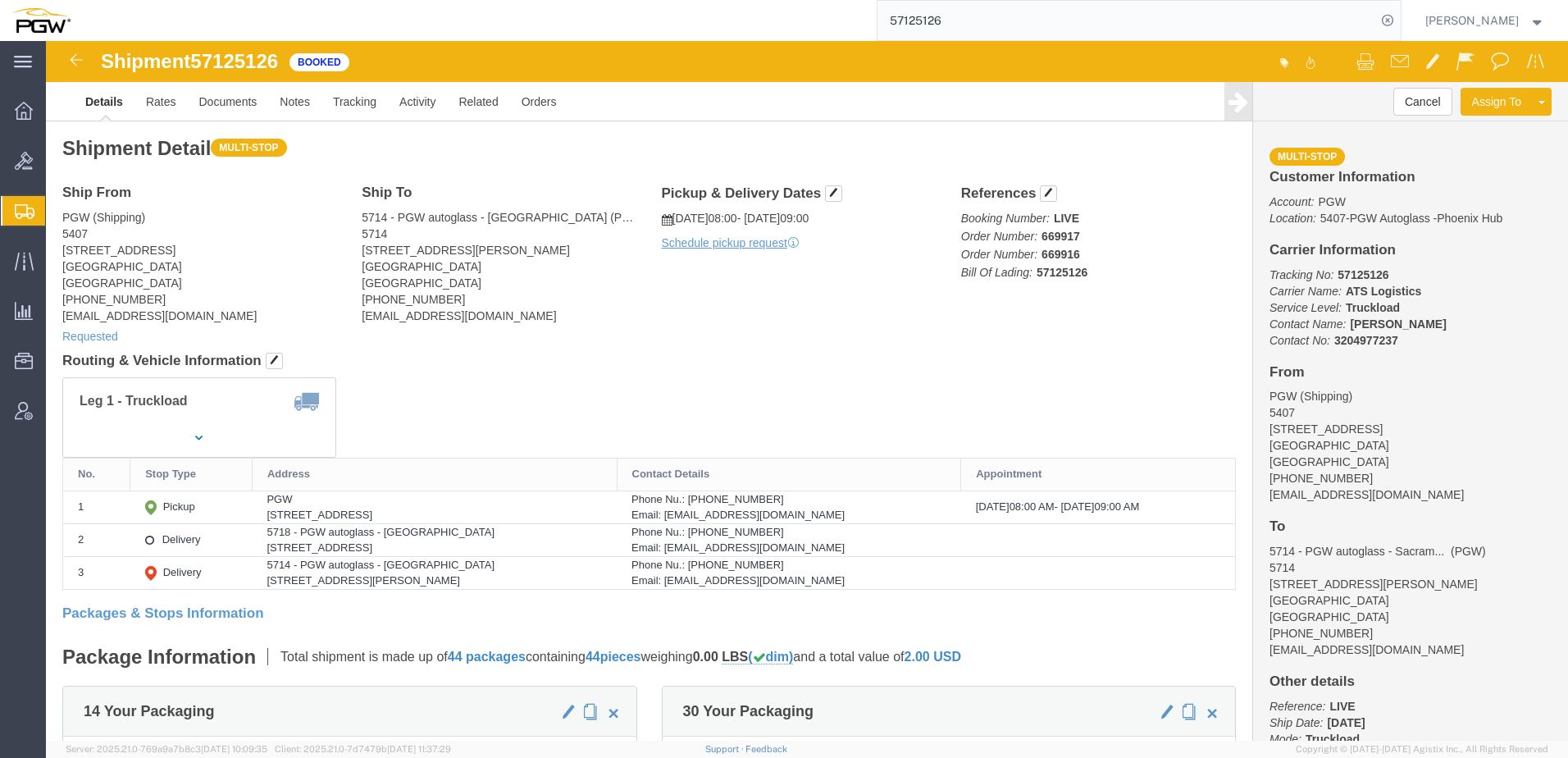
click h4 "Routing & Vehicle Information"
click link "Rates"
